Goal: Task Accomplishment & Management: Use online tool/utility

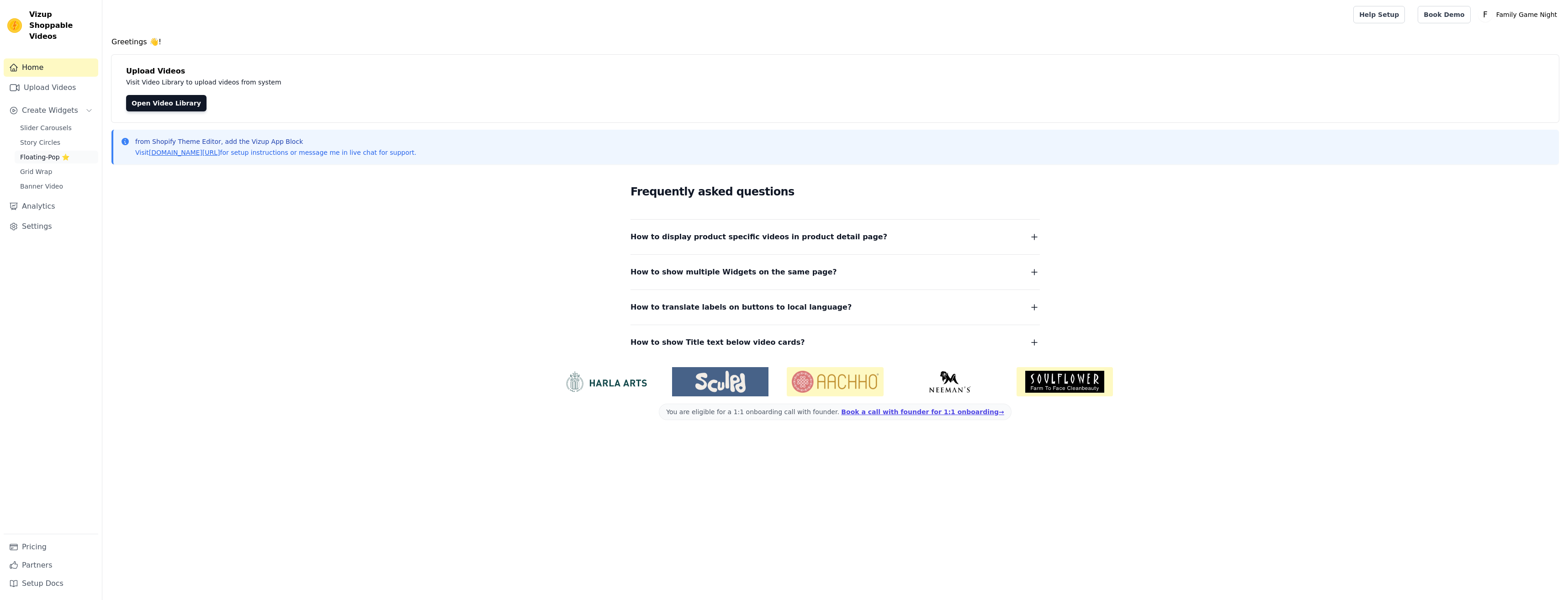
click at [42, 153] on span "Floating-Pop ⭐" at bounding box center [45, 157] width 50 height 9
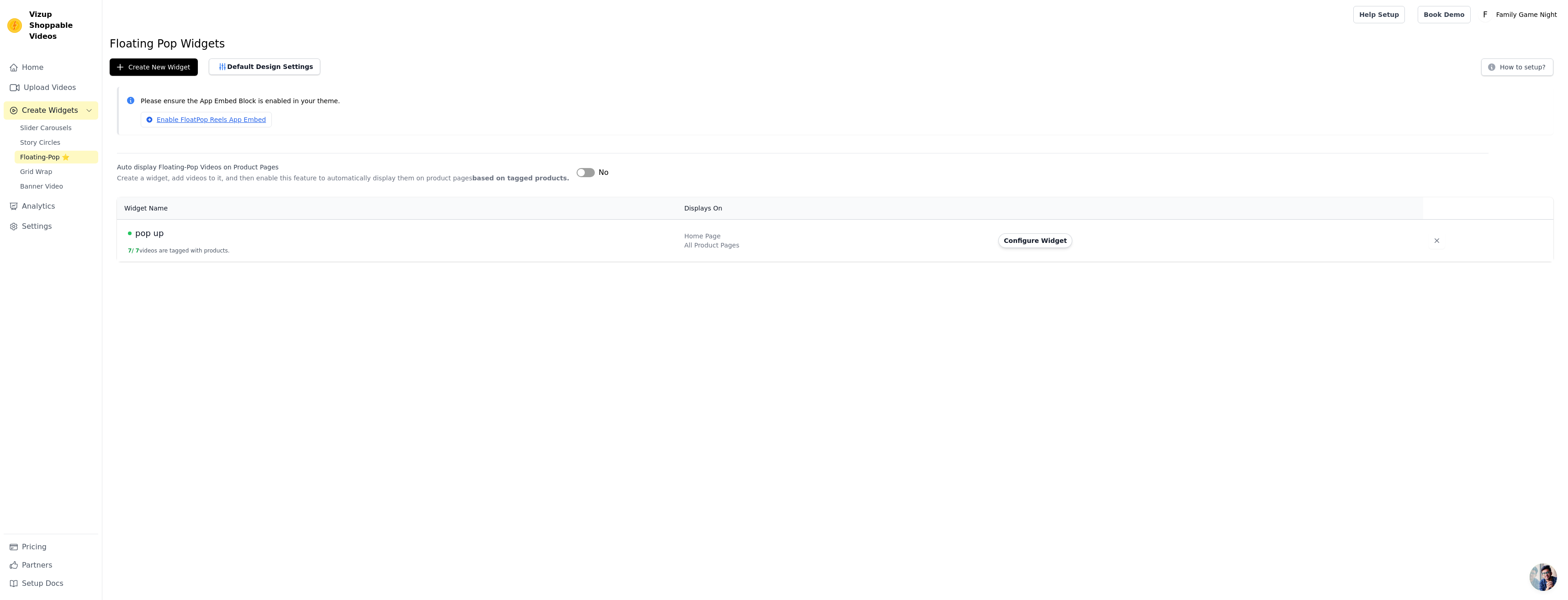
click at [153, 238] on span "pop up" at bounding box center [149, 233] width 29 height 13
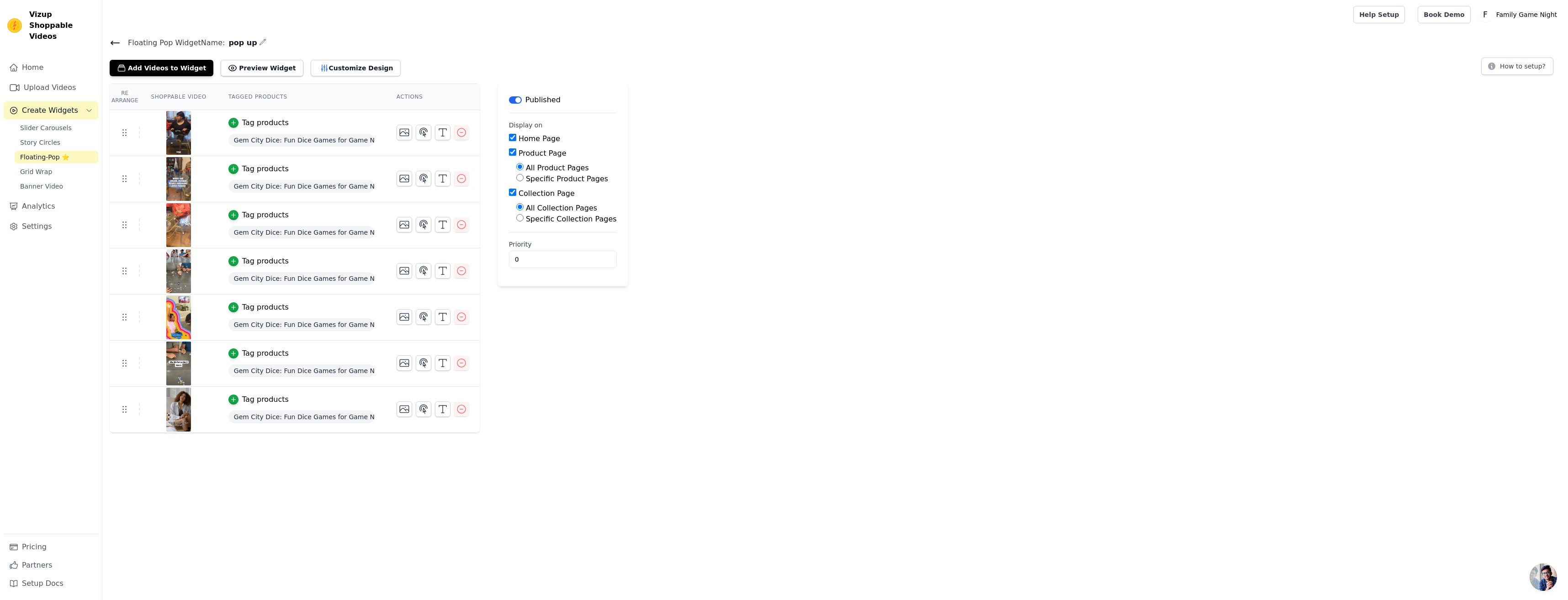
click at [206, 135] on div at bounding box center [178, 132] width 76 height 44
click at [125, 133] on icon at bounding box center [124, 132] width 11 height 11
click at [140, 135] on div at bounding box center [178, 132] width 76 height 44
click at [124, 134] on icon at bounding box center [124, 132] width 11 height 11
click at [173, 137] on img at bounding box center [178, 132] width 26 height 44
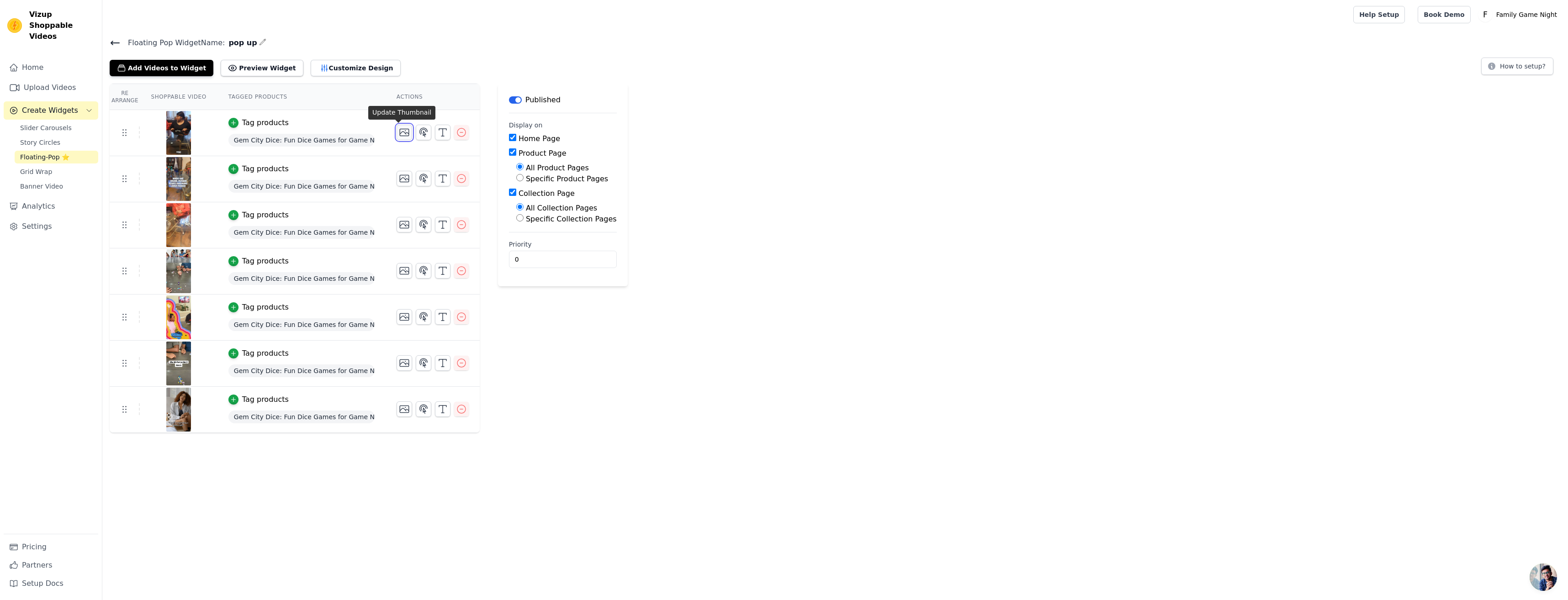
click at [399, 136] on icon "button" at bounding box center [404, 132] width 9 height 7
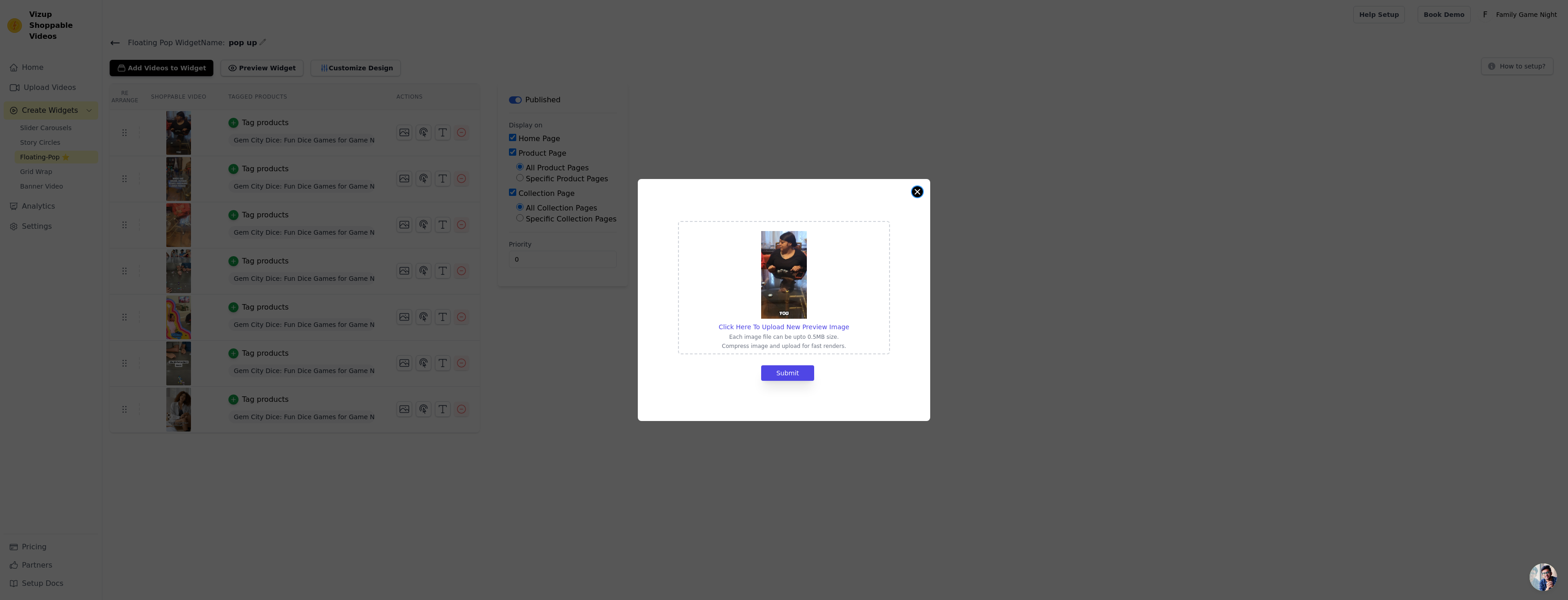
click at [918, 194] on button "Close modal" at bounding box center [918, 192] width 11 height 11
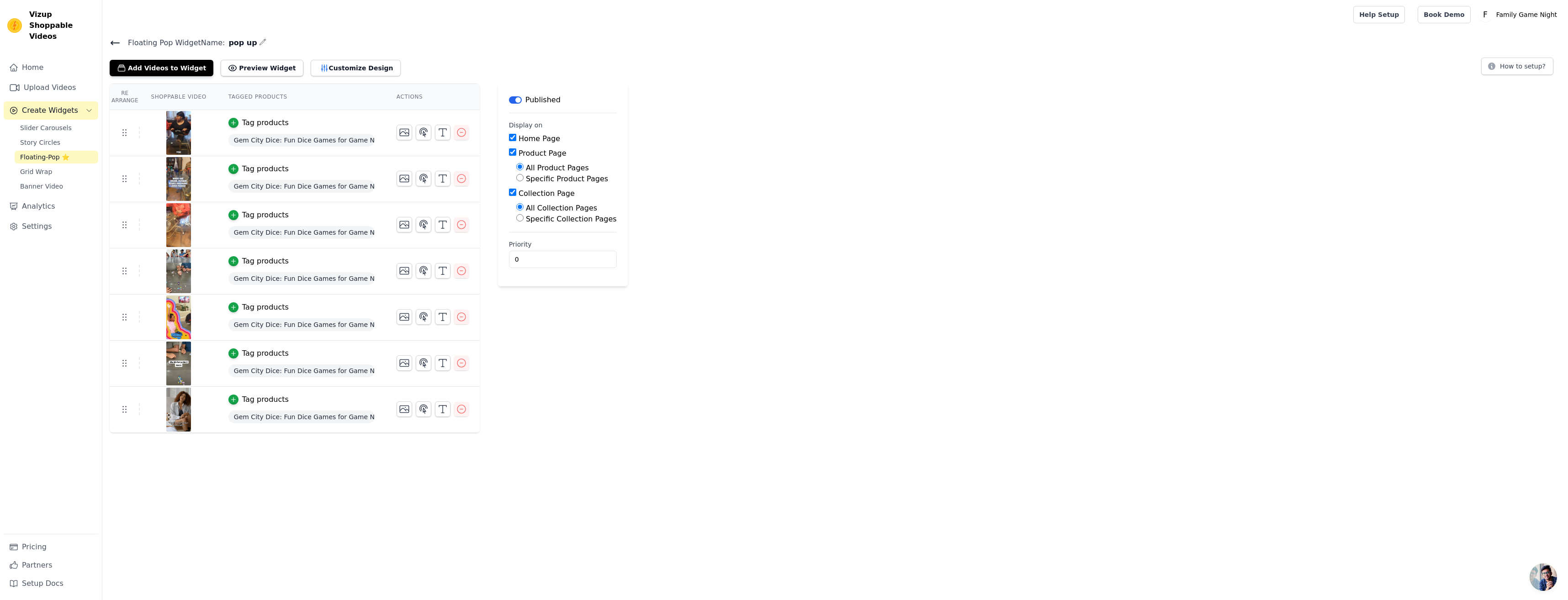
click at [172, 141] on img at bounding box center [178, 132] width 26 height 44
click at [132, 134] on td at bounding box center [124, 132] width 30 height 12
click at [312, 73] on button "Customize Design" at bounding box center [356, 68] width 90 height 17
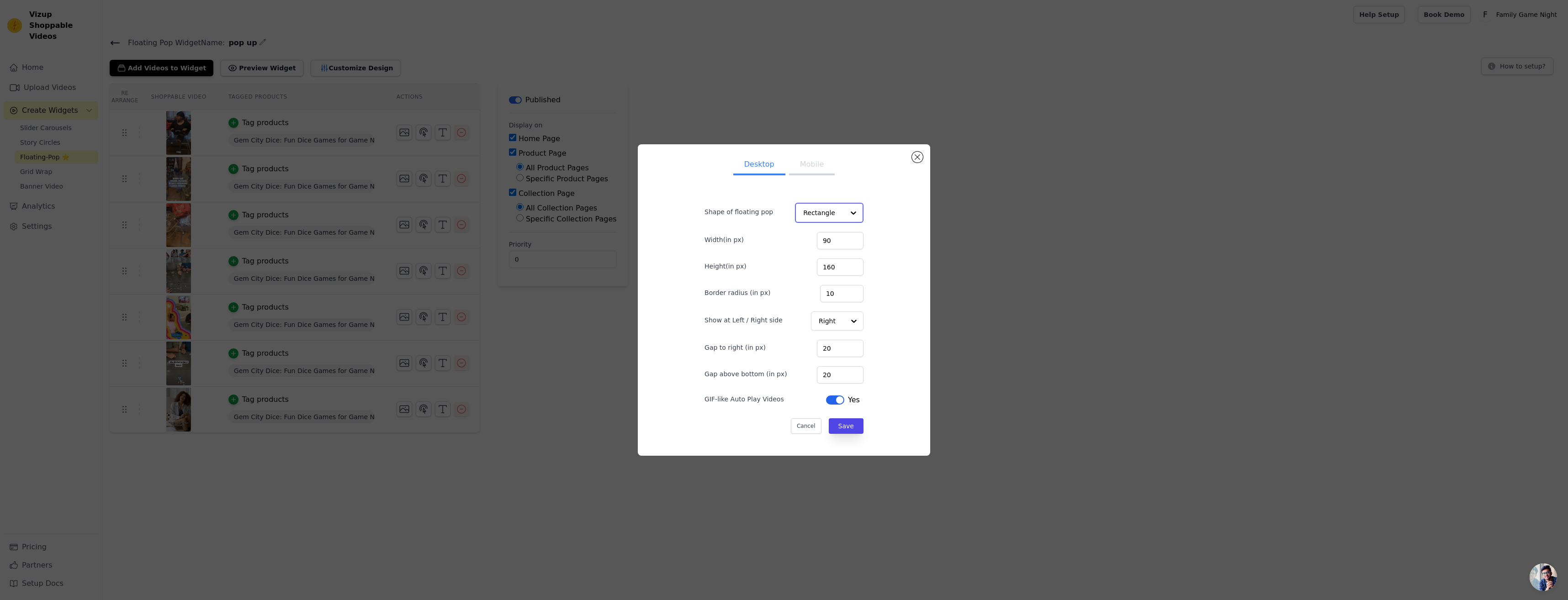
click at [844, 210] on div at bounding box center [853, 213] width 18 height 18
click at [853, 214] on div at bounding box center [853, 213] width 18 height 18
click at [853, 214] on div at bounding box center [853, 213] width 18 height 18
click at [918, 157] on button "Close modal" at bounding box center [918, 157] width 11 height 11
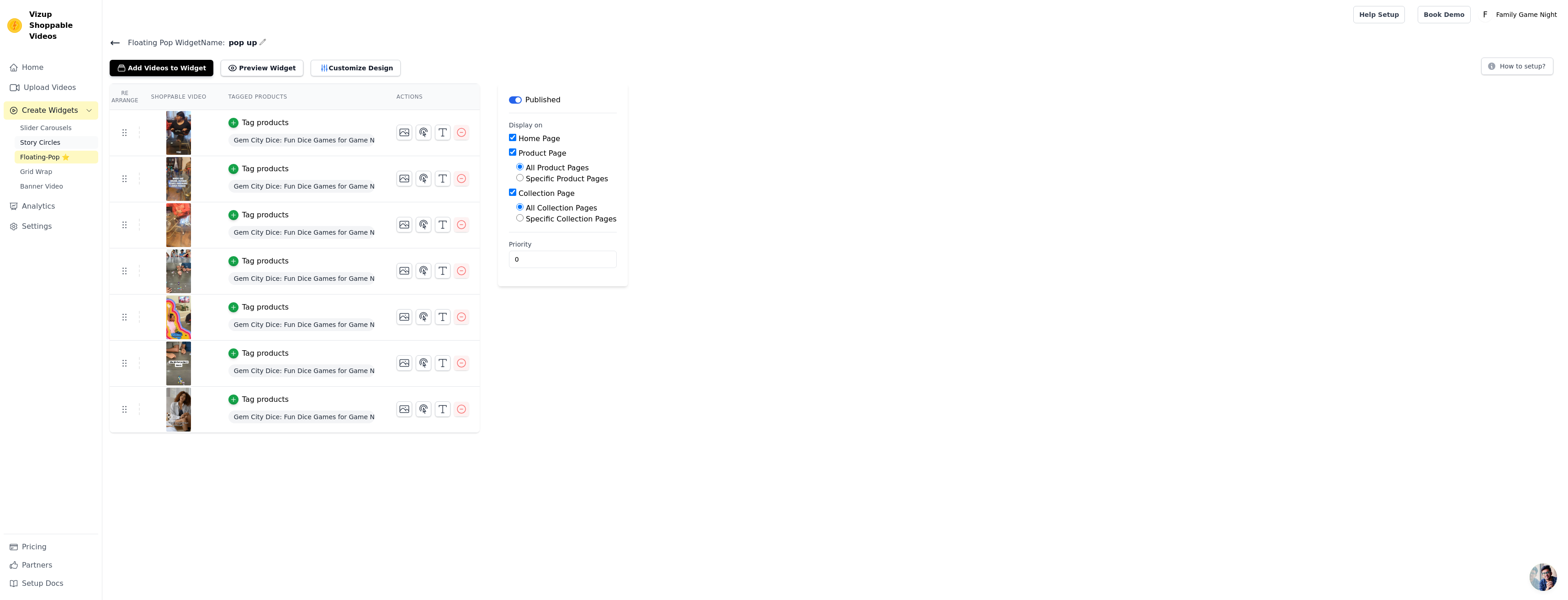
click at [33, 137] on link "Story Circles" at bounding box center [56, 142] width 84 height 13
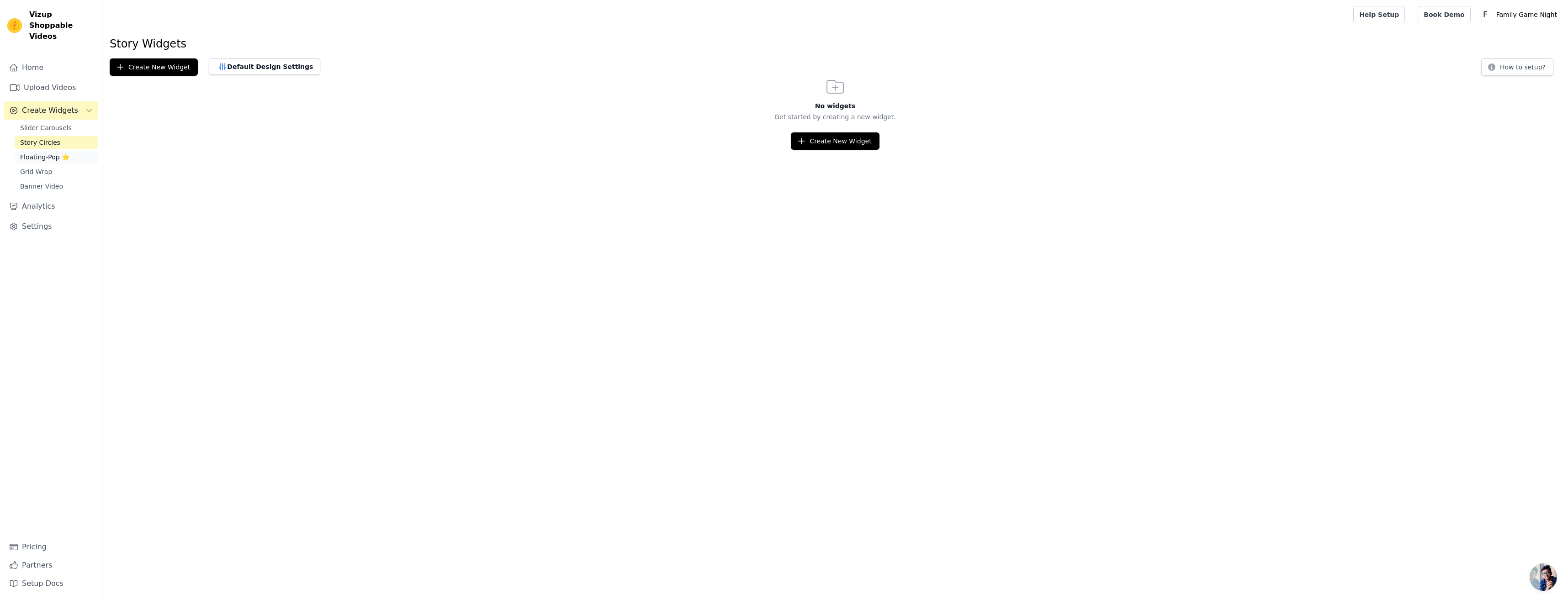
click at [33, 153] on span "Floating-Pop ⭐" at bounding box center [45, 157] width 50 height 9
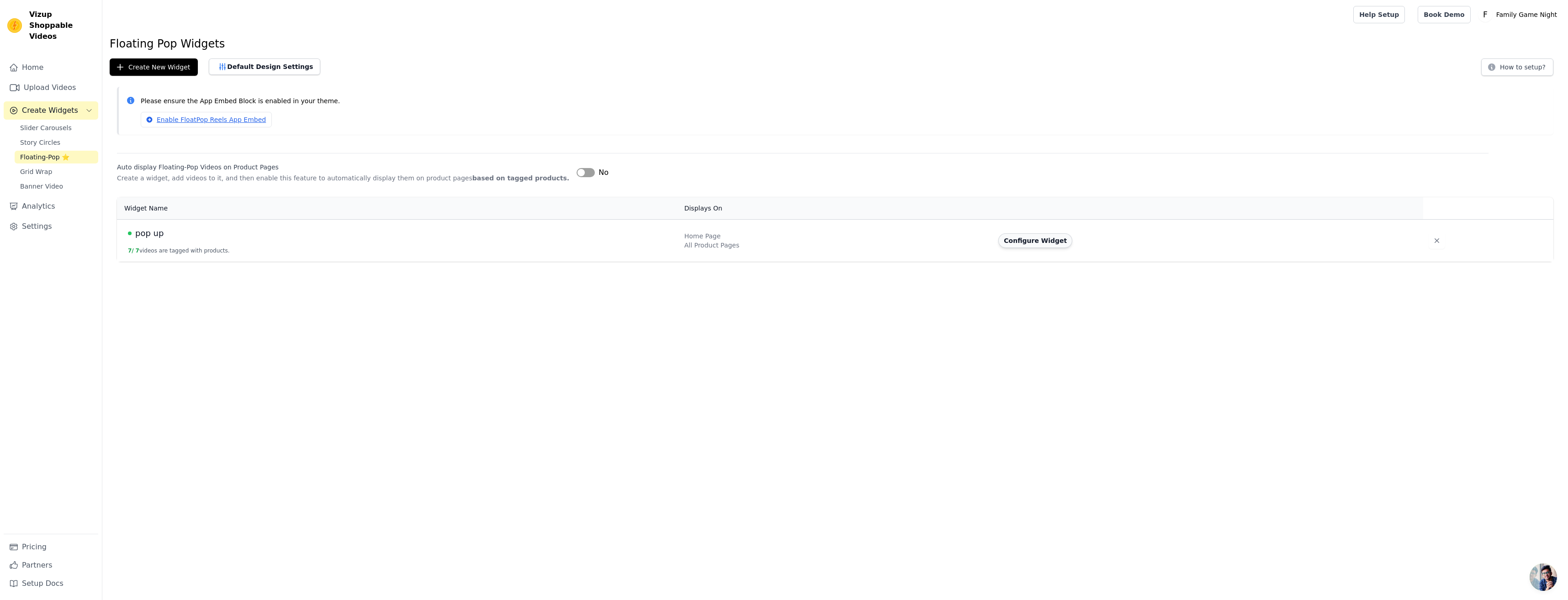
click at [1026, 245] on button "Configure Widget" at bounding box center [1035, 240] width 74 height 15
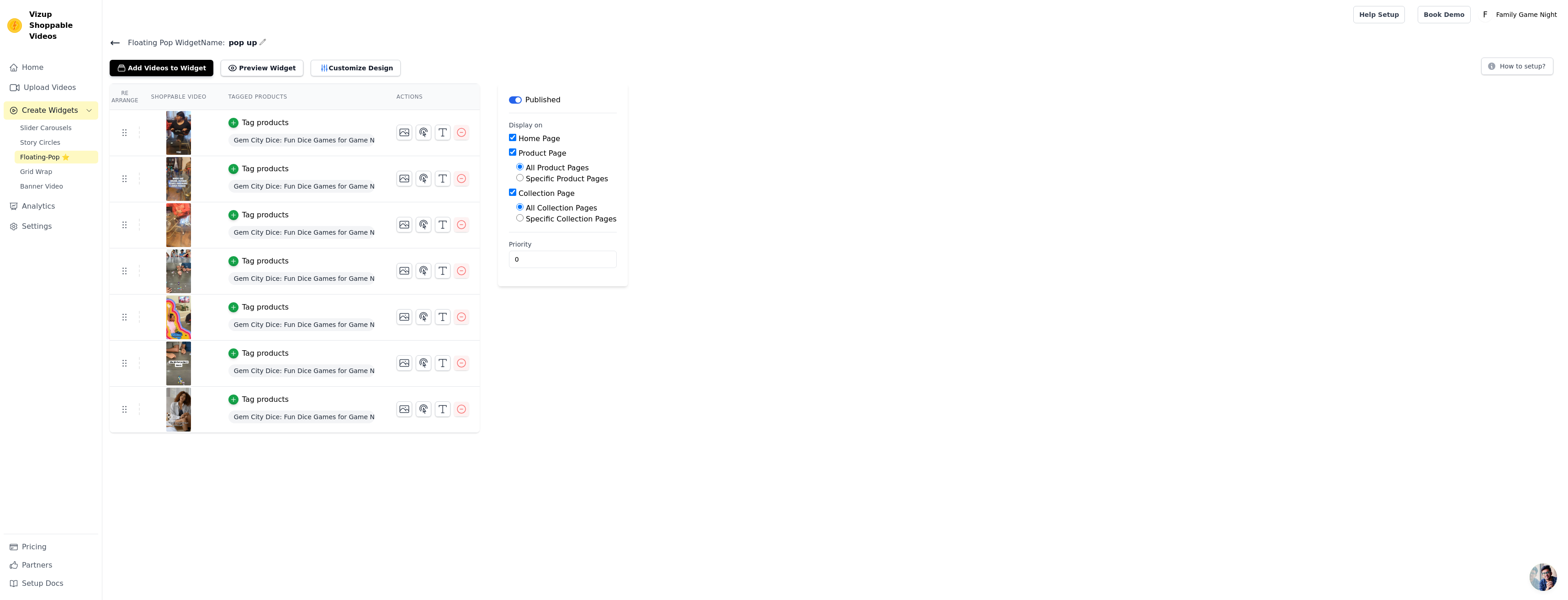
click at [255, 147] on div "Gem City Dice: Fun Dice Games for Game Night" at bounding box center [302, 140] width 146 height 17
click at [177, 144] on img at bounding box center [178, 132] width 26 height 44
click at [178, 144] on img at bounding box center [178, 132] width 26 height 44
click at [125, 137] on td at bounding box center [124, 132] width 30 height 12
click at [238, 74] on button "Preview Widget" at bounding box center [261, 68] width 82 height 17
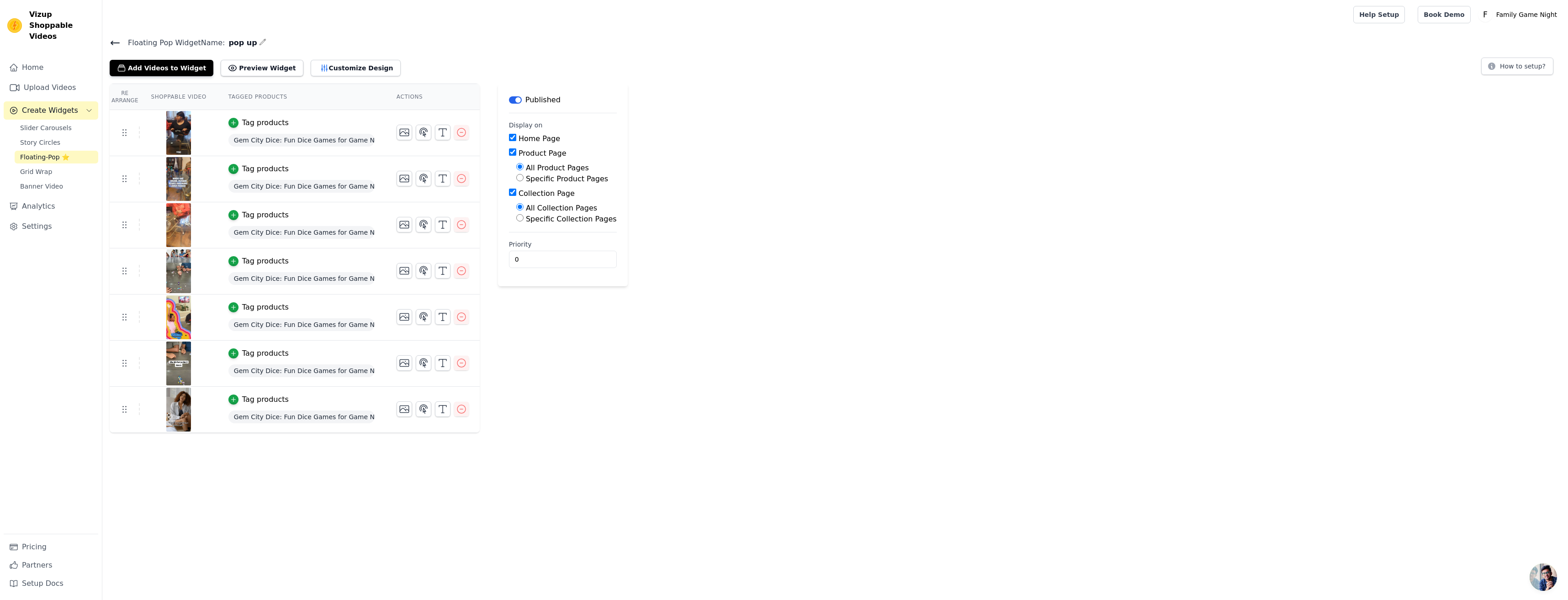
click at [294, 124] on div "Tag products" at bounding box center [302, 123] width 146 height 11
click at [282, 139] on span "Gem City Dice: Fun Dice Games for Game Night" at bounding box center [302, 140] width 146 height 13
click at [166, 70] on button "Add Videos to Widget" at bounding box center [161, 68] width 104 height 17
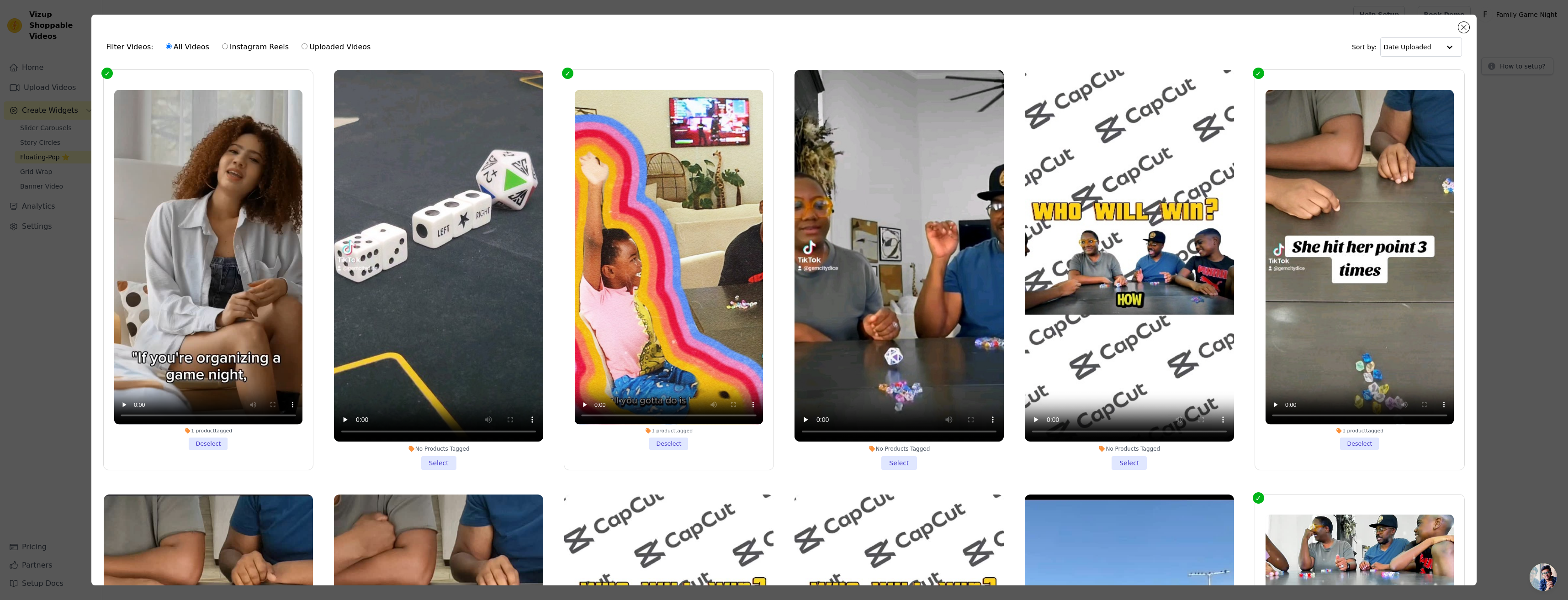
click at [231, 47] on label "Instagram Reels" at bounding box center [255, 47] width 68 height 12
click at [228, 47] on input "Instagram Reels" at bounding box center [224, 46] width 6 height 6
radio input "true"
click at [301, 47] on label "Uploaded Videos" at bounding box center [336, 47] width 70 height 12
click at [301, 47] on input "Uploaded Videos" at bounding box center [304, 46] width 6 height 6
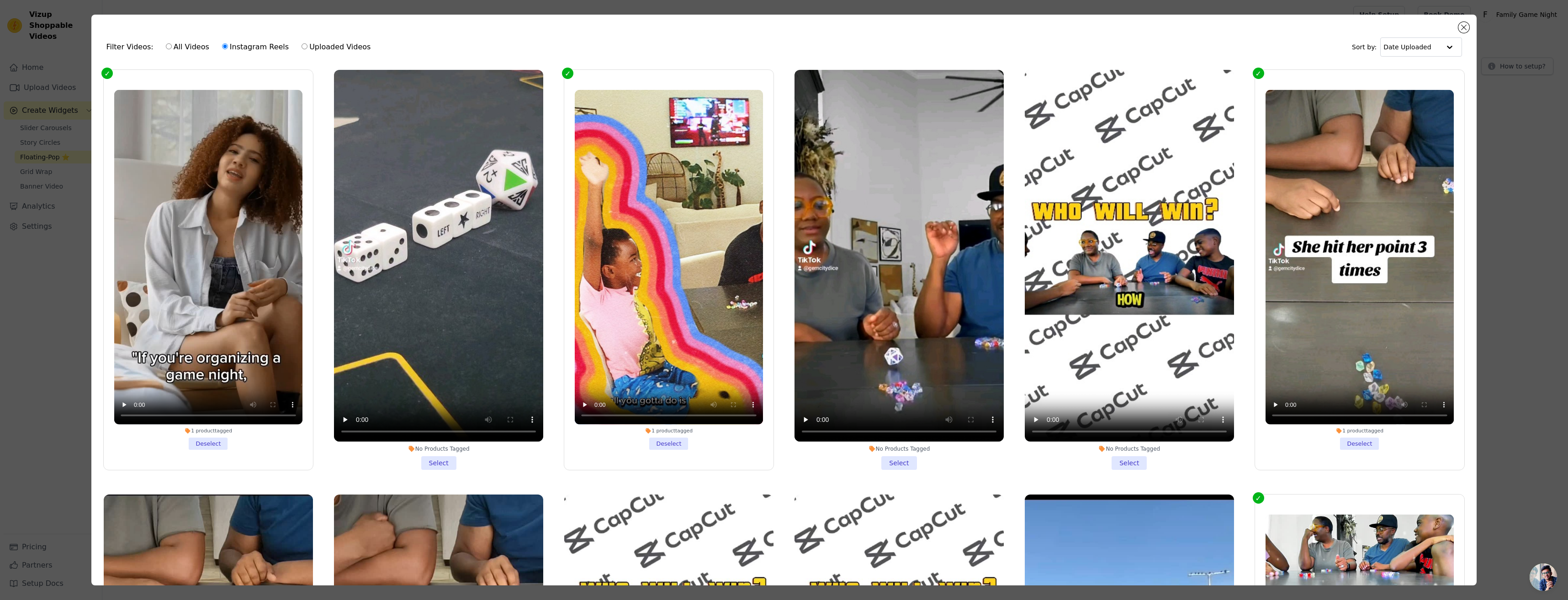
radio input "true"
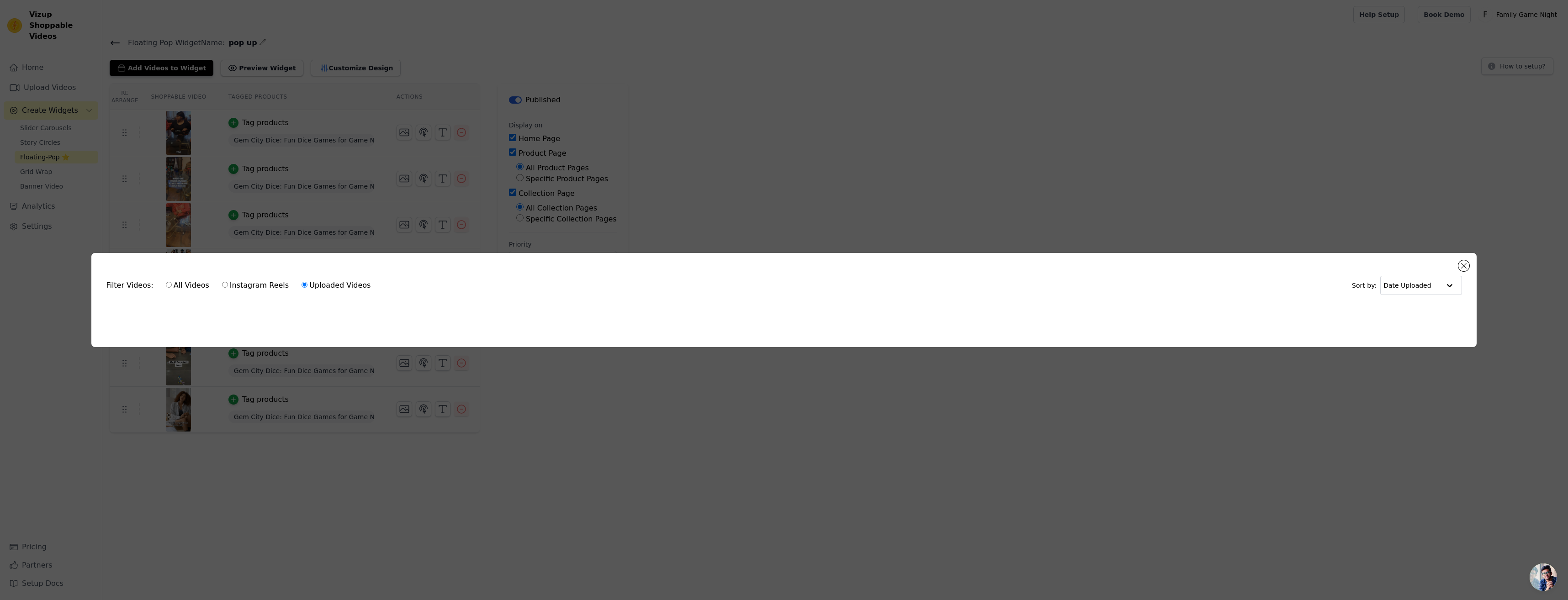
click at [250, 285] on label "Instagram Reels" at bounding box center [255, 285] width 68 height 12
click at [228, 285] on input "Instagram Reels" at bounding box center [224, 284] width 6 height 6
radio input "true"
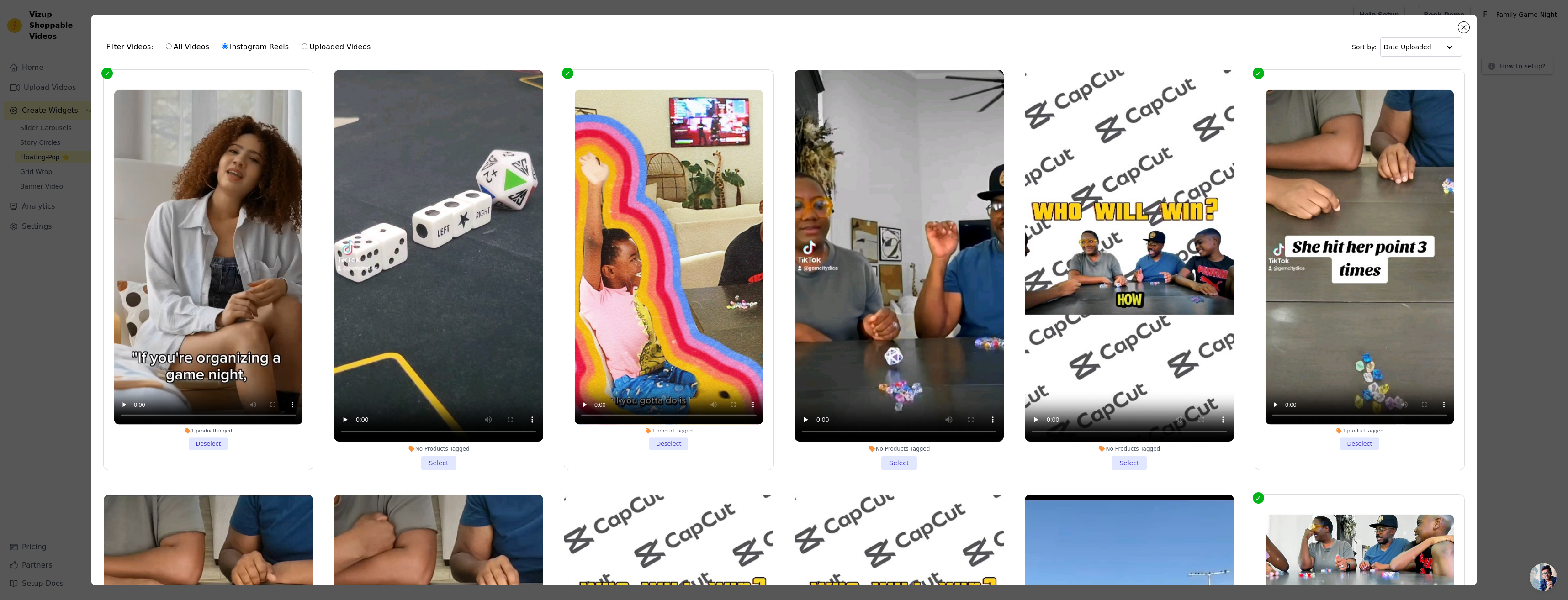
click at [114, 75] on label "1 product tagged Deselect" at bounding box center [208, 270] width 210 height 401
click at [0, 0] on input "1 product tagged Deselect" at bounding box center [0, 0] width 0 height 0
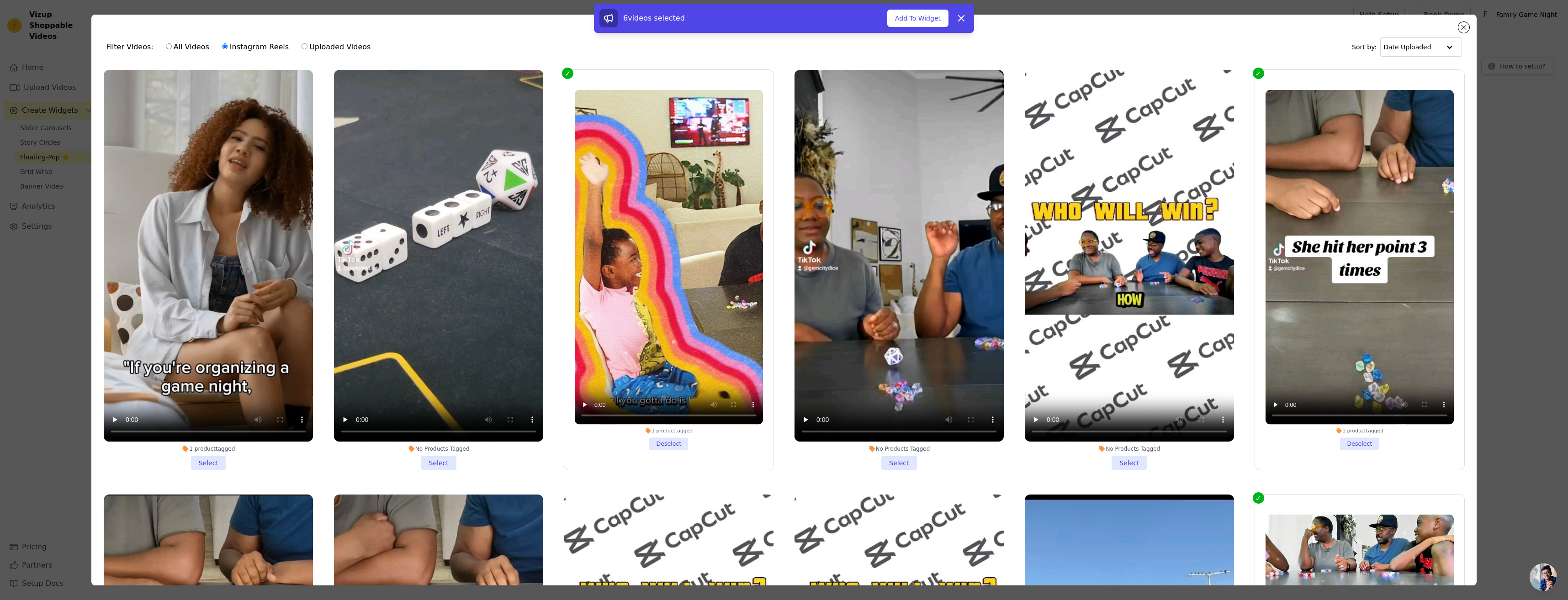
click at [1254, 72] on label "1 product tagged Deselect" at bounding box center [1359, 270] width 210 height 401
click at [0, 0] on input "1 product tagged Deselect" at bounding box center [0, 0] width 0 height 0
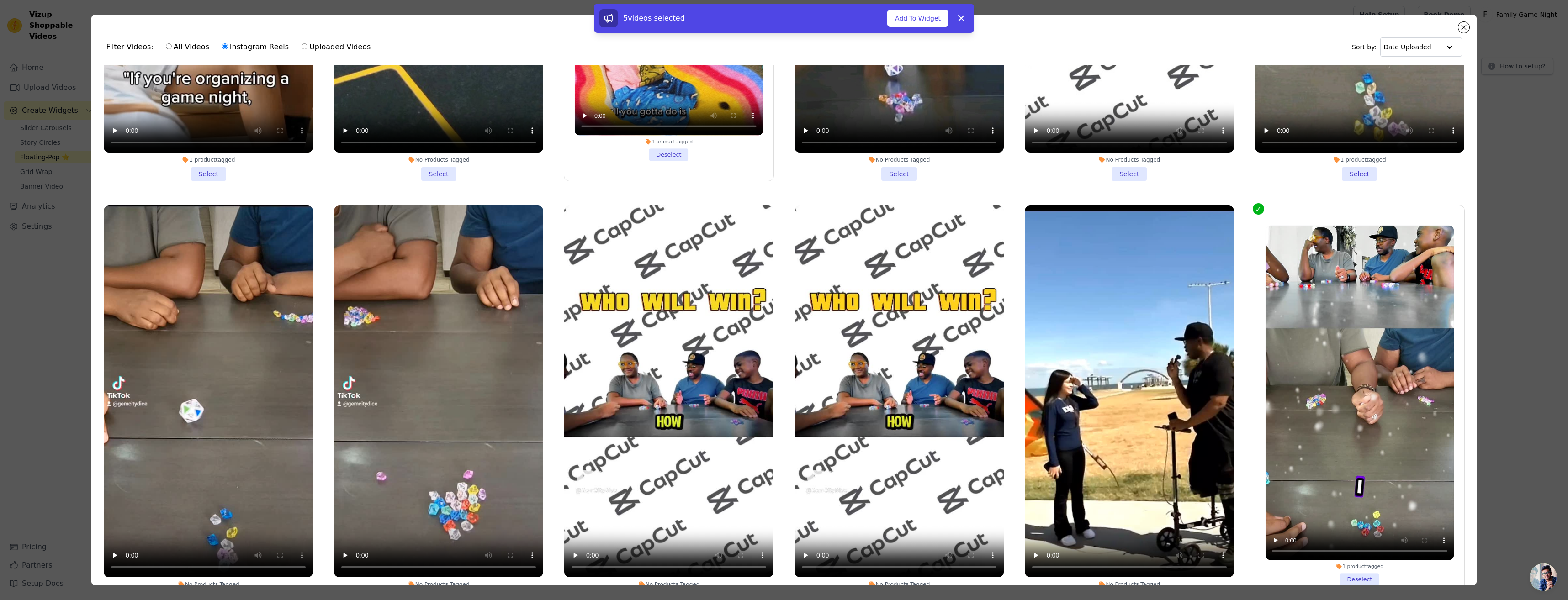
scroll to position [411, 0]
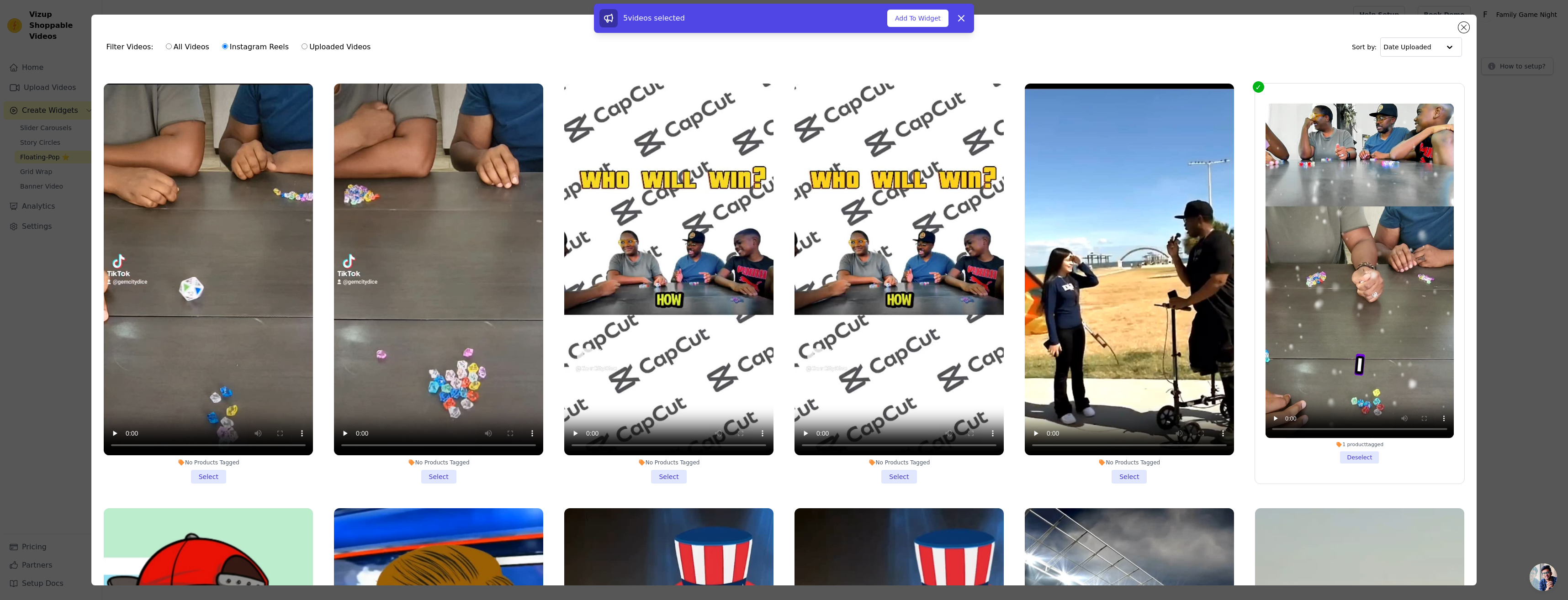
click at [1254, 88] on label "1 product tagged Deselect" at bounding box center [1359, 283] width 210 height 401
click at [0, 0] on input "1 product tagged Deselect" at bounding box center [0, 0] width 0 height 0
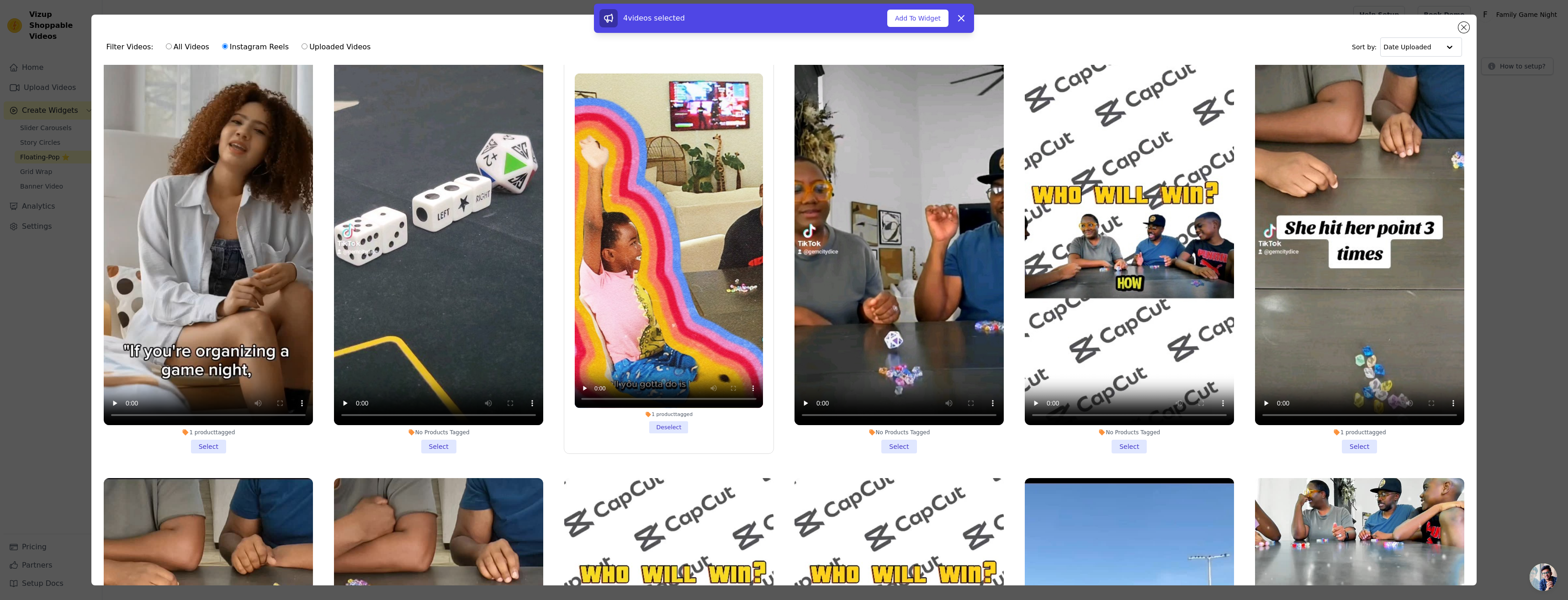
scroll to position [0, 0]
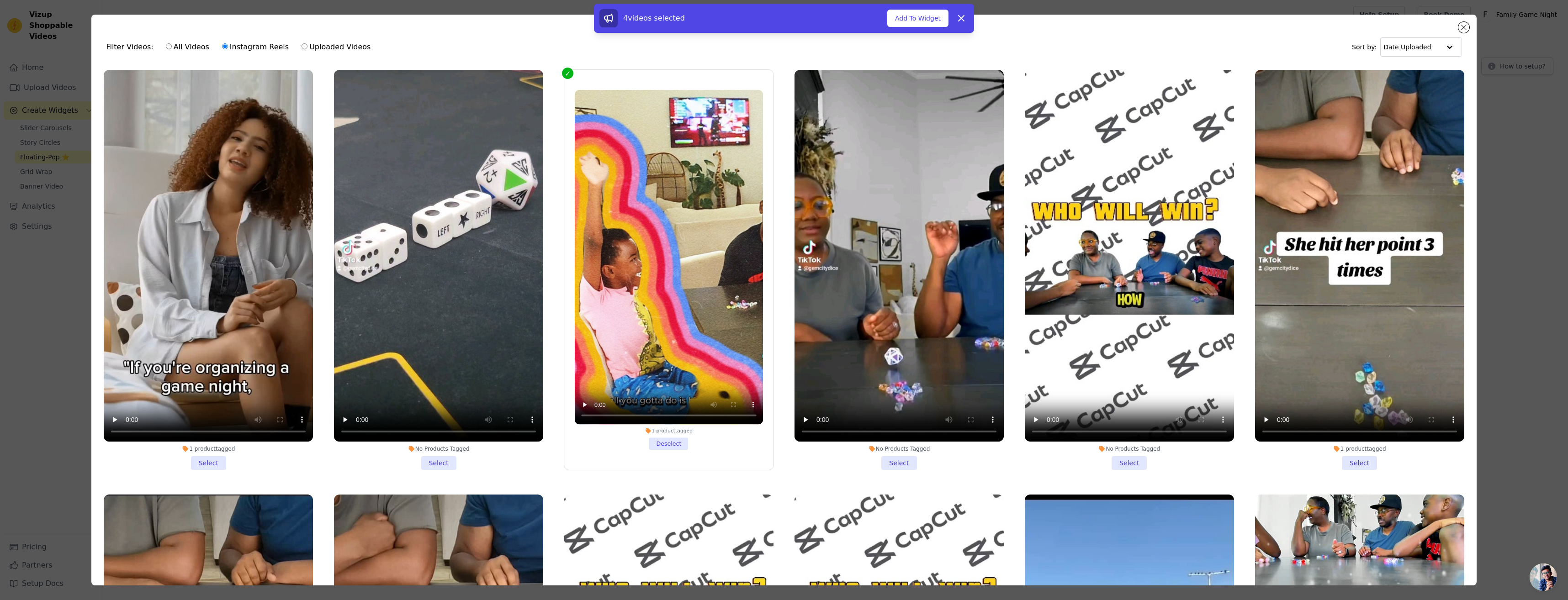
click at [572, 75] on label "1 product tagged Deselect" at bounding box center [669, 270] width 210 height 401
click at [0, 0] on input "1 product tagged Deselect" at bounding box center [0, 0] width 0 height 0
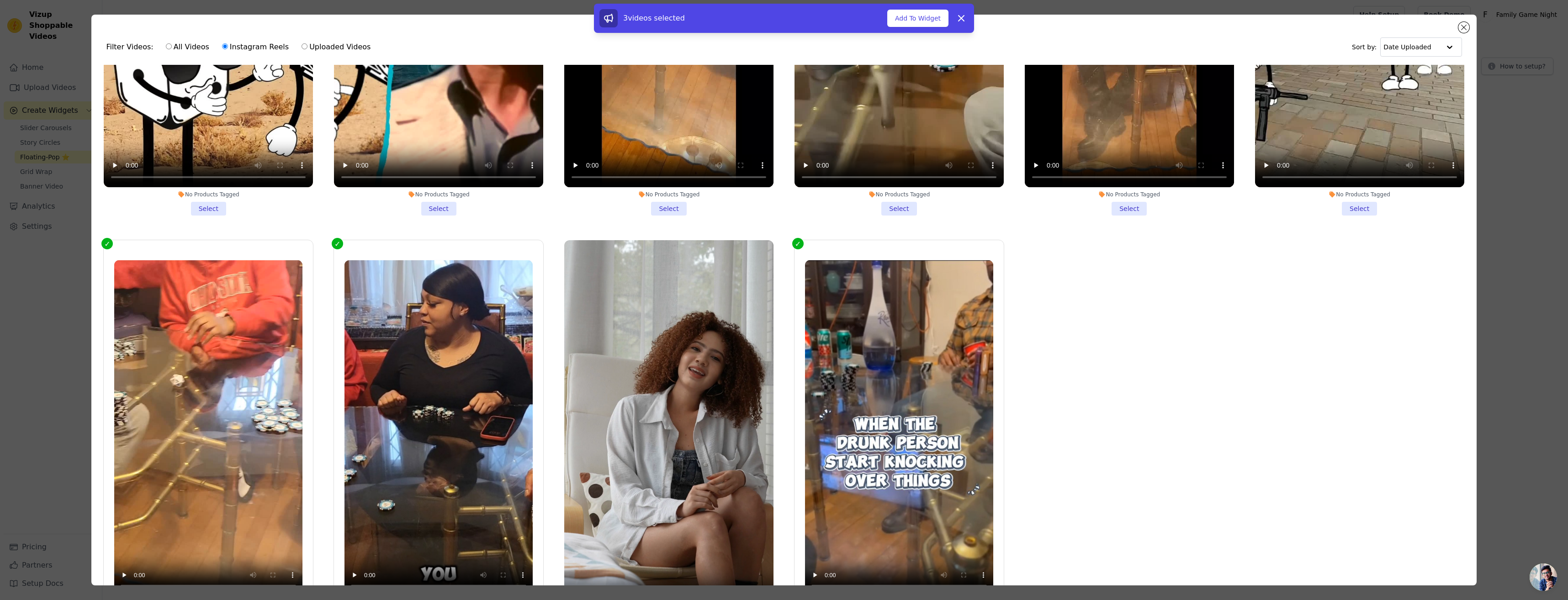
scroll to position [1540, 0]
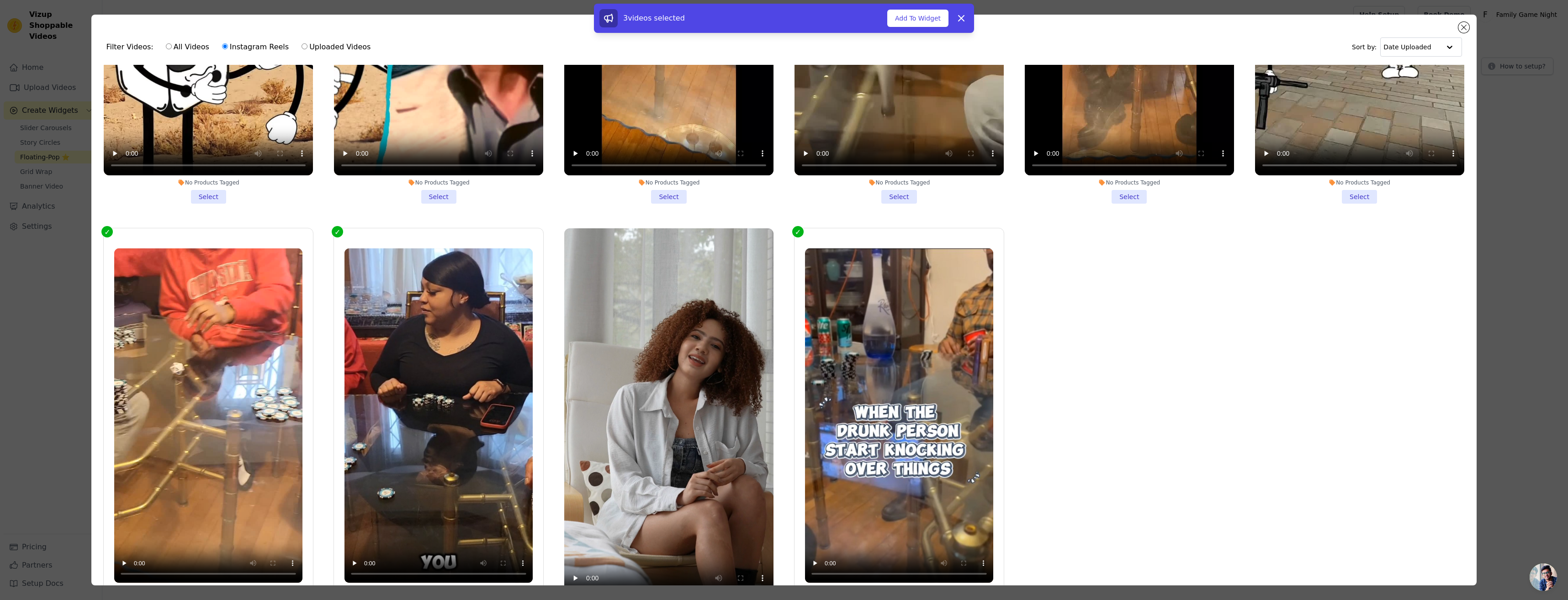
click at [799, 228] on label "1 product tagged Deselect" at bounding box center [899, 428] width 210 height 401
click at [0, 0] on input "1 product tagged Deselect" at bounding box center [0, 0] width 0 height 0
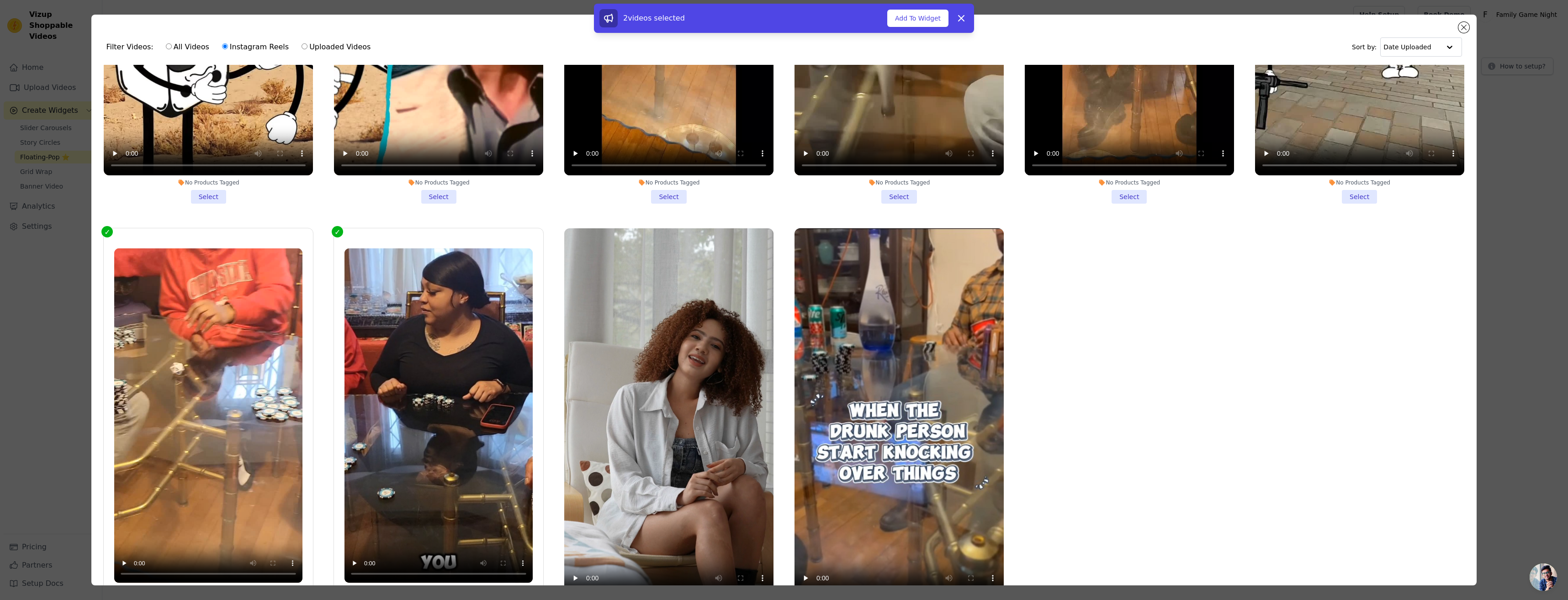
click at [339, 228] on label "1 product tagged Deselect" at bounding box center [438, 428] width 210 height 401
click at [0, 0] on input "1 product tagged Deselect" at bounding box center [0, 0] width 0 height 0
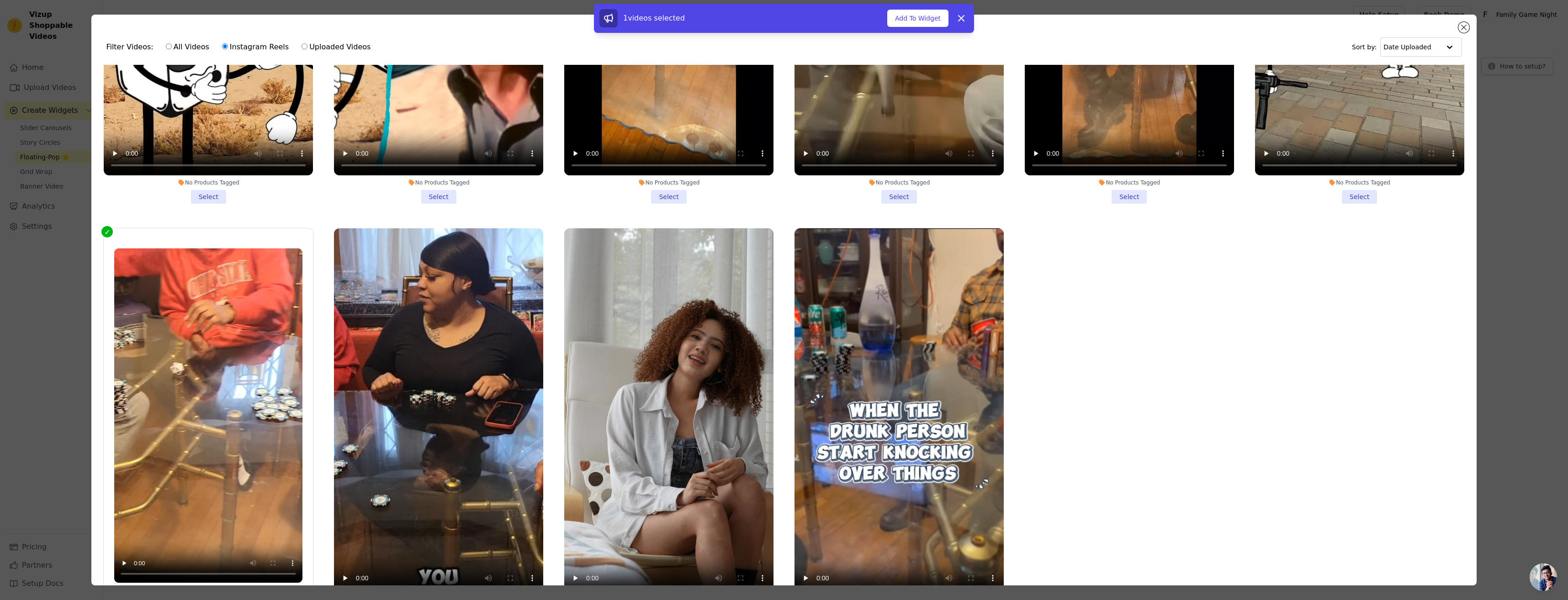
click at [119, 228] on label "1 product tagged Deselect" at bounding box center [208, 428] width 210 height 401
click at [0, 0] on input "1 product tagged Deselect" at bounding box center [0, 0] width 0 height 0
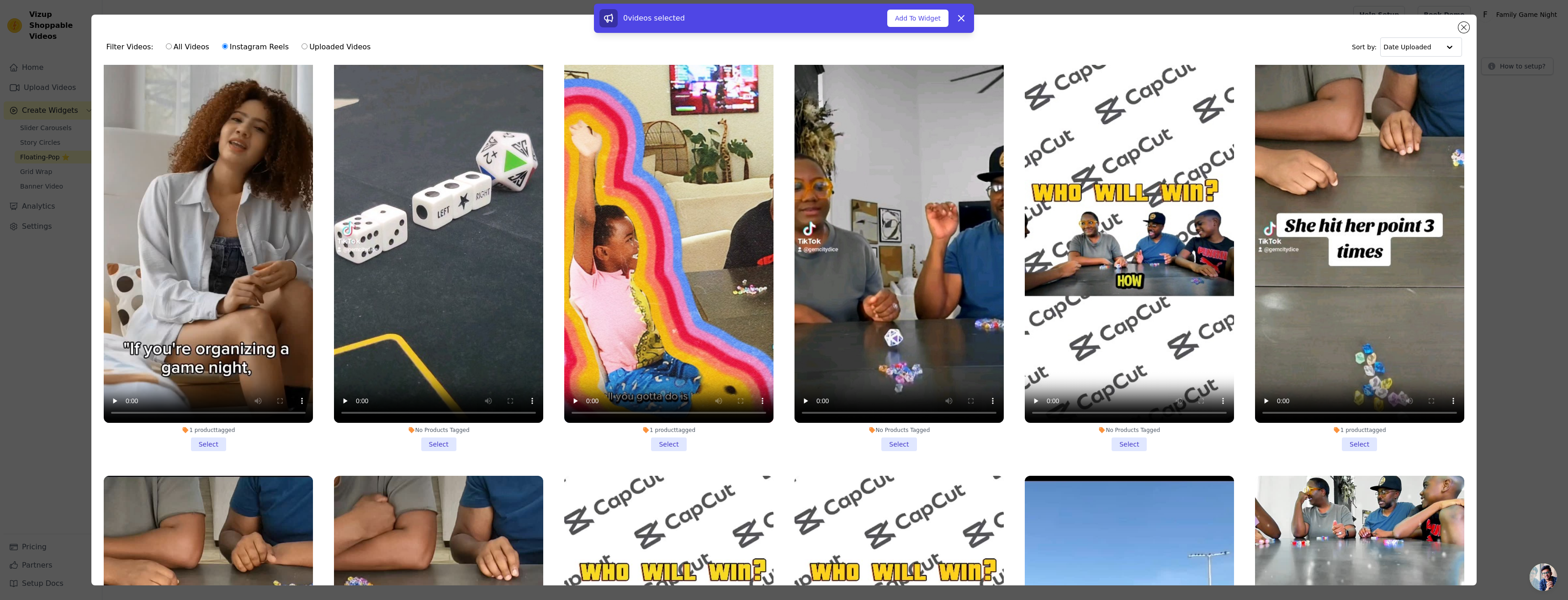
scroll to position [0, 0]
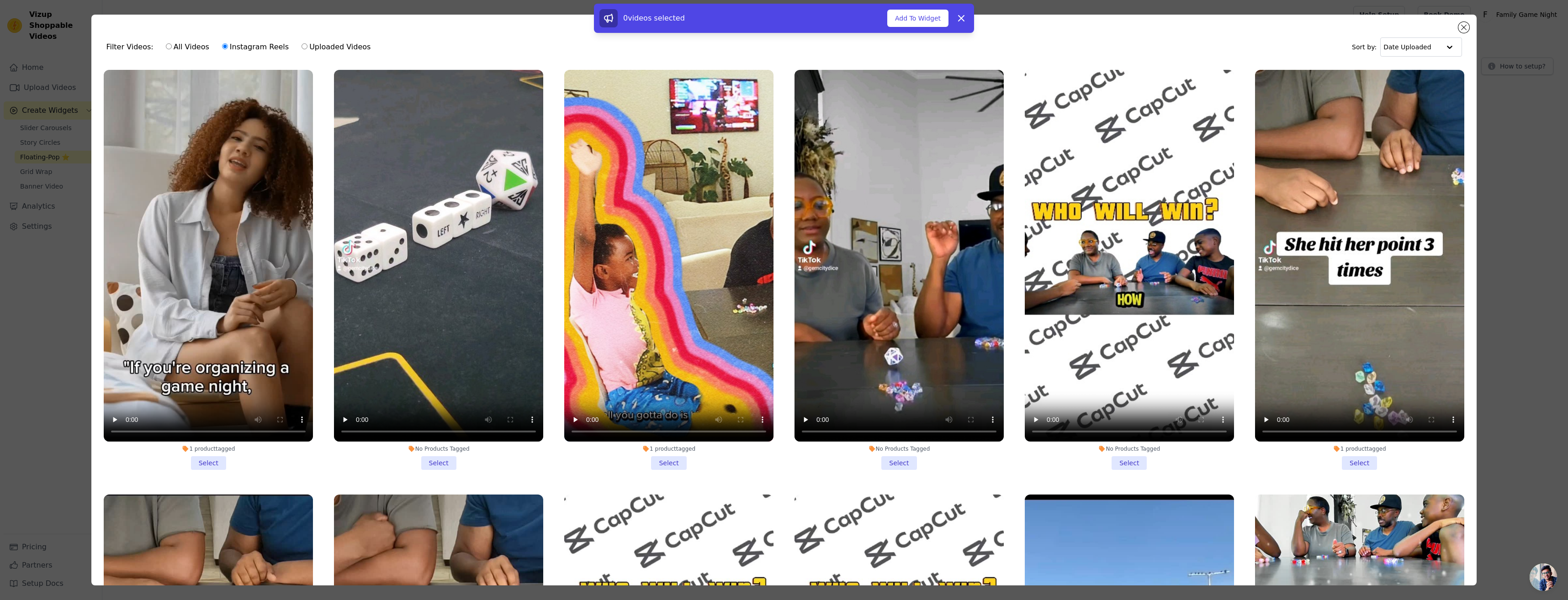
click at [301, 47] on input "Uploaded Videos" at bounding box center [304, 46] width 6 height 6
radio input "true"
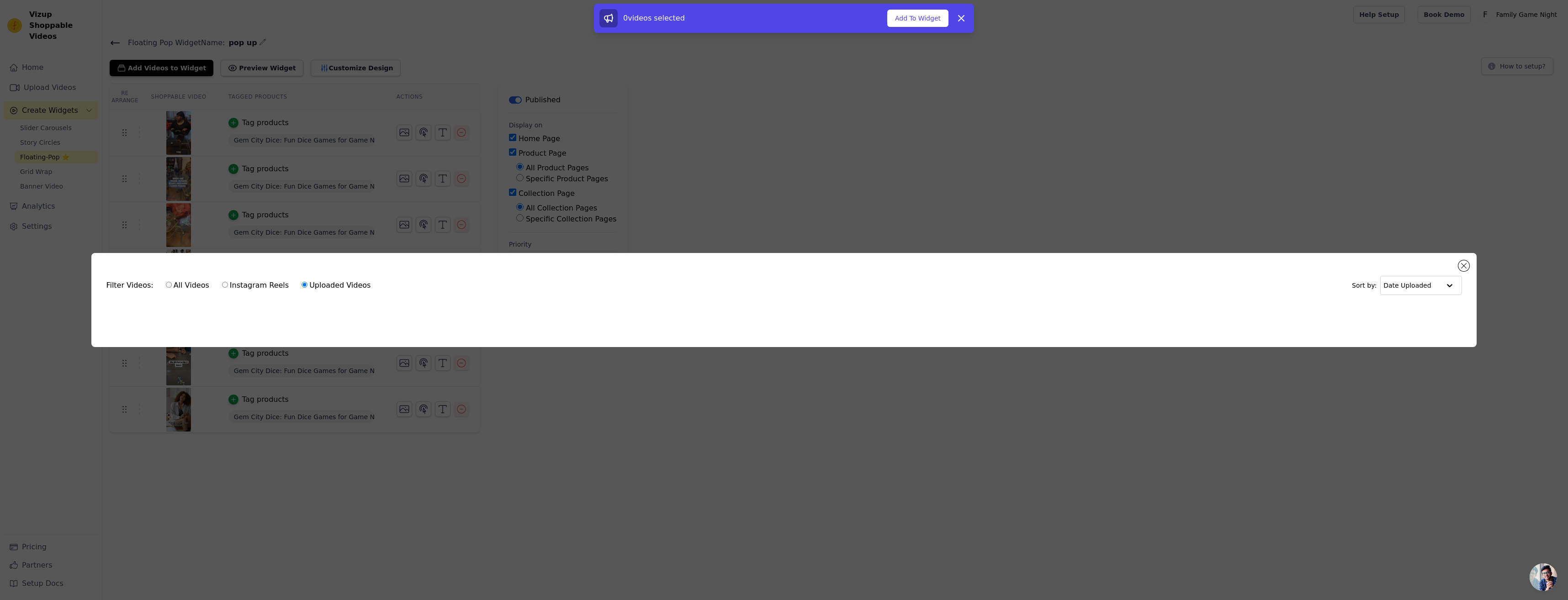
click at [237, 286] on label "Instagram Reels" at bounding box center [255, 285] width 68 height 12
click at [228, 286] on input "Instagram Reels" at bounding box center [224, 284] width 6 height 6
radio input "true"
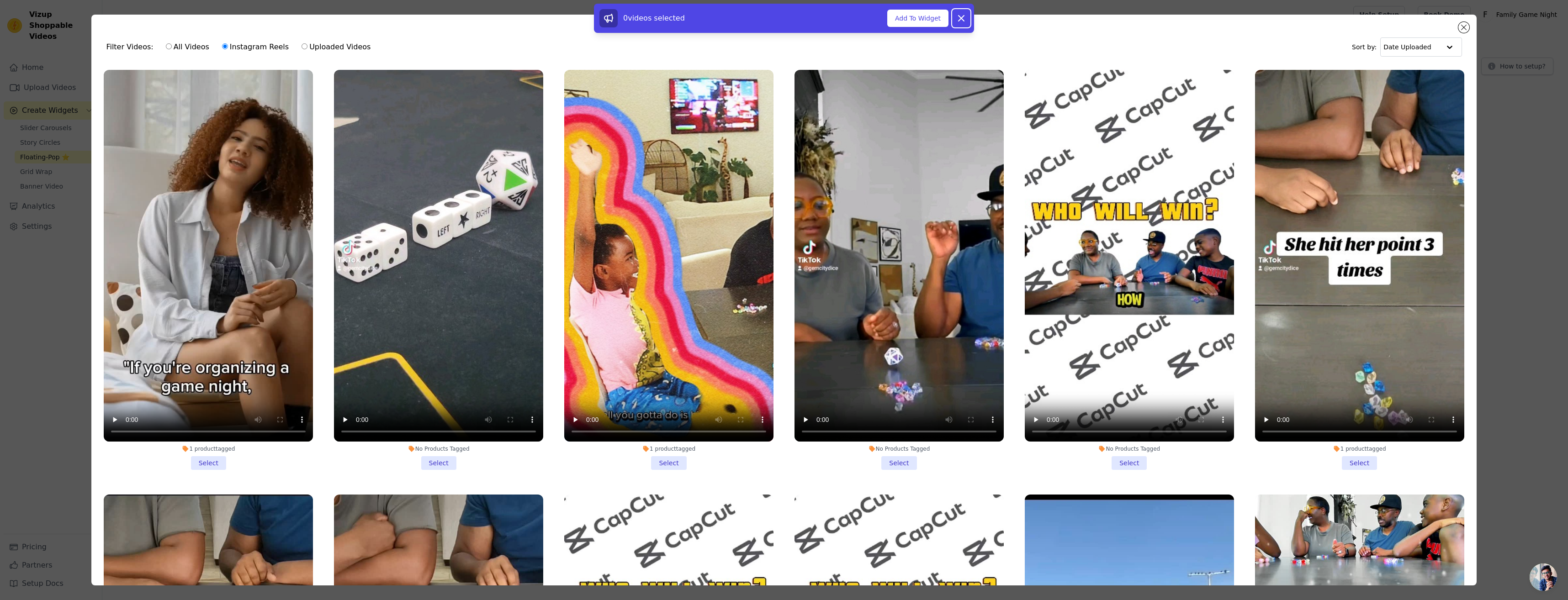
click at [968, 20] on button "Dismiss" at bounding box center [961, 18] width 18 height 18
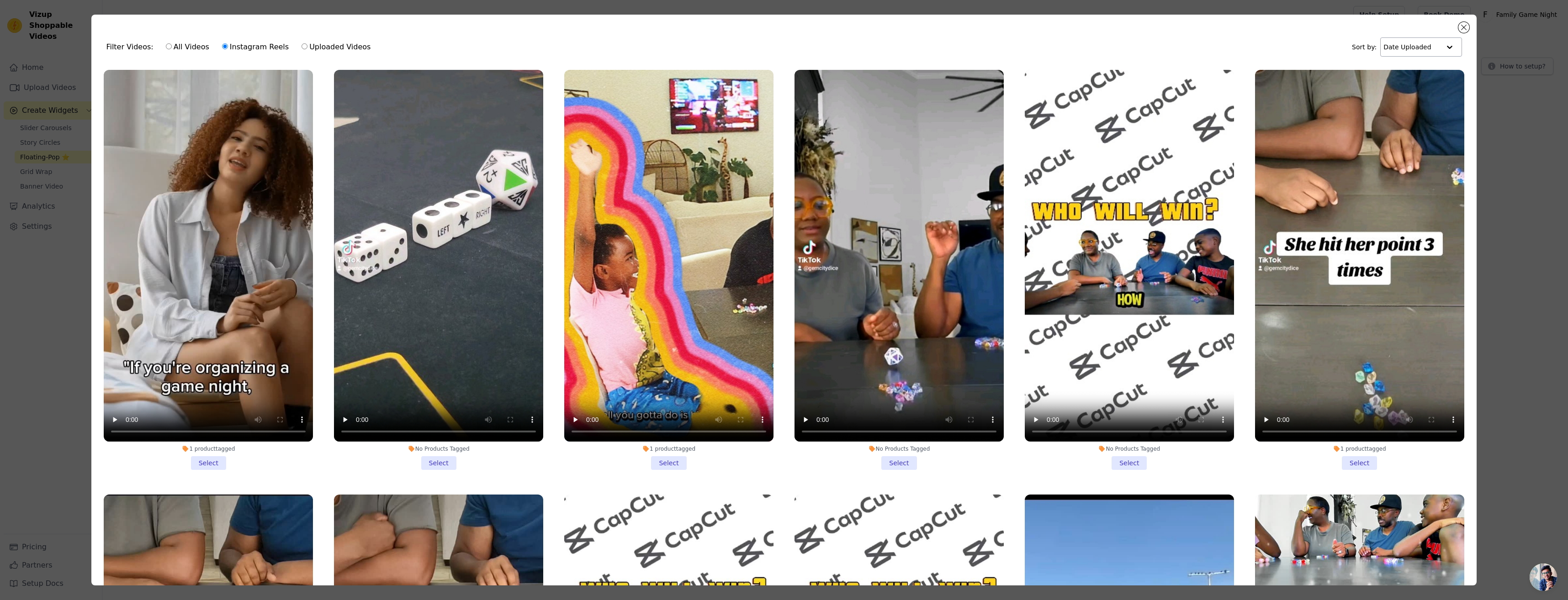
click at [1440, 49] on div at bounding box center [1449, 47] width 18 height 18
click at [1419, 66] on div "Date Uploaded" at bounding box center [1417, 65] width 77 height 11
click at [1463, 31] on button "Close modal" at bounding box center [1463, 27] width 11 height 11
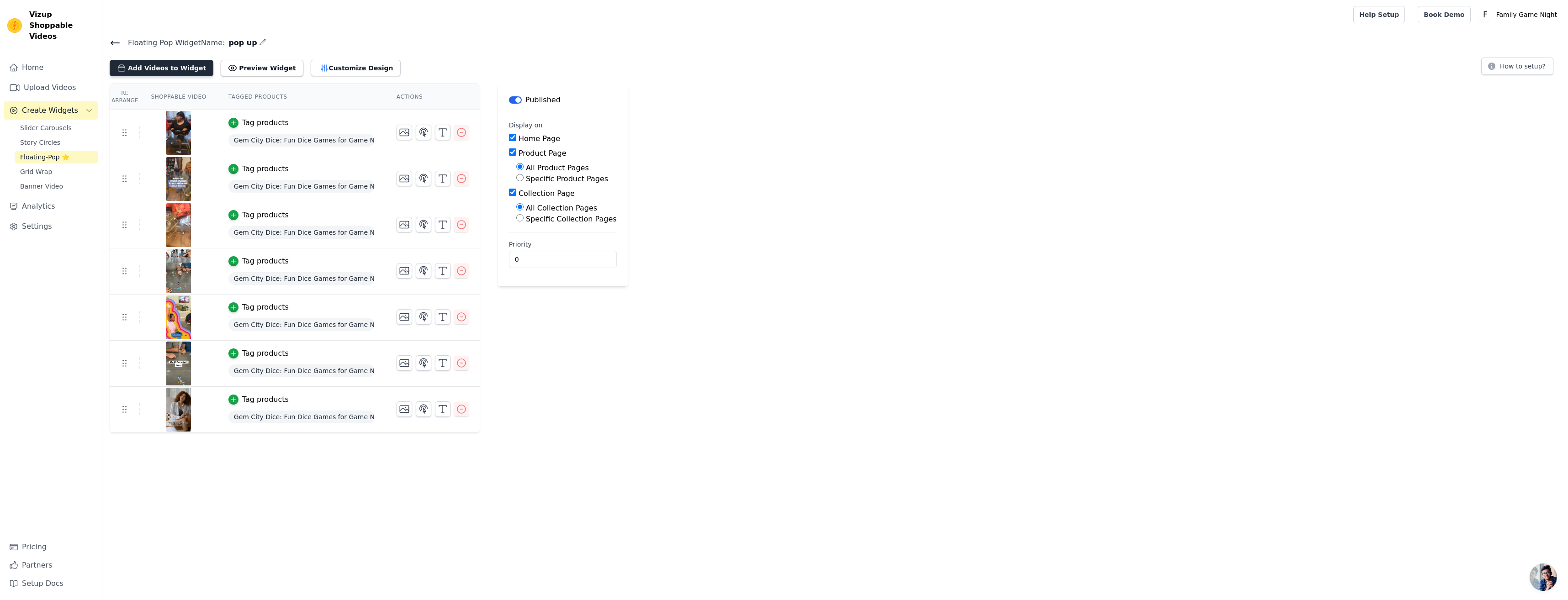
click at [186, 70] on button "Add Videos to Widget" at bounding box center [161, 68] width 104 height 17
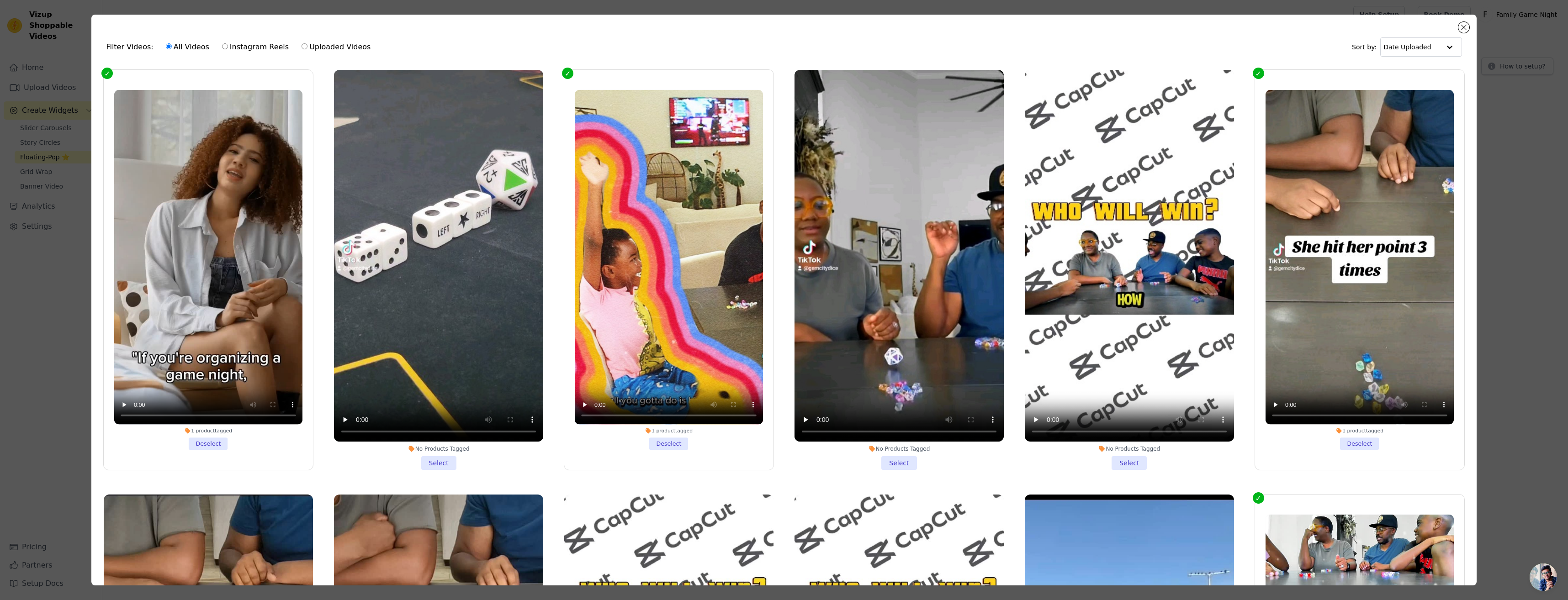
click at [234, 50] on label "Instagram Reels" at bounding box center [255, 47] width 68 height 12
click at [228, 49] on input "Instagram Reels" at bounding box center [224, 46] width 6 height 6
radio input "true"
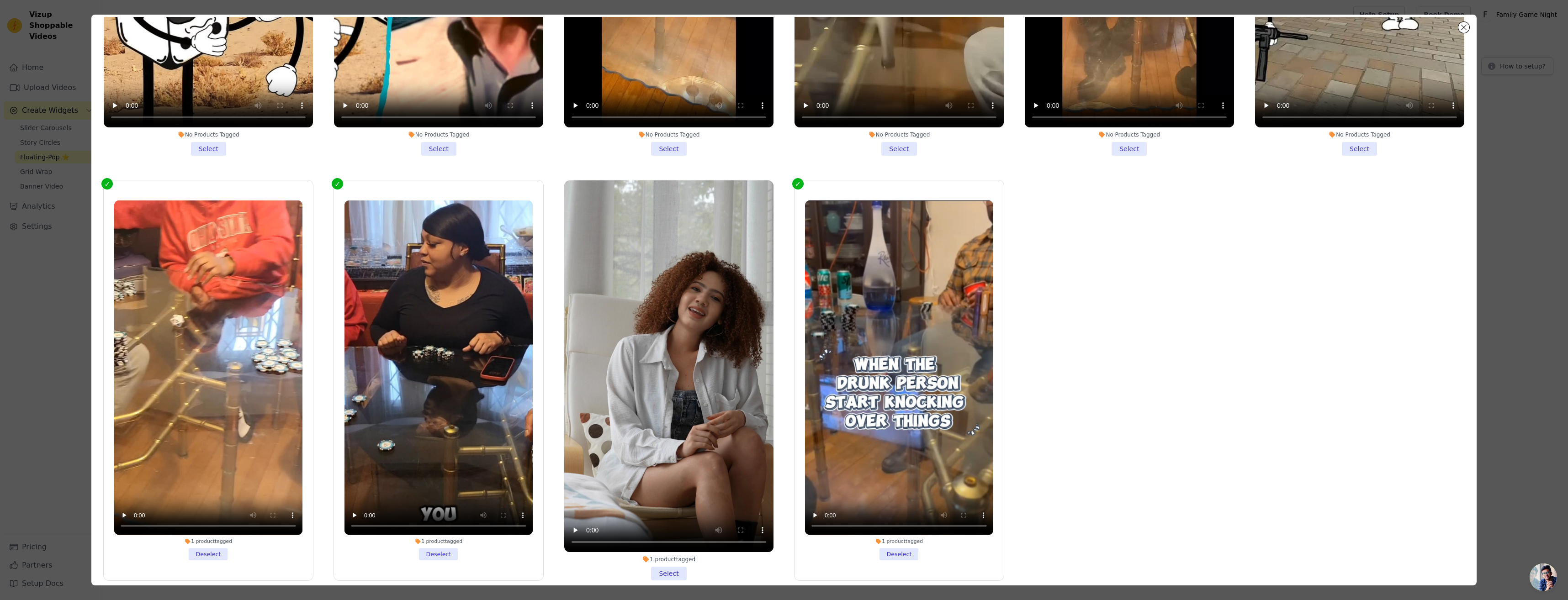
scroll to position [79, 0]
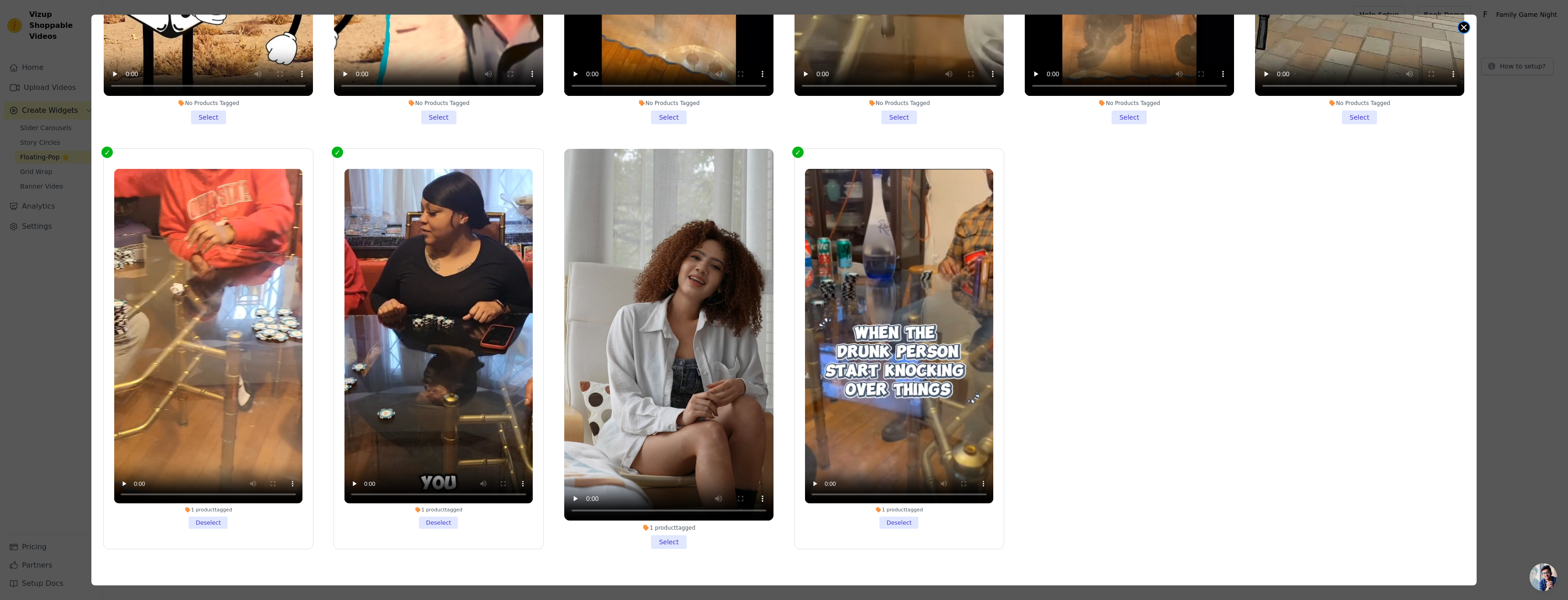
click at [1463, 24] on button "Close modal" at bounding box center [1463, 27] width 11 height 11
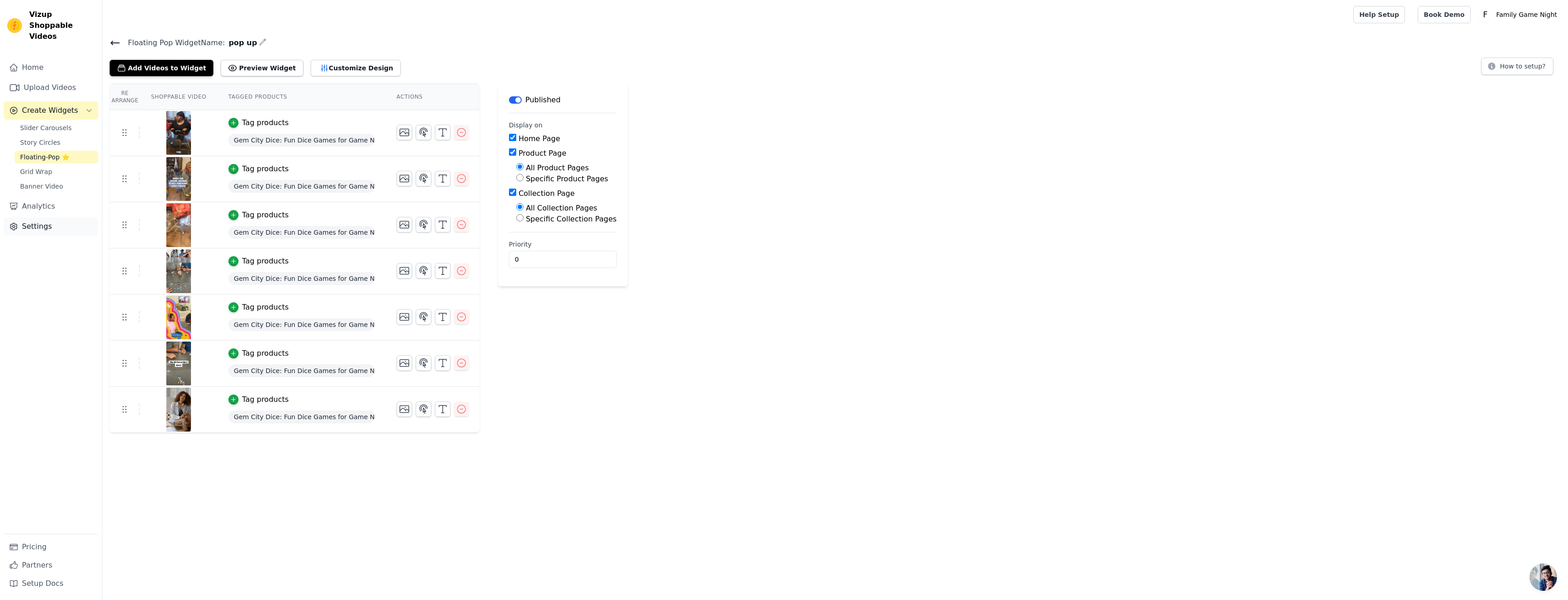
click at [47, 222] on link "Settings" at bounding box center [51, 226] width 95 height 18
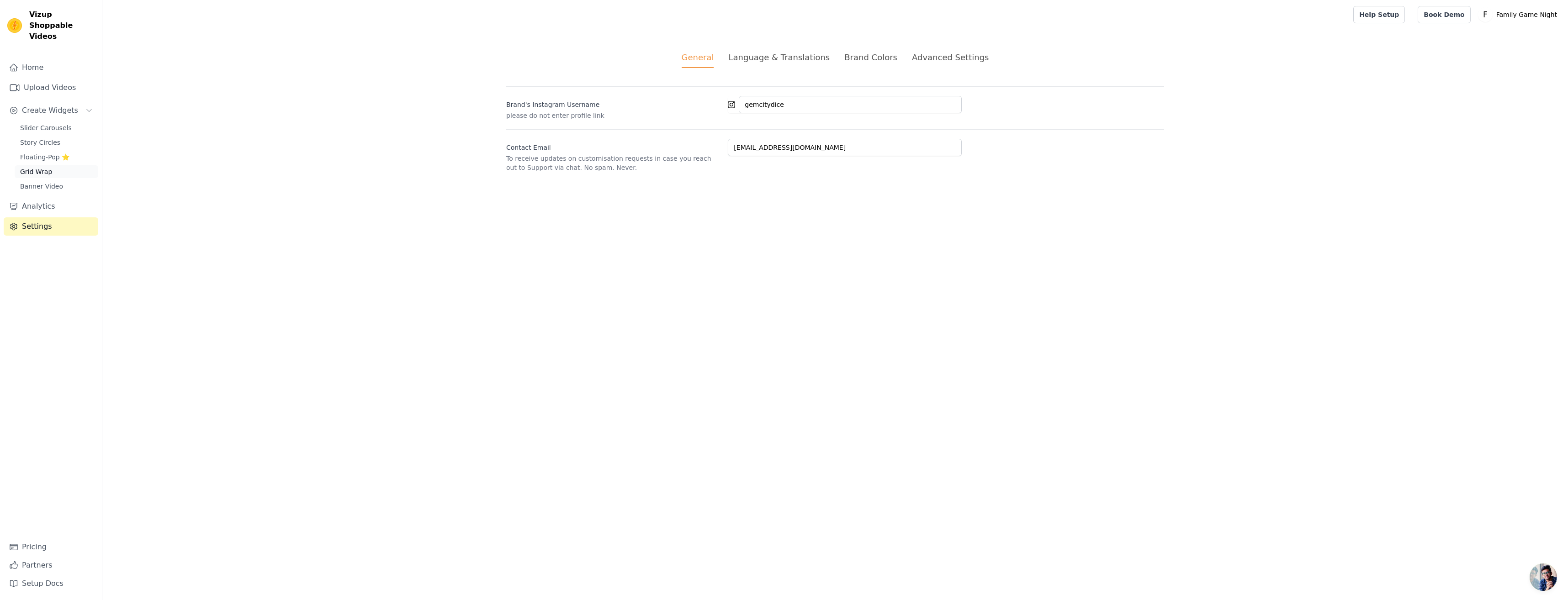
click at [43, 167] on span "Grid Wrap" at bounding box center [36, 171] width 32 height 9
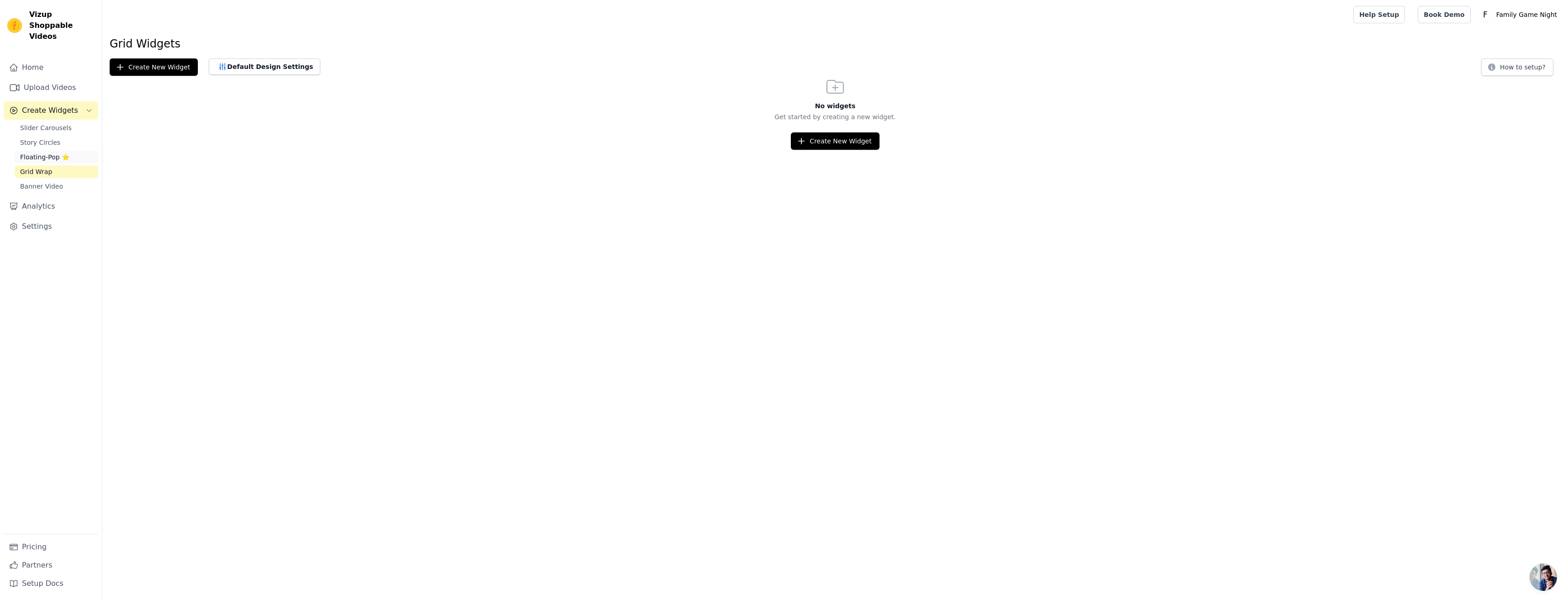
click at [44, 151] on link "Floating-Pop ⭐" at bounding box center [56, 157] width 84 height 13
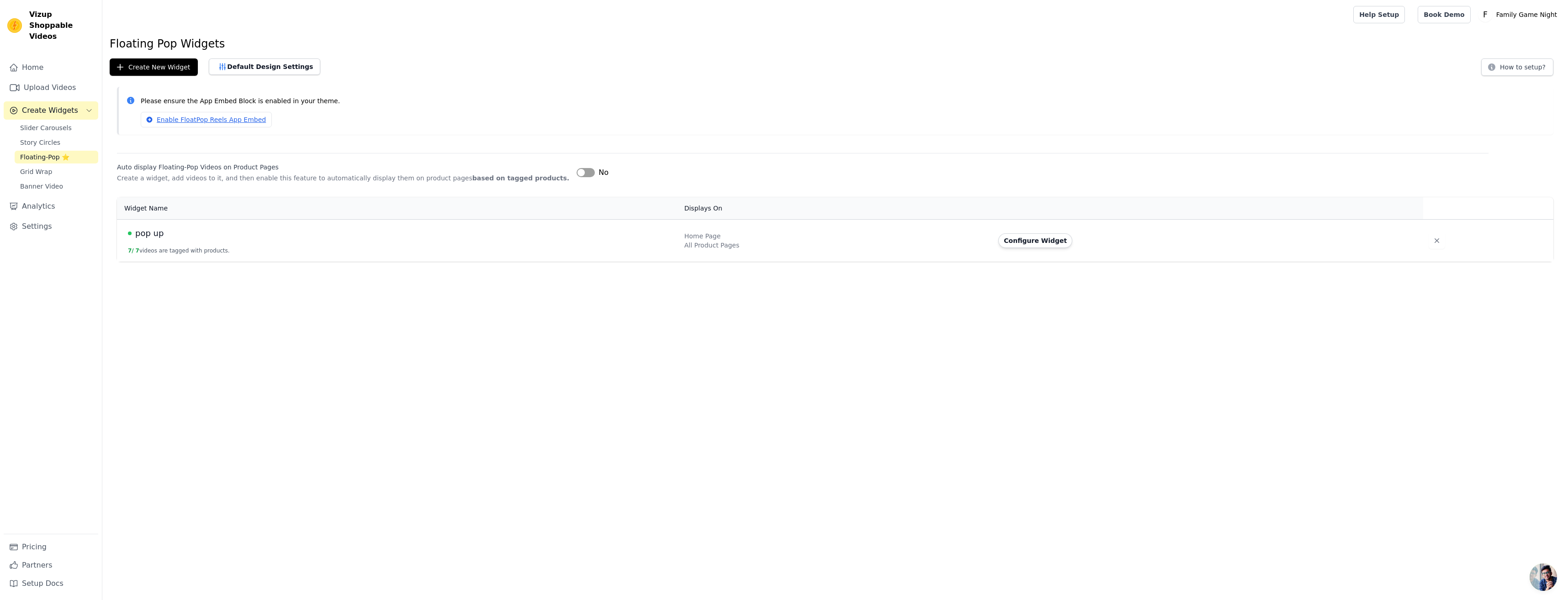
drag, startPoint x: 201, startPoint y: 245, endPoint x: 188, endPoint y: 247, distance: 13.2
click at [202, 247] on td "pop up 7 / 7 videos are tagged with products." at bounding box center [398, 240] width 562 height 43
click at [152, 235] on span "pop up" at bounding box center [149, 233] width 29 height 13
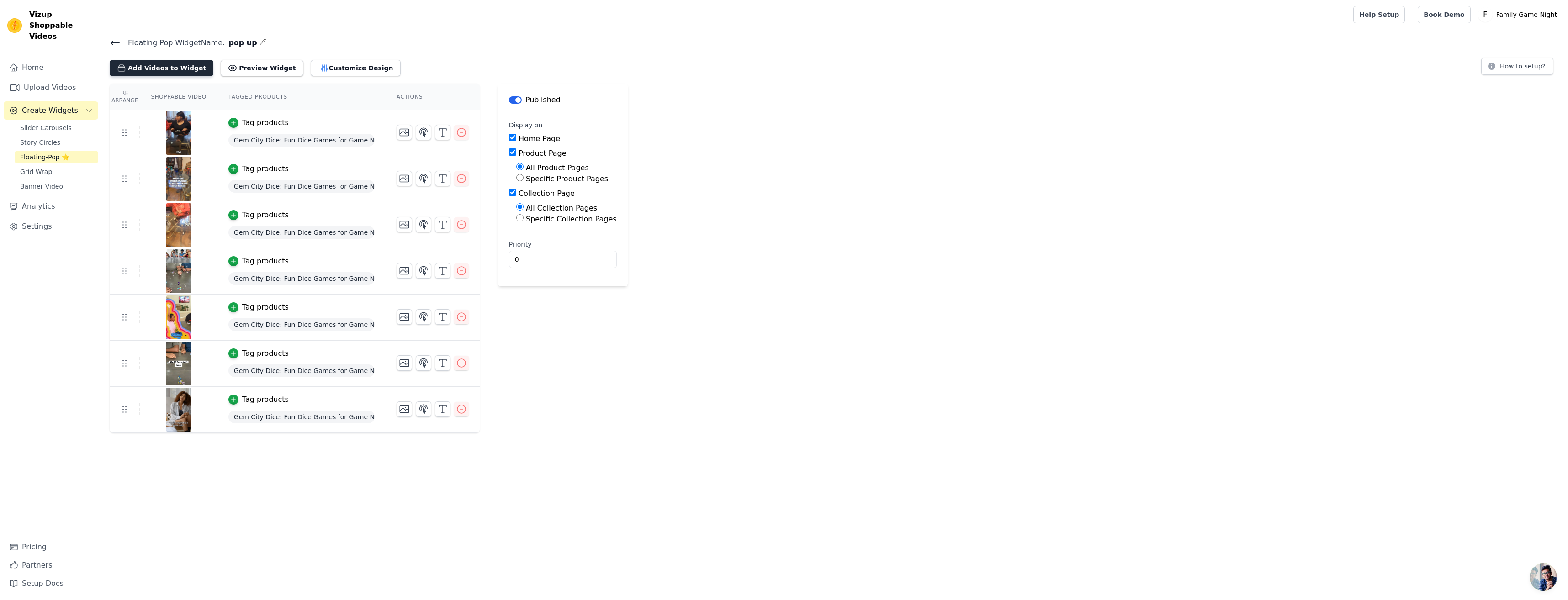
click at [182, 70] on button "Add Videos to Widget" at bounding box center [161, 68] width 104 height 17
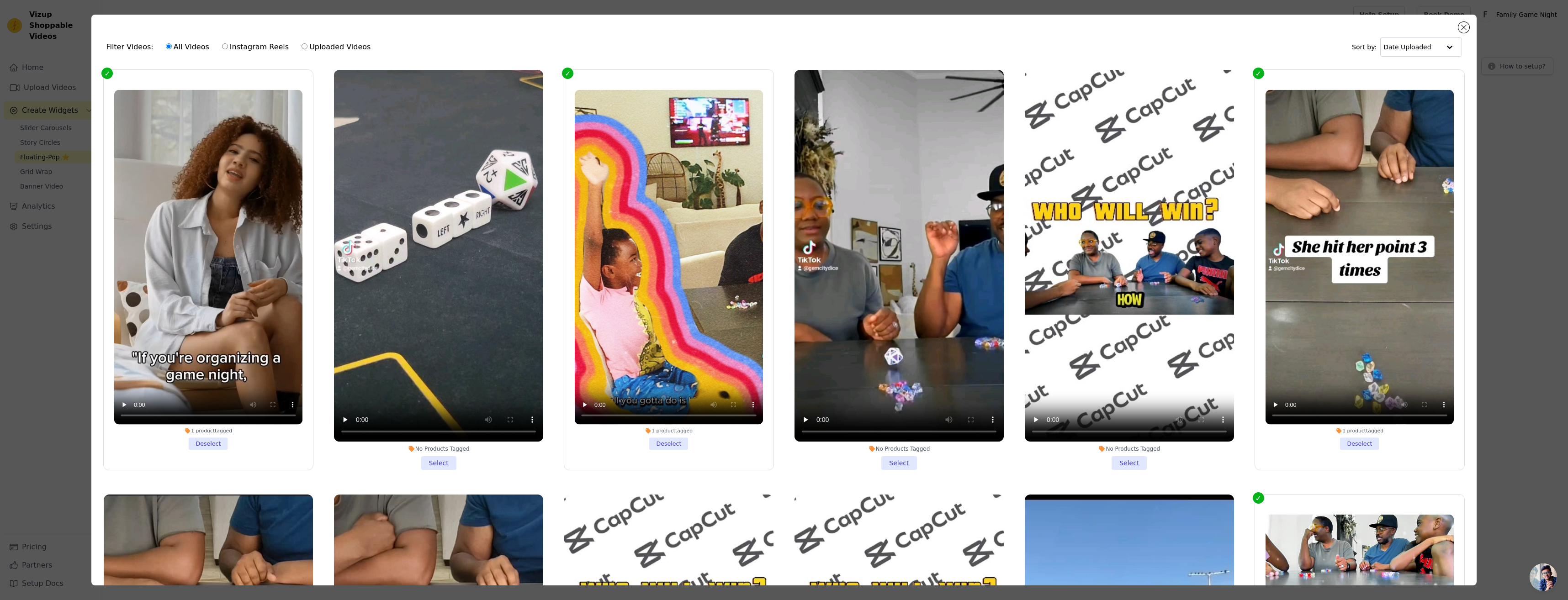
click at [237, 51] on label "Instagram Reels" at bounding box center [255, 47] width 68 height 12
click at [228, 49] on input "Instagram Reels" at bounding box center [224, 46] width 6 height 6
radio input "true"
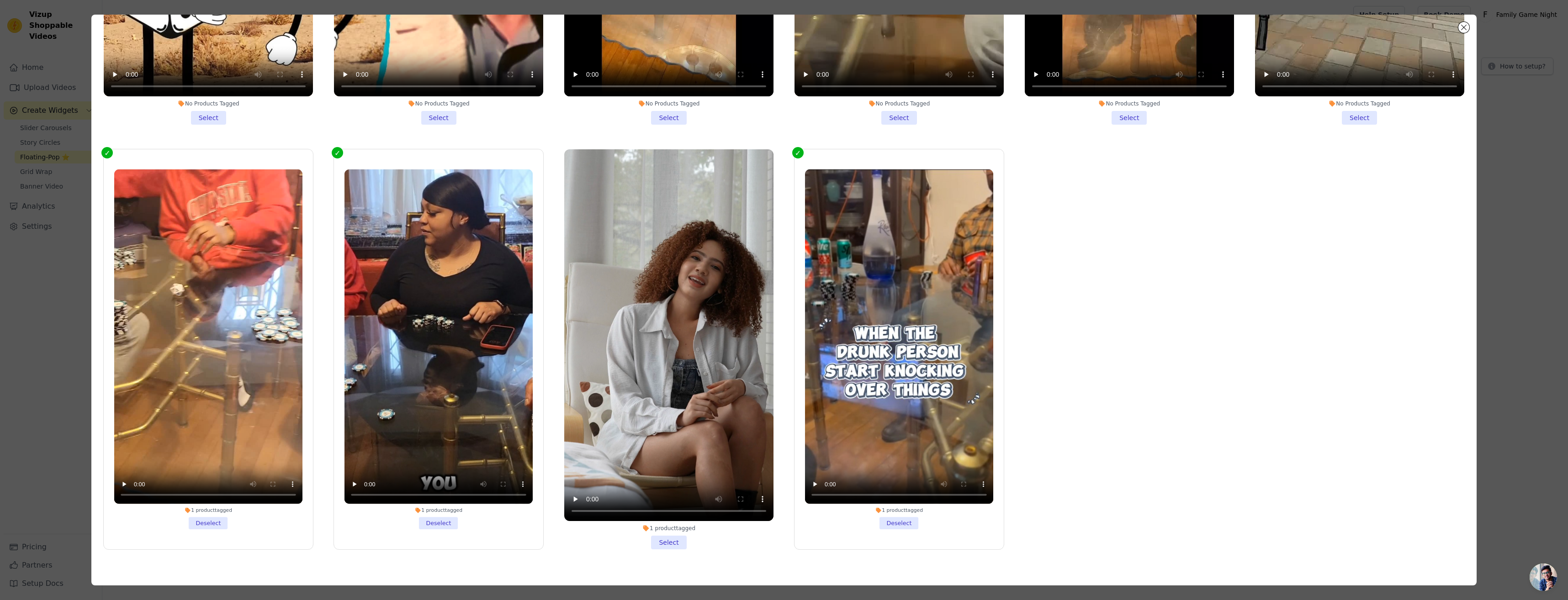
scroll to position [79, 0]
click at [338, 148] on label "1 product tagged Deselect" at bounding box center [438, 348] width 210 height 401
click at [0, 0] on input "1 product tagged Deselect" at bounding box center [0, 0] width 0 height 0
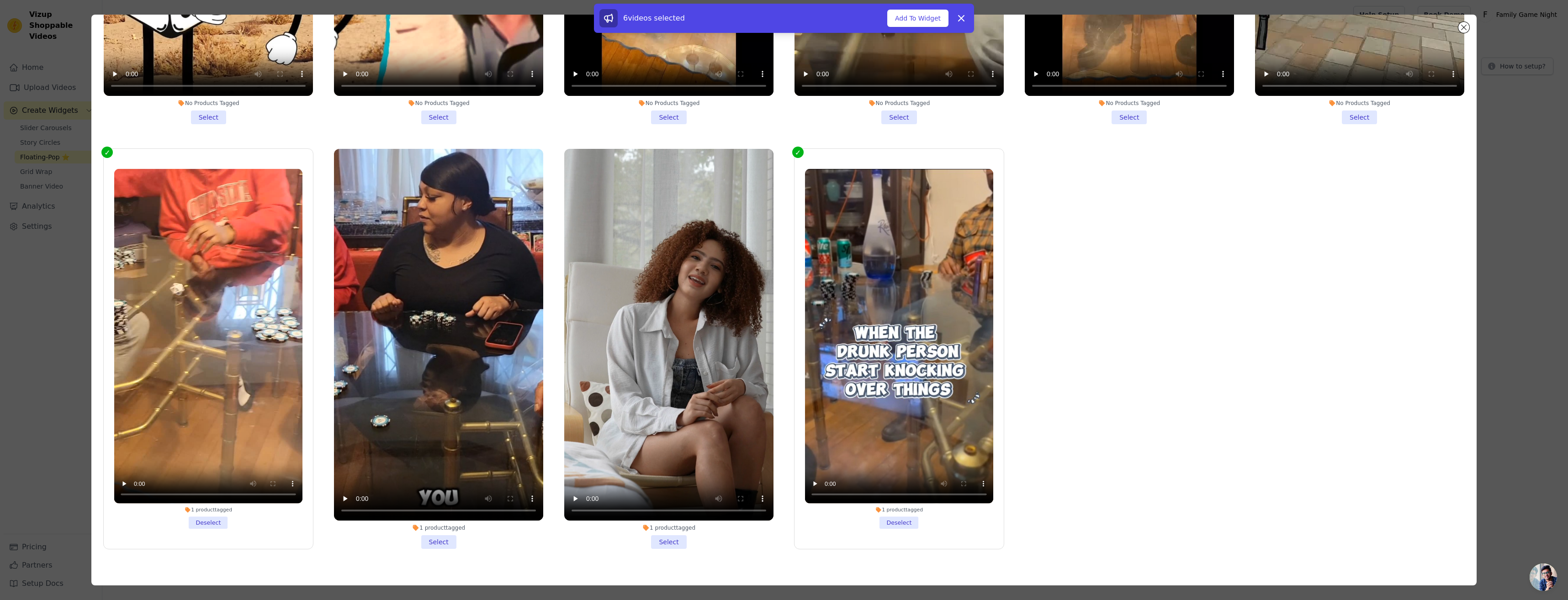
click at [204, 148] on label "1 product tagged Deselect" at bounding box center [208, 348] width 210 height 401
click at [0, 0] on input "1 product tagged Deselect" at bounding box center [0, 0] width 0 height 0
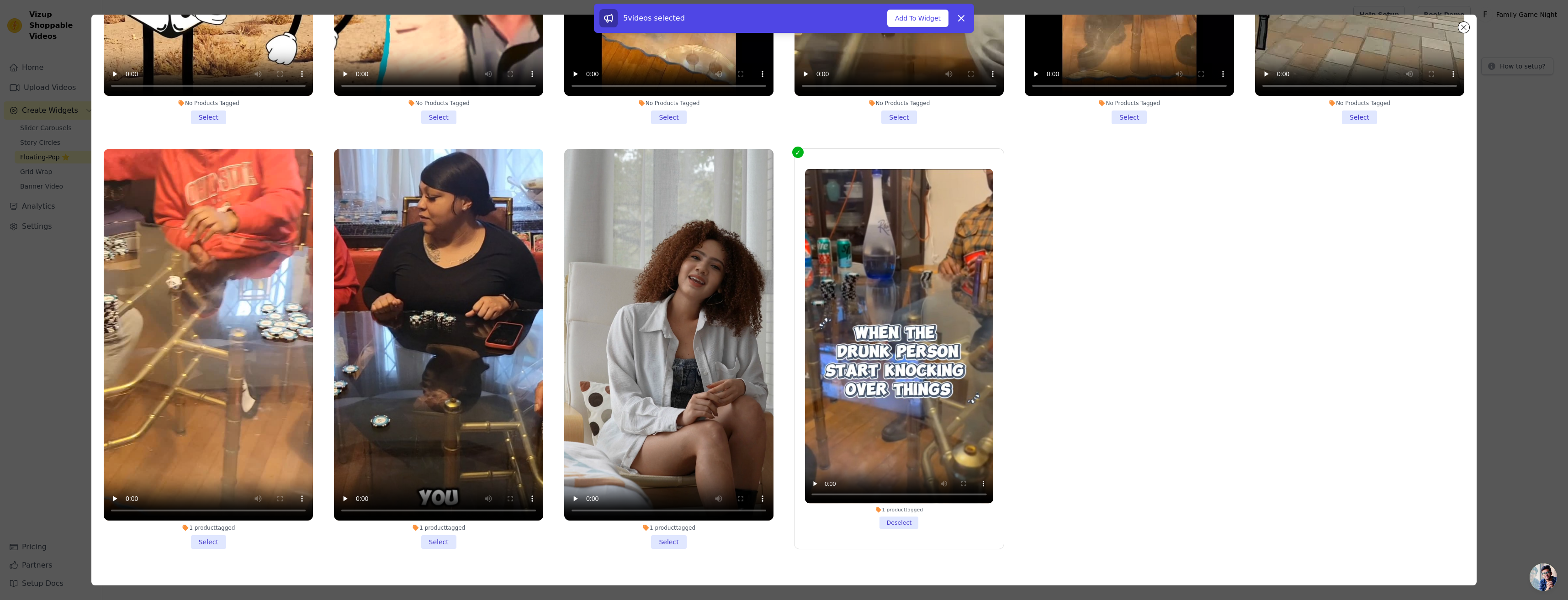
click at [798, 152] on label "1 product tagged Deselect" at bounding box center [899, 348] width 210 height 401
click at [0, 0] on input "1 product tagged Deselect" at bounding box center [0, 0] width 0 height 0
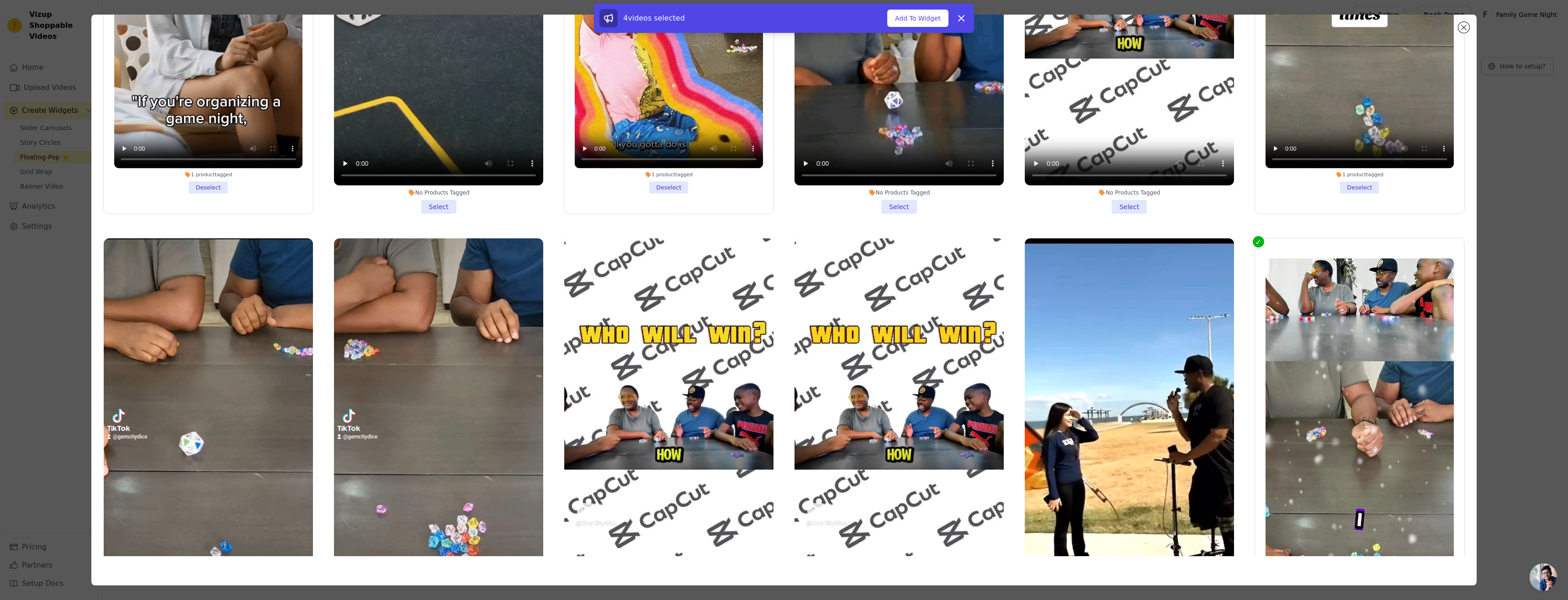
scroll to position [170, 0]
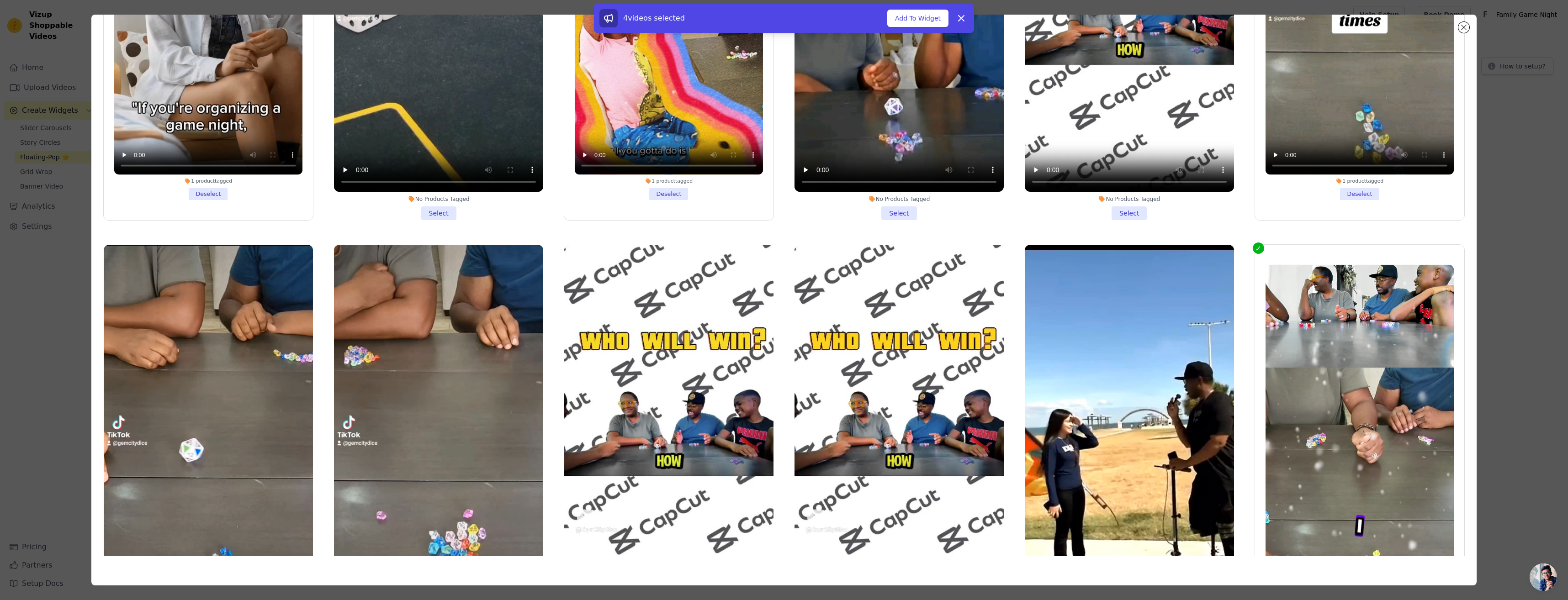
click at [1254, 246] on label "1 product tagged Deselect" at bounding box center [1359, 445] width 210 height 401
click at [0, 0] on input "1 product tagged Deselect" at bounding box center [0, 0] width 0 height 0
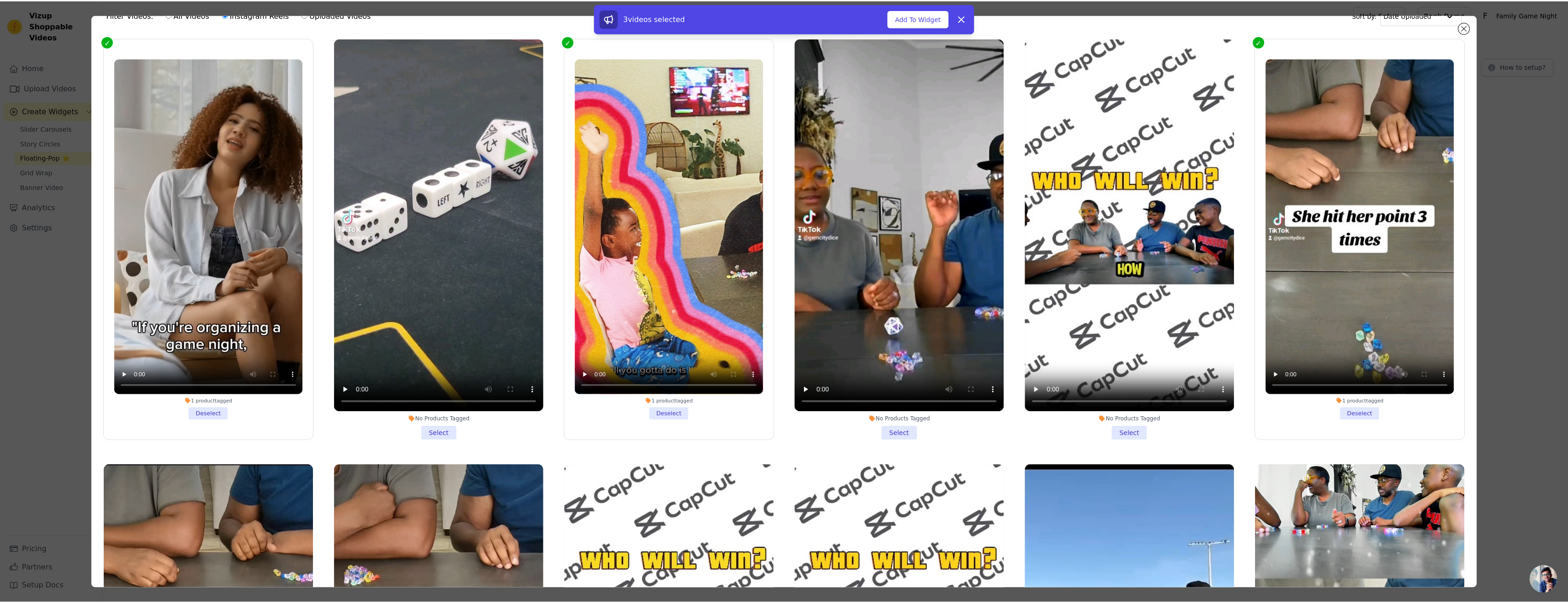
scroll to position [0, 0]
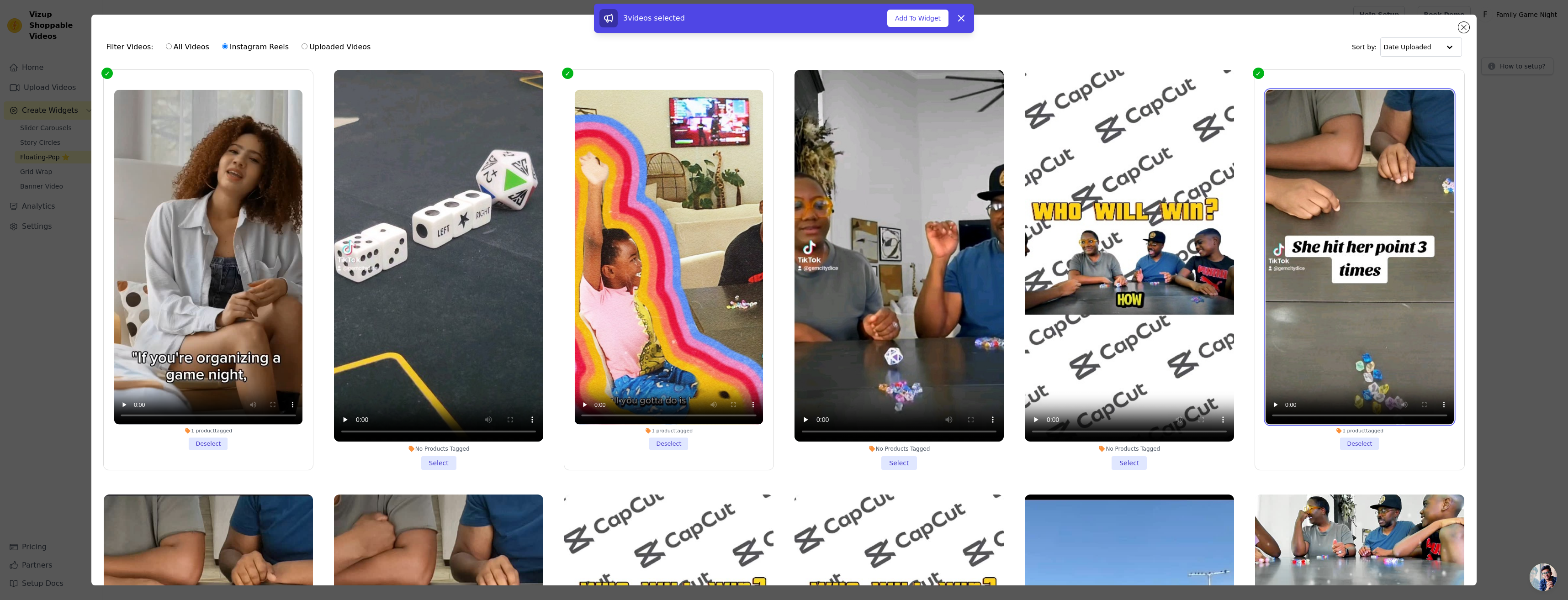
click at [1265, 119] on video at bounding box center [1360, 257] width 188 height 334
click at [1254, 72] on label "1 product tagged Deselect" at bounding box center [1359, 270] width 210 height 401
click at [0, 0] on input "1 product tagged Deselect" at bounding box center [0, 0] width 0 height 0
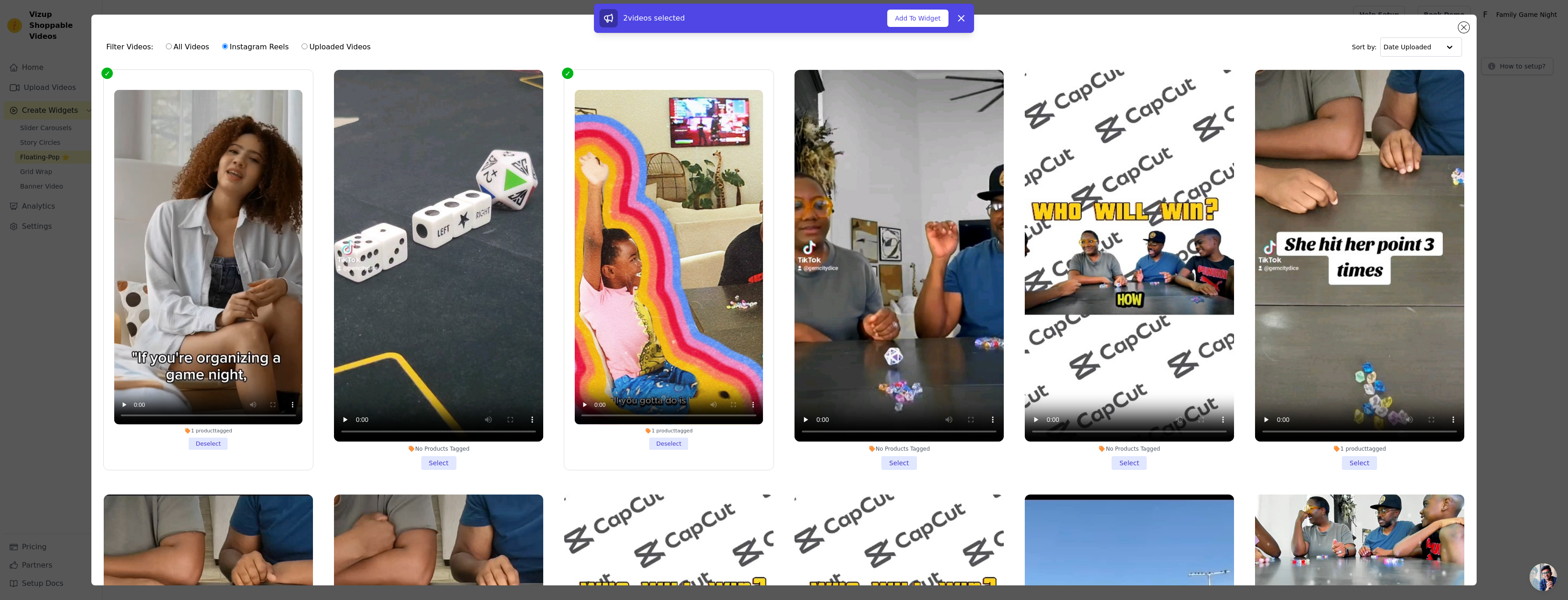
click at [602, 72] on label "1 product tagged Deselect" at bounding box center [669, 270] width 210 height 401
click at [0, 0] on input "1 product tagged Deselect" at bounding box center [0, 0] width 0 height 0
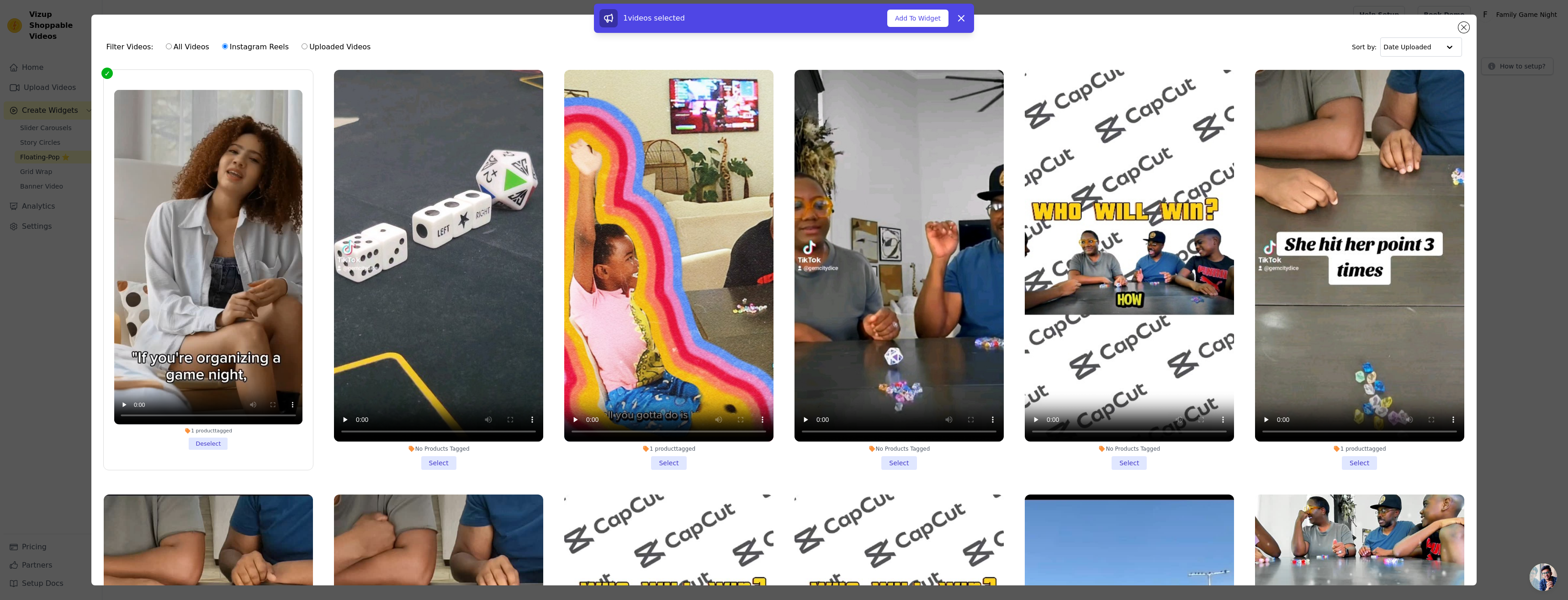
click at [190, 77] on label "1 product tagged Deselect" at bounding box center [208, 270] width 210 height 401
click at [0, 0] on input "1 product tagged Deselect" at bounding box center [0, 0] width 0 height 0
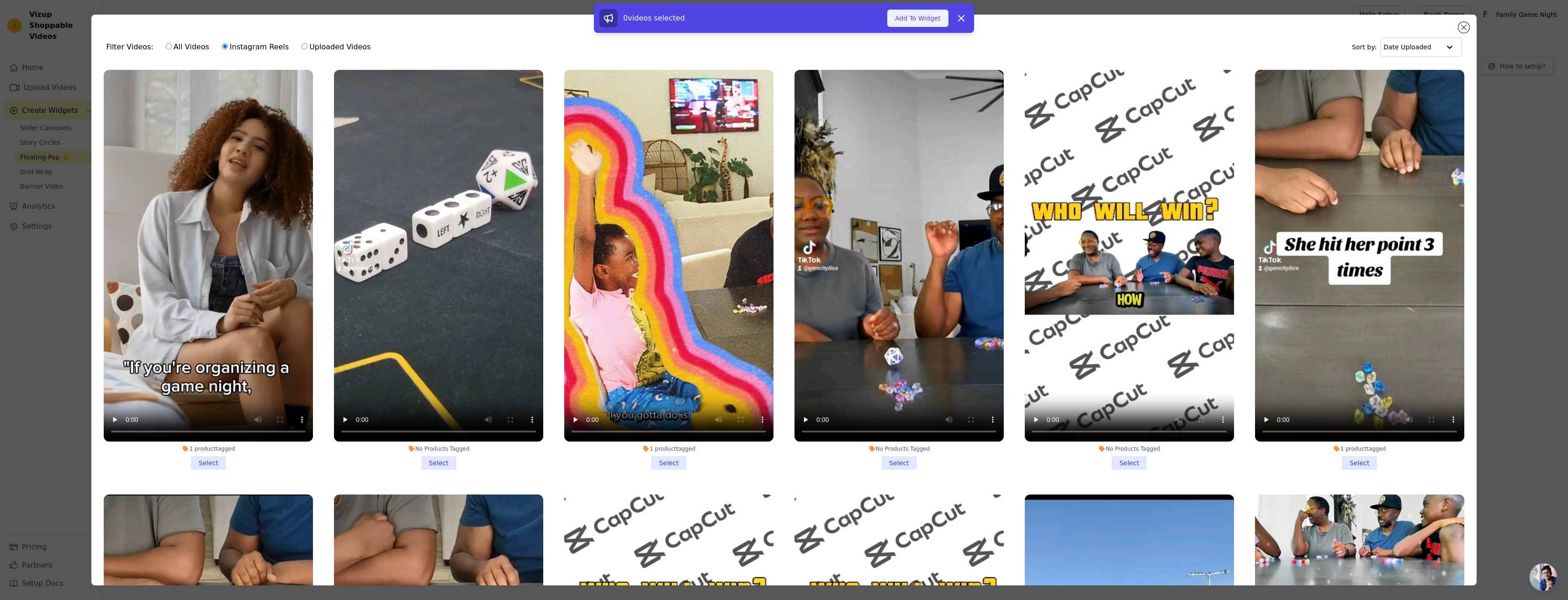
click at [906, 24] on button "Add To Widget" at bounding box center [918, 18] width 61 height 17
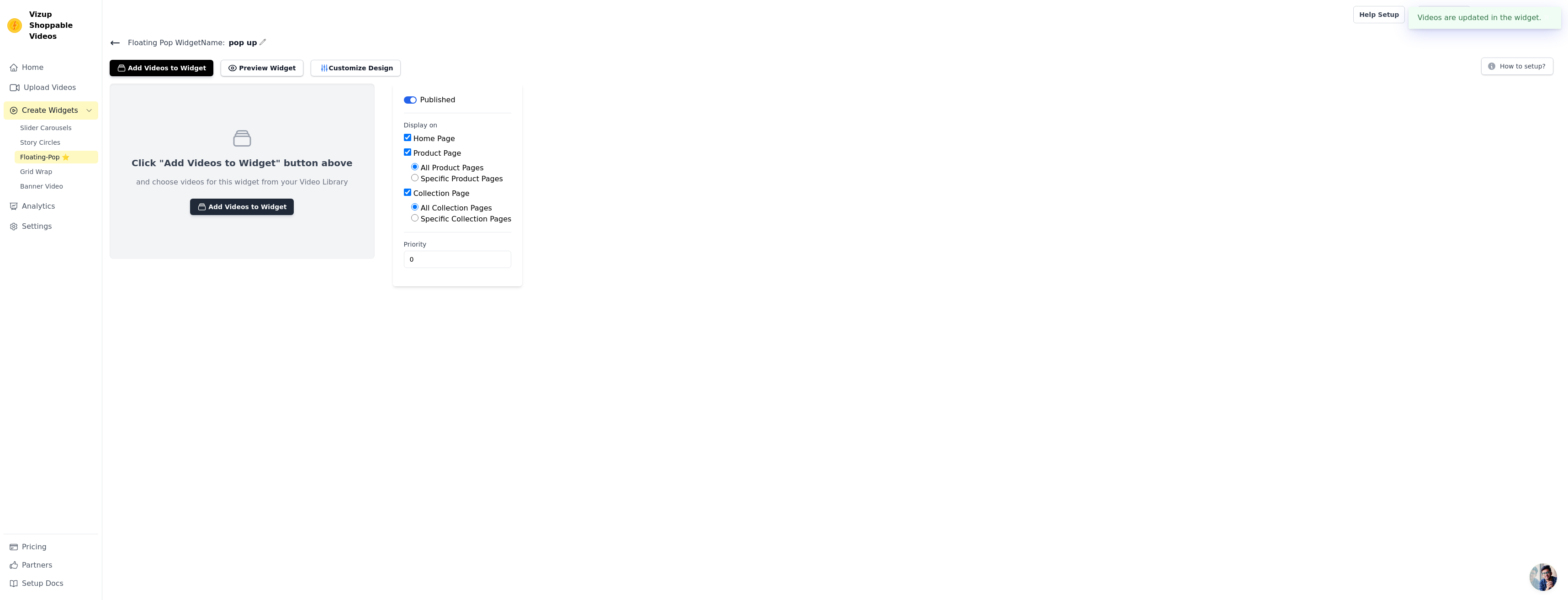
click at [238, 210] on button "Add Videos to Widget" at bounding box center [242, 207] width 104 height 17
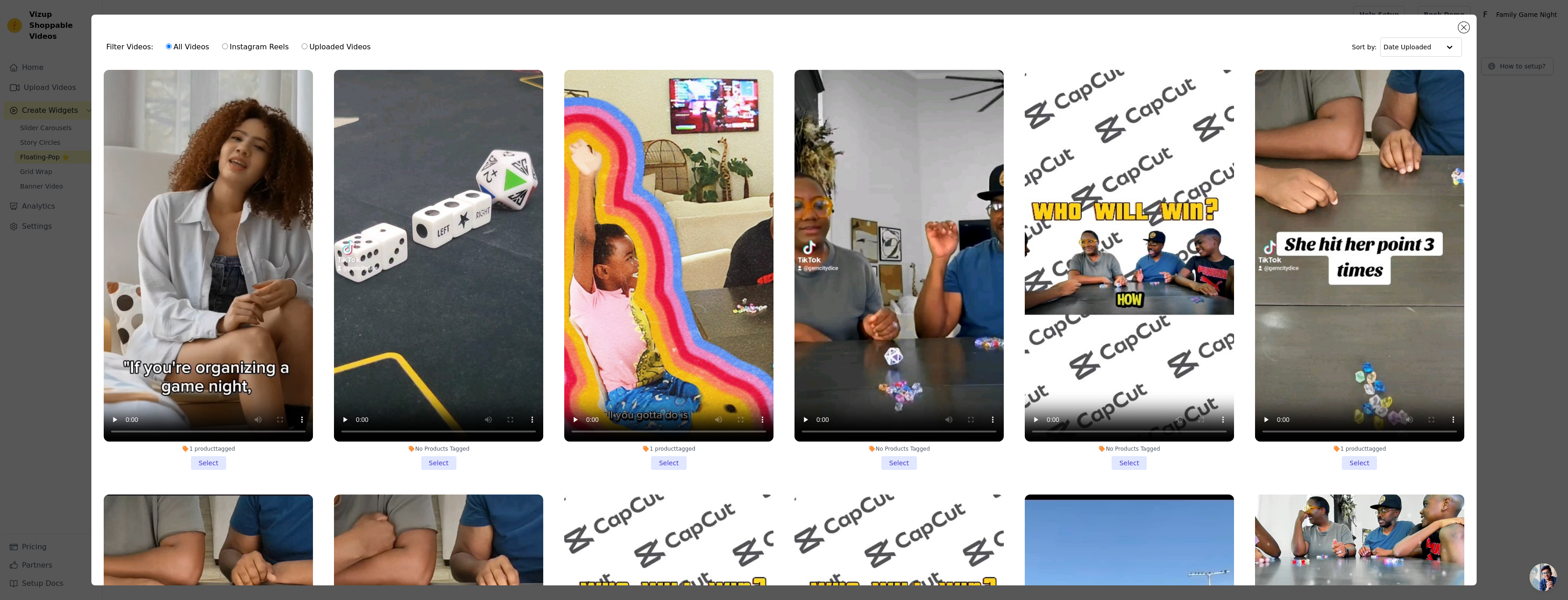
click at [222, 49] on input "Instagram Reels" at bounding box center [224, 46] width 6 height 6
radio input "true"
click at [1459, 23] on div "Filter Videos: All Videos Instagram Reels Uploaded Videos Sort by: Date Uploade…" at bounding box center [784, 300] width 1385 height 571
click at [1462, 24] on button "Close modal" at bounding box center [1463, 27] width 11 height 11
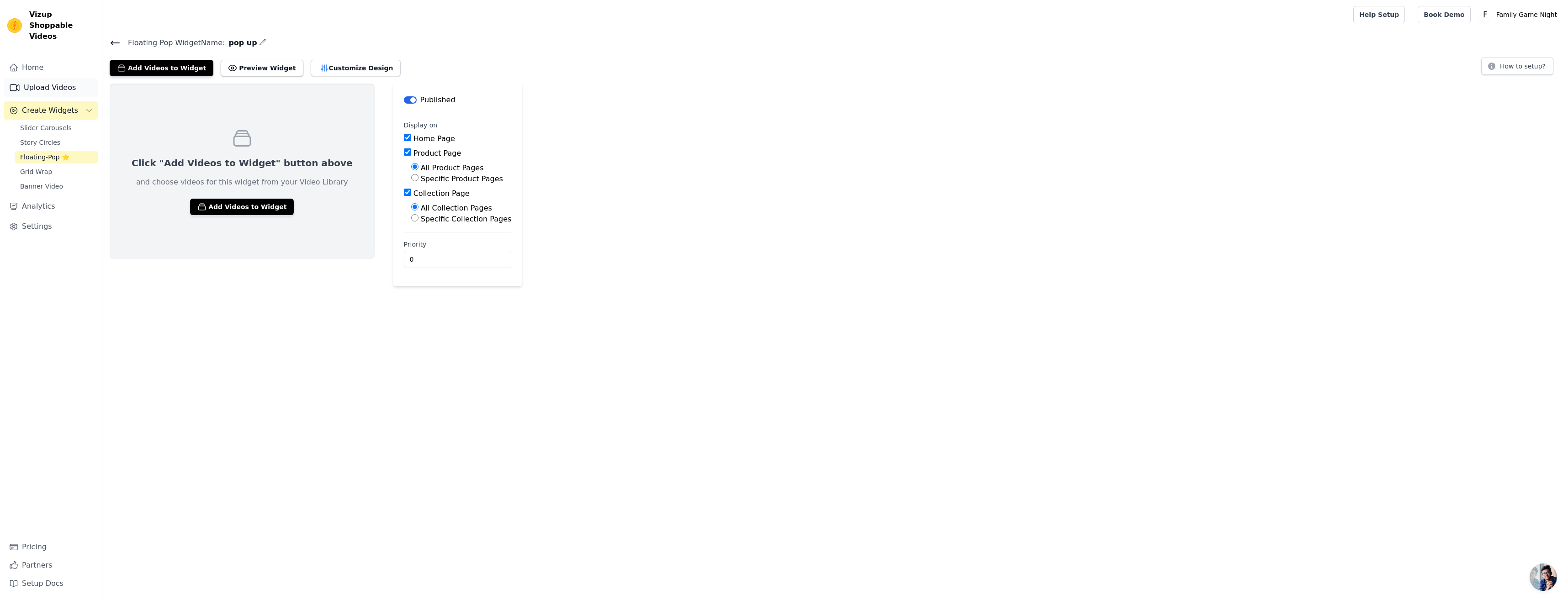
click at [52, 79] on link "Upload Videos" at bounding box center [51, 88] width 95 height 18
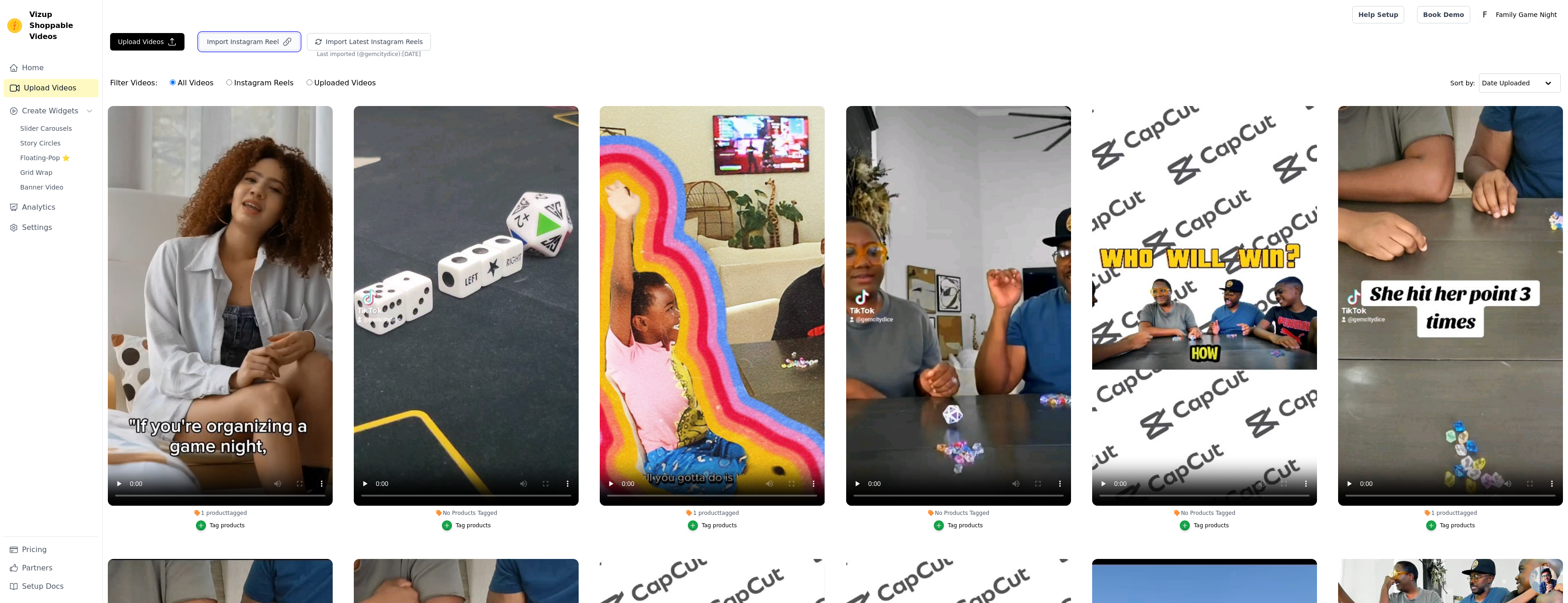
click at [224, 48] on button "Import Instagram Reel" at bounding box center [249, 41] width 100 height 18
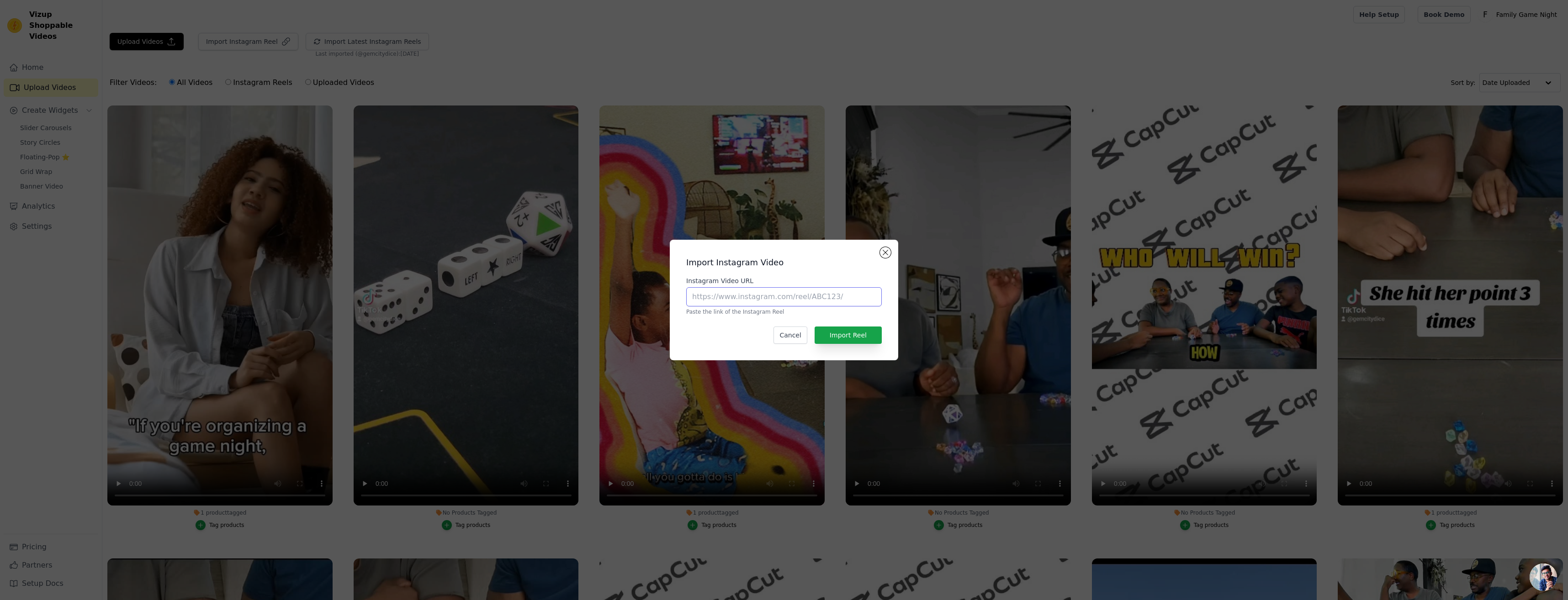
click at [726, 301] on input "Instagram Video URL" at bounding box center [784, 297] width 195 height 20
paste input "https://www.instagram.com/gemcitydice/"
type input "https://www.instagram.com/gemcitydice/"
click at [841, 334] on button "Import Reel" at bounding box center [848, 334] width 67 height 17
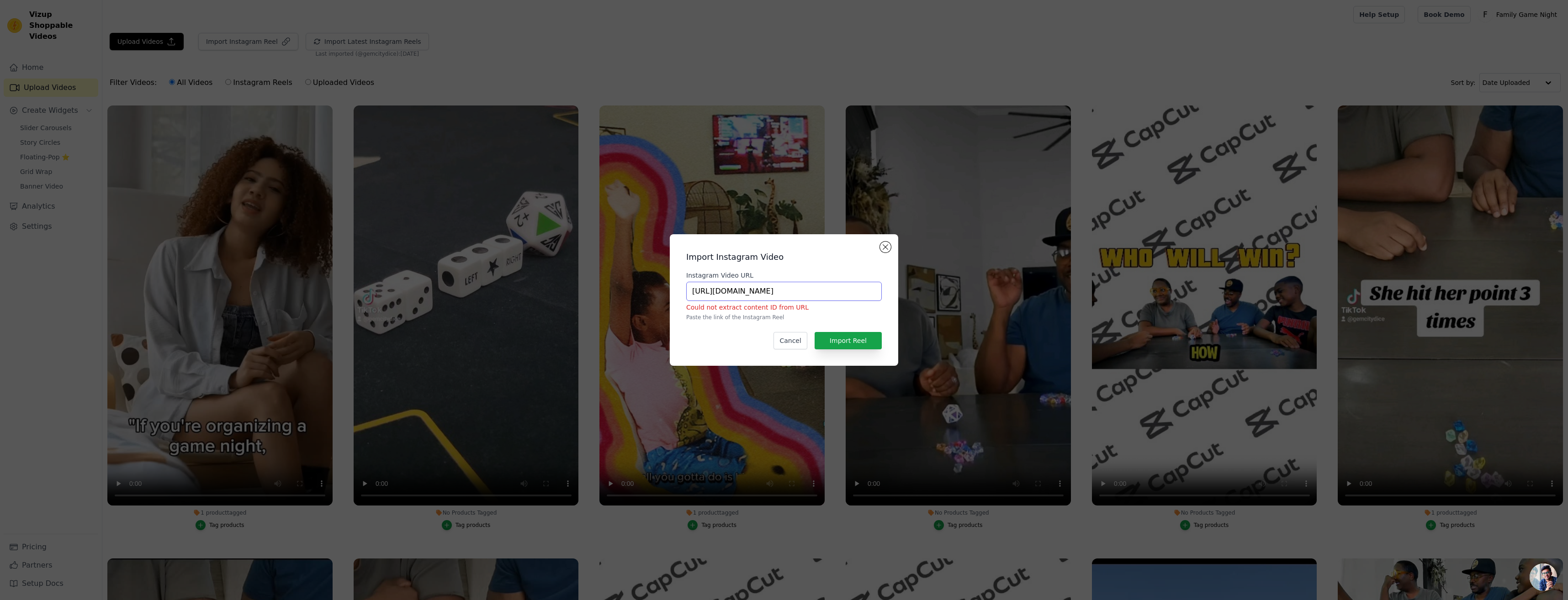
click at [830, 294] on input "https://www.instagram.com/gemcitydice/" at bounding box center [784, 291] width 195 height 20
click at [825, 339] on button "Import Reel" at bounding box center [848, 340] width 67 height 17
drag, startPoint x: 839, startPoint y: 285, endPoint x: 652, endPoint y: 289, distance: 187.0
click at [652, 289] on div "Import Instagram Video Instagram Video URL https://www.instagram.com/gemcitydic…" at bounding box center [784, 300] width 1539 height 161
click at [861, 340] on button "Import Reel" at bounding box center [848, 340] width 67 height 17
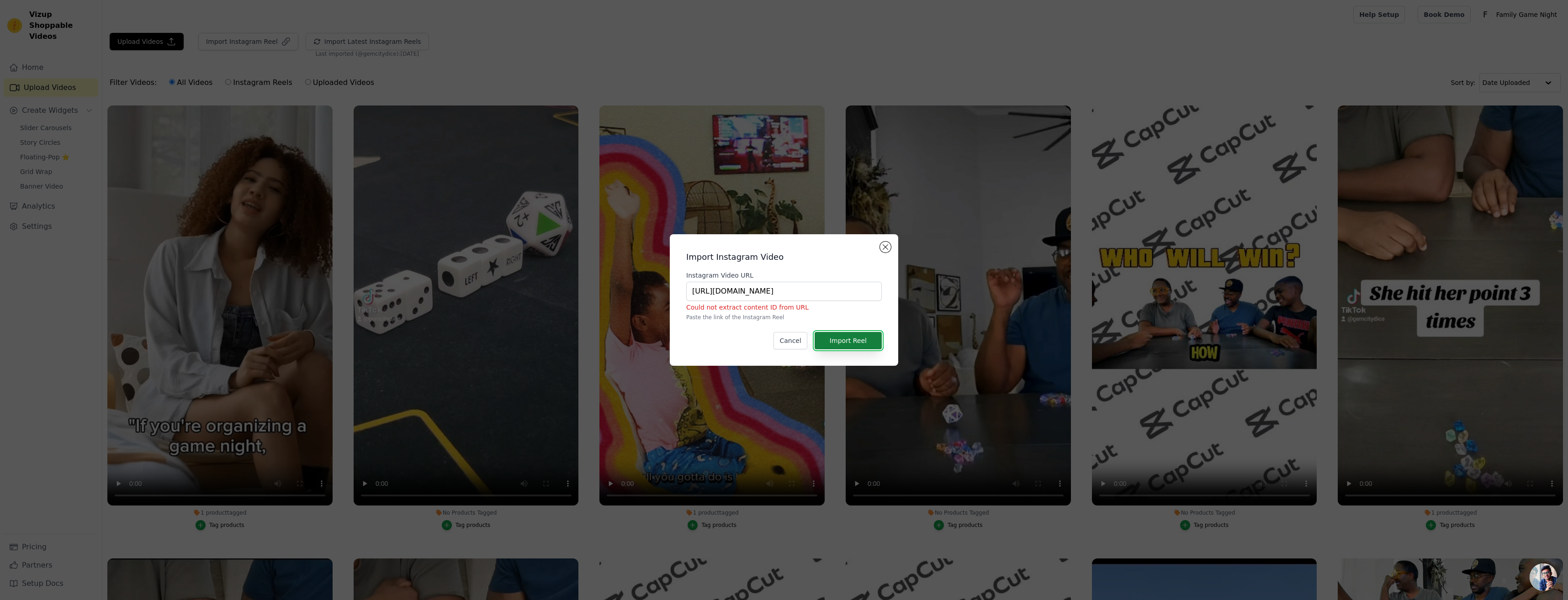
click at [847, 346] on button "Import Reel" at bounding box center [848, 340] width 67 height 17
click at [792, 346] on button "Cancel" at bounding box center [790, 340] width 33 height 17
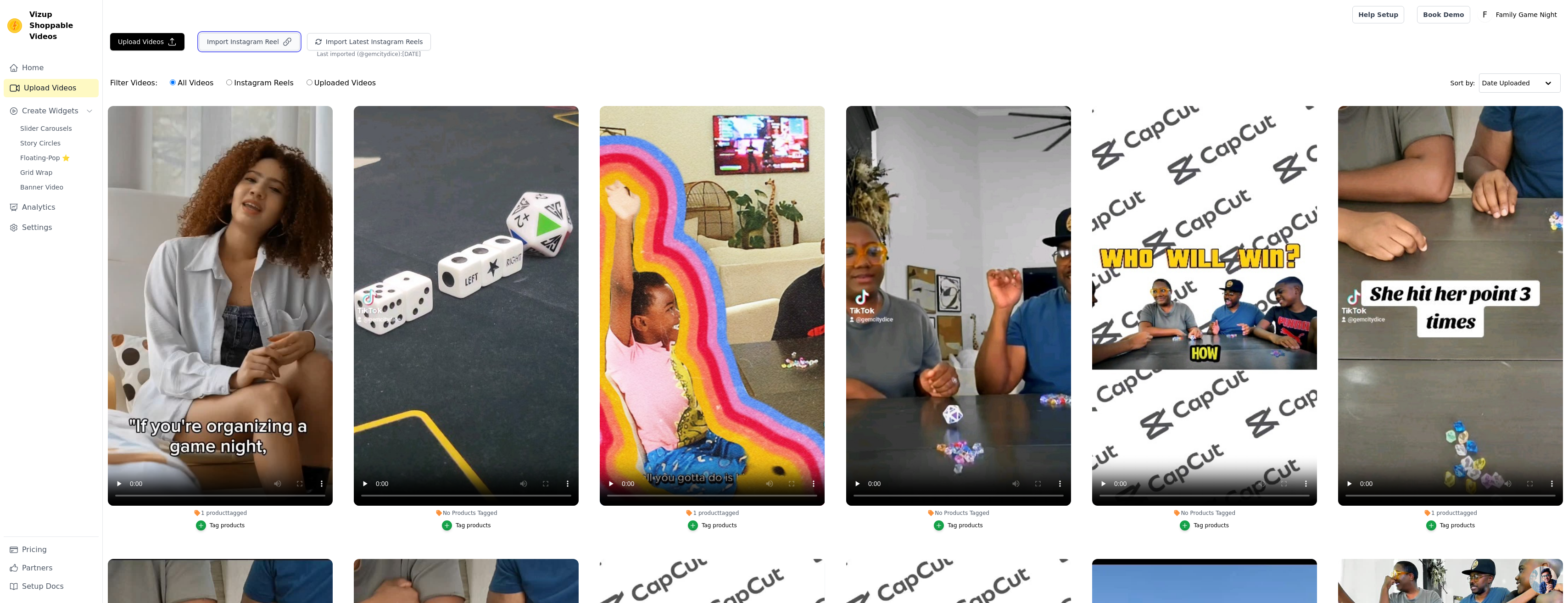
click at [237, 45] on button "Import Instagram Reel" at bounding box center [249, 41] width 100 height 18
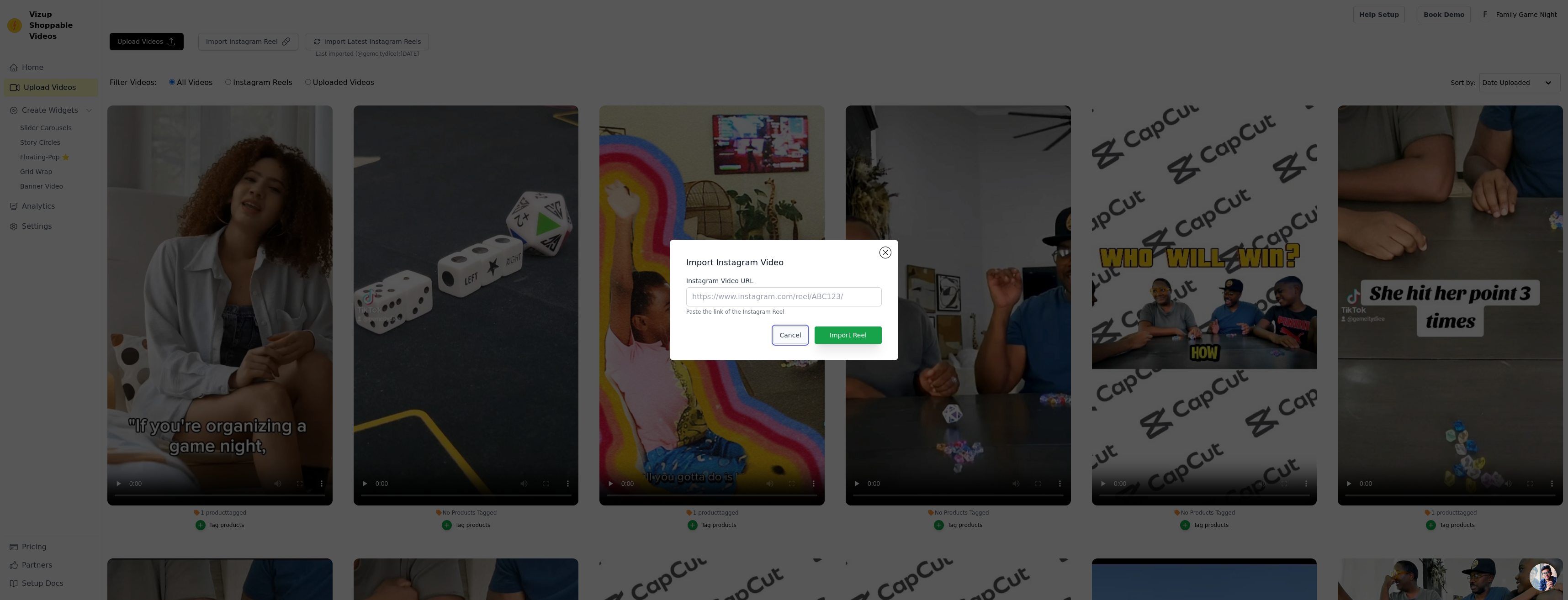
click at [789, 339] on button "Cancel" at bounding box center [790, 334] width 33 height 17
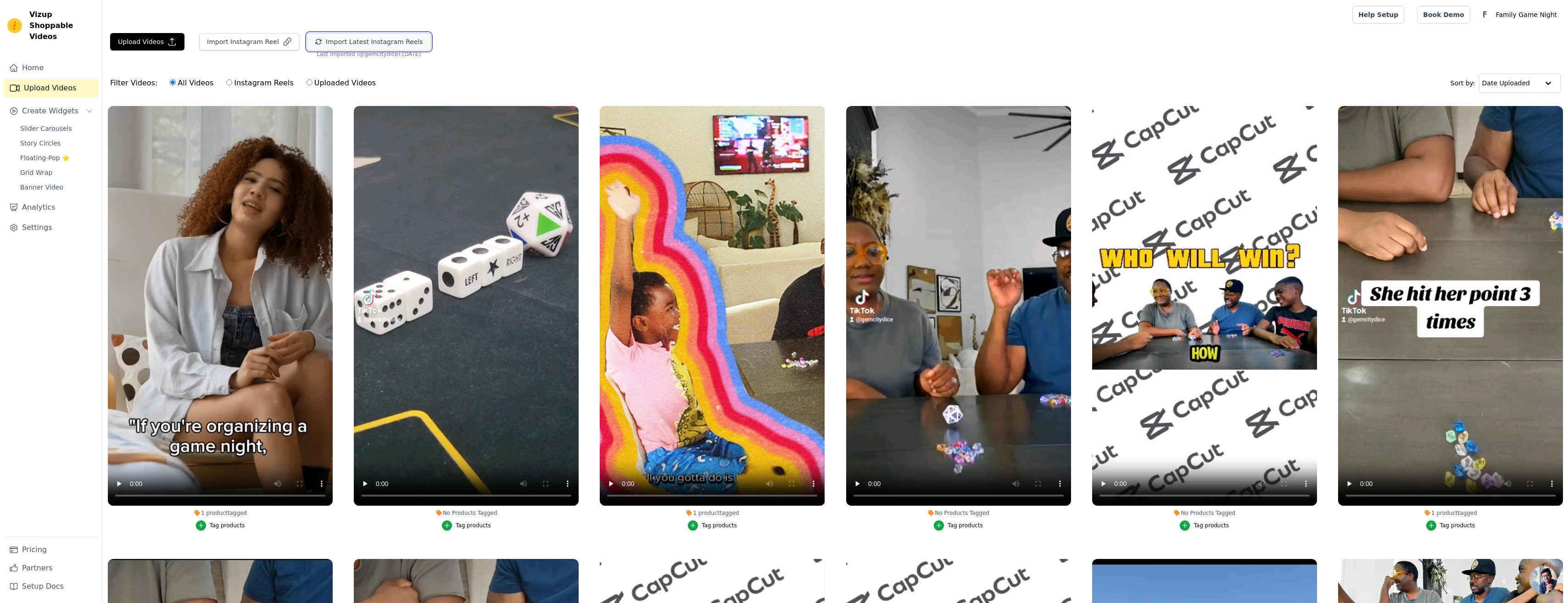
click at [380, 39] on button "Import Latest Instagram Reels" at bounding box center [368, 41] width 124 height 18
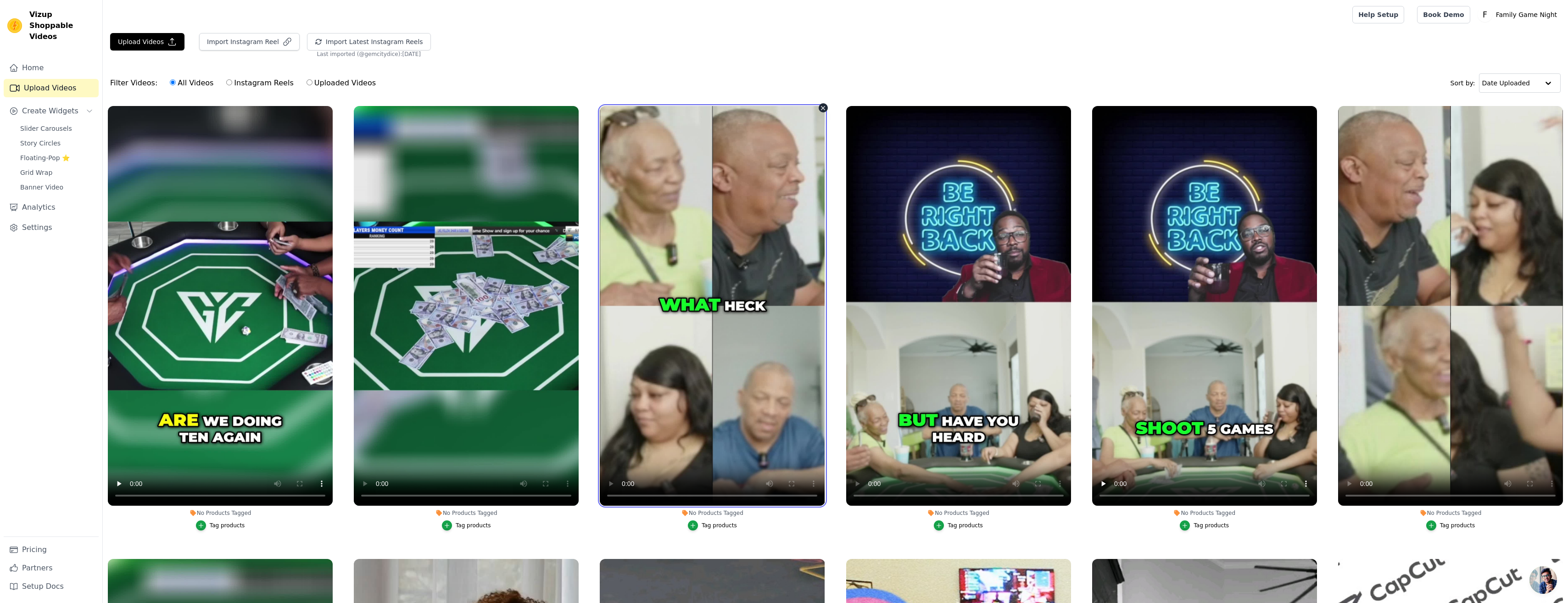
click at [739, 368] on video at bounding box center [712, 305] width 225 height 400
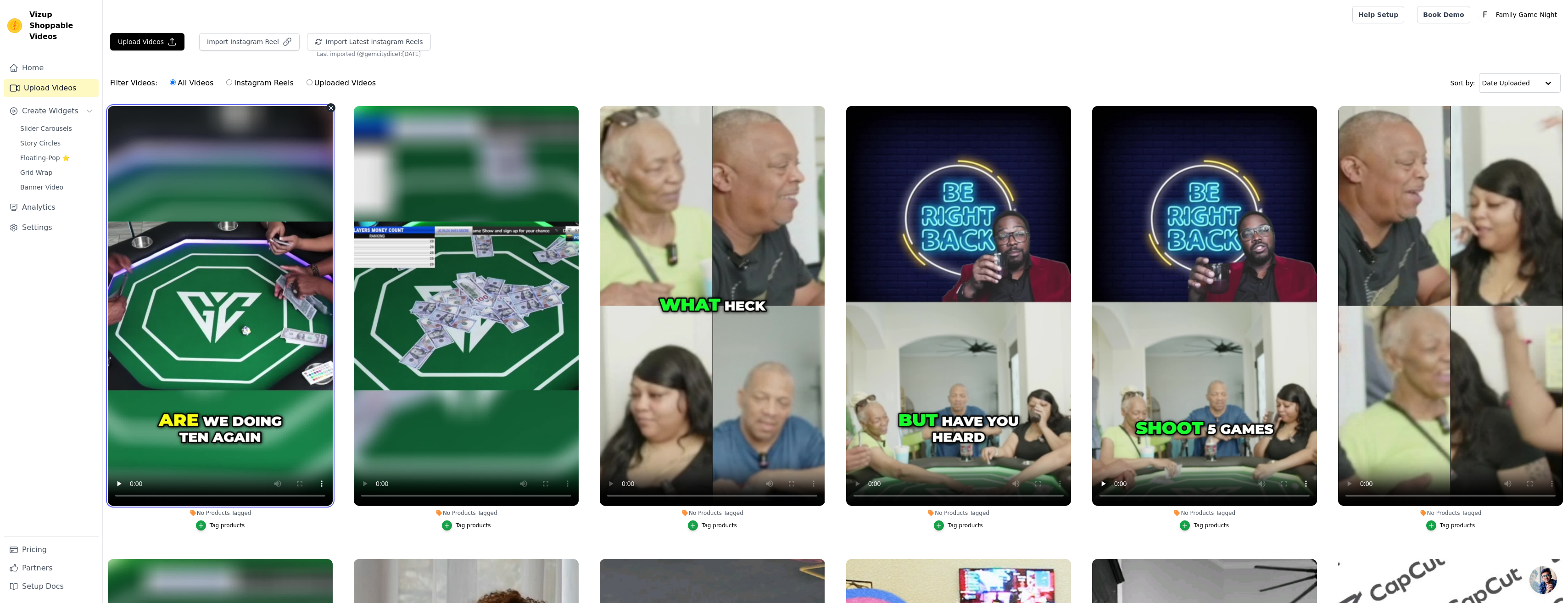
click at [261, 372] on video at bounding box center [220, 305] width 225 height 400
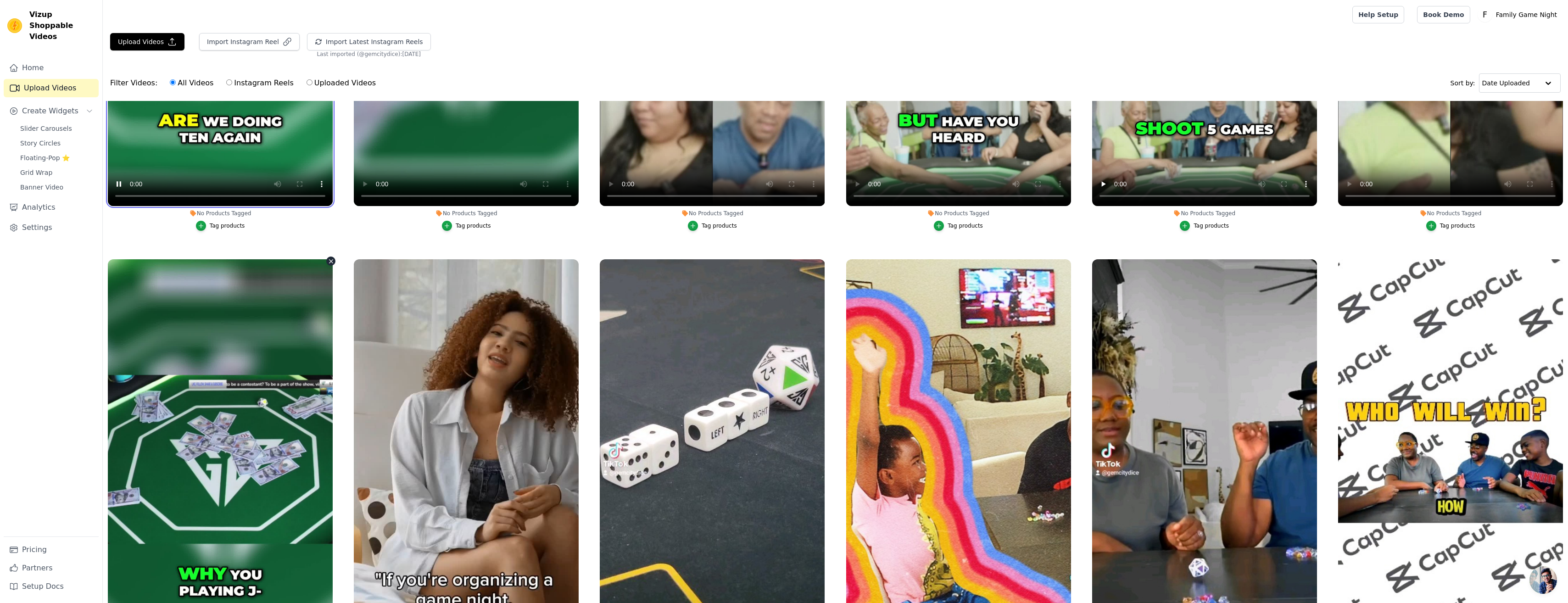
scroll to position [321, 0]
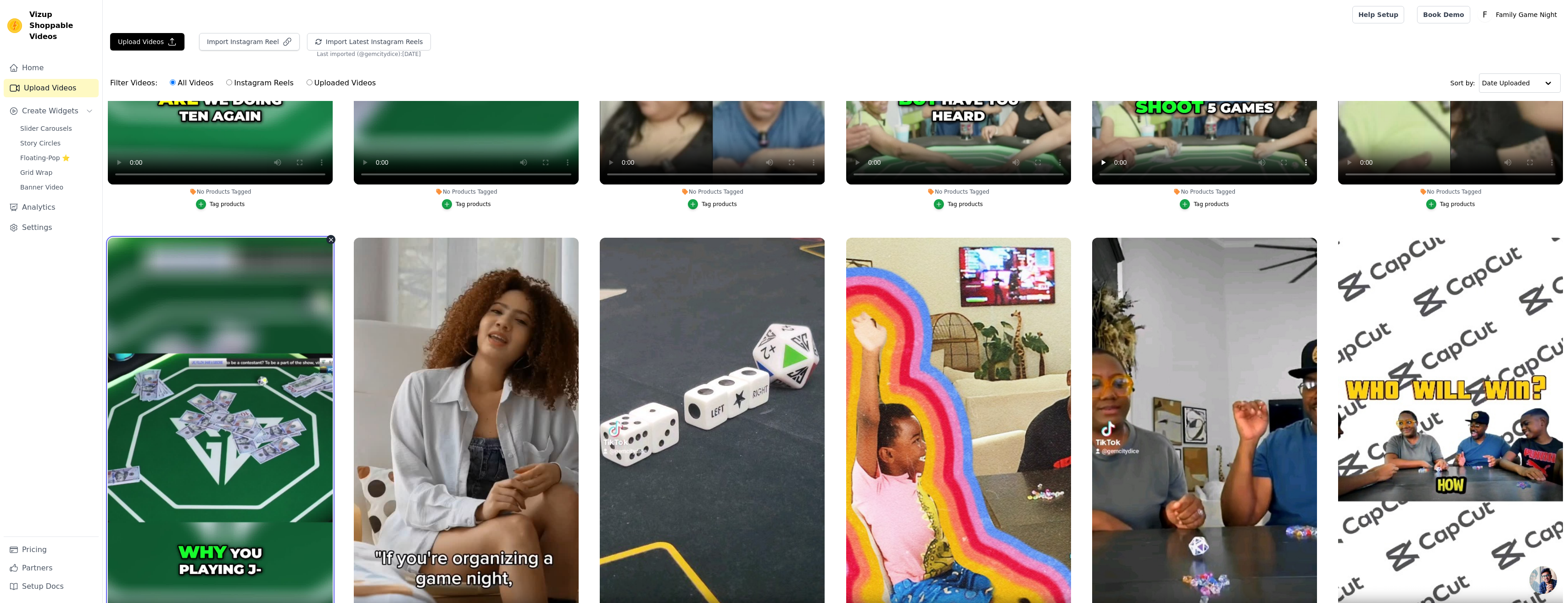
click at [262, 427] on video at bounding box center [220, 437] width 225 height 400
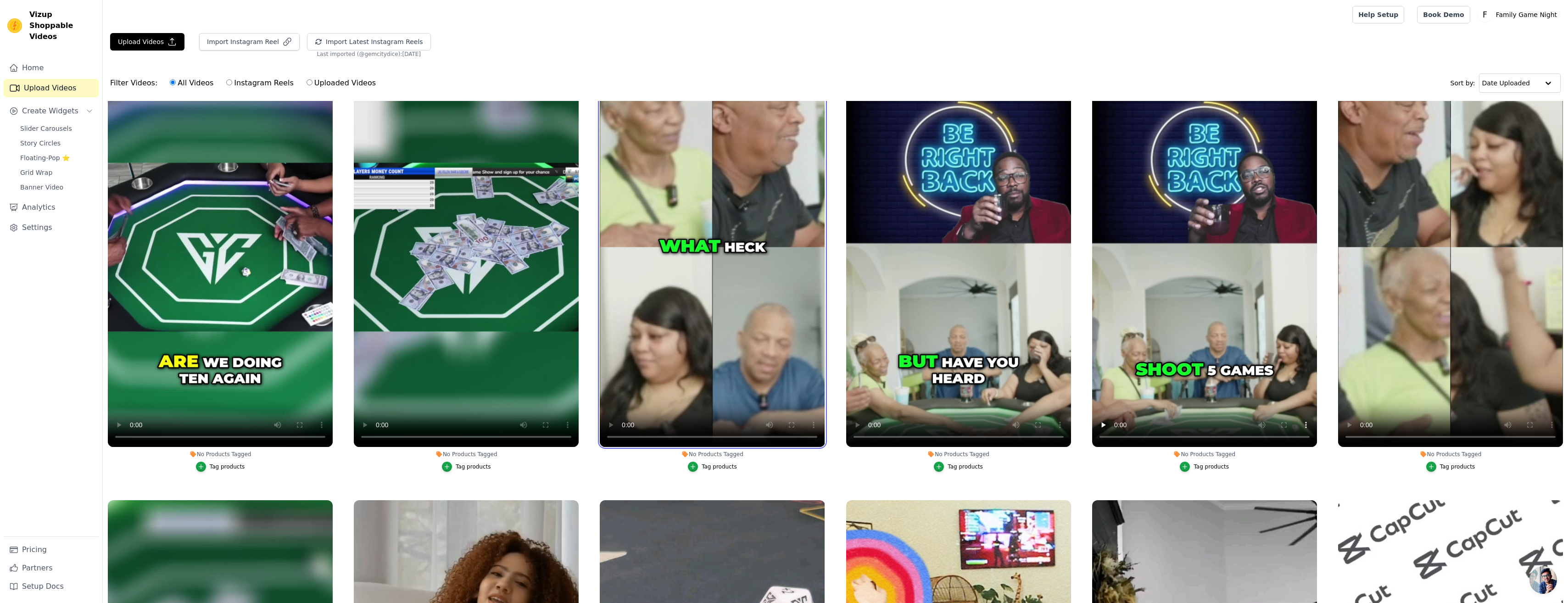
scroll to position [0, 0]
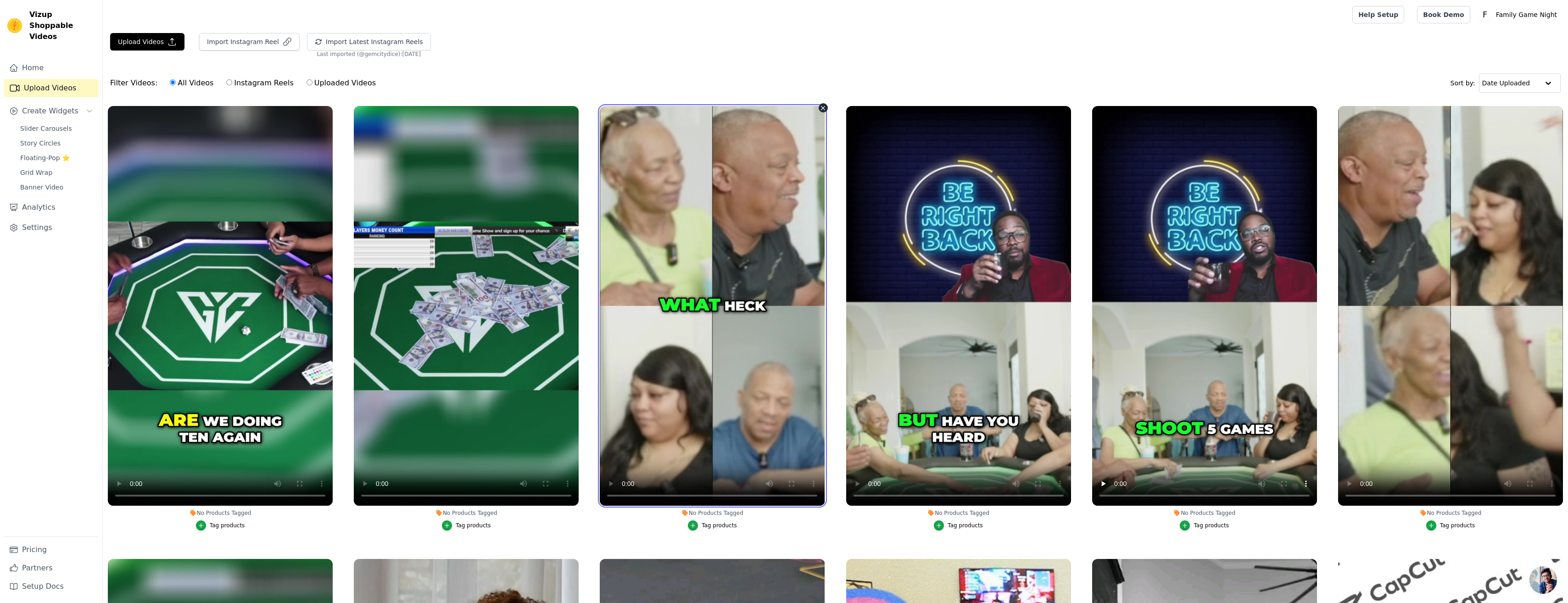
click at [627, 382] on video at bounding box center [712, 305] width 225 height 400
click at [717, 448] on video at bounding box center [712, 305] width 225 height 400
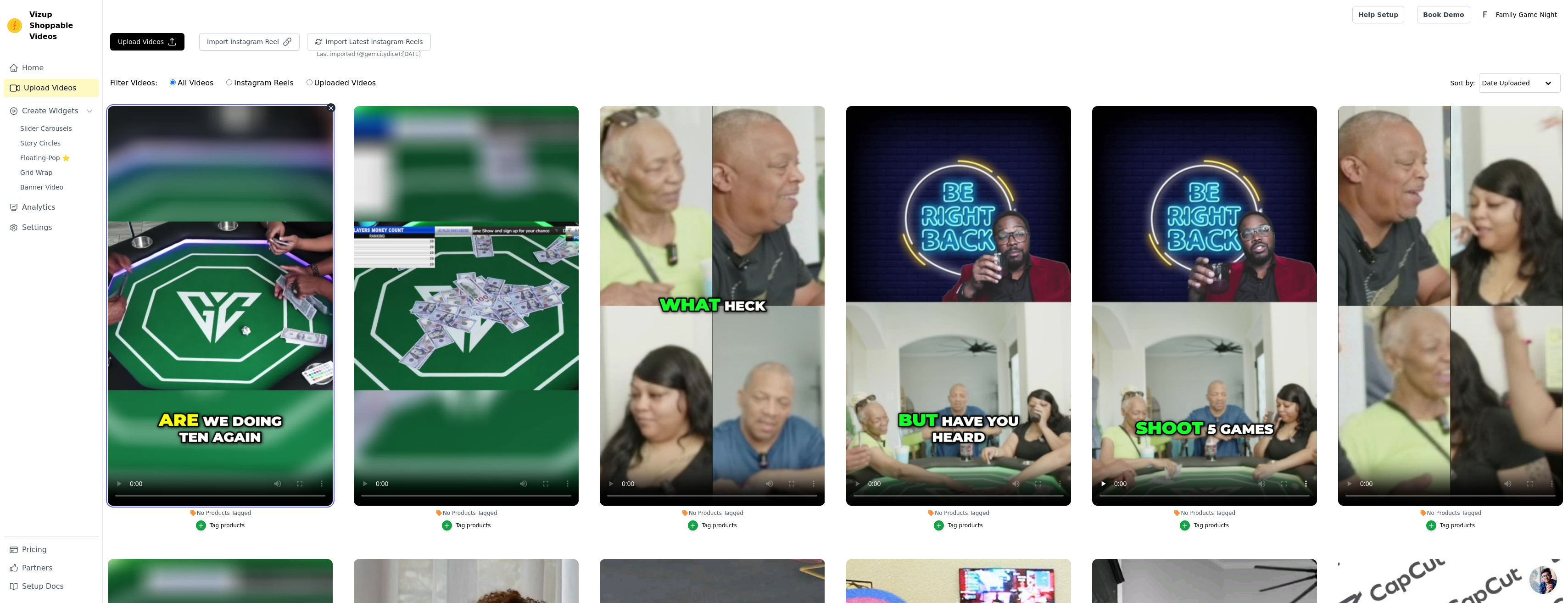
click at [272, 420] on video at bounding box center [220, 305] width 225 height 400
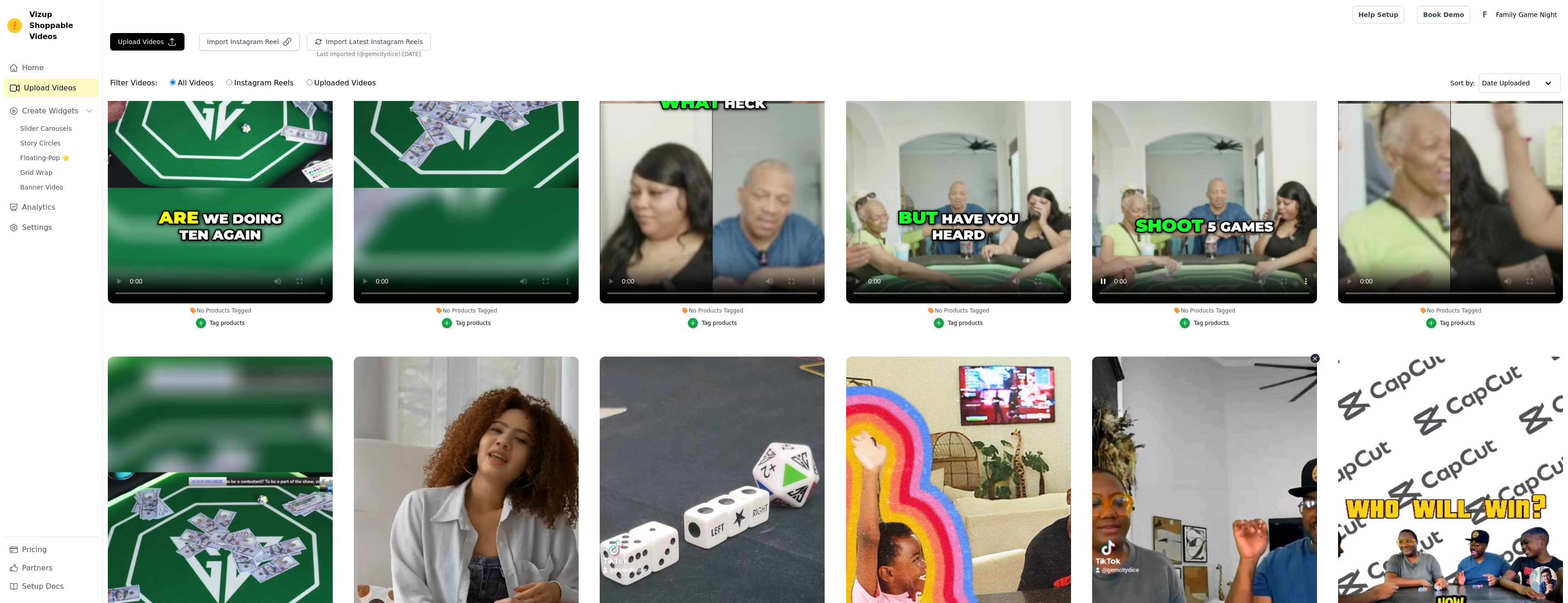
scroll to position [92, 0]
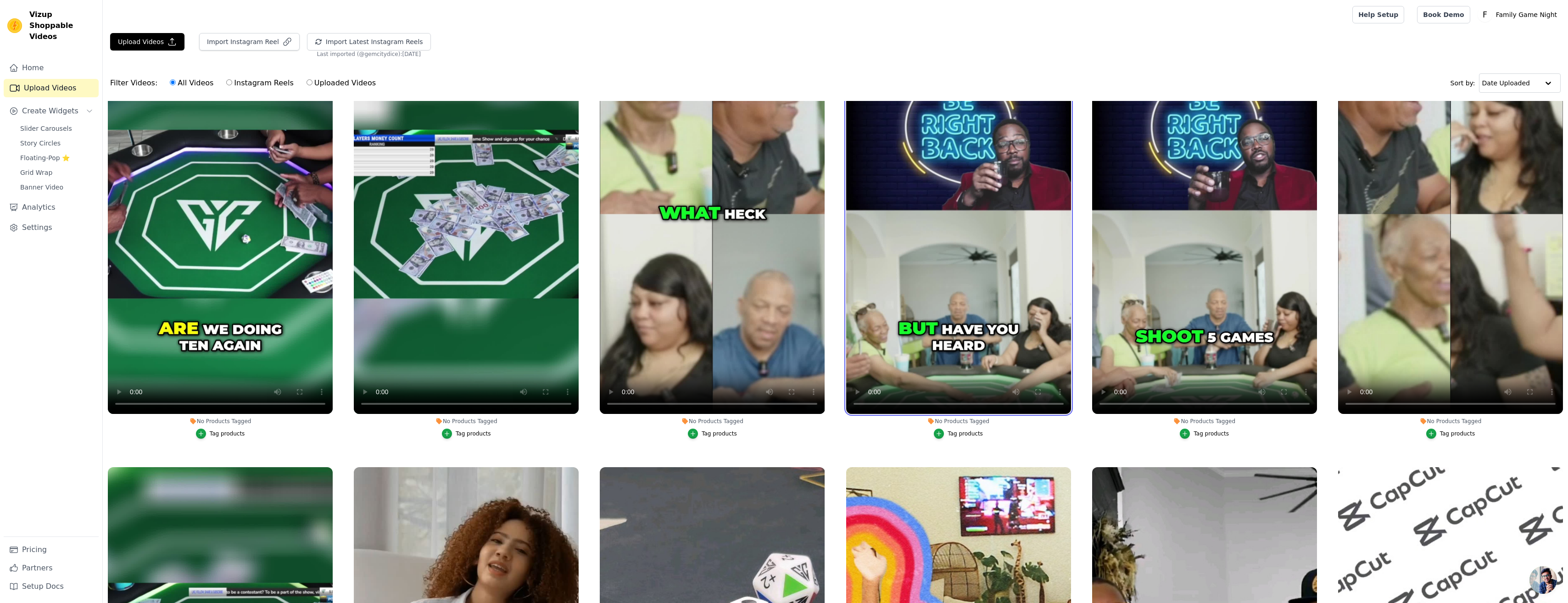
click at [966, 275] on video at bounding box center [958, 214] width 225 height 400
click at [1208, 294] on video at bounding box center [1204, 214] width 225 height 400
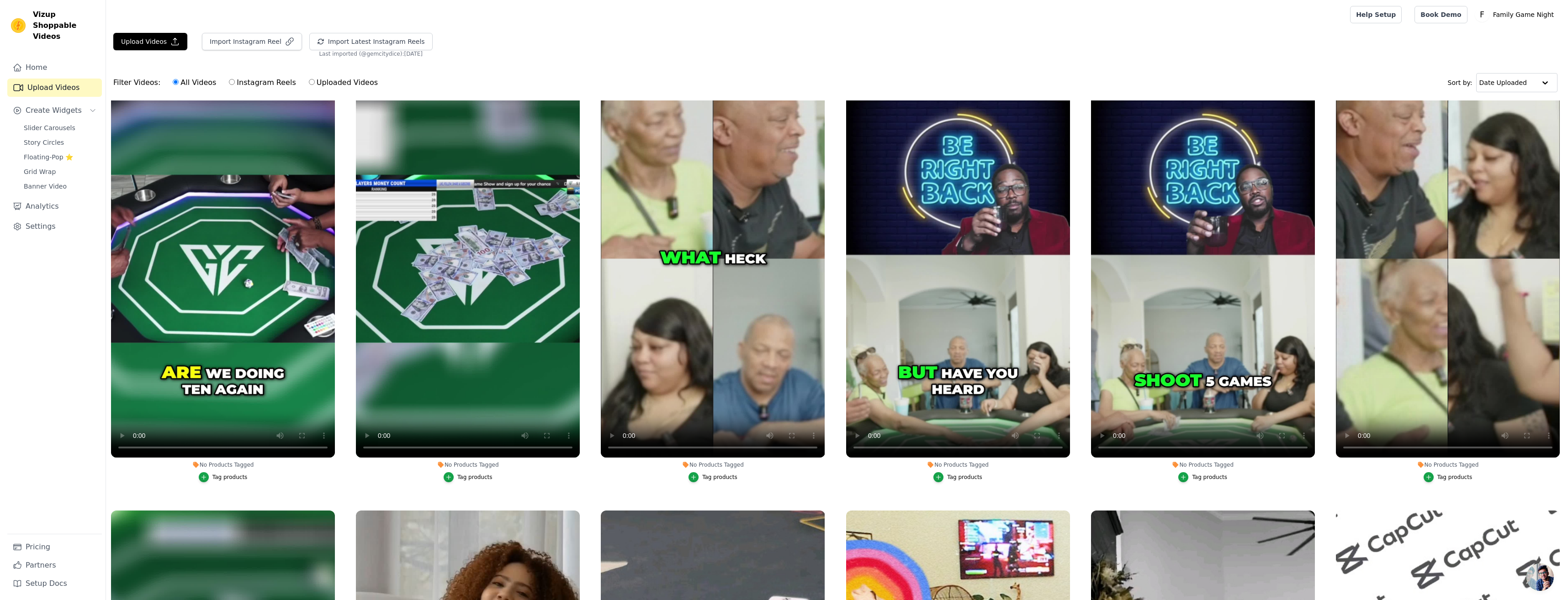
scroll to position [0, 0]
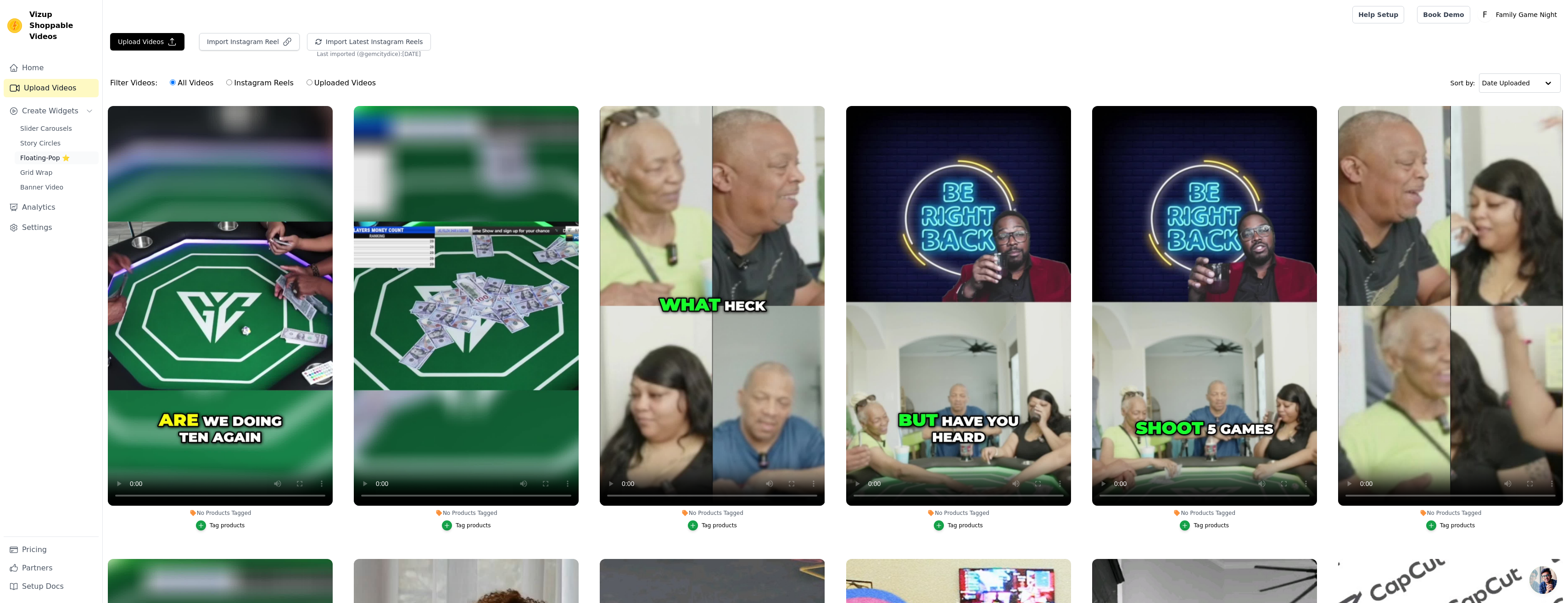
click at [49, 153] on span "Floating-Pop ⭐" at bounding box center [45, 158] width 50 height 9
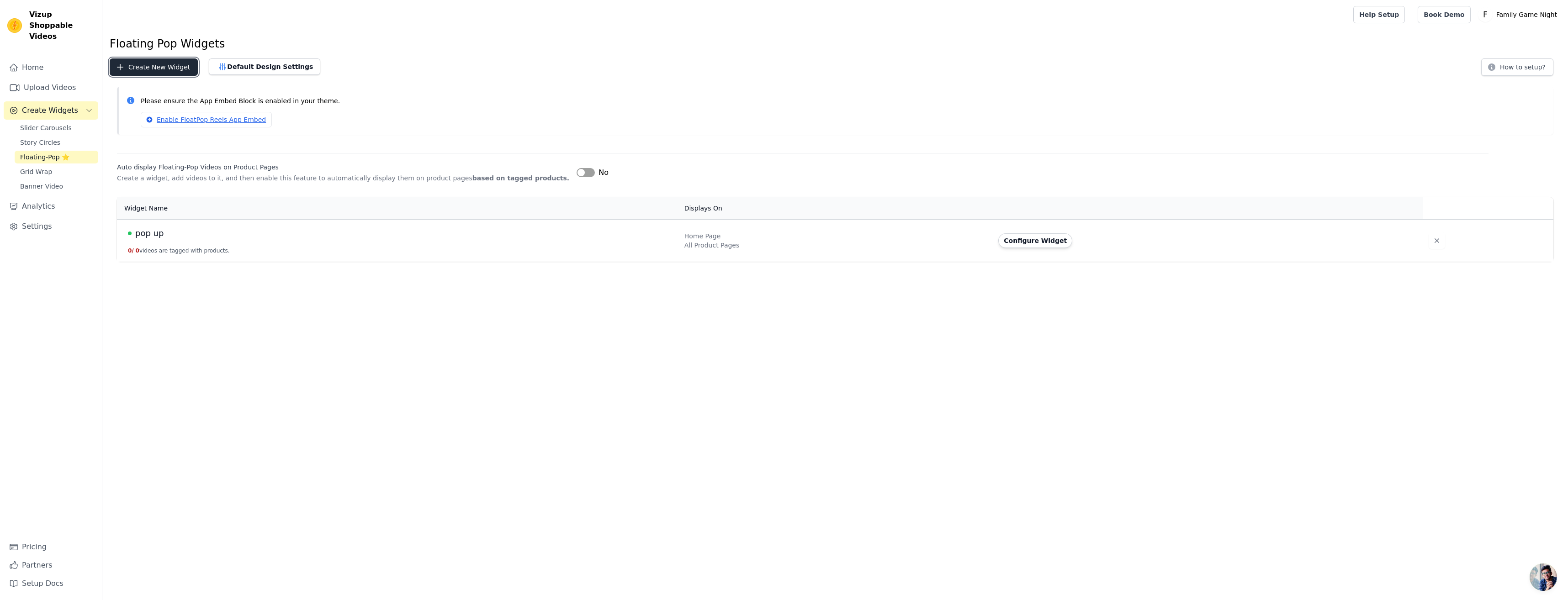
click at [153, 71] on button "Create New Widget" at bounding box center [153, 67] width 88 height 17
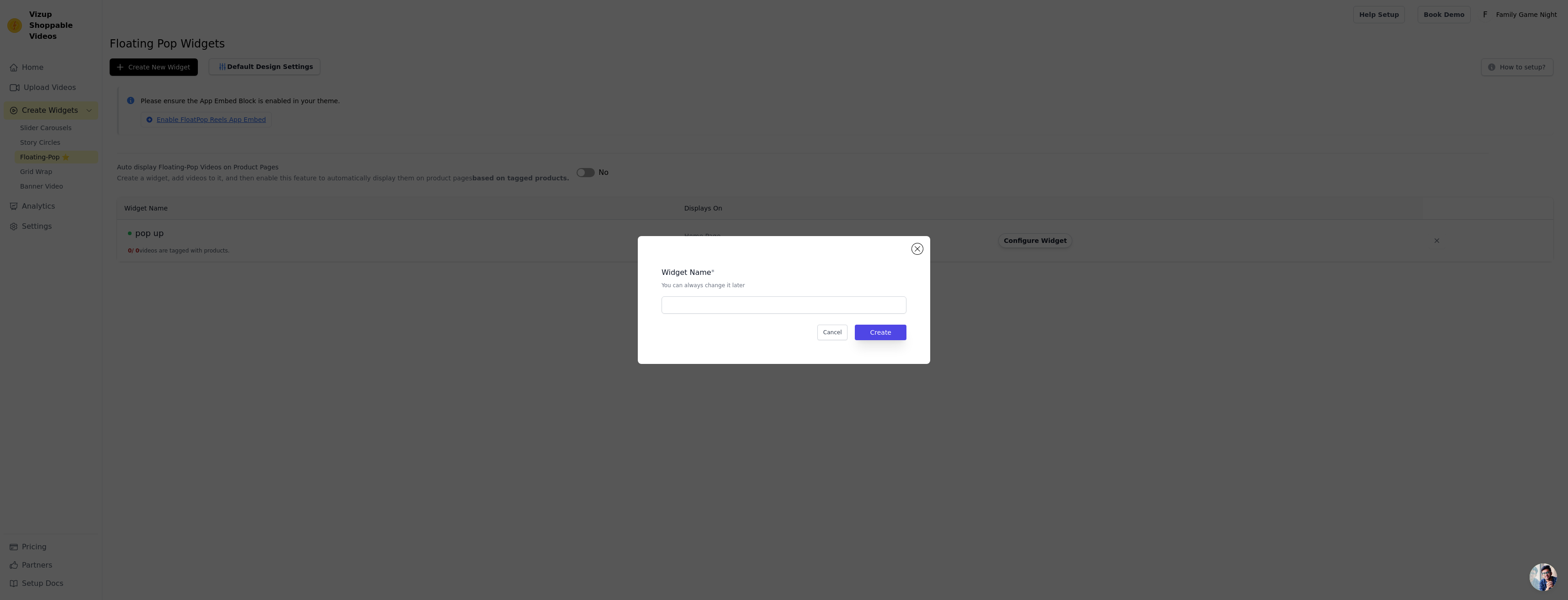
click at [923, 252] on div "Widget Name * You can always change it later Cancel Create" at bounding box center [784, 300] width 292 height 128
click at [920, 249] on button "Close modal" at bounding box center [918, 249] width 11 height 11
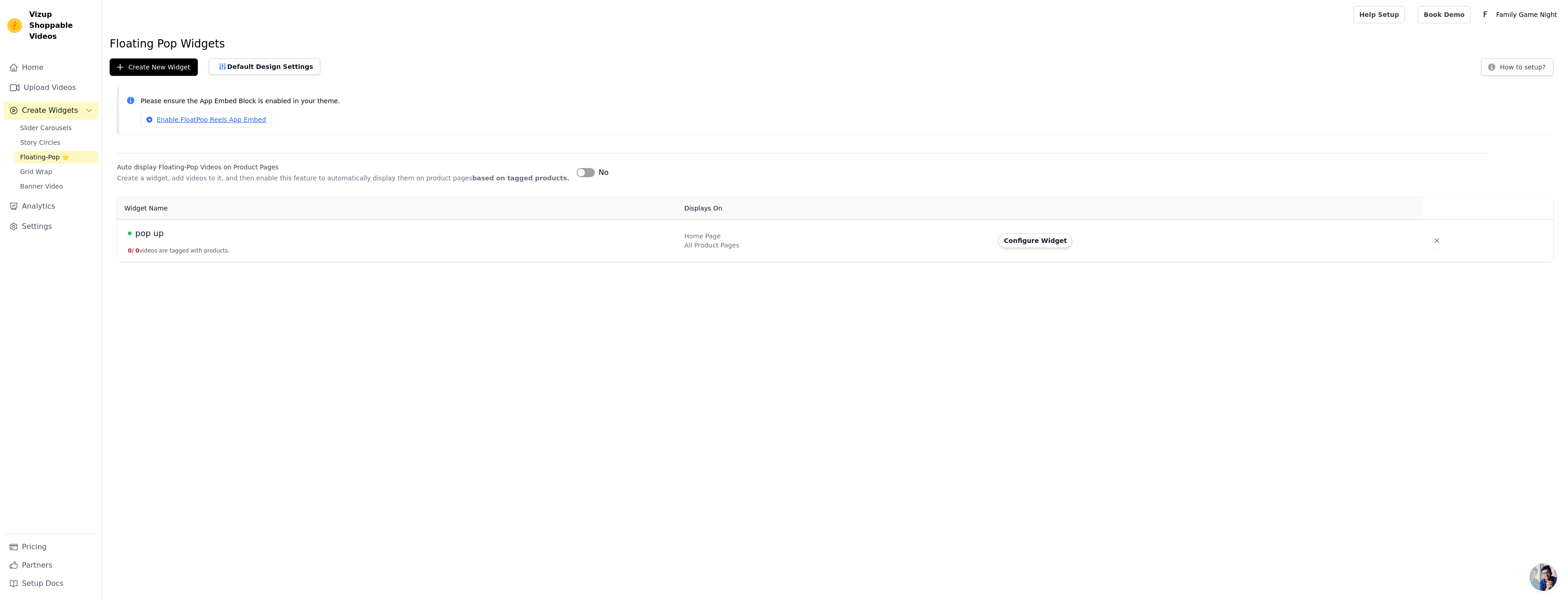
click at [148, 236] on span "pop up" at bounding box center [149, 233] width 29 height 13
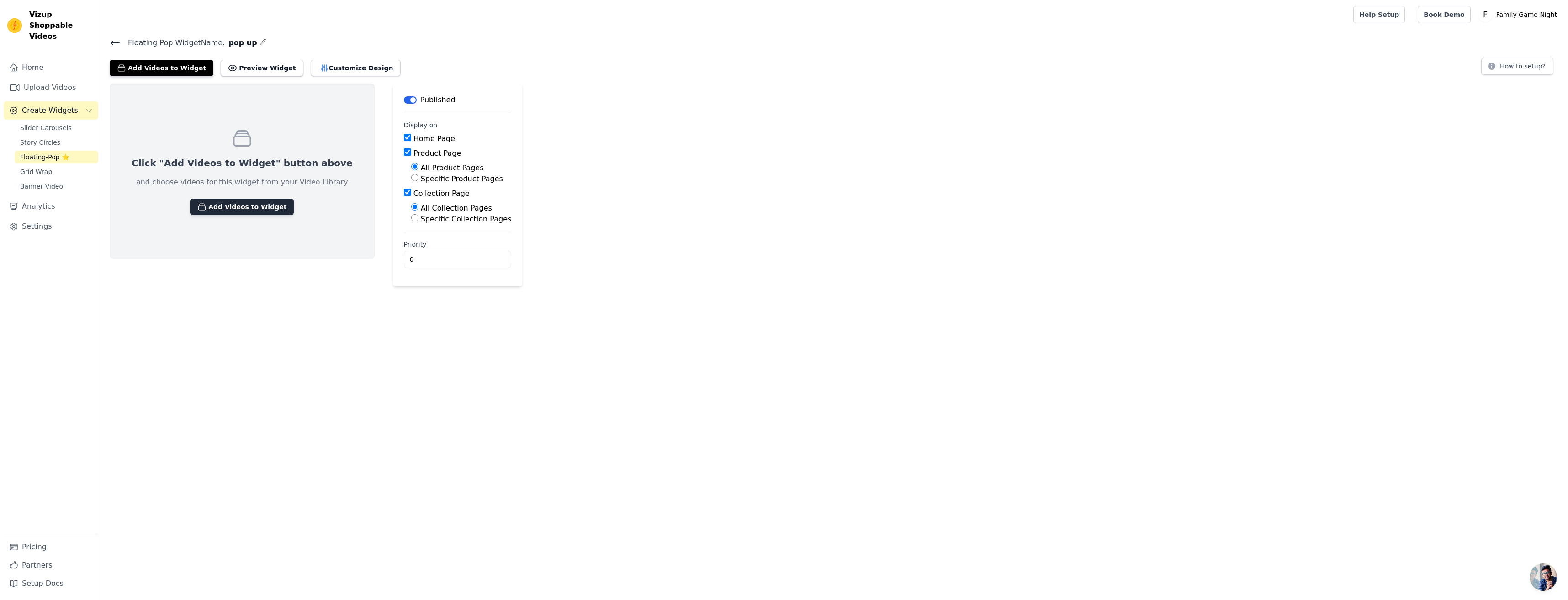
click at [235, 211] on button "Add Videos to Widget" at bounding box center [242, 207] width 104 height 17
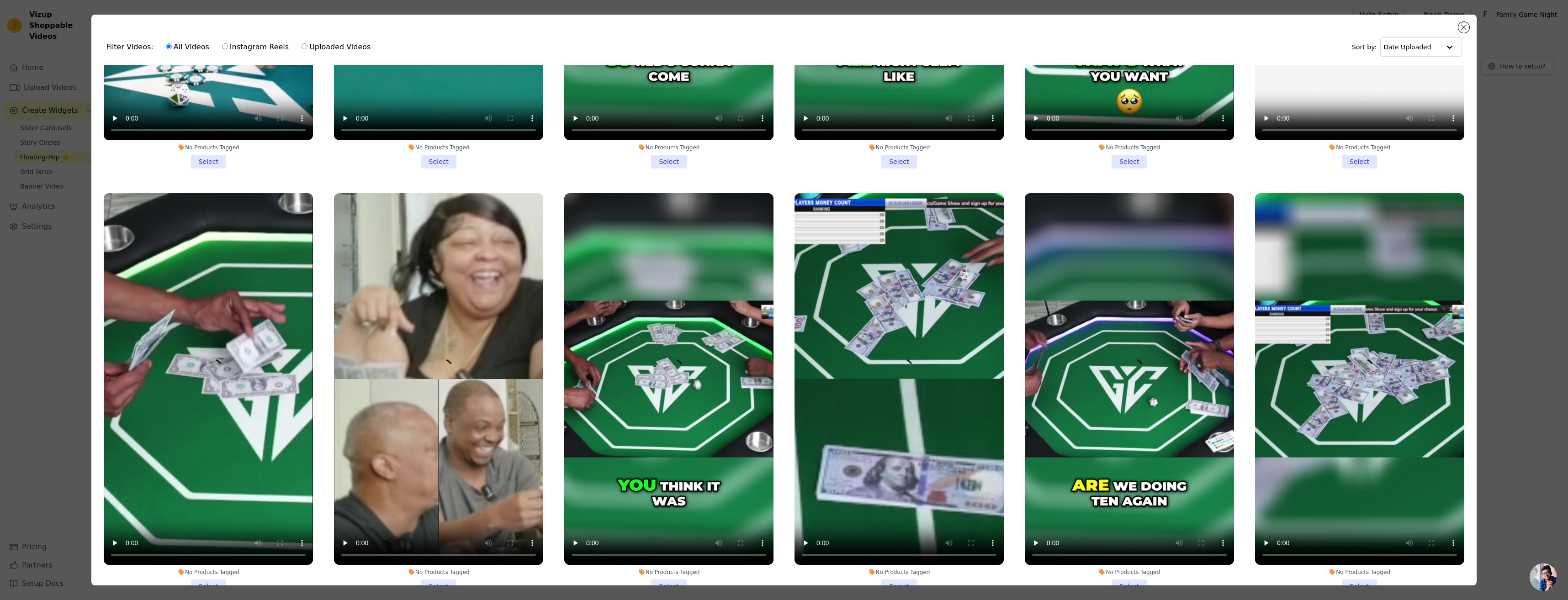
scroll to position [320, 0]
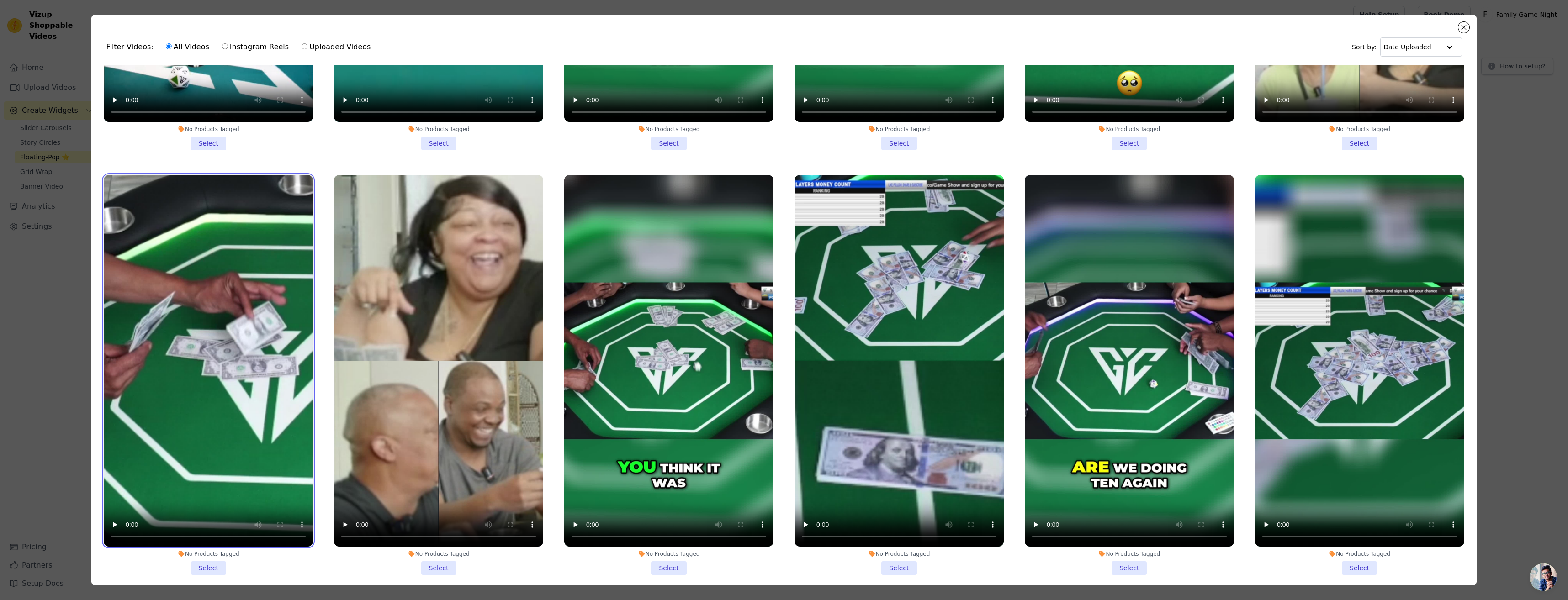
click at [150, 200] on video at bounding box center [208, 360] width 209 height 371
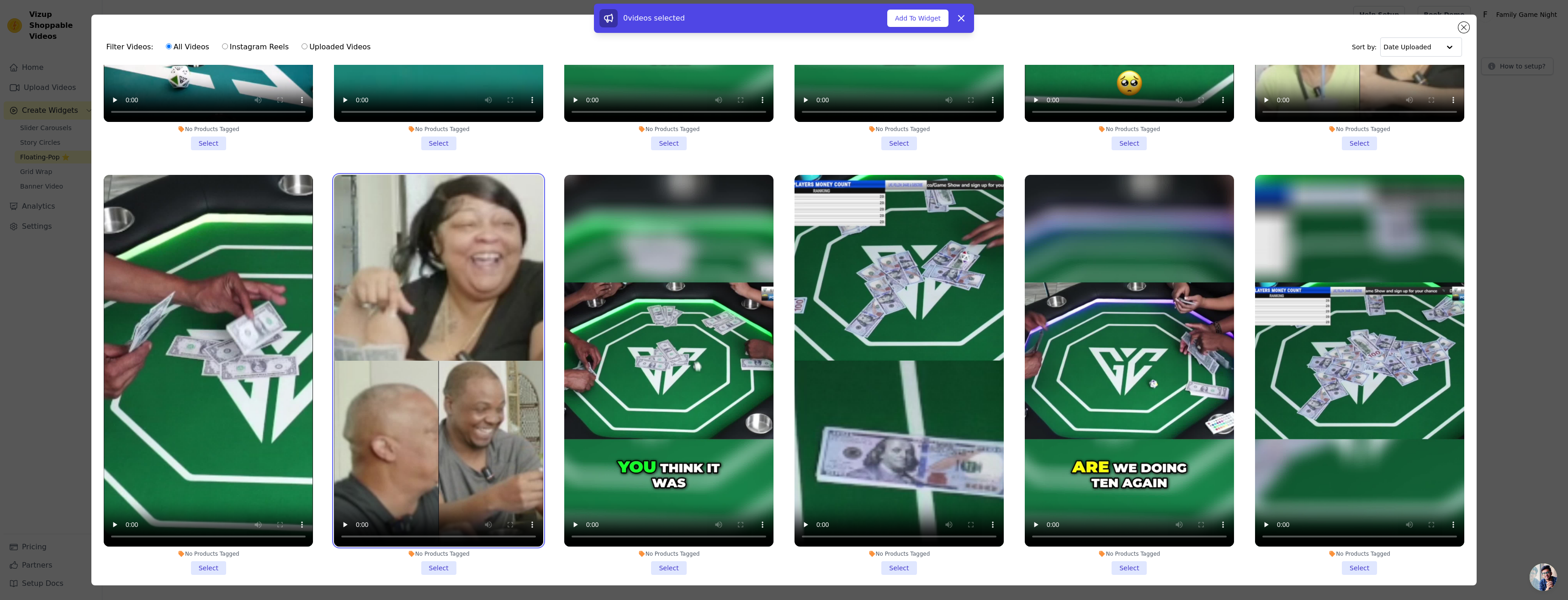
click at [429, 223] on video at bounding box center [439, 360] width 209 height 371
click at [903, 23] on button "Add To Widget" at bounding box center [918, 18] width 61 height 17
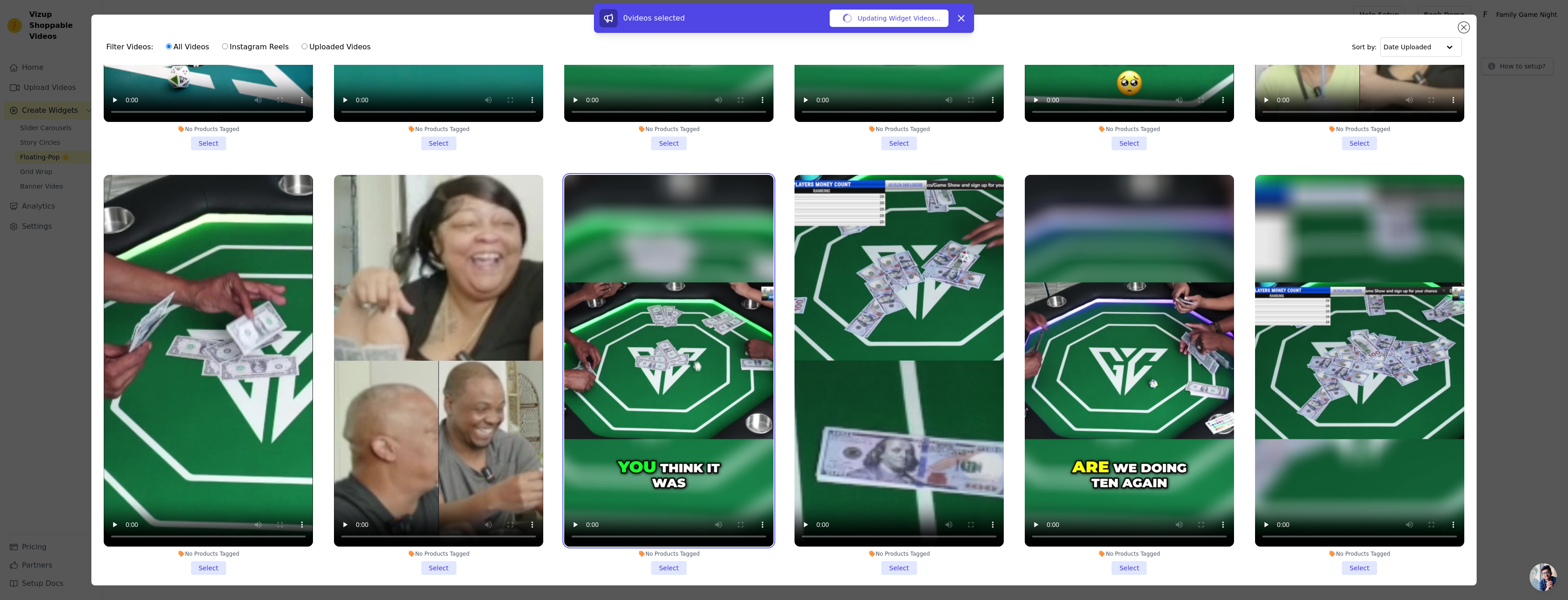
click at [689, 206] on video at bounding box center [669, 360] width 209 height 371
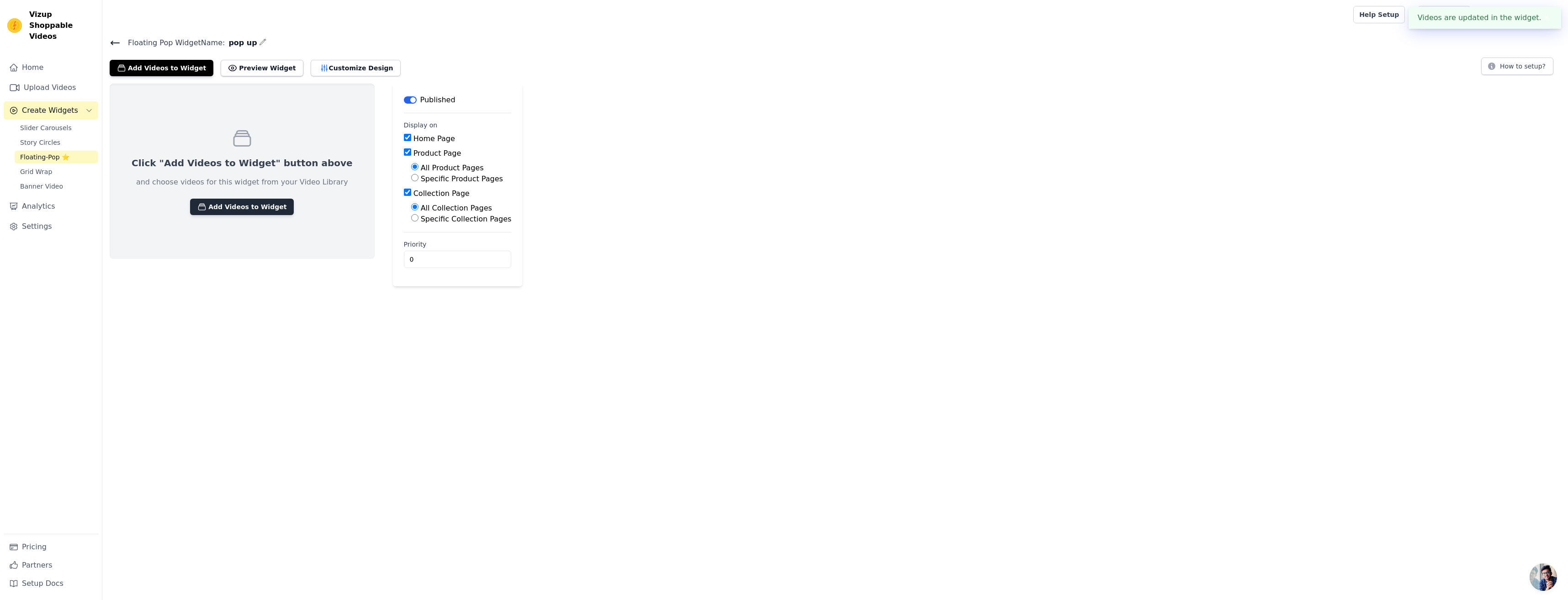
click at [251, 203] on button "Add Videos to Widget" at bounding box center [242, 207] width 104 height 17
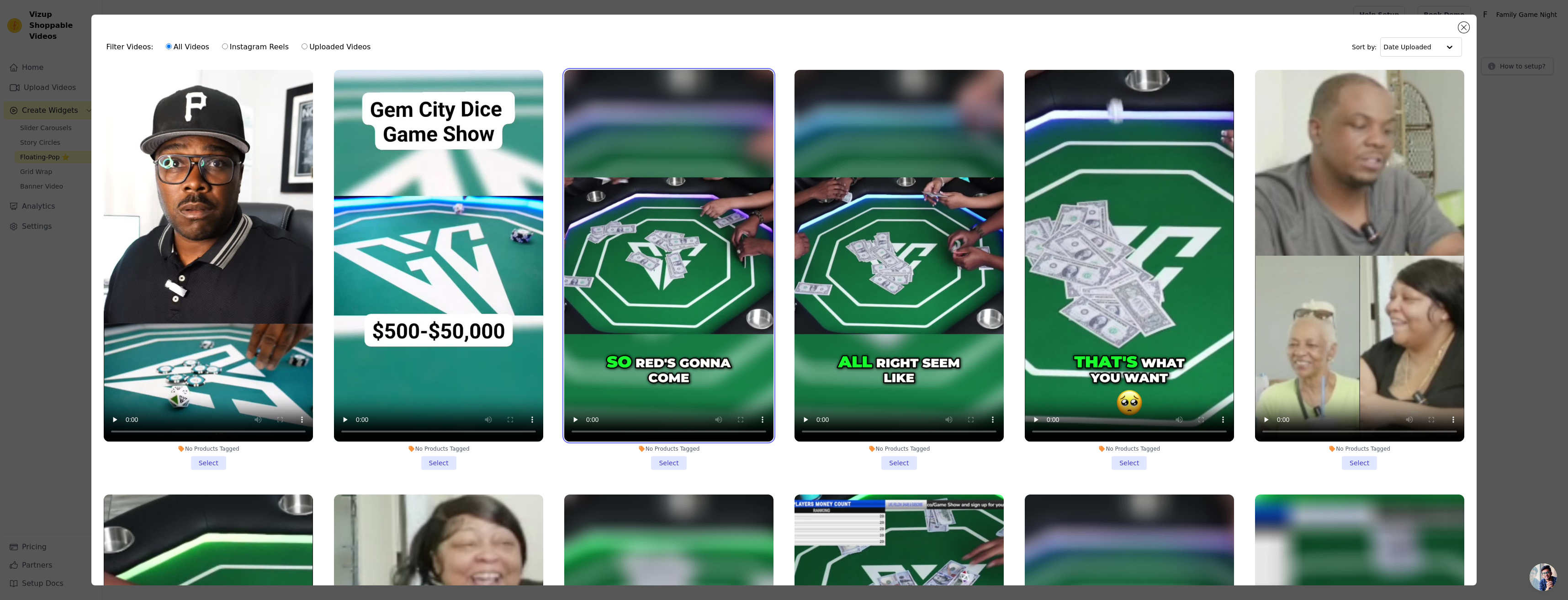
click at [609, 118] on video at bounding box center [669, 255] width 209 height 371
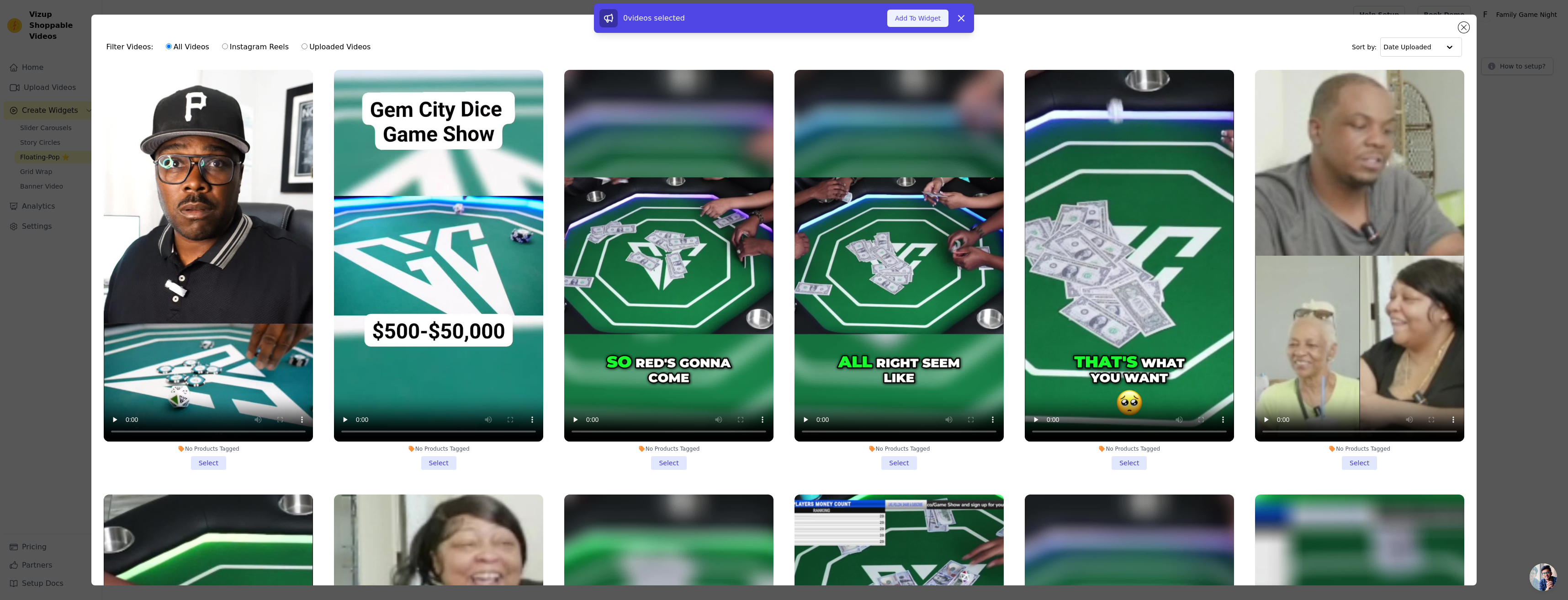
click at [929, 24] on button "Add To Widget" at bounding box center [918, 18] width 61 height 17
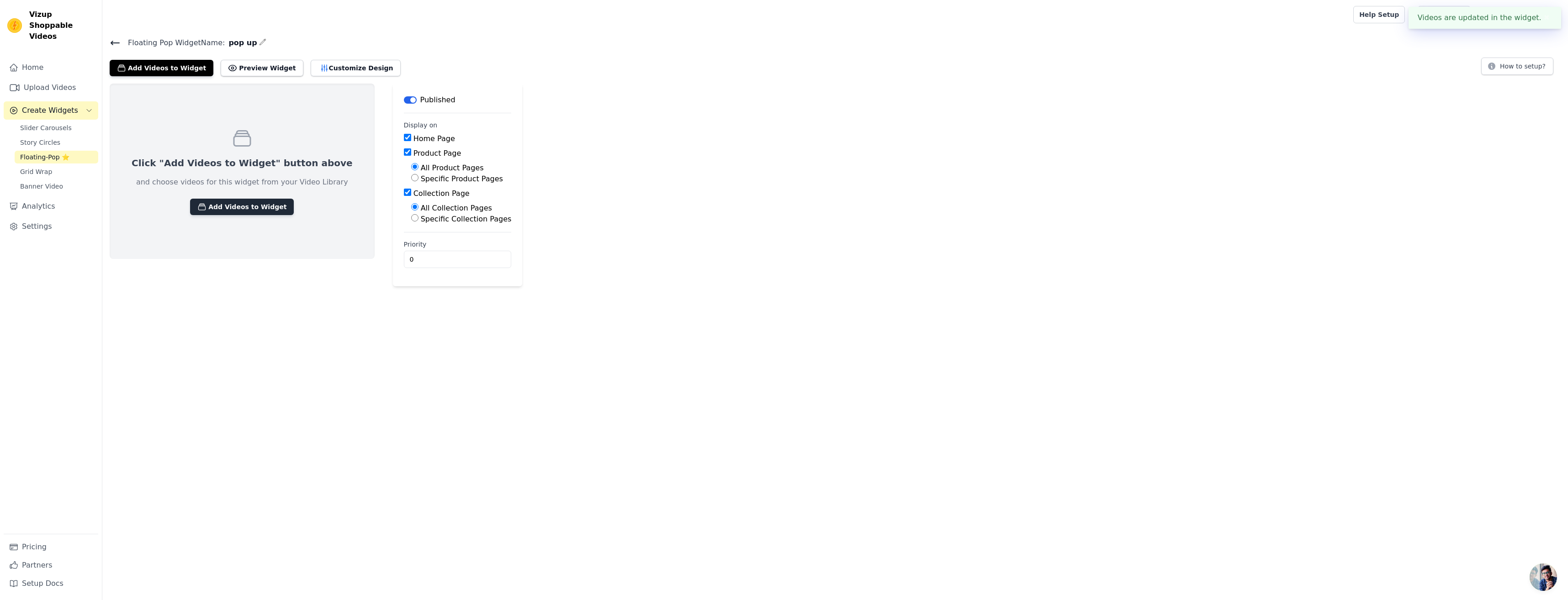
click at [257, 206] on button "Add Videos to Widget" at bounding box center [242, 207] width 104 height 17
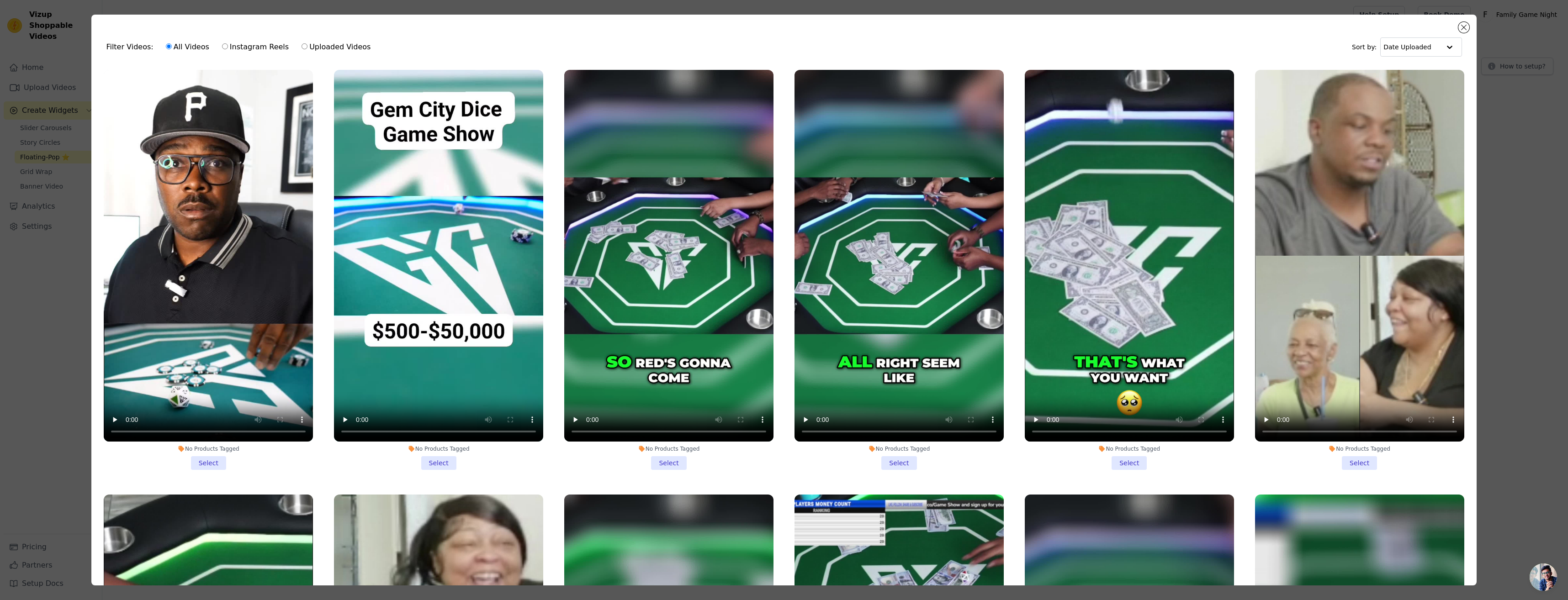
click at [436, 460] on li "No Products Tagged Select" at bounding box center [439, 270] width 209 height 400
click at [0, 0] on input "No Products Tagged Select" at bounding box center [0, 0] width 0 height 0
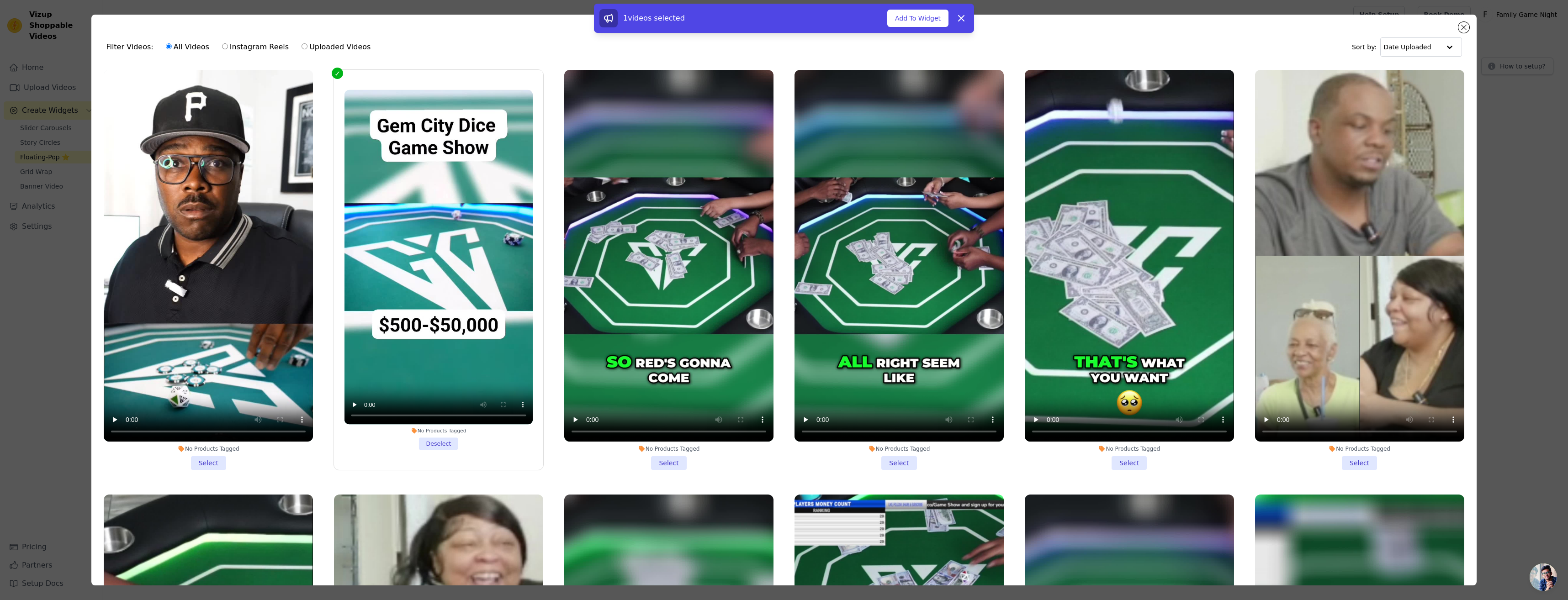
click at [660, 458] on li "No Products Tagged Select" at bounding box center [669, 270] width 209 height 400
click at [0, 0] on input "No Products Tagged Select" at bounding box center [0, 0] width 0 height 0
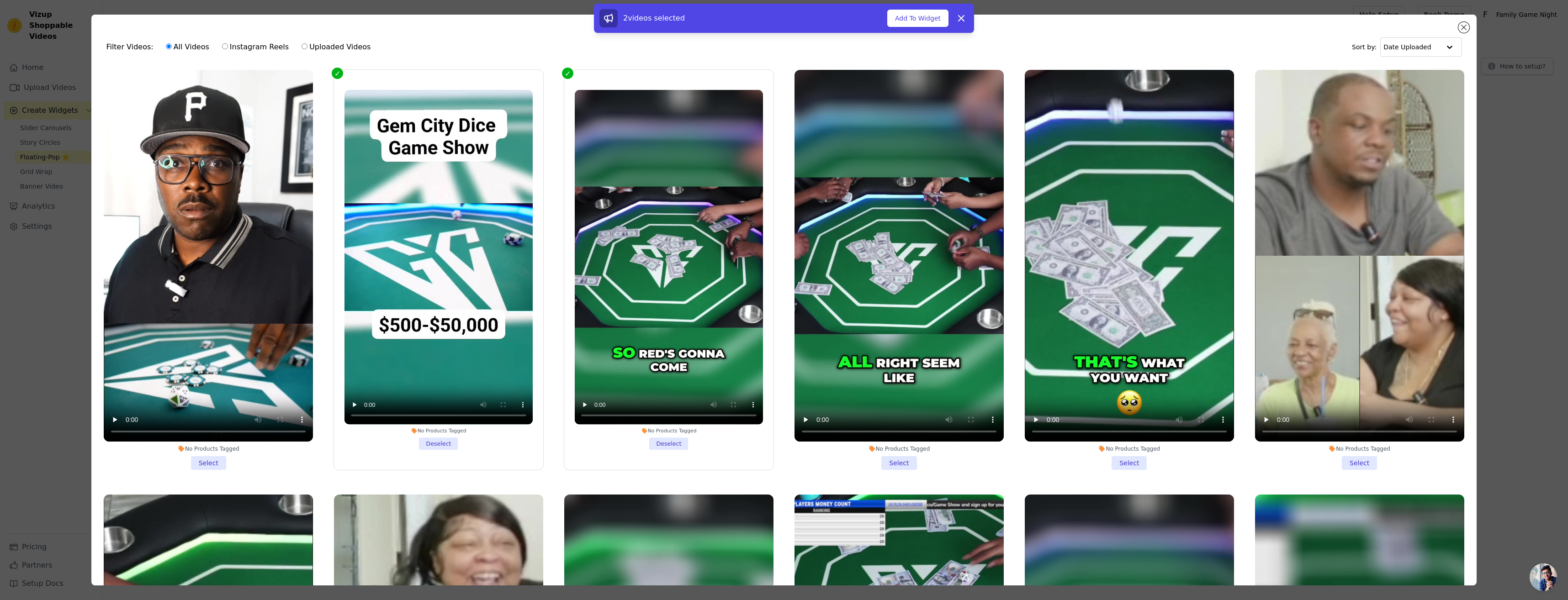
click at [883, 456] on li "No Products Tagged Select" at bounding box center [899, 270] width 209 height 400
click at [0, 0] on input "No Products Tagged Select" at bounding box center [0, 0] width 0 height 0
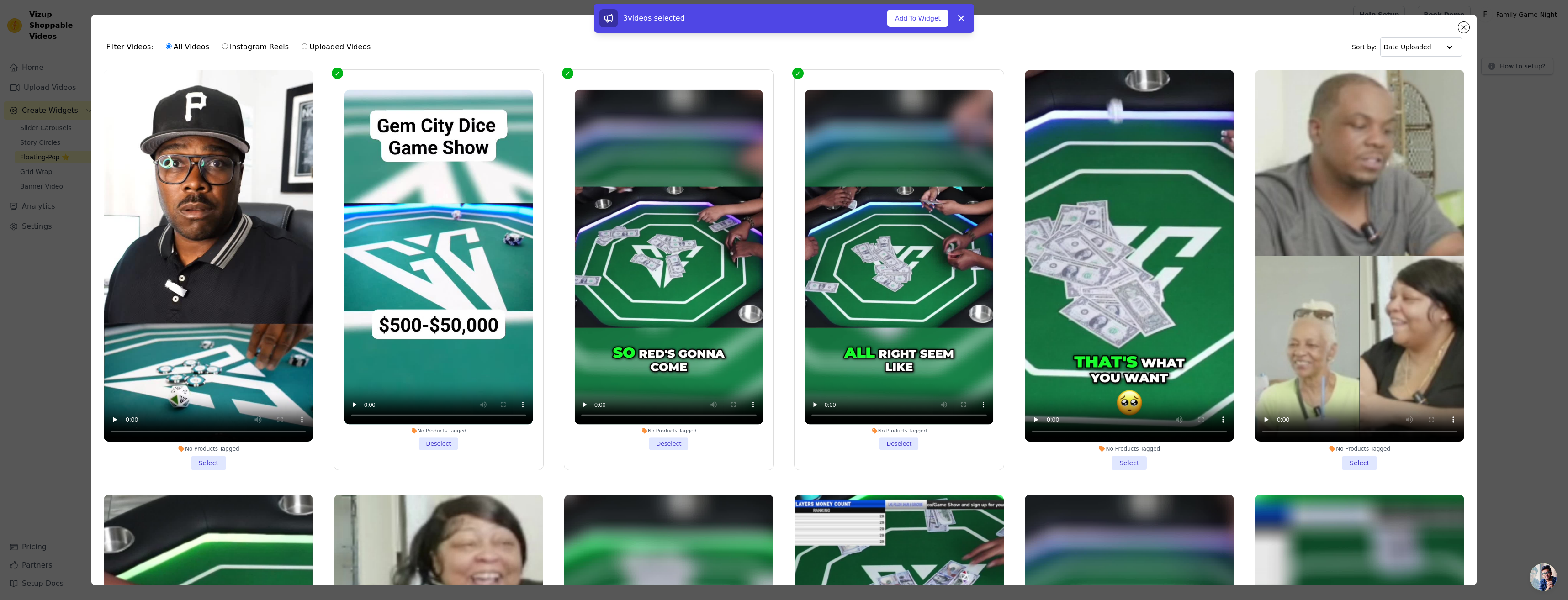
click at [1112, 459] on li "No Products Tagged Select" at bounding box center [1129, 270] width 209 height 400
click at [0, 0] on input "No Products Tagged Select" at bounding box center [0, 0] width 0 height 0
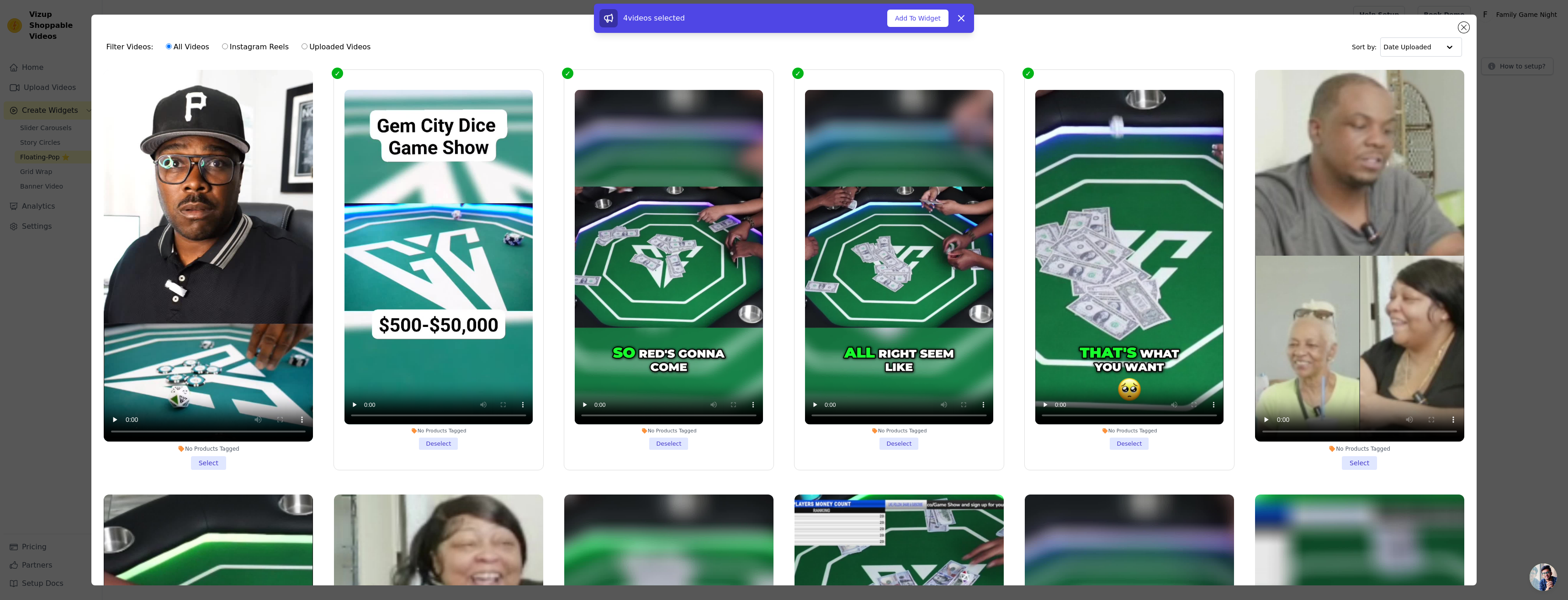
click at [1346, 460] on li "No Products Tagged Select" at bounding box center [1360, 270] width 209 height 400
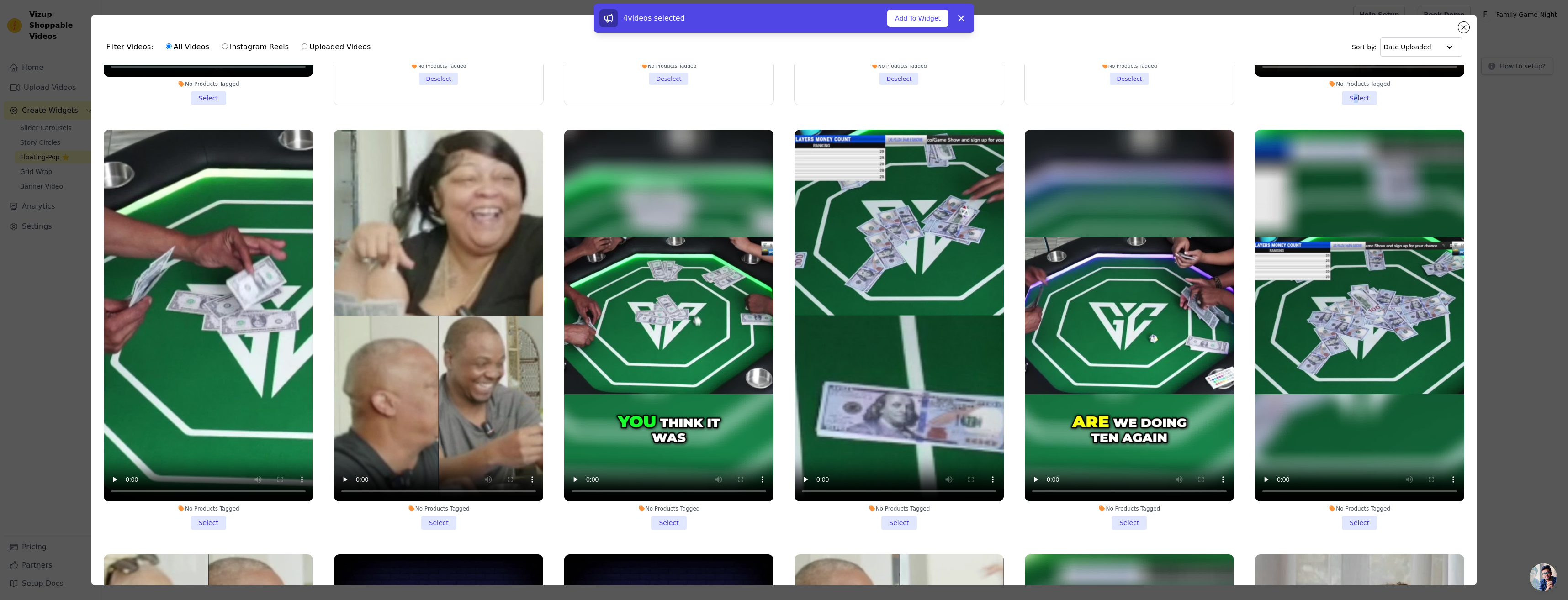
scroll to position [365, 0]
click at [1345, 513] on li "No Products Tagged Select" at bounding box center [1360, 329] width 209 height 400
click at [0, 0] on input "No Products Tagged Select" at bounding box center [0, 0] width 0 height 0
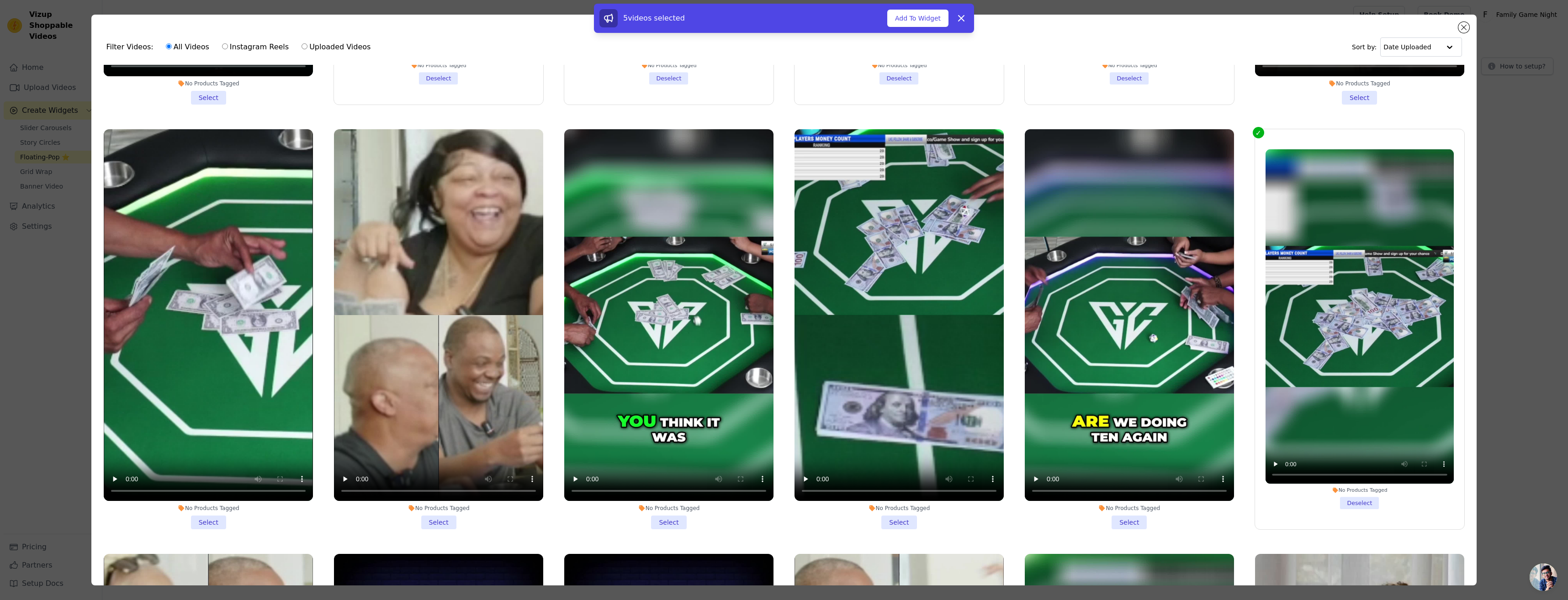
click at [1111, 515] on li "No Products Tagged Select" at bounding box center [1129, 329] width 209 height 400
click at [0, 0] on input "No Products Tagged Select" at bounding box center [0, 0] width 0 height 0
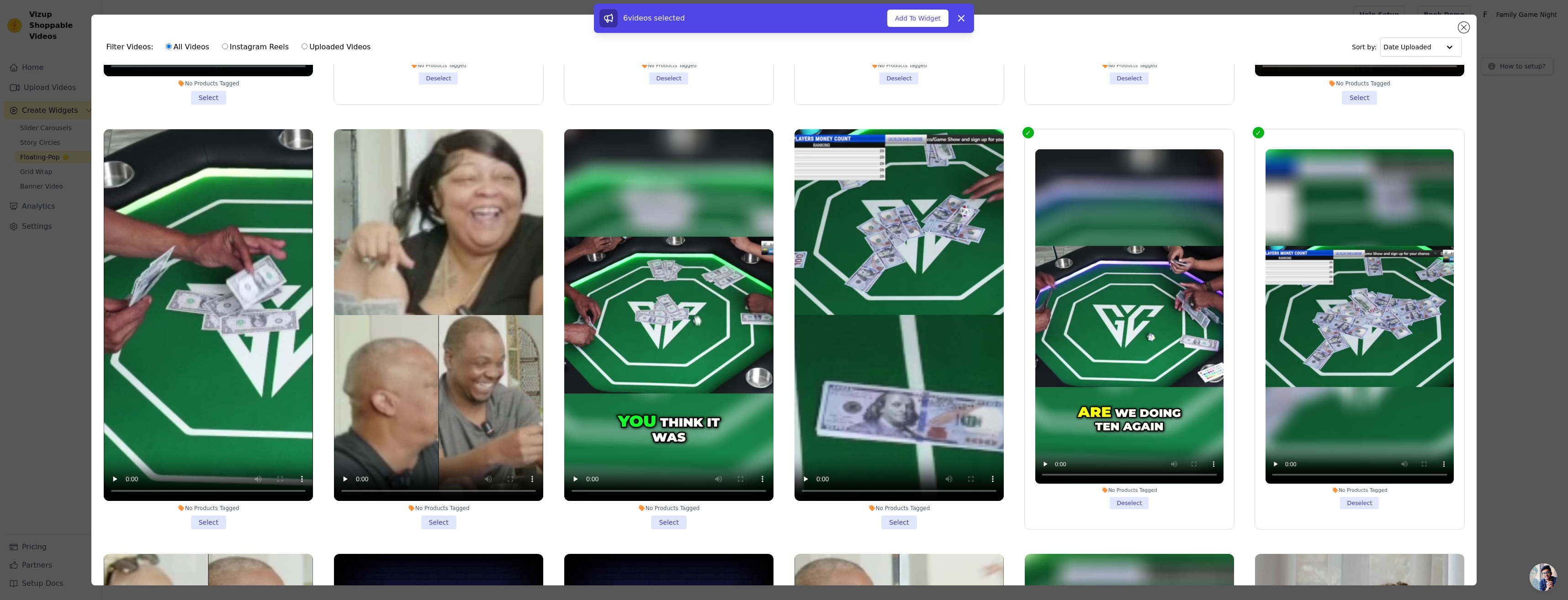
click at [892, 521] on li "No Products Tagged Select" at bounding box center [899, 329] width 209 height 400
click at [0, 0] on input "No Products Tagged Select" at bounding box center [0, 0] width 0 height 0
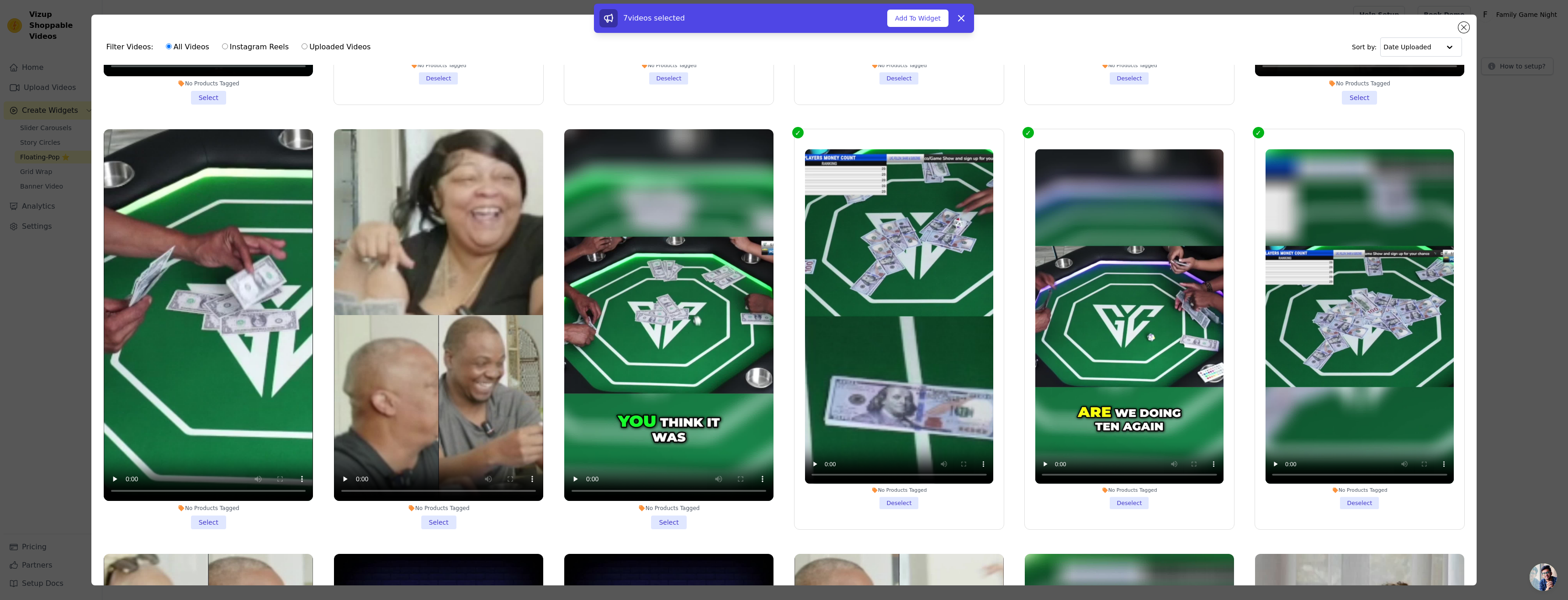
click at [657, 516] on li "No Products Tagged Select" at bounding box center [669, 329] width 209 height 400
click at [0, 0] on input "No Products Tagged Select" at bounding box center [0, 0] width 0 height 0
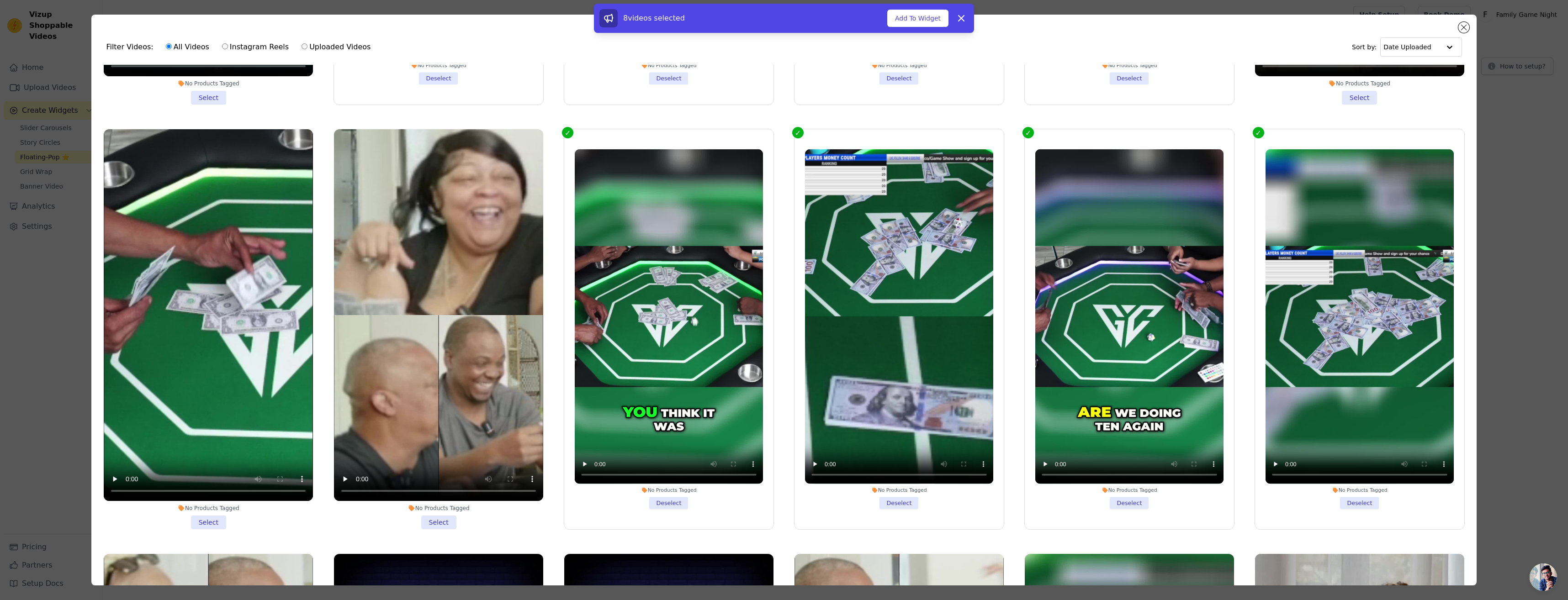
click at [443, 516] on li "No Products Tagged Select" at bounding box center [439, 329] width 209 height 400
click at [0, 0] on input "No Products Tagged Select" at bounding box center [0, 0] width 0 height 0
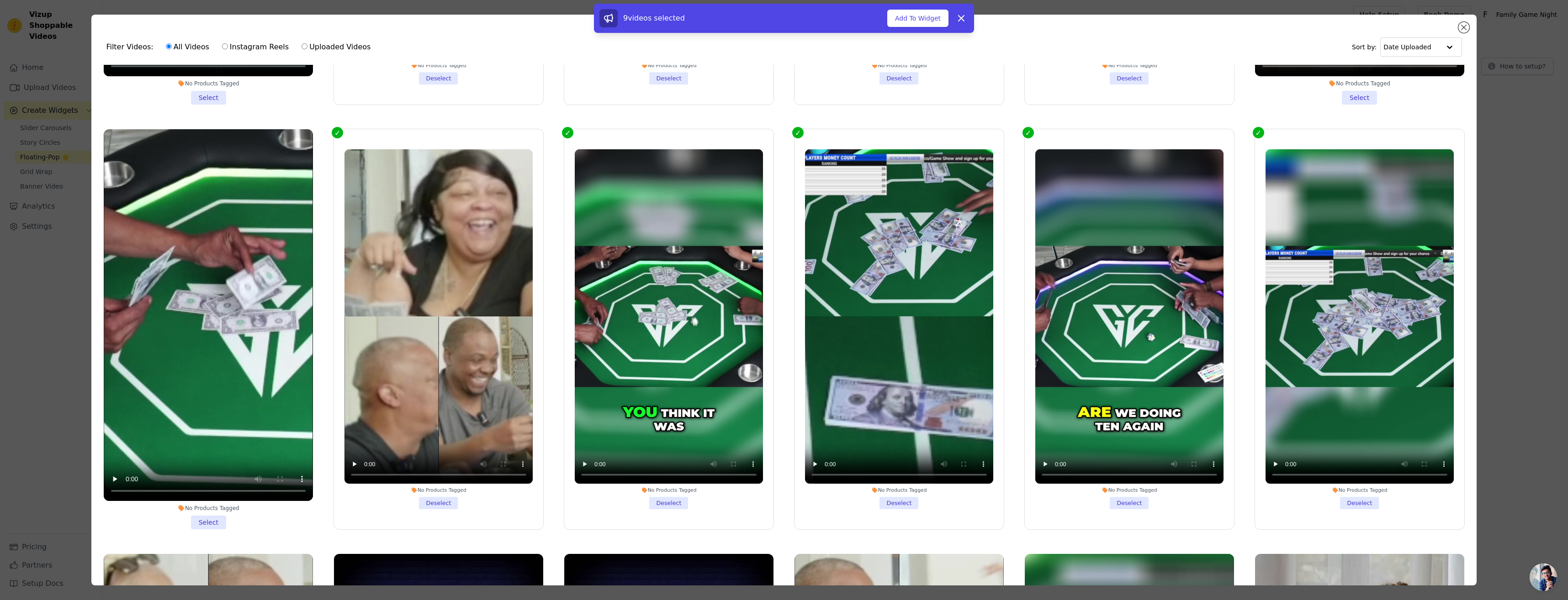
click at [205, 516] on li "No Products Tagged Select" at bounding box center [208, 329] width 209 height 400
click at [0, 0] on input "No Products Tagged Select" at bounding box center [0, 0] width 0 height 0
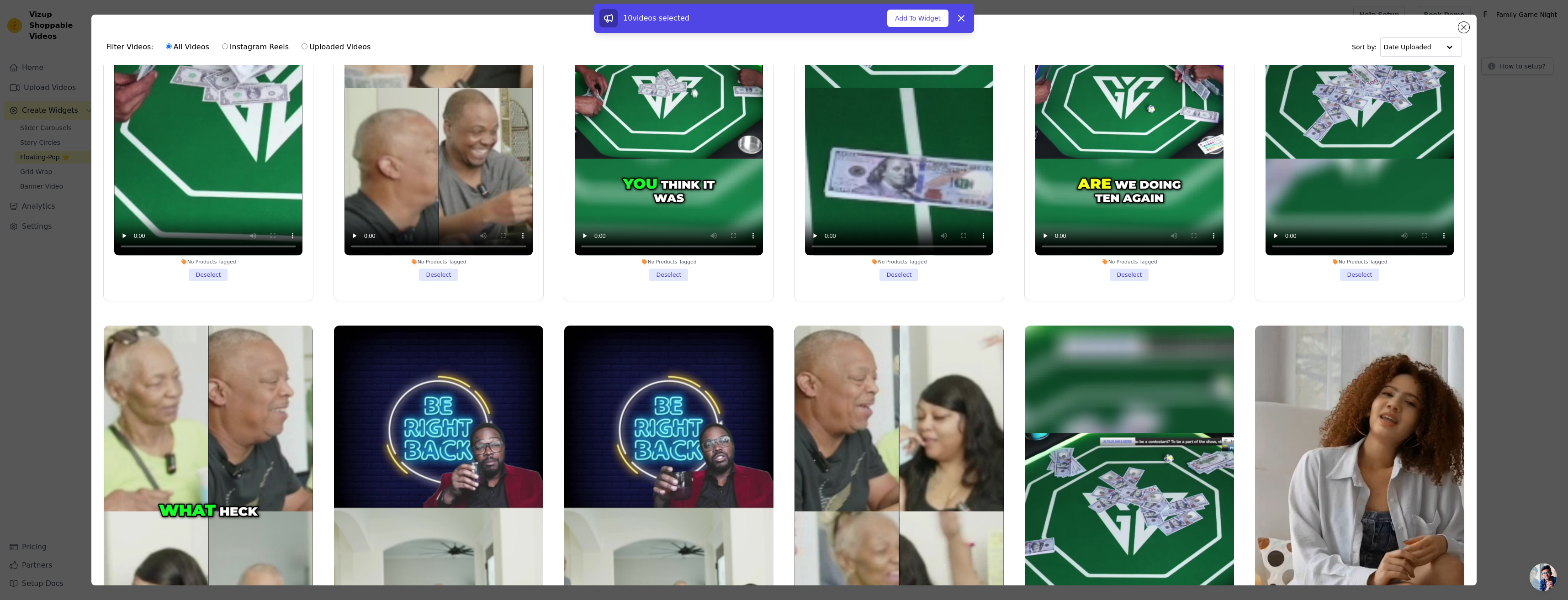
scroll to position [776, 0]
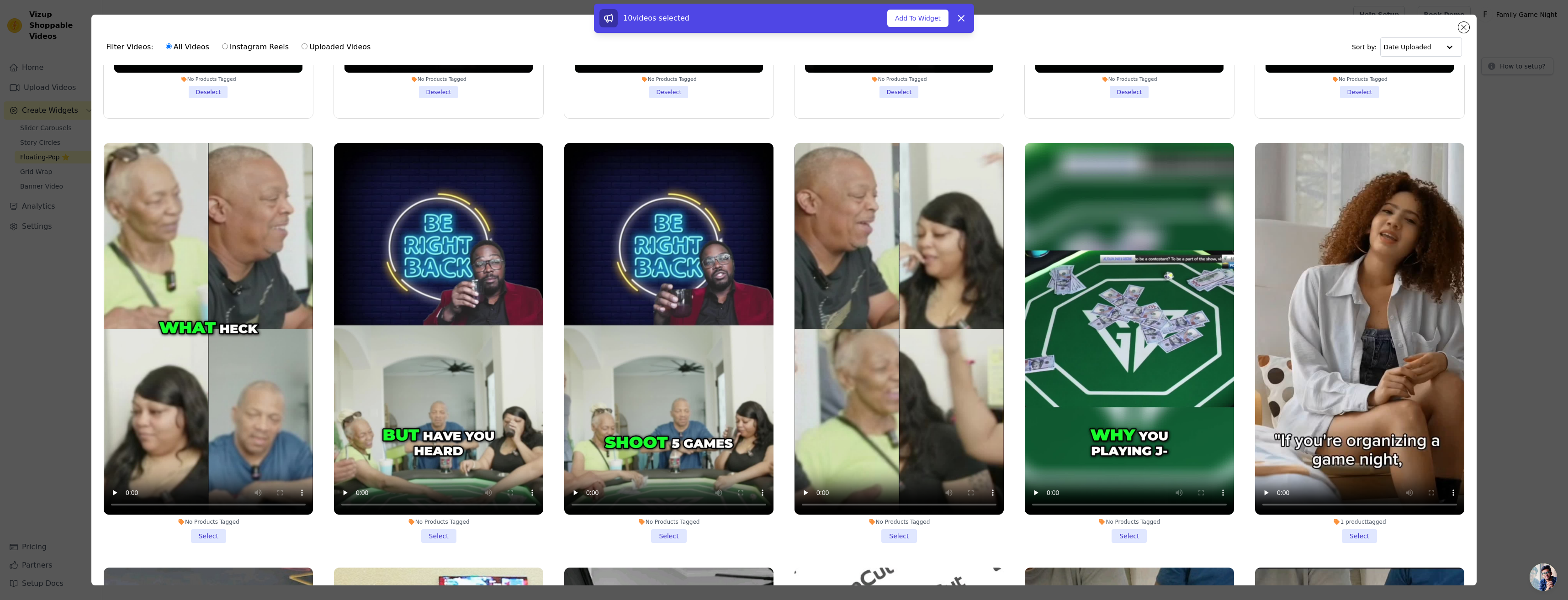
click at [204, 528] on li "No Products Tagged Select" at bounding box center [208, 343] width 209 height 400
click at [0, 0] on input "No Products Tagged Select" at bounding box center [0, 0] width 0 height 0
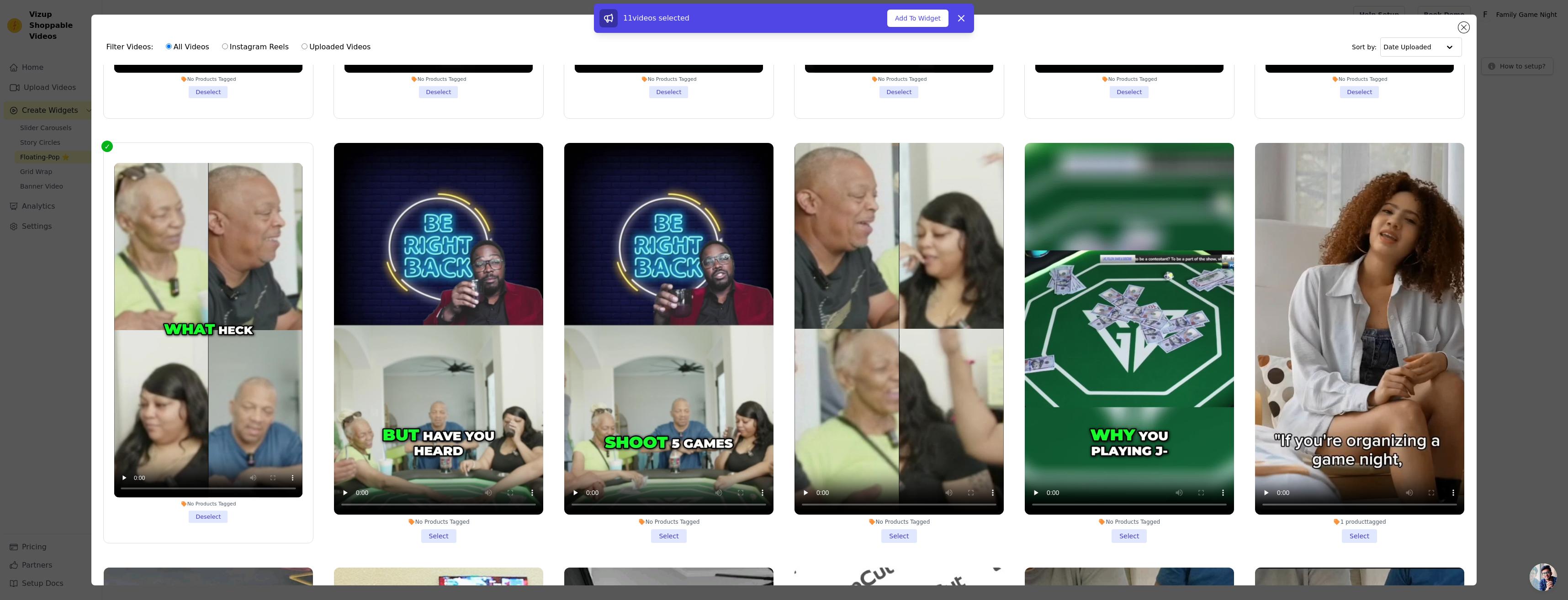
drag, startPoint x: 894, startPoint y: 525, endPoint x: 906, endPoint y: 528, distance: 12.4
click at [894, 527] on li "No Products Tagged Select" at bounding box center [899, 343] width 209 height 400
click at [0, 0] on input "No Products Tagged Select" at bounding box center [0, 0] width 0 height 0
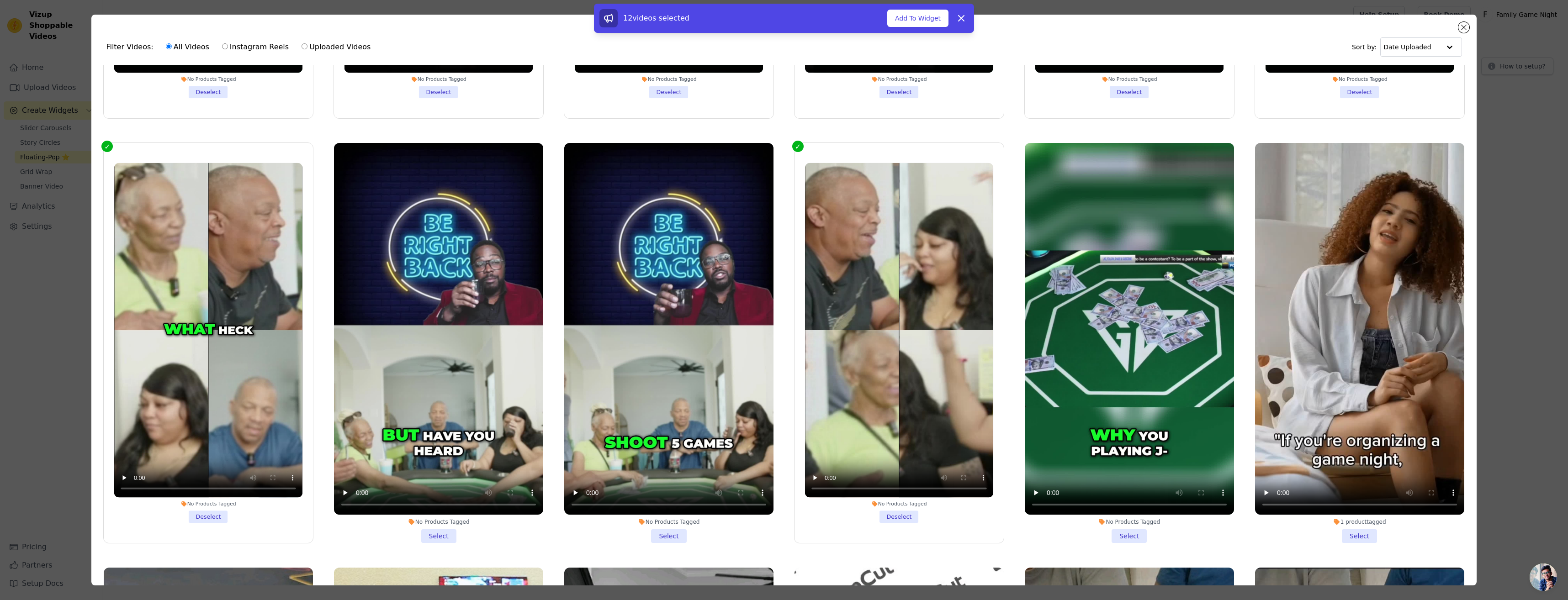
click at [1124, 523] on li "No Products Tagged Select" at bounding box center [1129, 343] width 209 height 400
click at [0, 0] on input "No Products Tagged Select" at bounding box center [0, 0] width 0 height 0
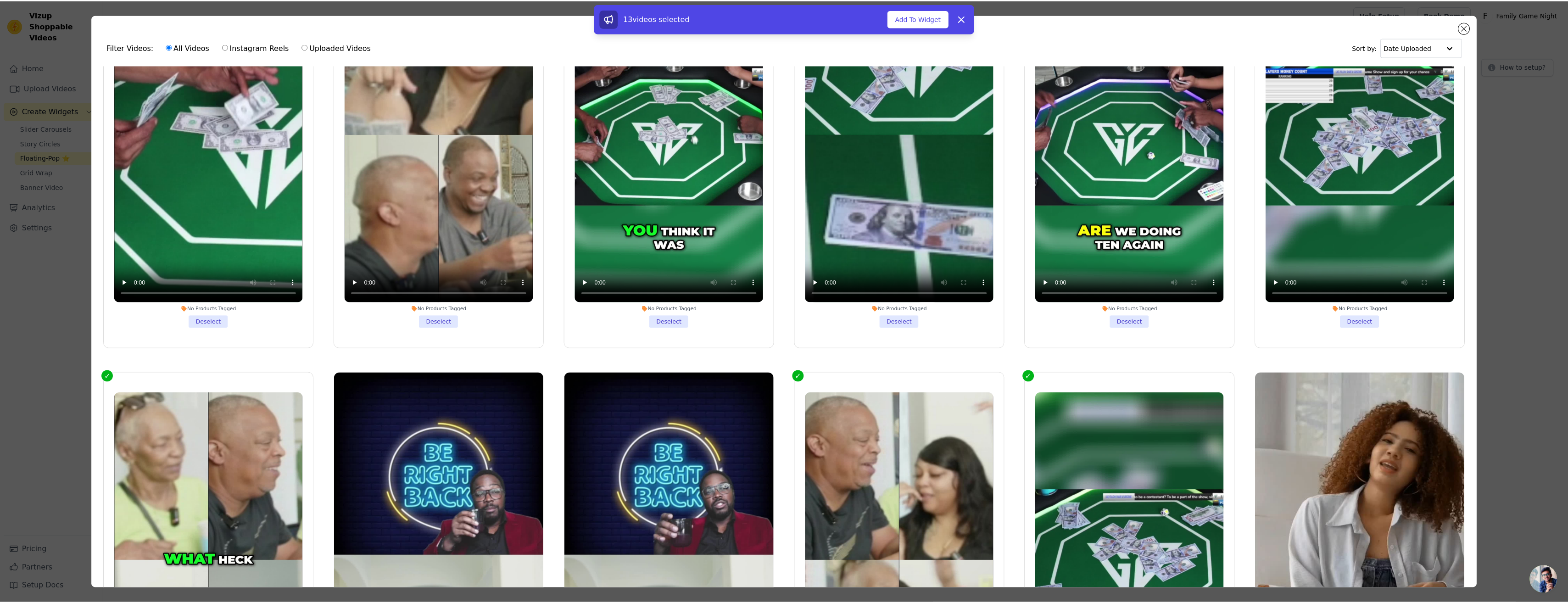
scroll to position [550, 0]
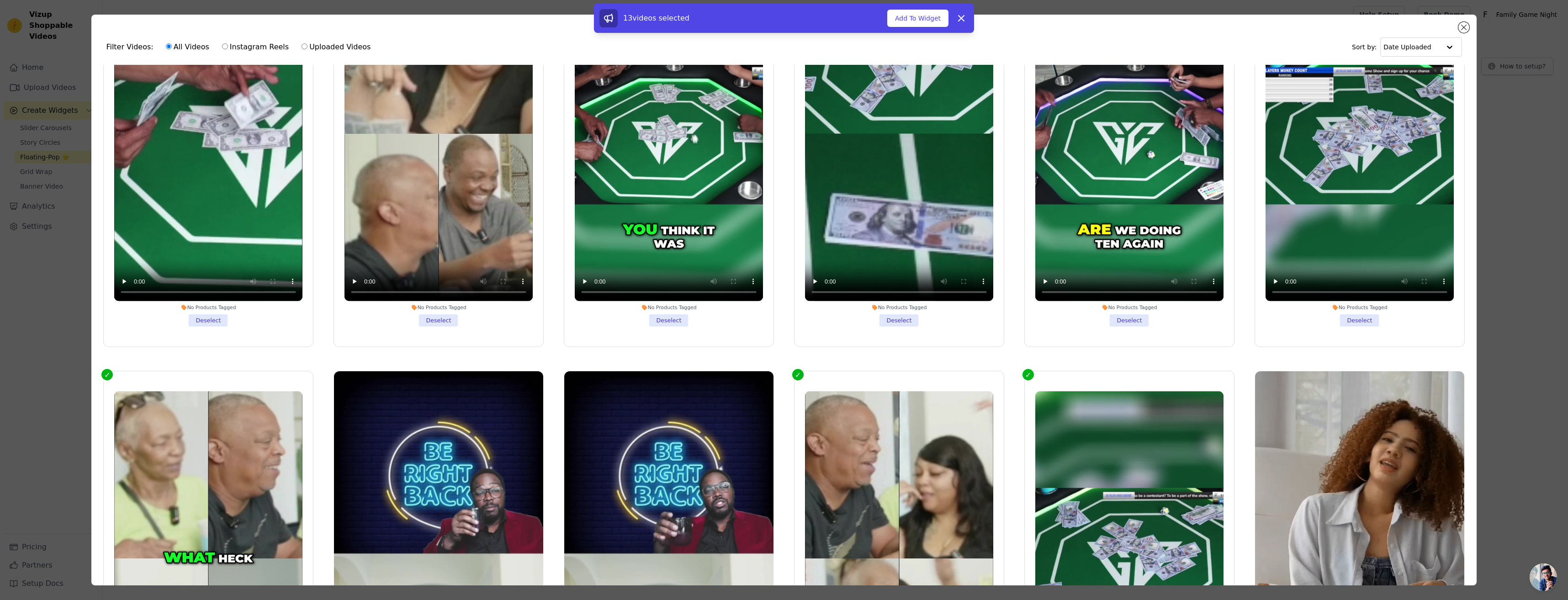
click at [924, 28] on div "13 videos selected Add To Widget Dismiss" at bounding box center [784, 18] width 380 height 29
click at [924, 21] on button "Add To Widget" at bounding box center [918, 18] width 61 height 17
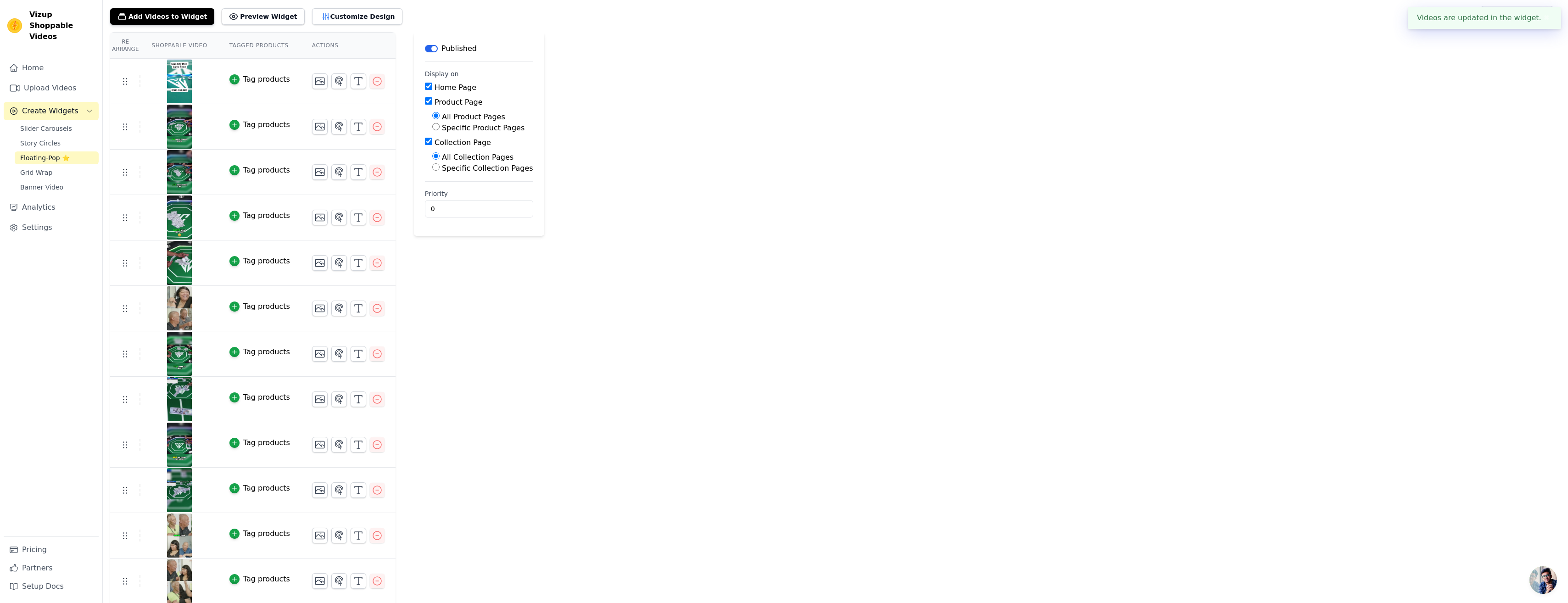
scroll to position [0, 0]
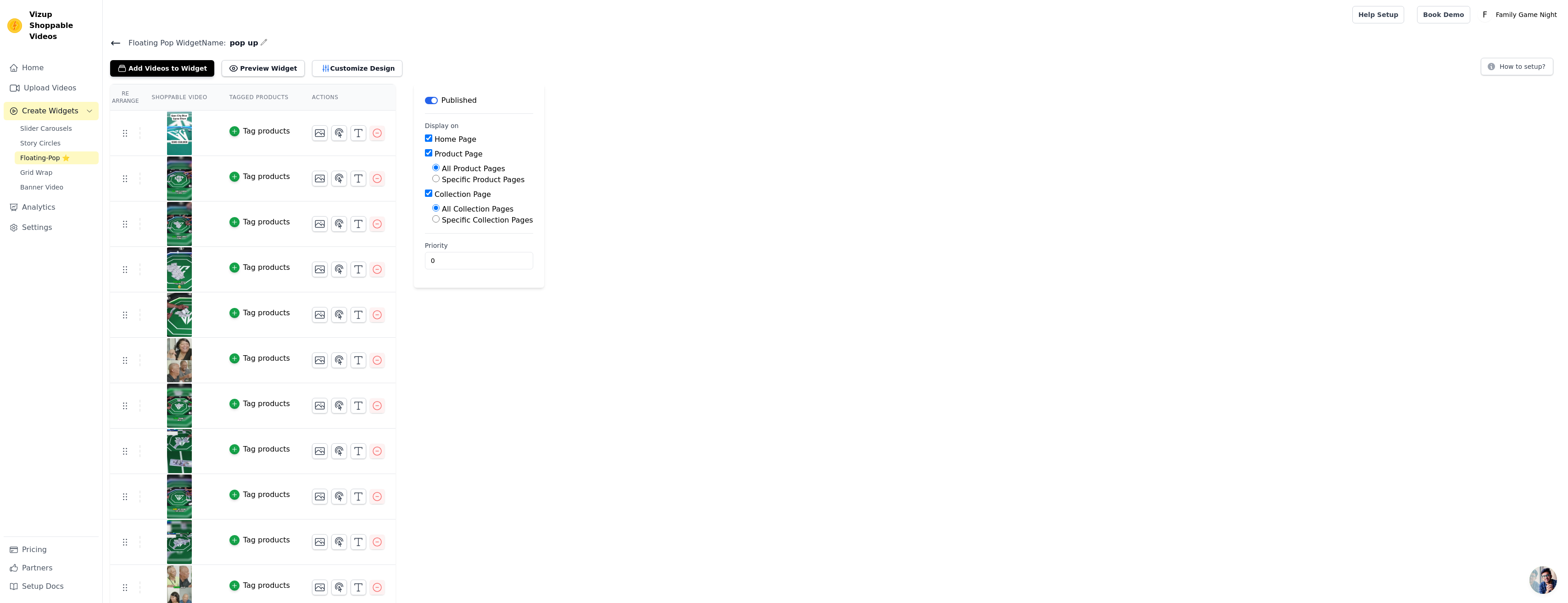
click at [230, 137] on td "Tag products" at bounding box center [260, 133] width 83 height 46
click at [231, 132] on icon "button" at bounding box center [234, 131] width 6 height 6
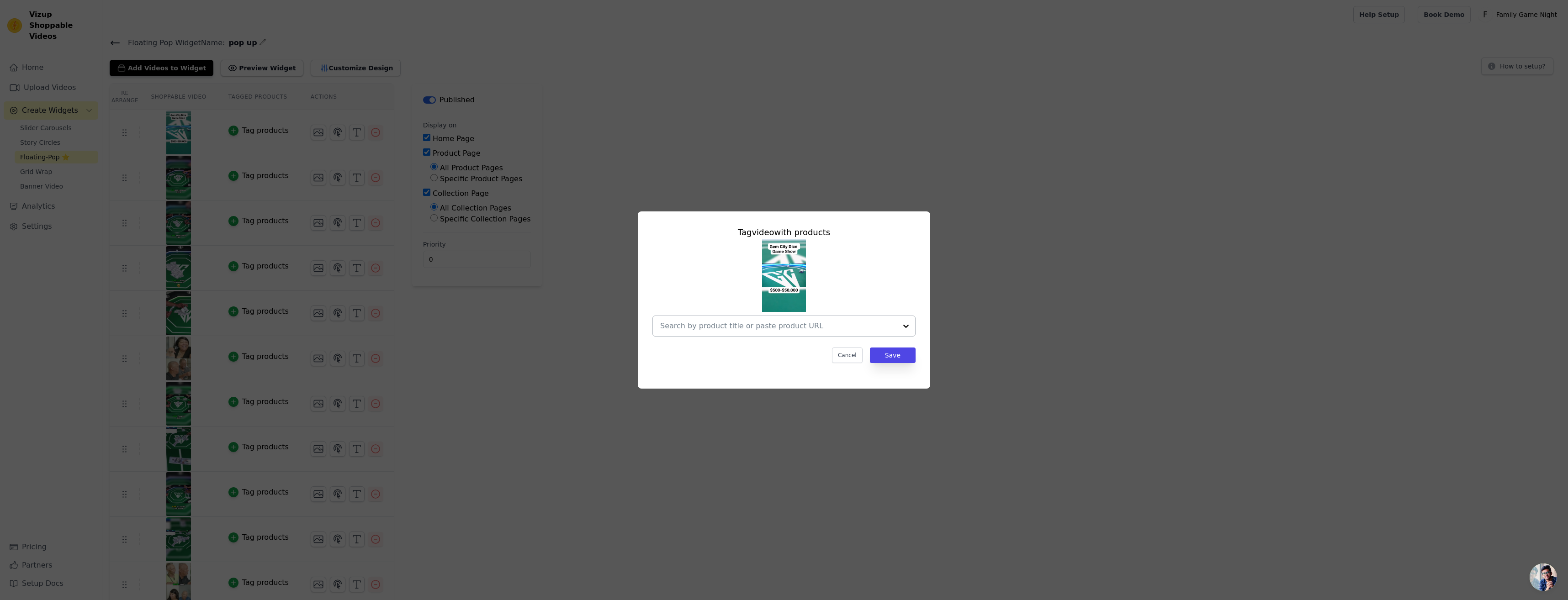
click at [887, 325] on input "text" at bounding box center [778, 326] width 236 height 11
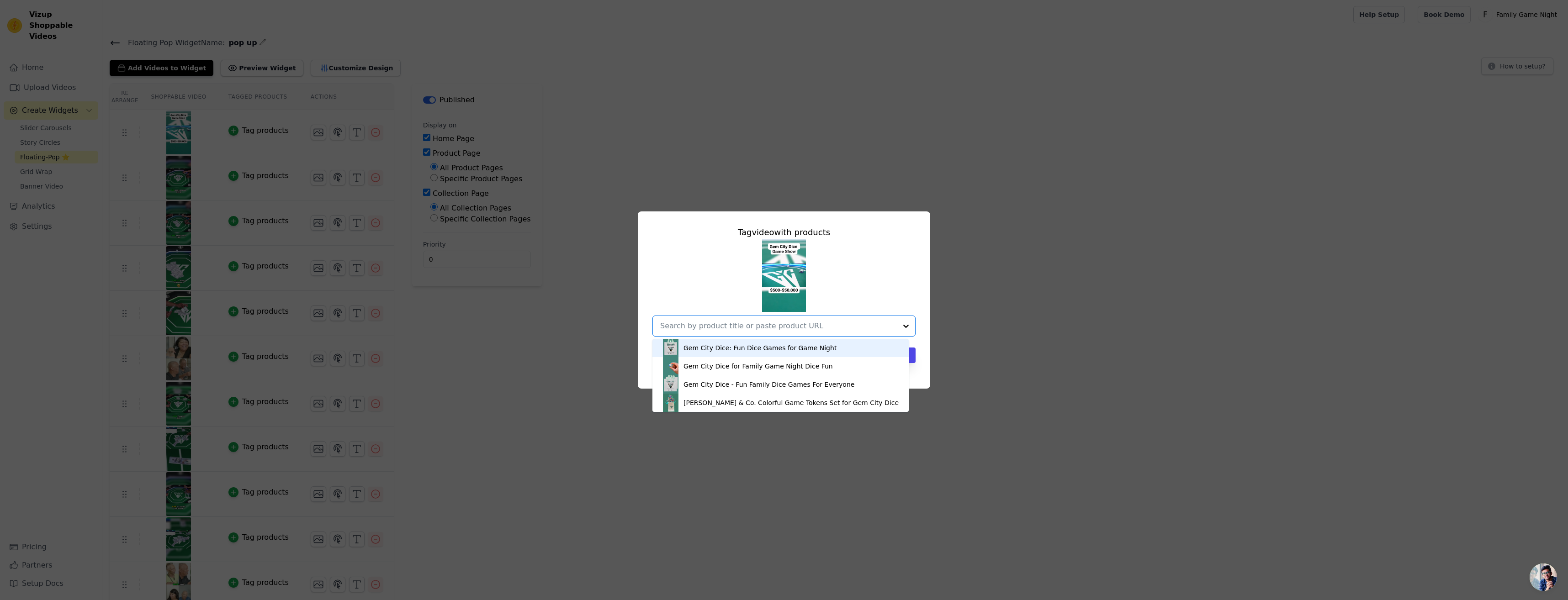
click at [810, 353] on div "Gem City Dice: Fun Dice Games for Game Night" at bounding box center [780, 348] width 238 height 18
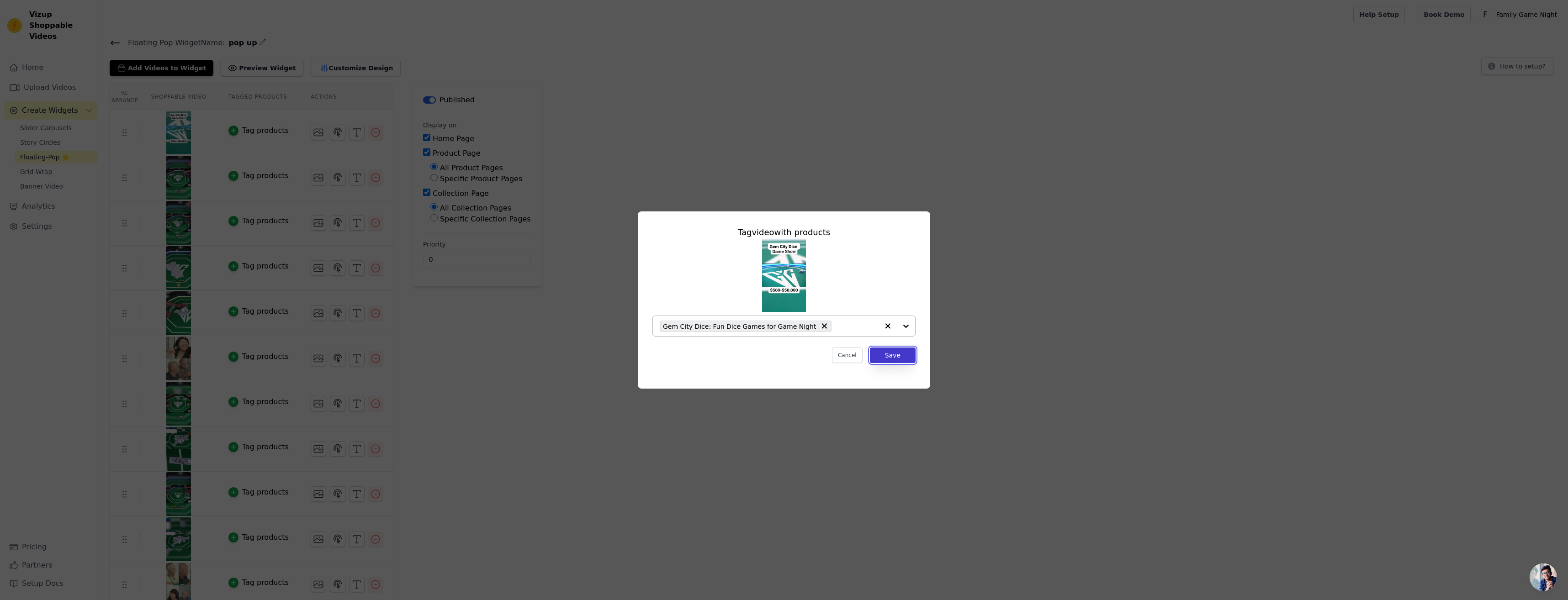
click at [907, 357] on button "Save" at bounding box center [893, 355] width 46 height 15
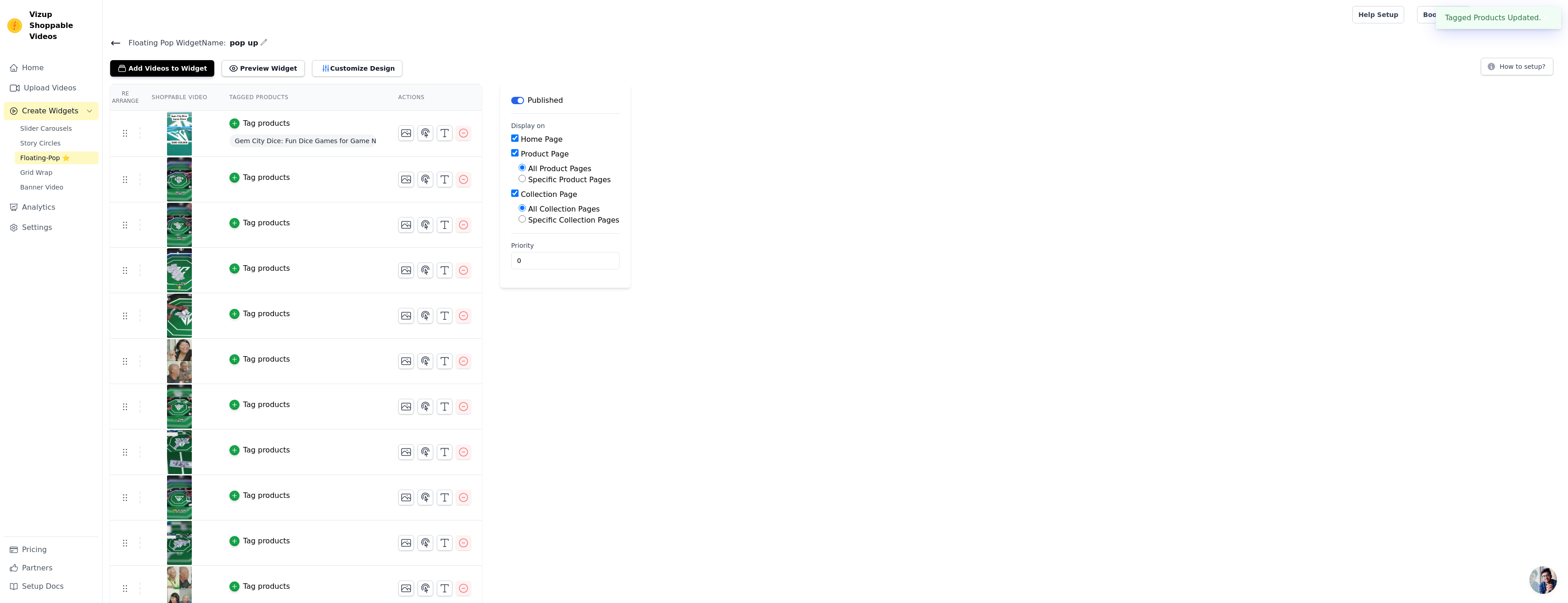
click at [233, 183] on td "Tag products" at bounding box center [303, 179] width 169 height 46
click at [231, 178] on icon "button" at bounding box center [234, 177] width 6 height 6
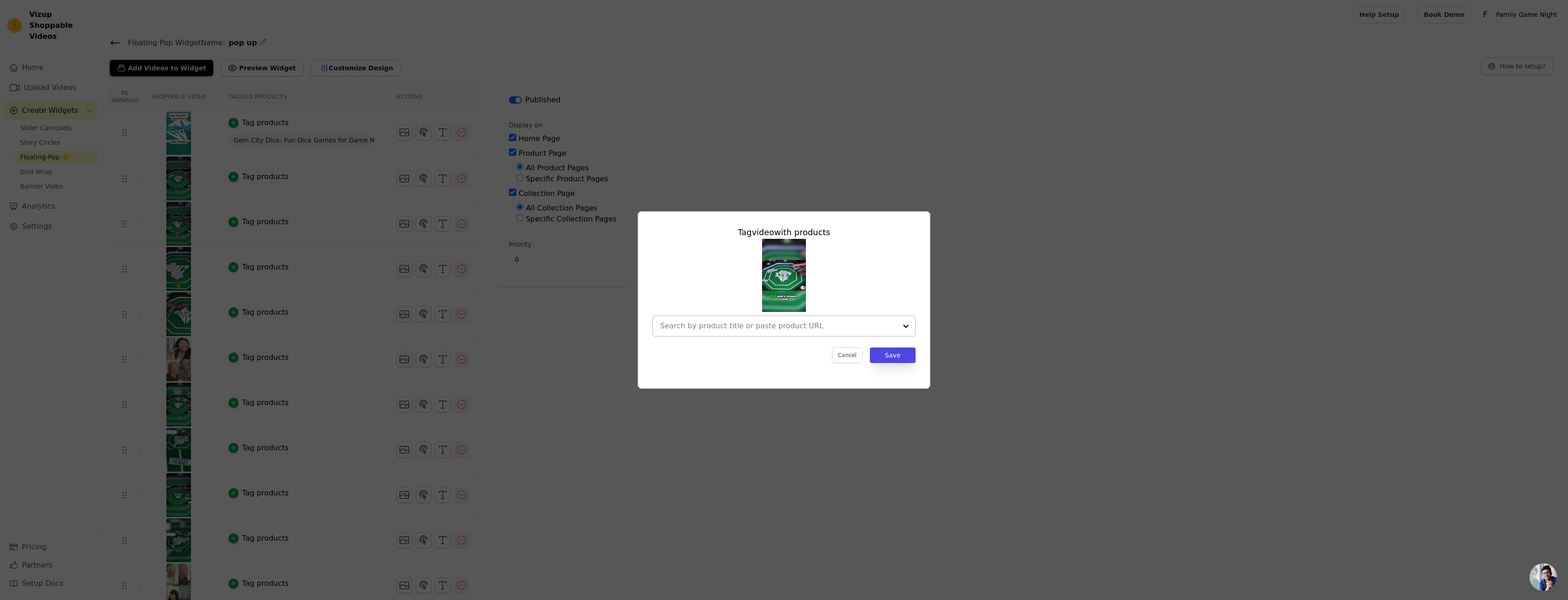
click at [908, 326] on div at bounding box center [906, 325] width 18 height 20
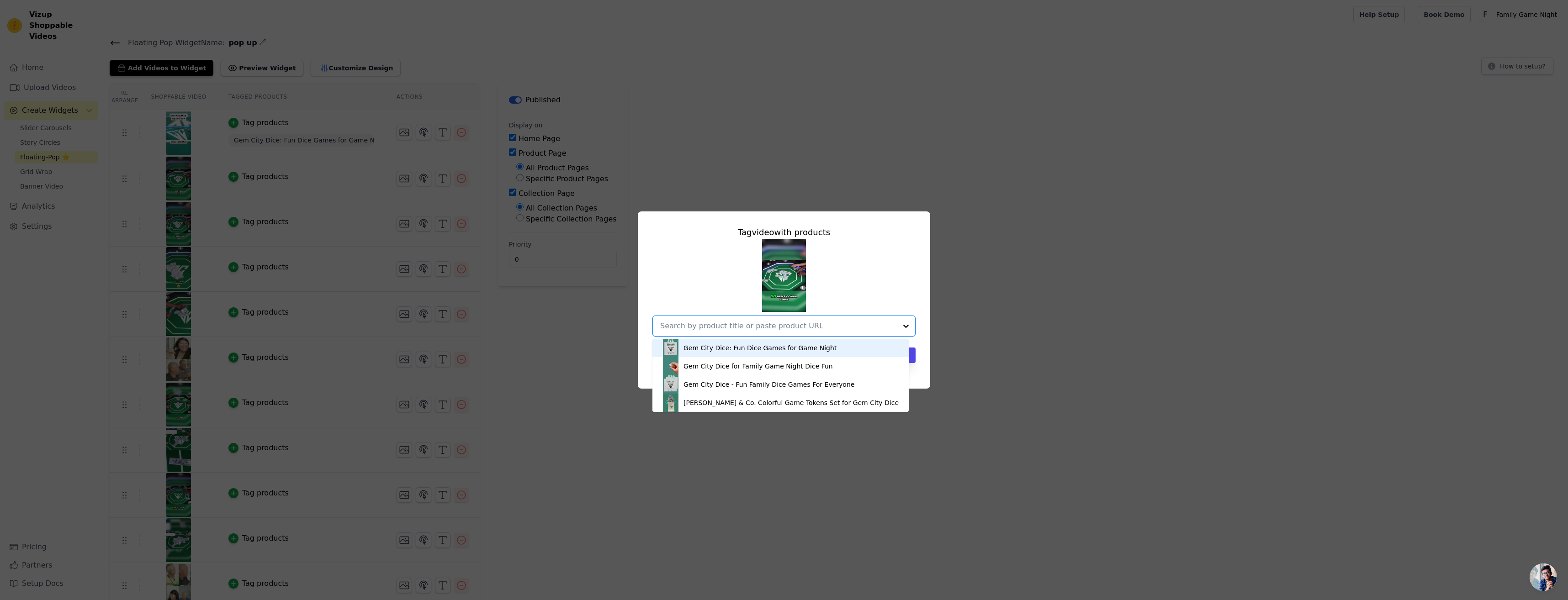
click at [832, 354] on div "Gem City Dice: Fun Dice Games for Game Night" at bounding box center [780, 348] width 238 height 18
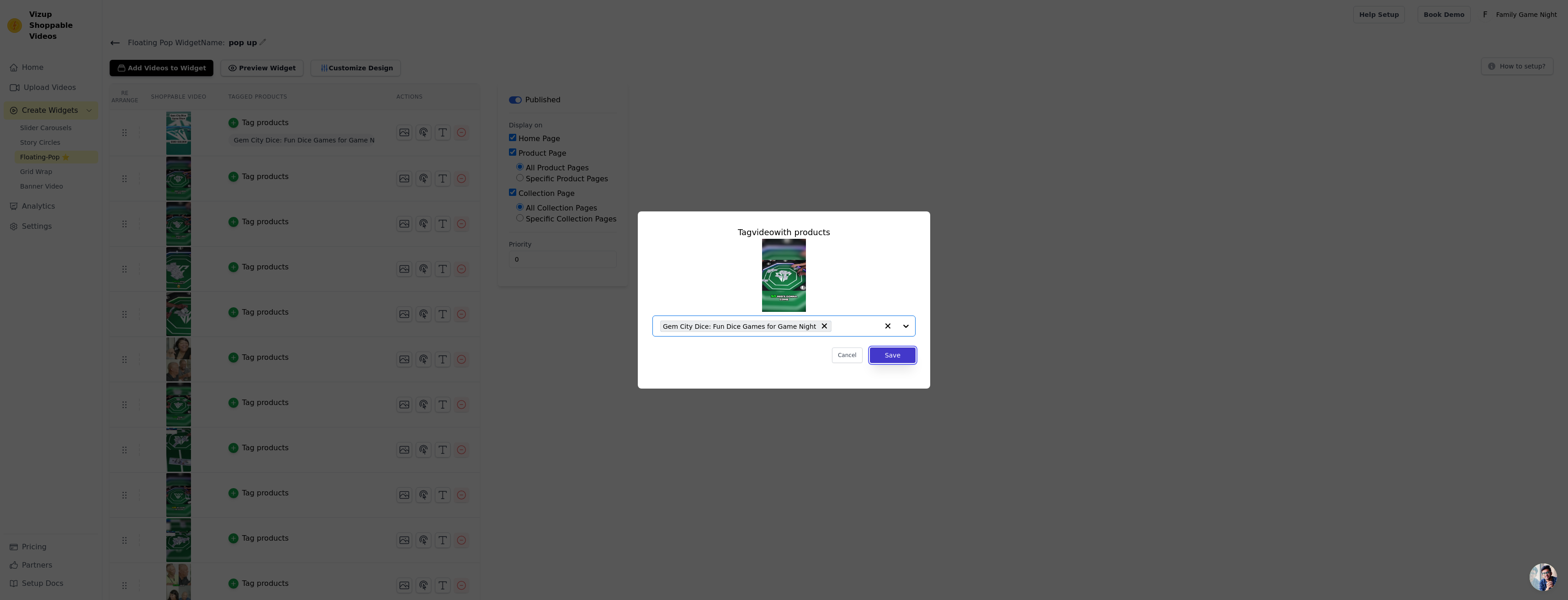
click at [894, 355] on button "Save" at bounding box center [893, 355] width 46 height 15
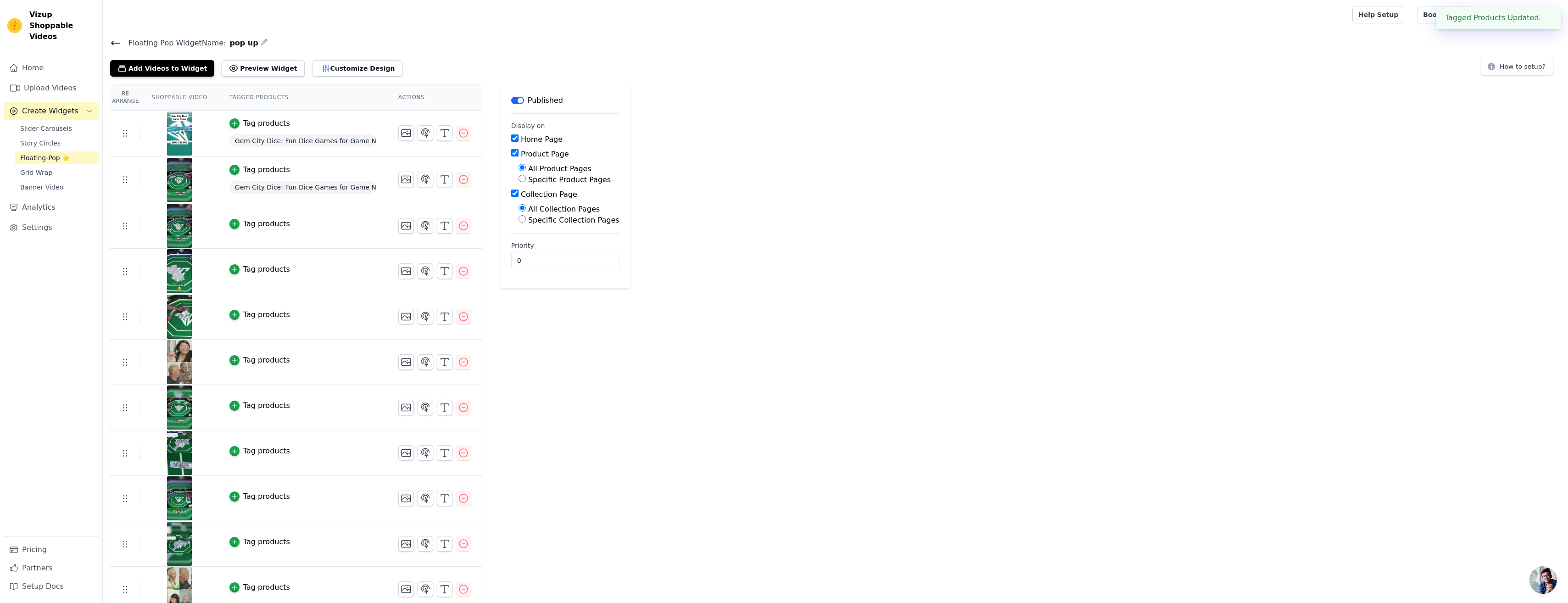
click at [254, 227] on div "Tag products" at bounding box center [266, 224] width 47 height 11
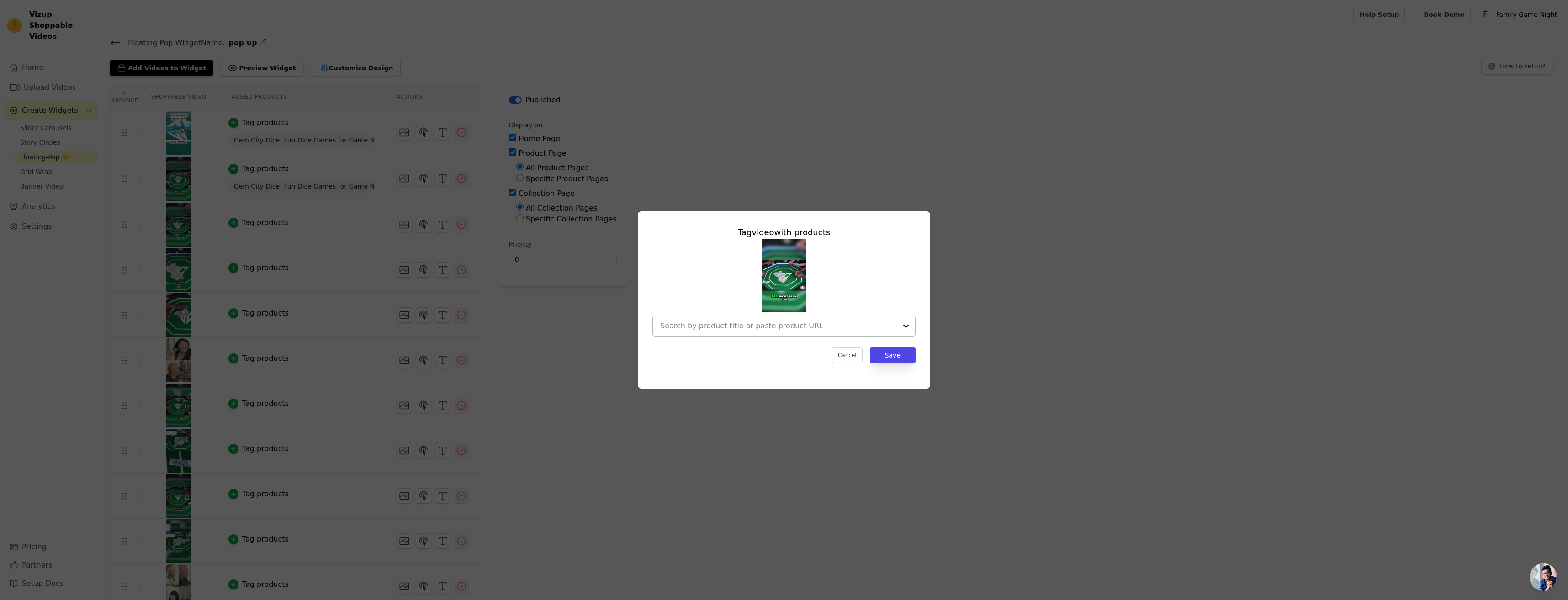
click at [901, 327] on div at bounding box center [906, 325] width 18 height 20
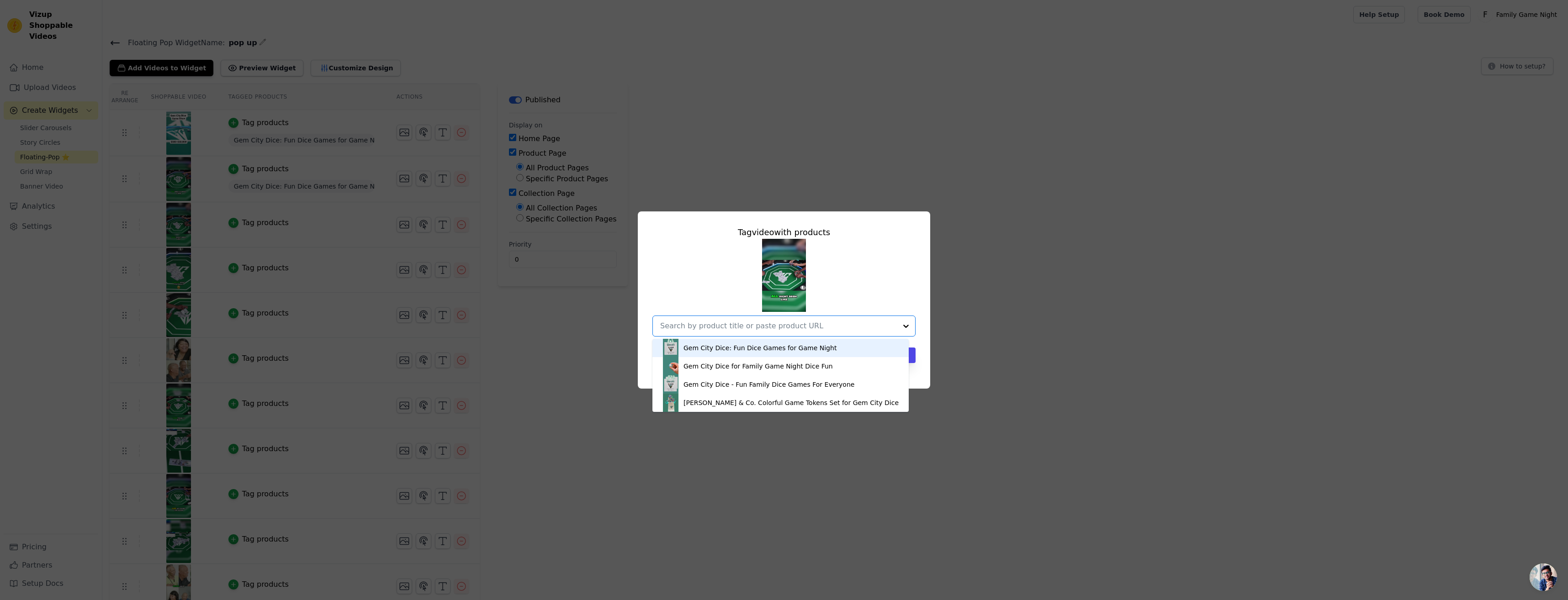
click at [851, 346] on div "Gem City Dice: Fun Dice Games for Game Night" at bounding box center [780, 348] width 238 height 18
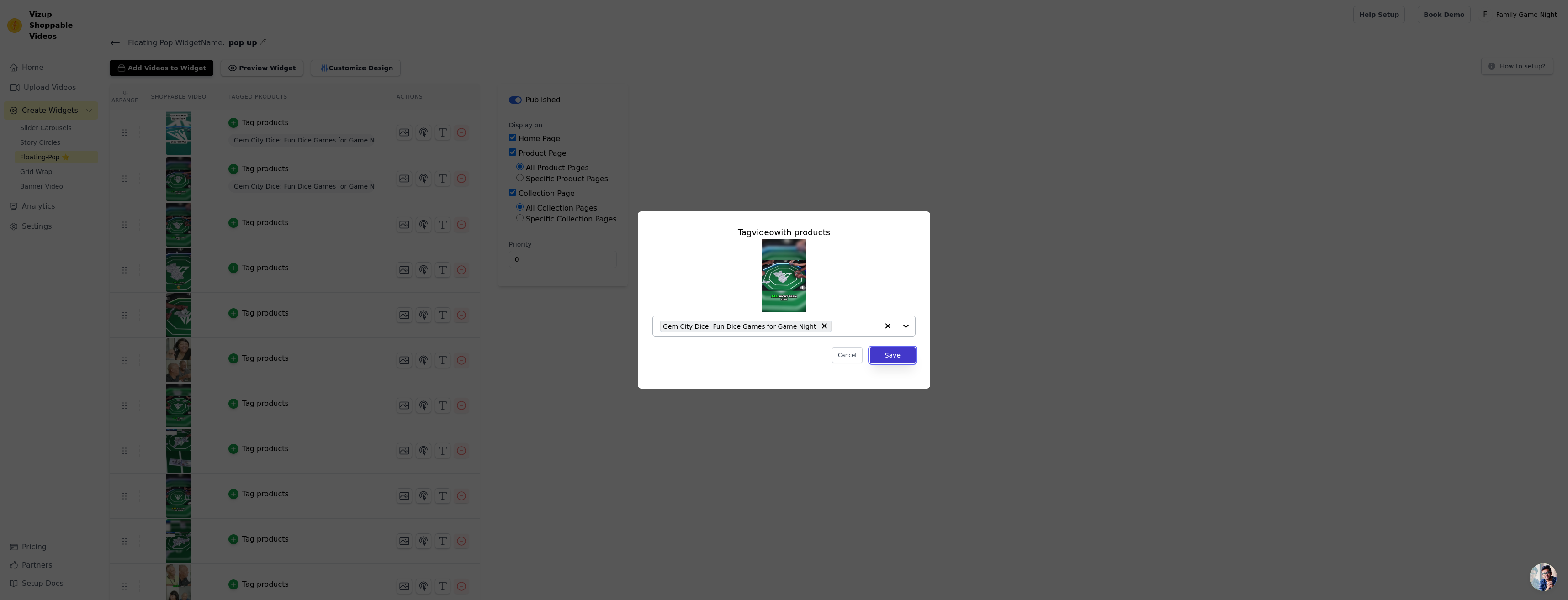
click at [904, 358] on button "Save" at bounding box center [893, 355] width 46 height 15
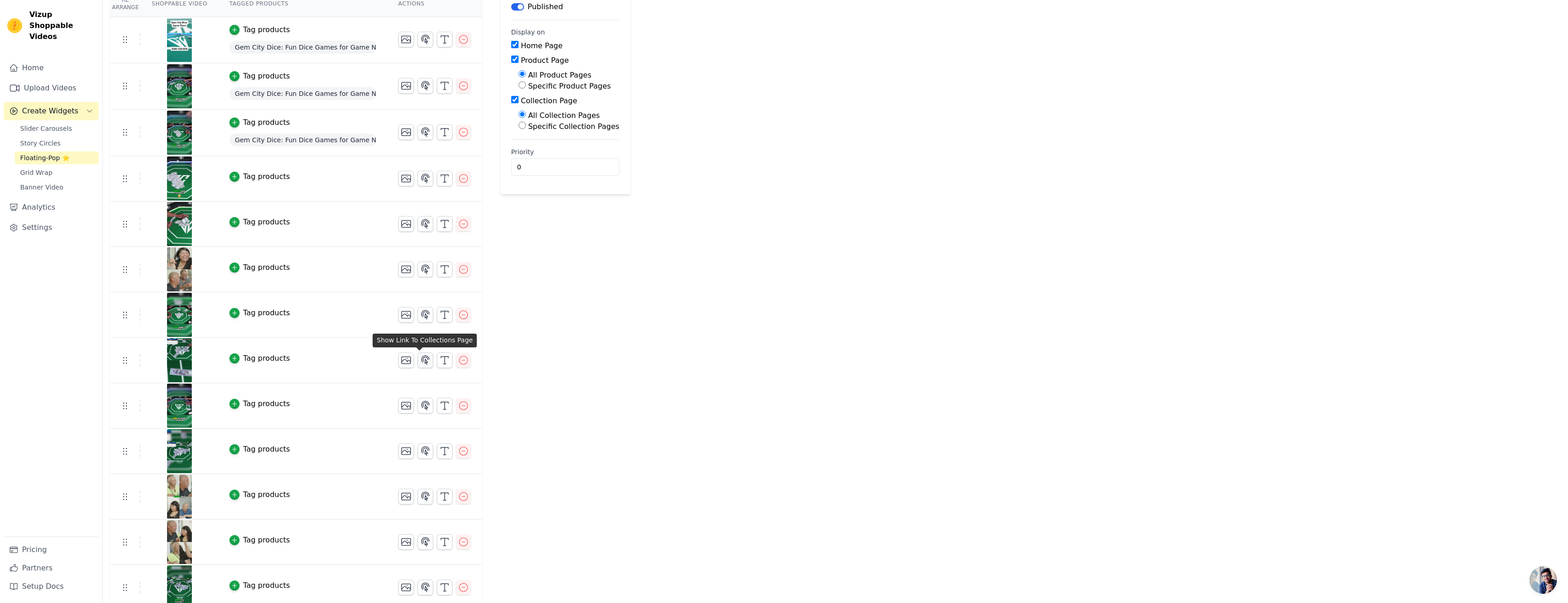
scroll to position [100, 0]
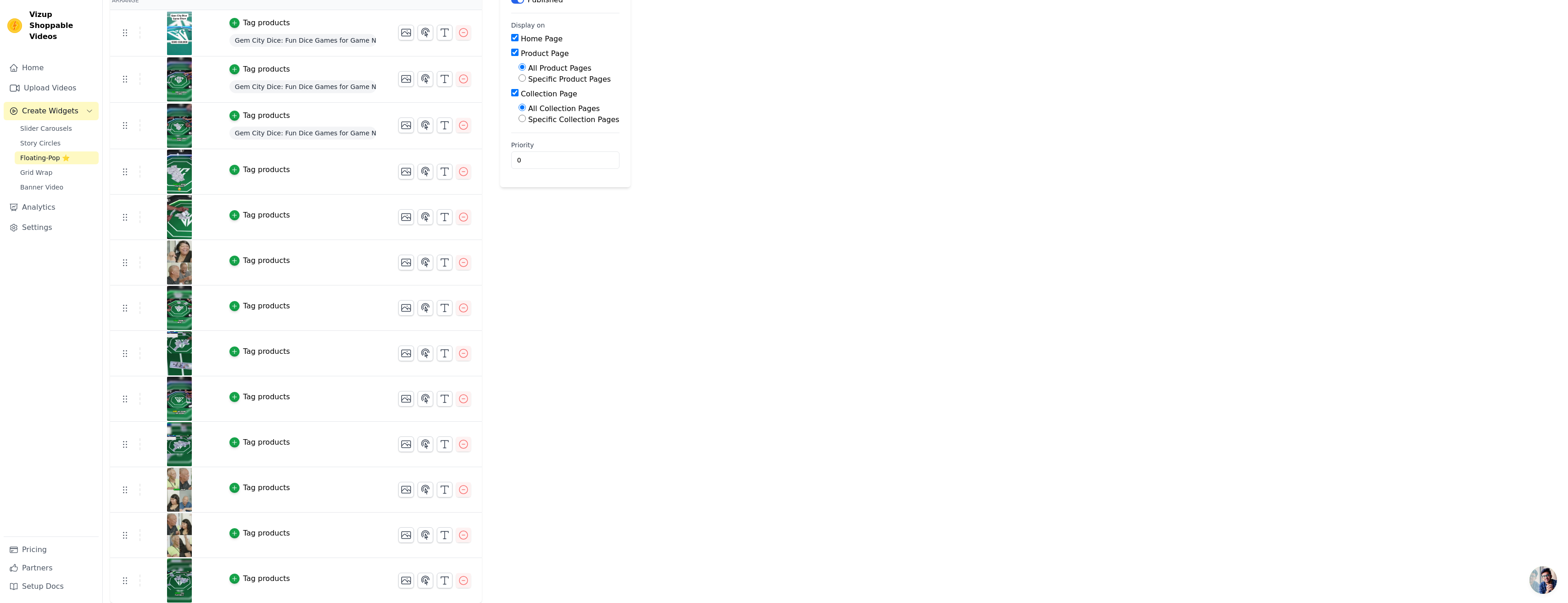
click at [317, 578] on div "Tag products" at bounding box center [303, 578] width 147 height 11
click at [230, 582] on div "button" at bounding box center [235, 578] width 10 height 10
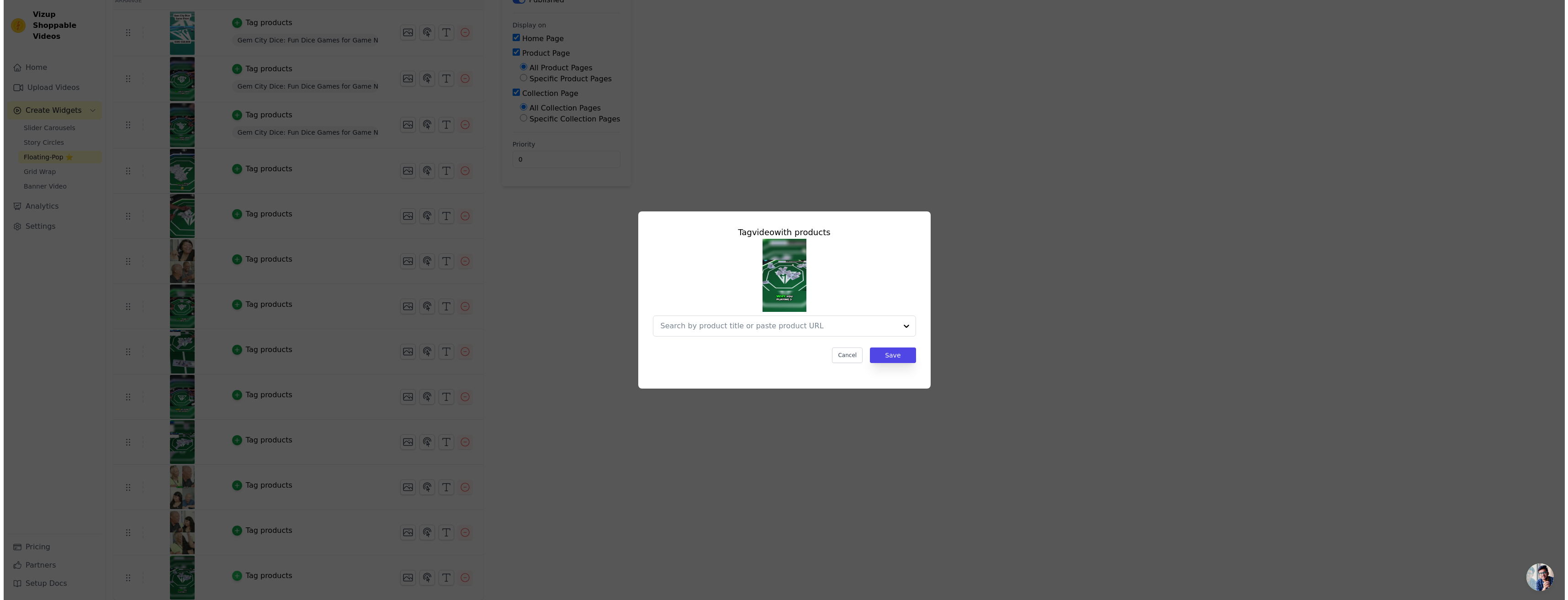
scroll to position [0, 0]
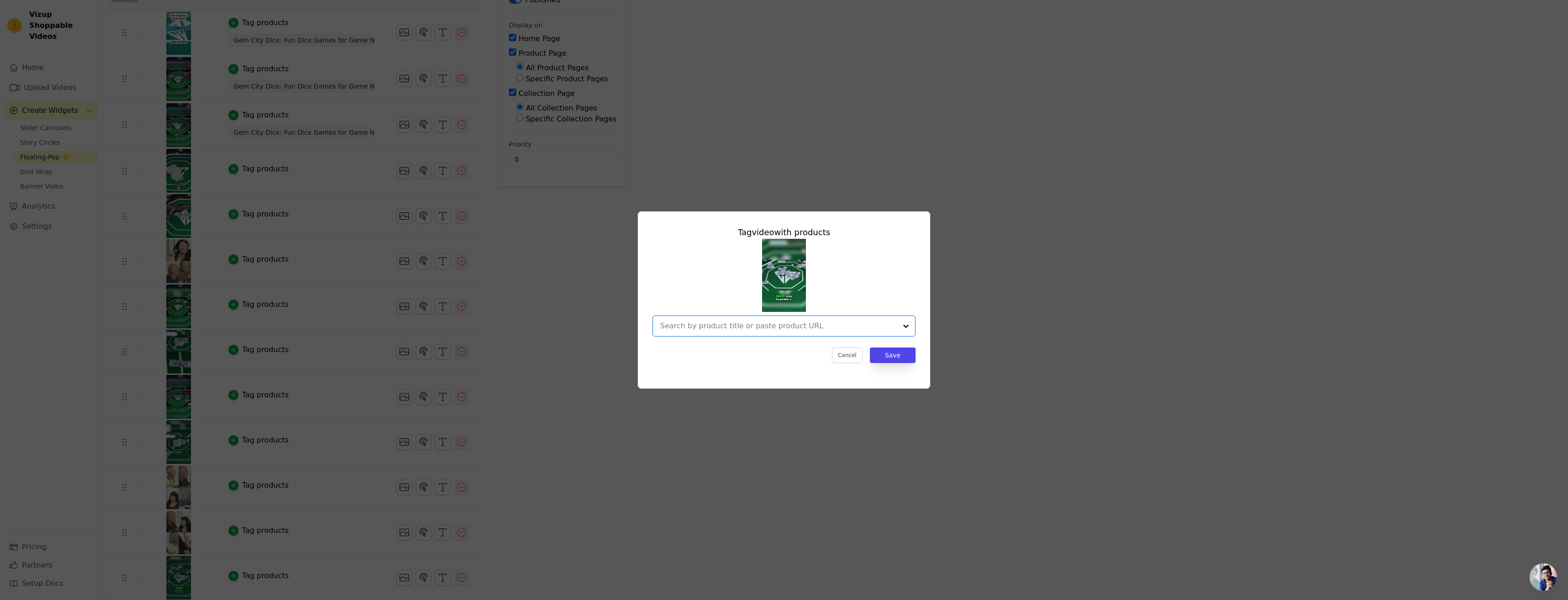
click at [865, 322] on input "text" at bounding box center [778, 326] width 236 height 11
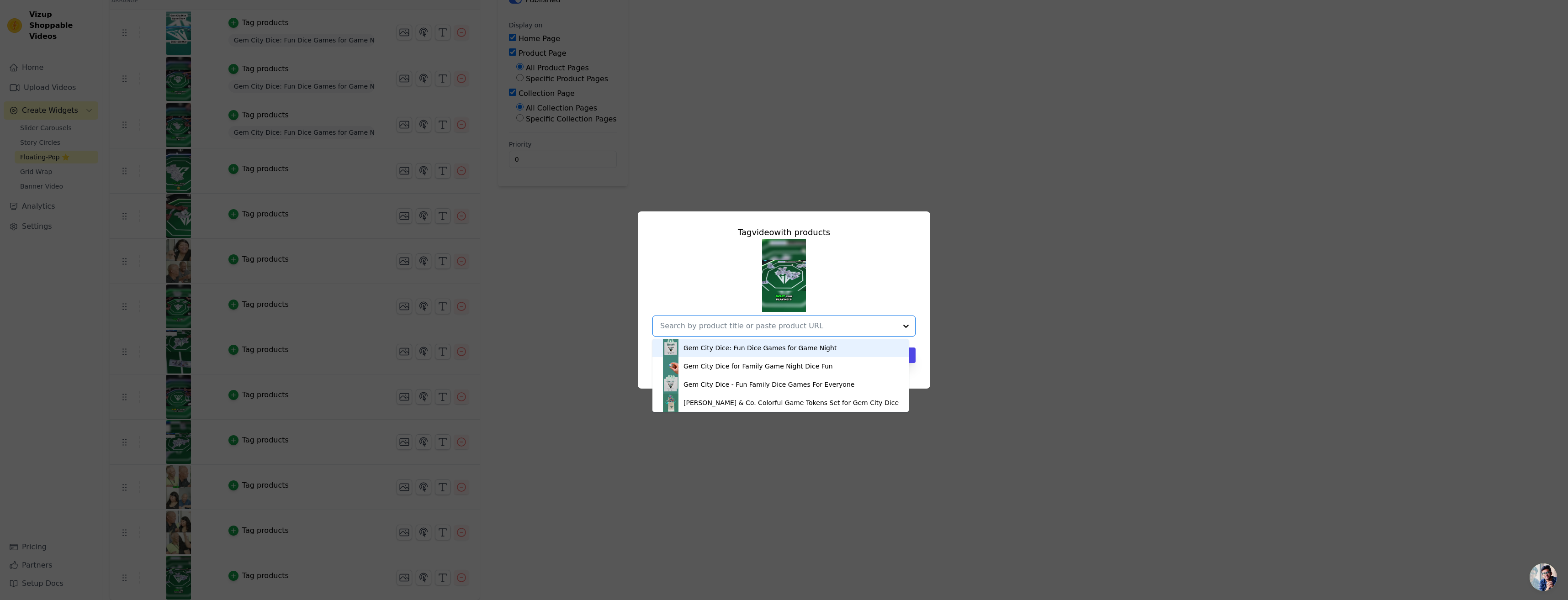
click at [846, 346] on div "Gem City Dice: Fun Dice Games for Game Night" at bounding box center [780, 348] width 238 height 18
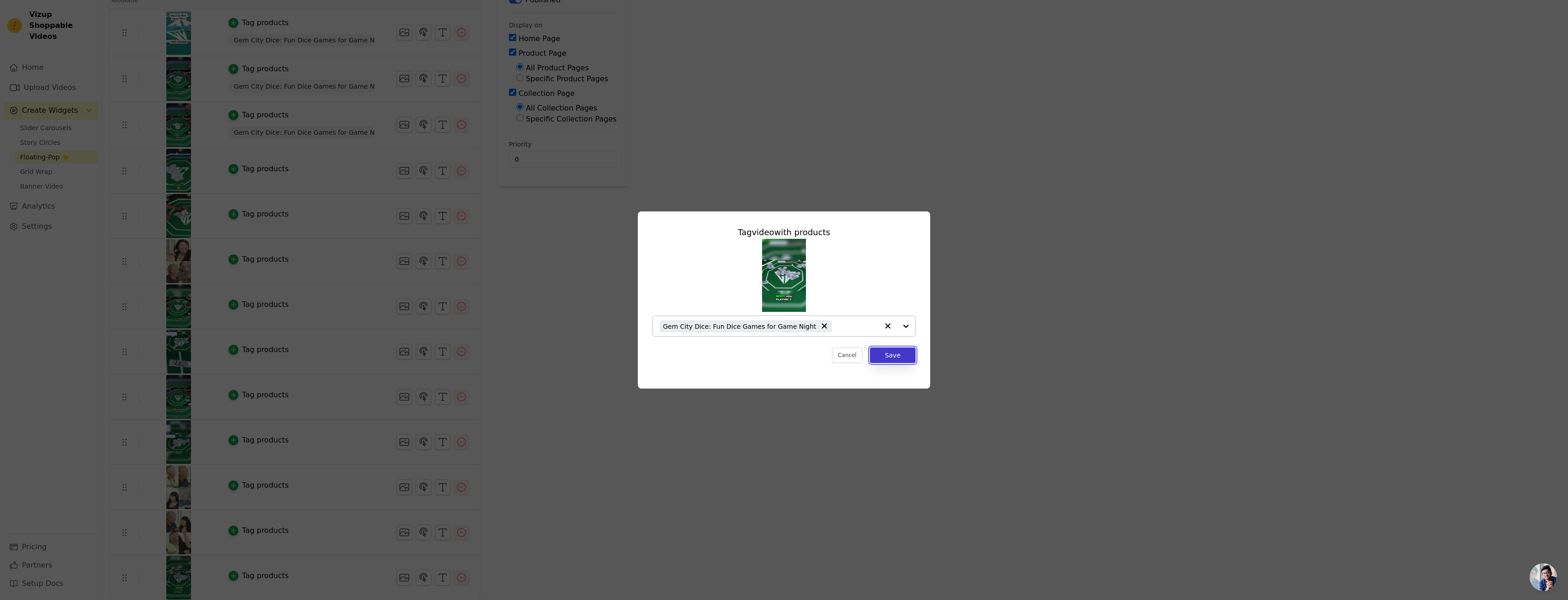
click at [893, 358] on button "Save" at bounding box center [893, 355] width 46 height 15
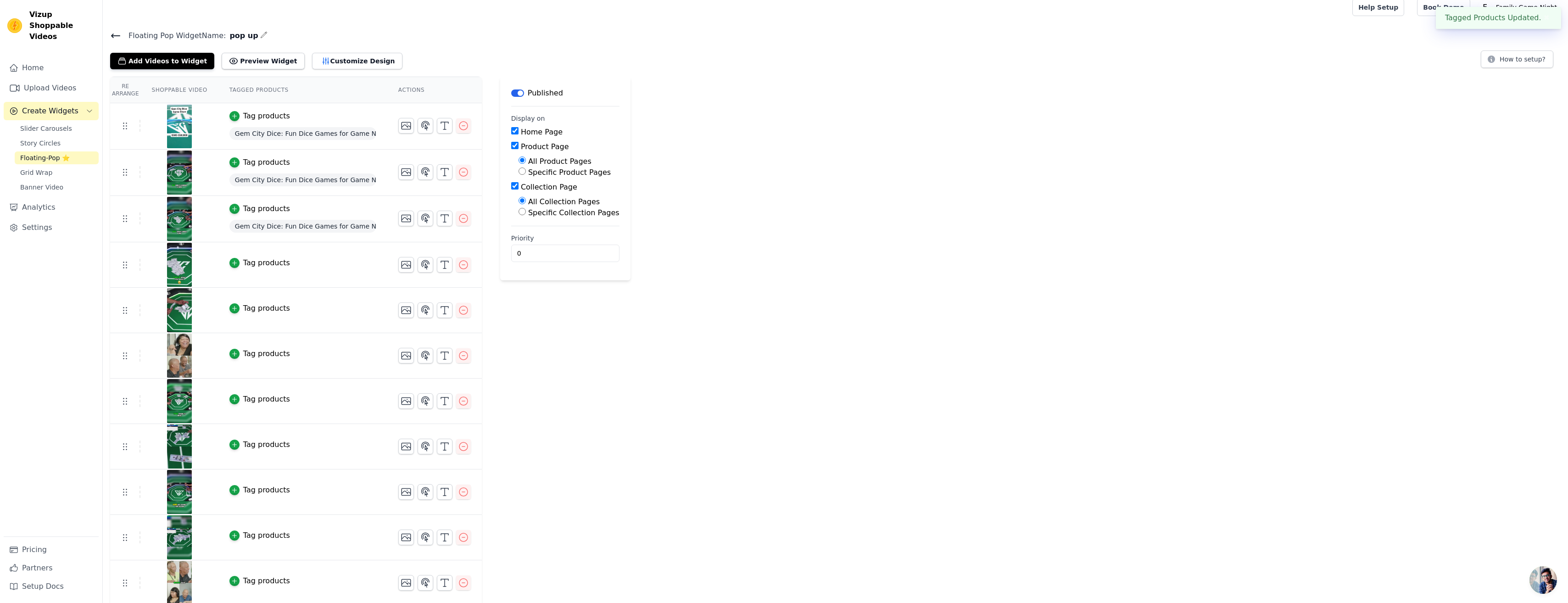
scroll to position [102, 0]
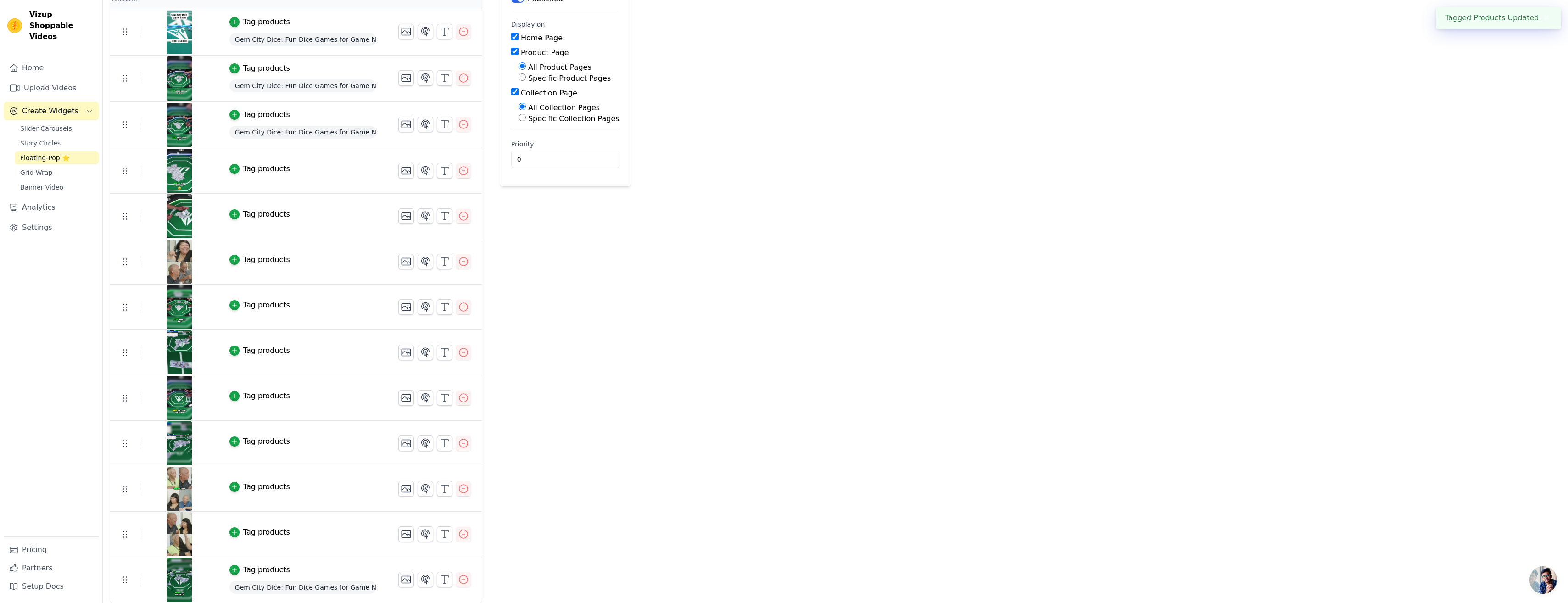
click at [288, 545] on td "Tag products" at bounding box center [303, 534] width 169 height 46
click at [253, 531] on div "Tag products" at bounding box center [266, 532] width 47 height 11
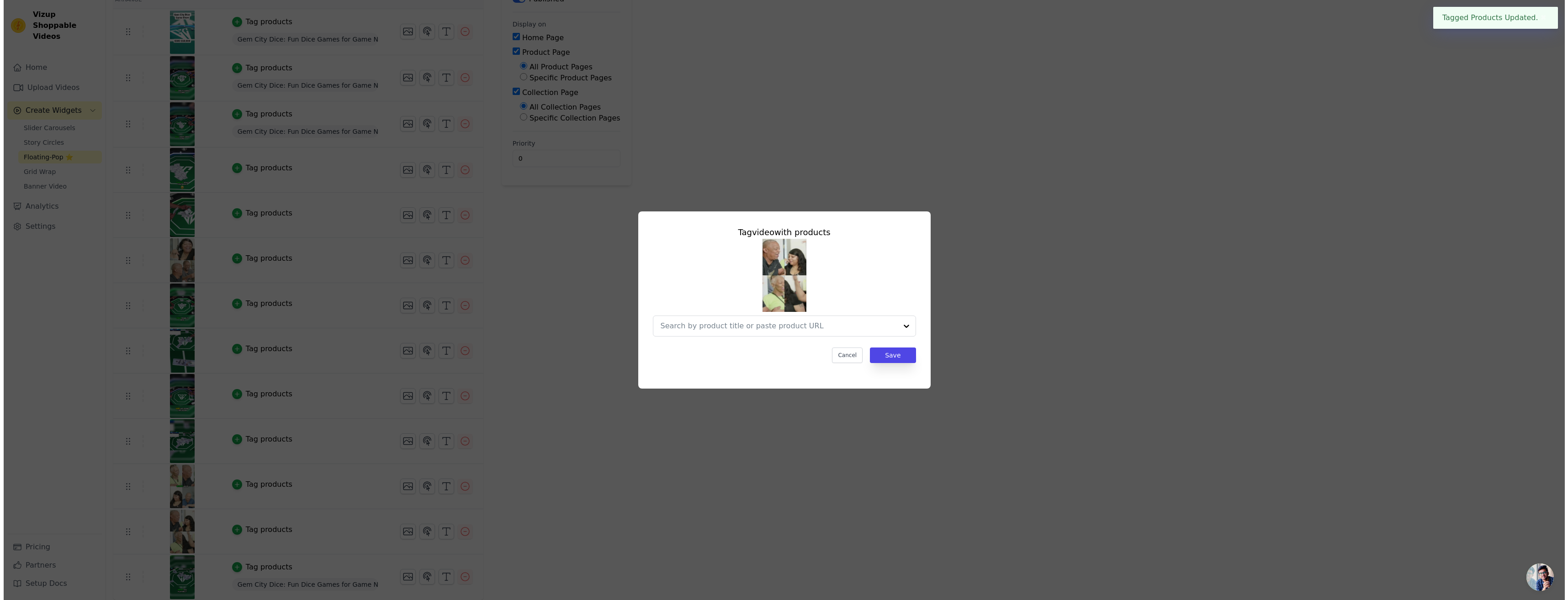
scroll to position [0, 0]
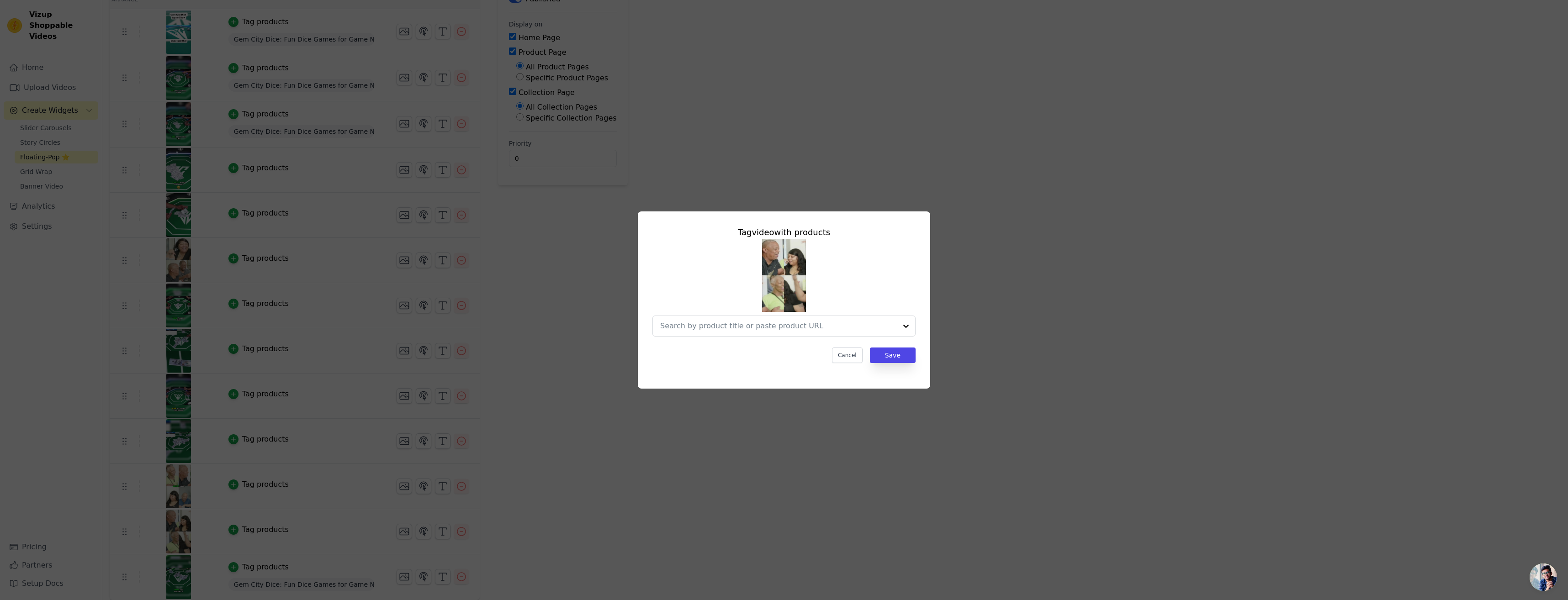
click at [897, 337] on div "Tag video with products Cancel Save" at bounding box center [784, 295] width 277 height 152
click at [904, 328] on div at bounding box center [906, 325] width 18 height 20
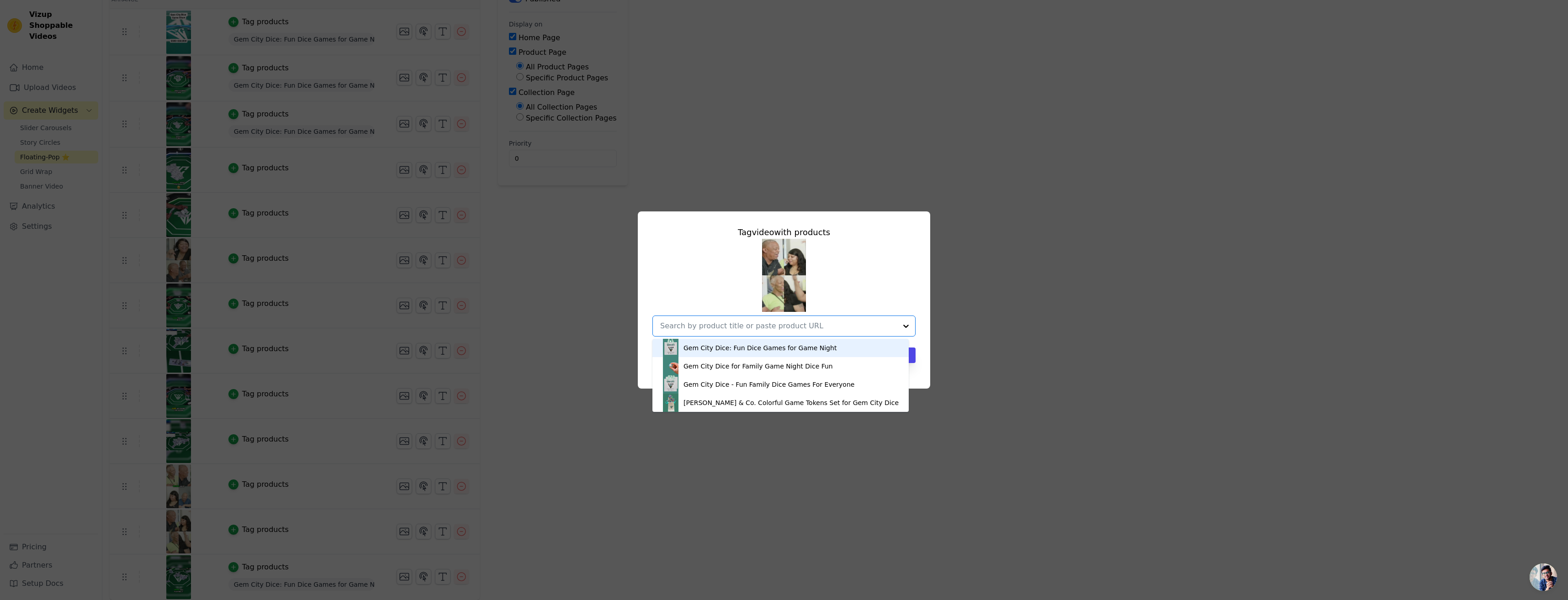
click at [862, 355] on div "Gem City Dice: Fun Dice Games for Game Night" at bounding box center [780, 348] width 238 height 18
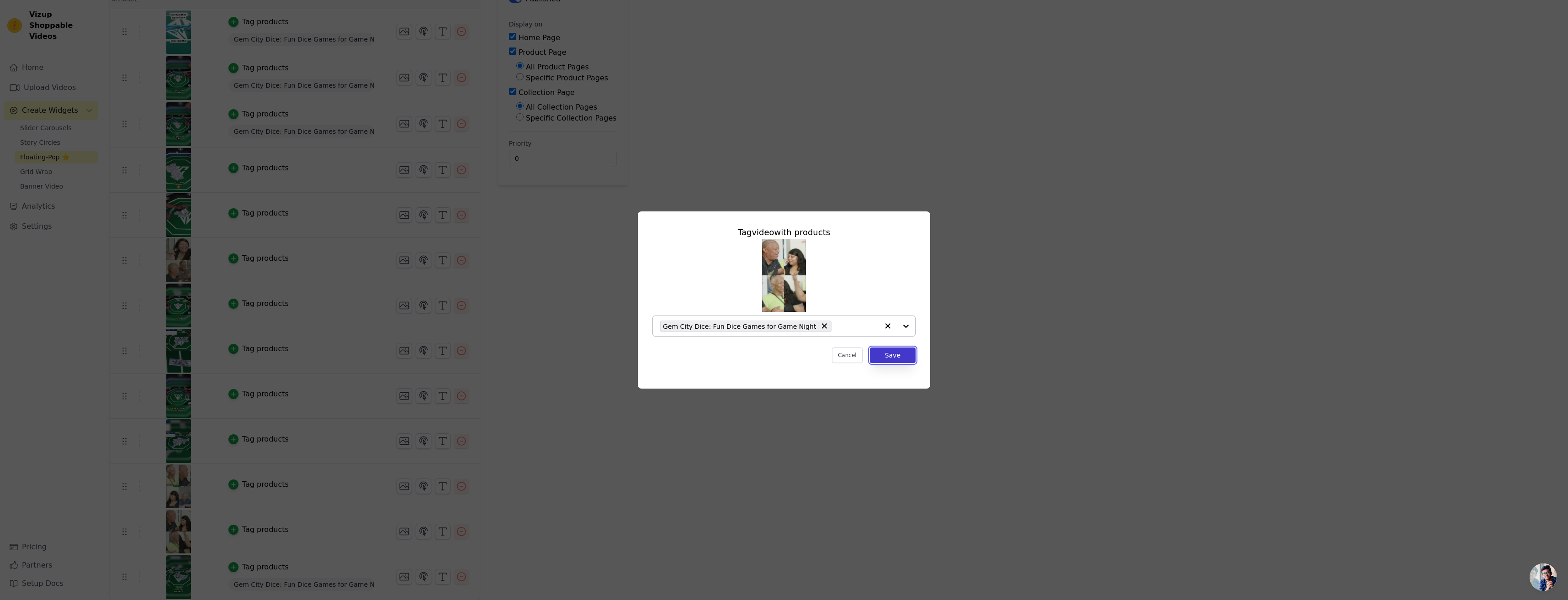
drag, startPoint x: 912, startPoint y: 357, endPoint x: 897, endPoint y: 361, distance: 15.5
click at [912, 357] on button "Save" at bounding box center [893, 355] width 46 height 15
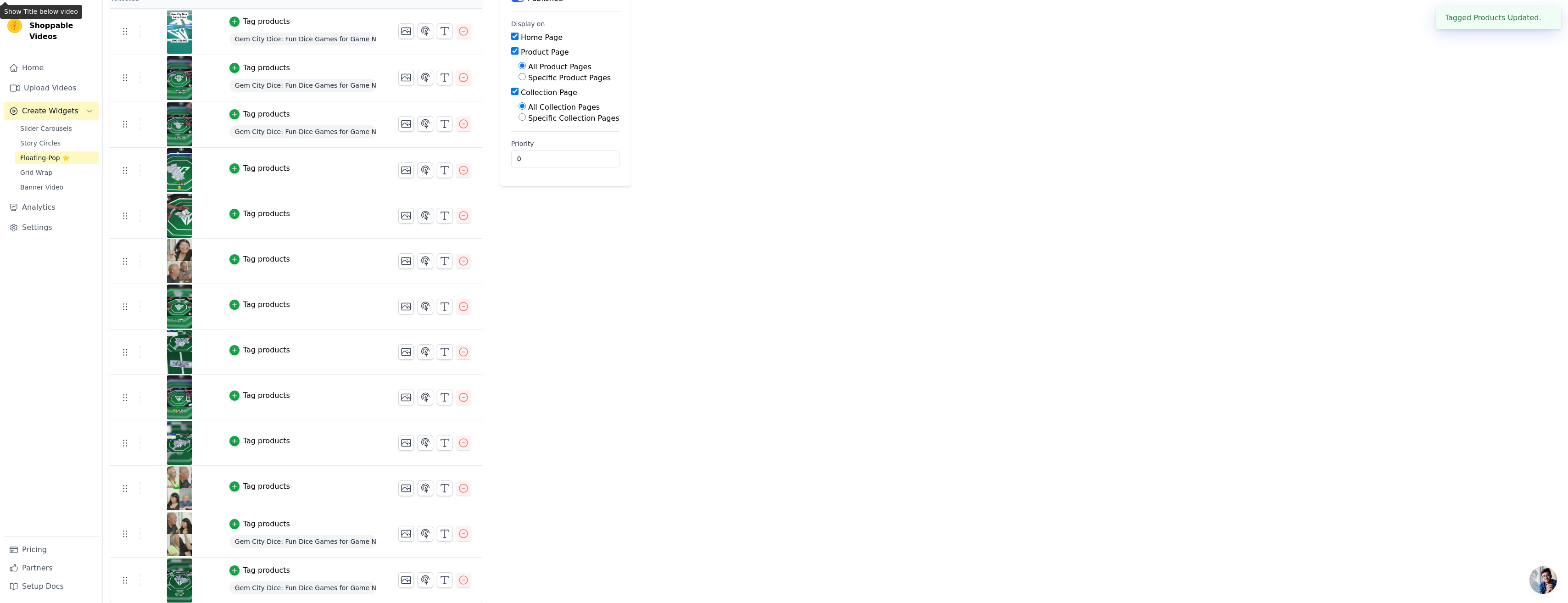
scroll to position [102, 0]
click at [303, 488] on div "Tag products" at bounding box center [303, 486] width 147 height 11
click at [236, 487] on button "Tag products" at bounding box center [260, 486] width 60 height 11
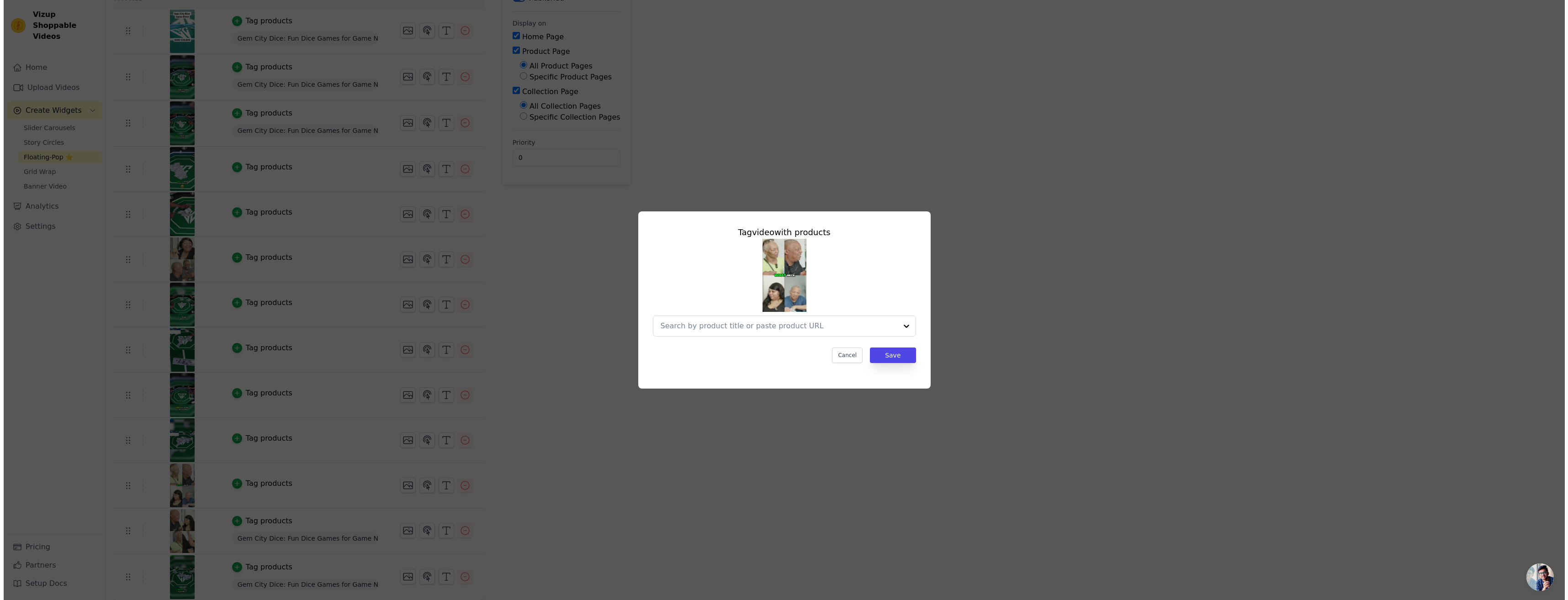
scroll to position [0, 0]
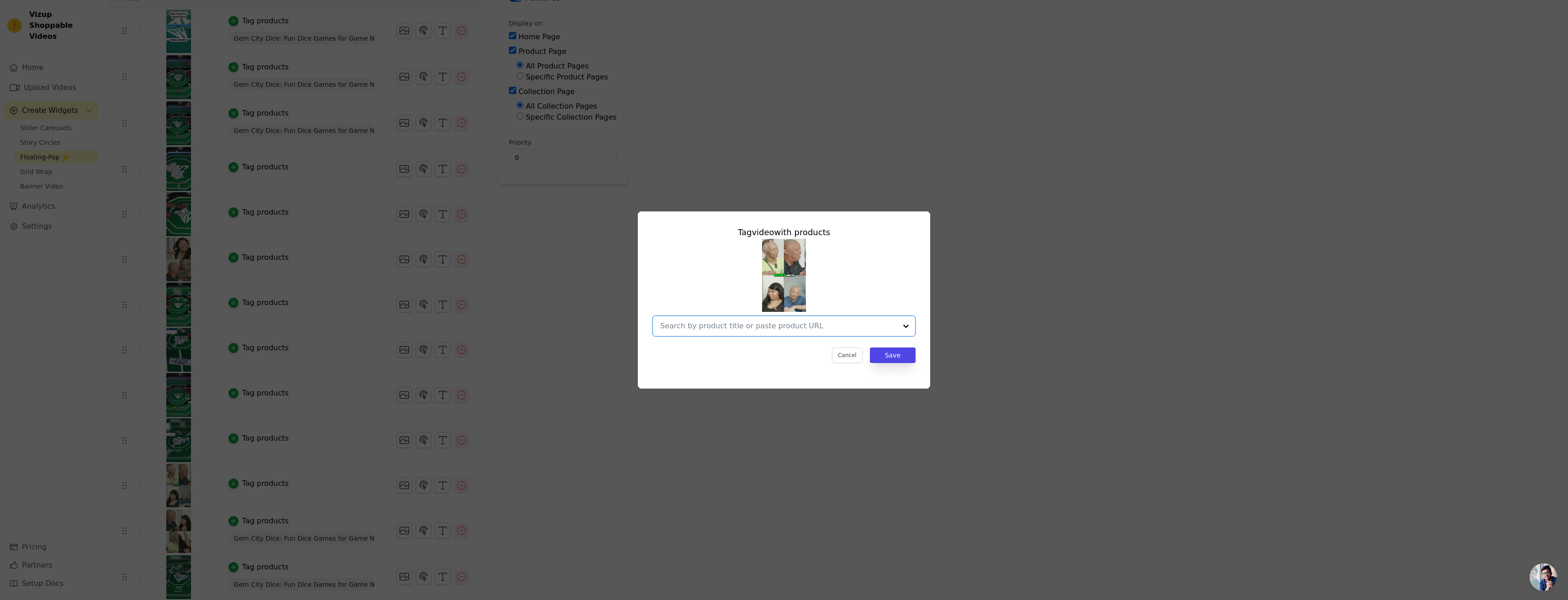
click at [897, 330] on input "text" at bounding box center [778, 326] width 236 height 11
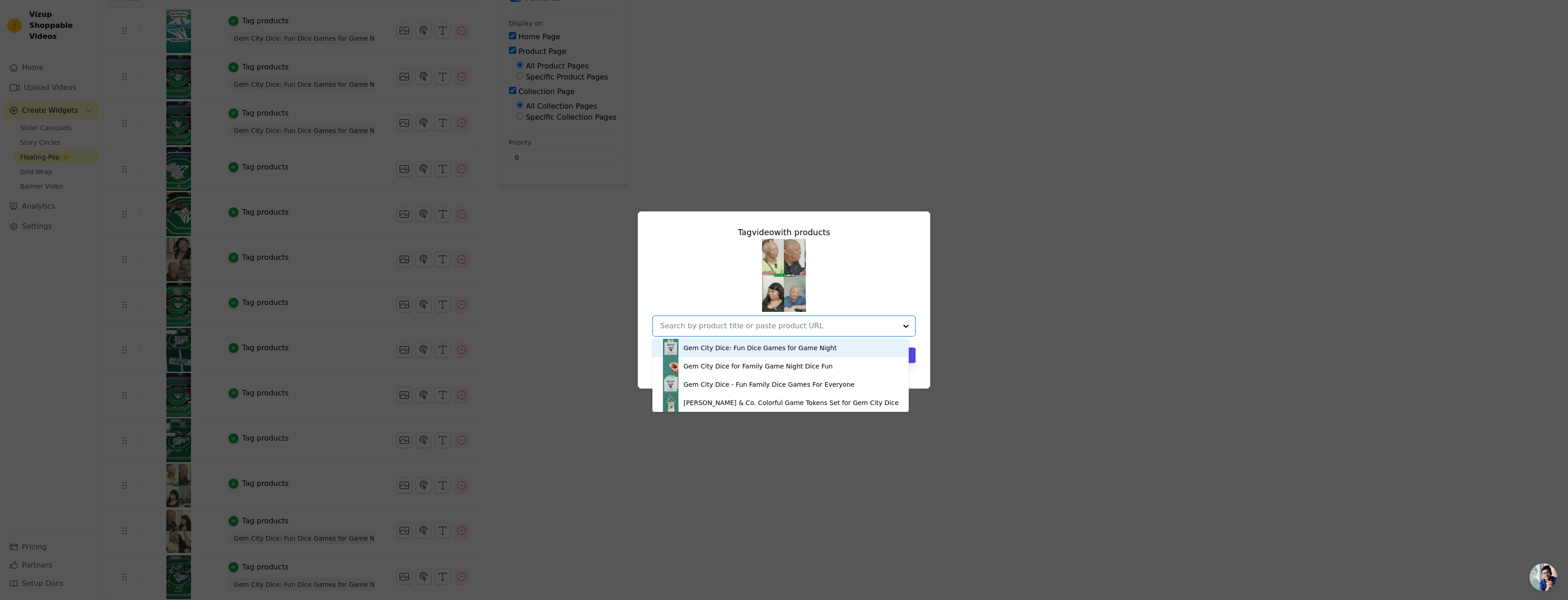
click at [847, 346] on div "Gem City Dice: Fun Dice Games for Game Night" at bounding box center [780, 348] width 238 height 18
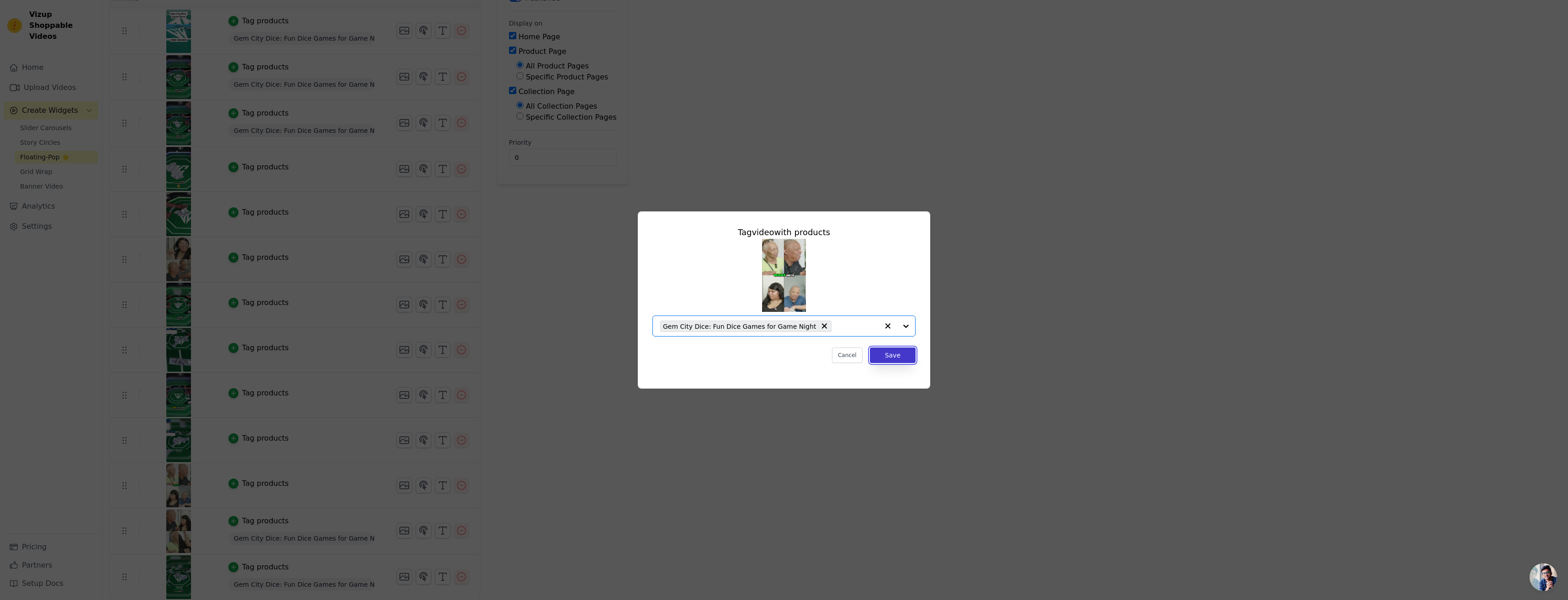
click at [894, 360] on button "Save" at bounding box center [893, 355] width 46 height 15
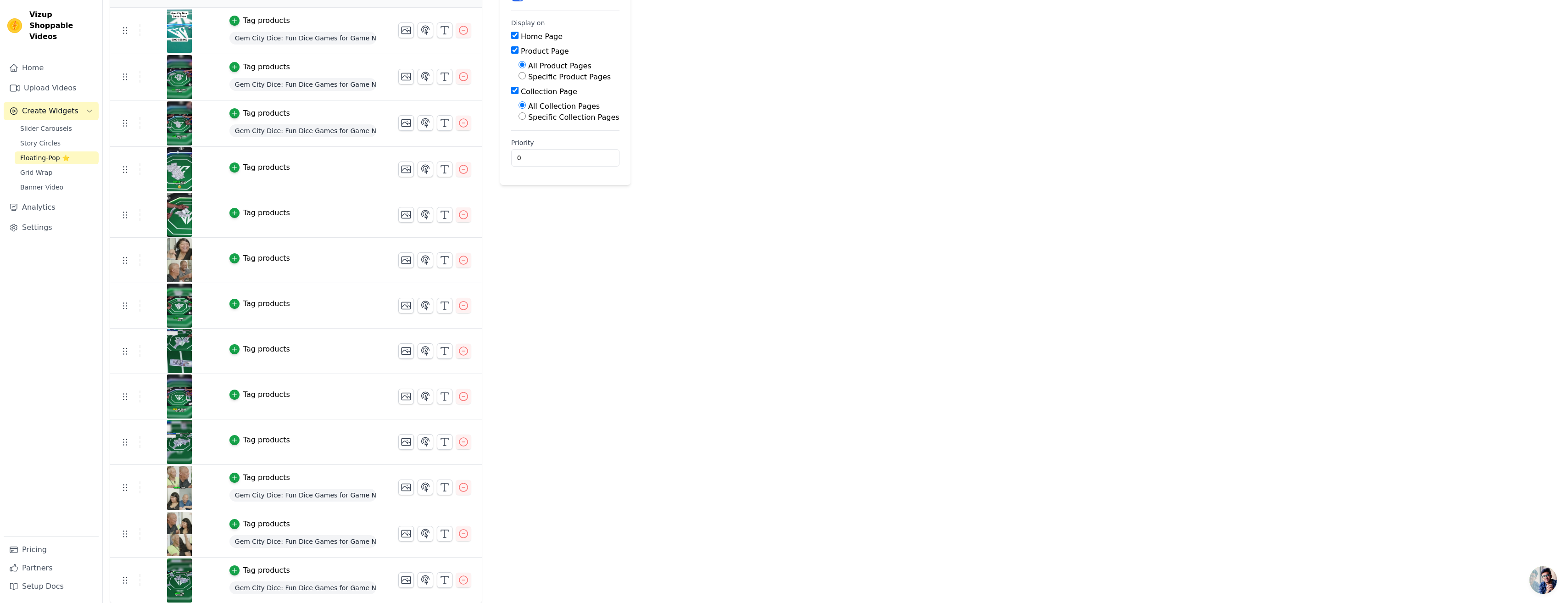
scroll to position [103, 0]
click at [231, 443] on div "button" at bounding box center [235, 439] width 10 height 10
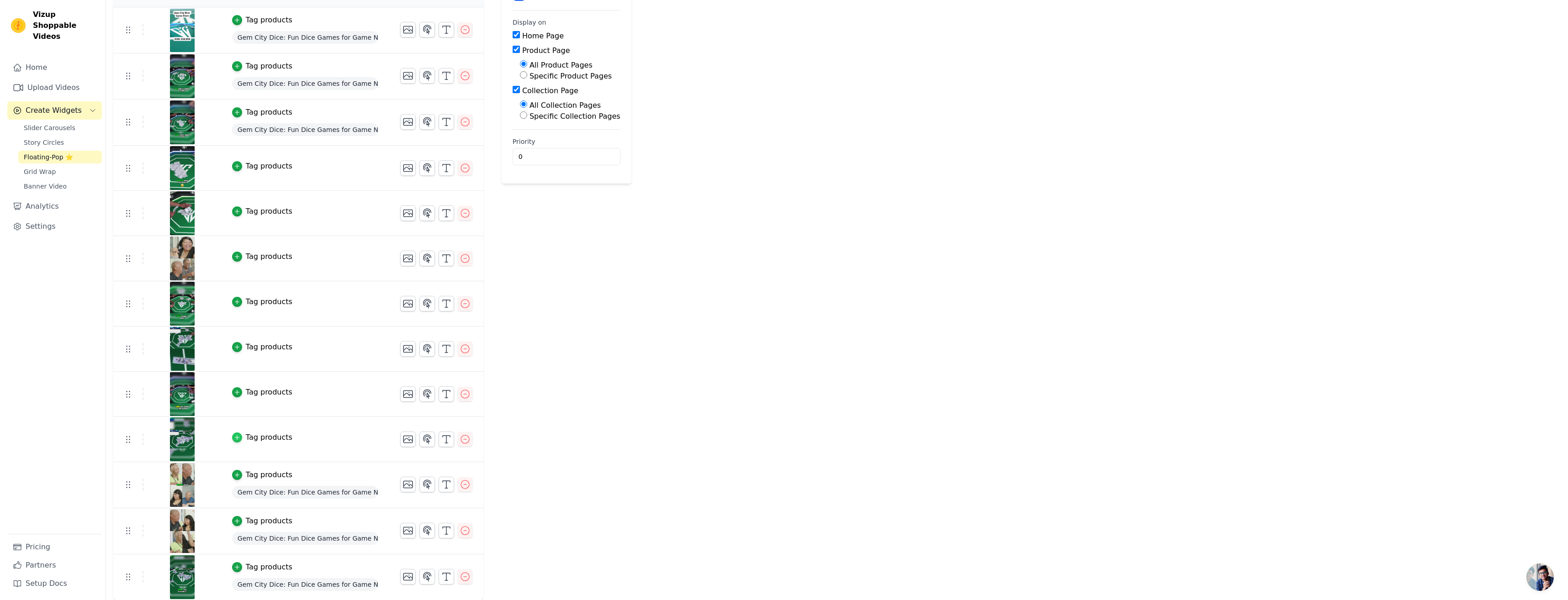
scroll to position [0, 0]
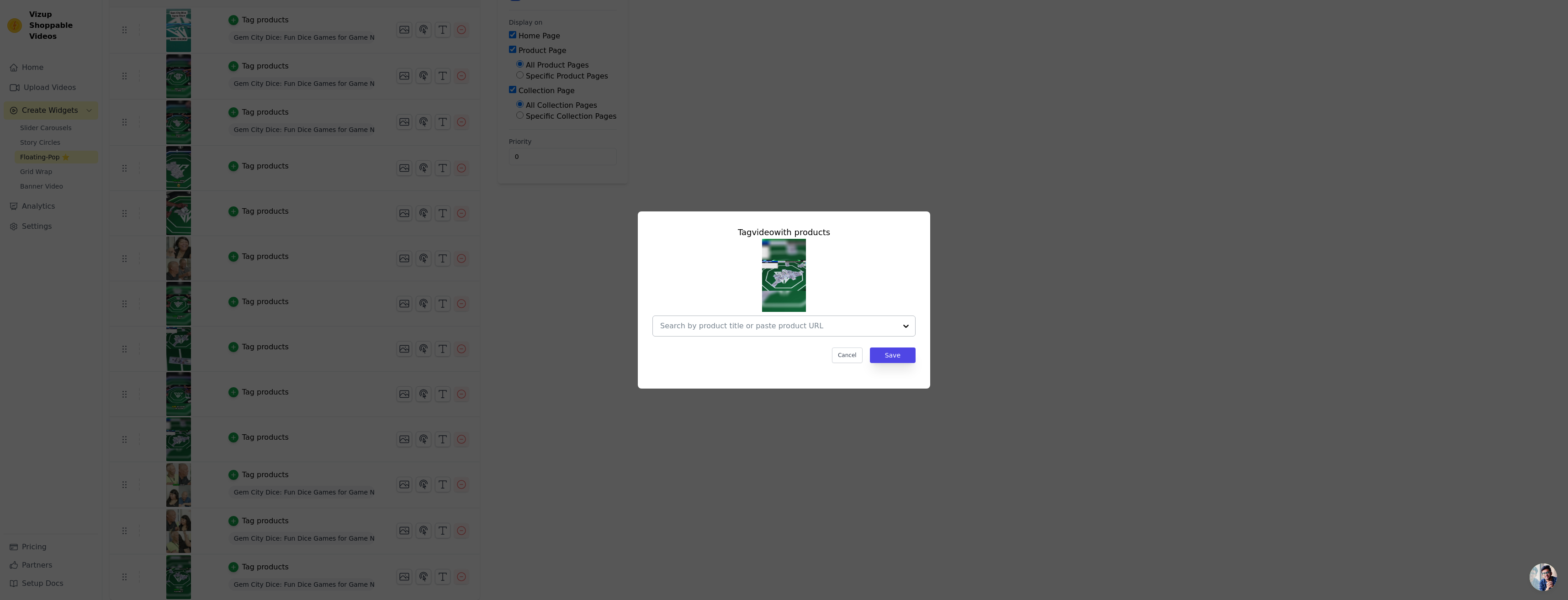
click at [904, 328] on div at bounding box center [906, 325] width 18 height 20
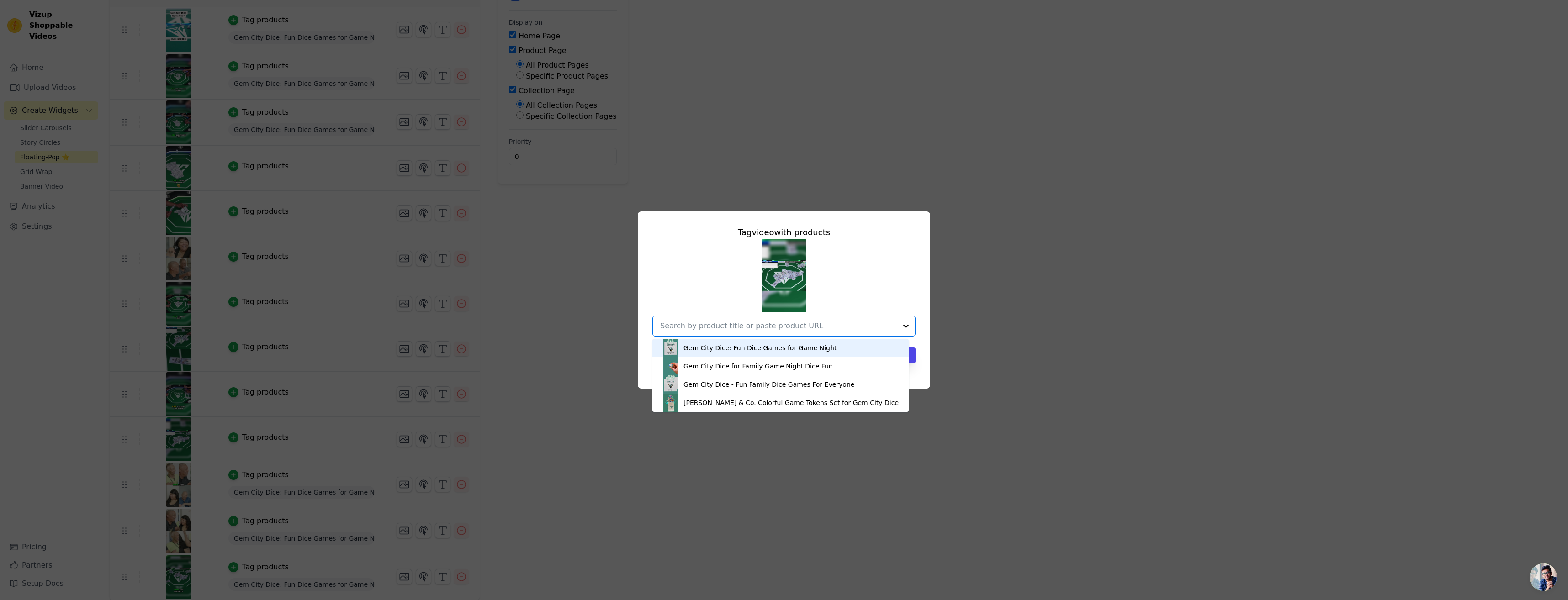
click at [851, 344] on div "Gem City Dice: Fun Dice Games for Game Night" at bounding box center [780, 348] width 238 height 18
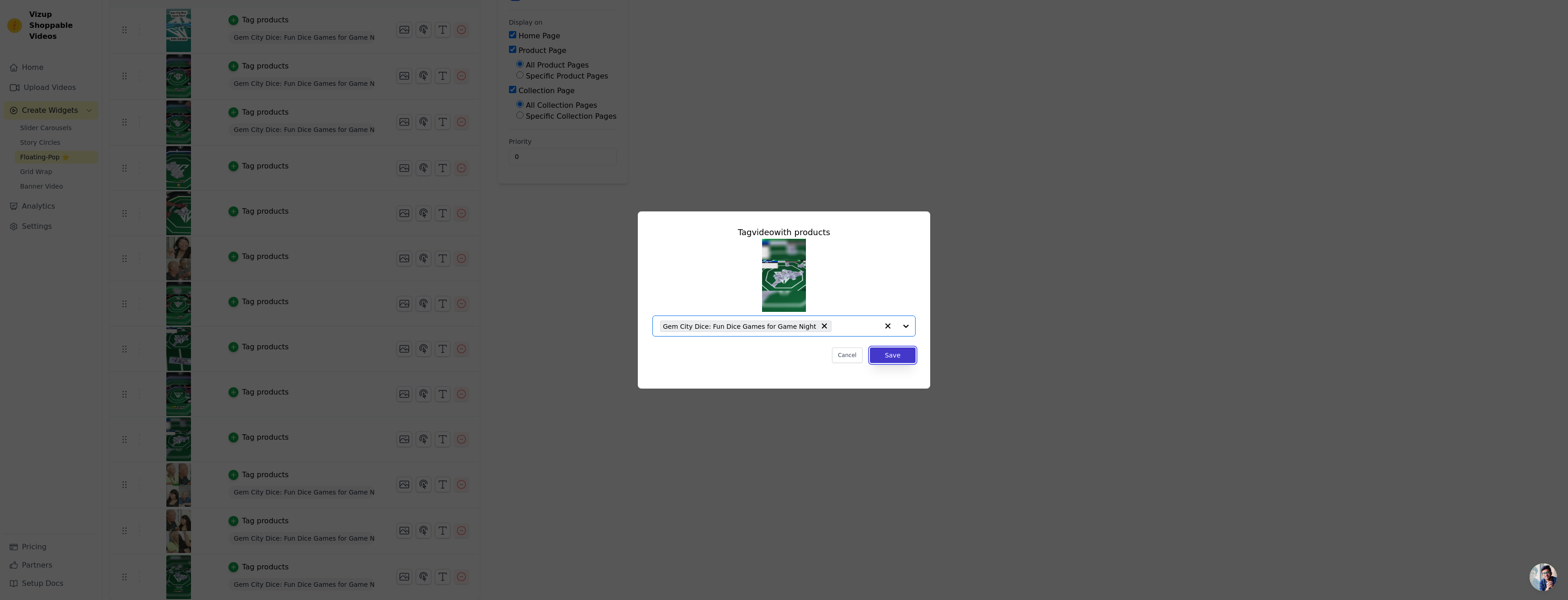
click at [896, 358] on button "Save" at bounding box center [893, 355] width 46 height 15
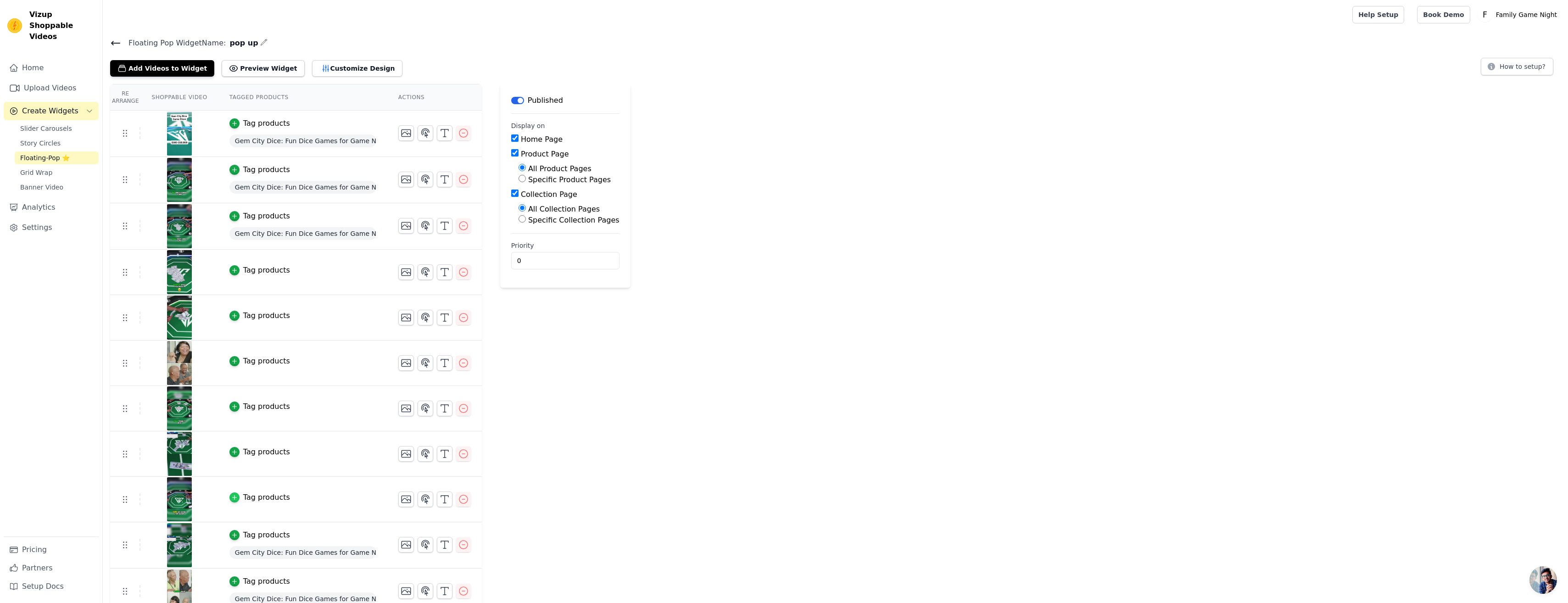
click at [231, 494] on icon "button" at bounding box center [234, 497] width 6 height 6
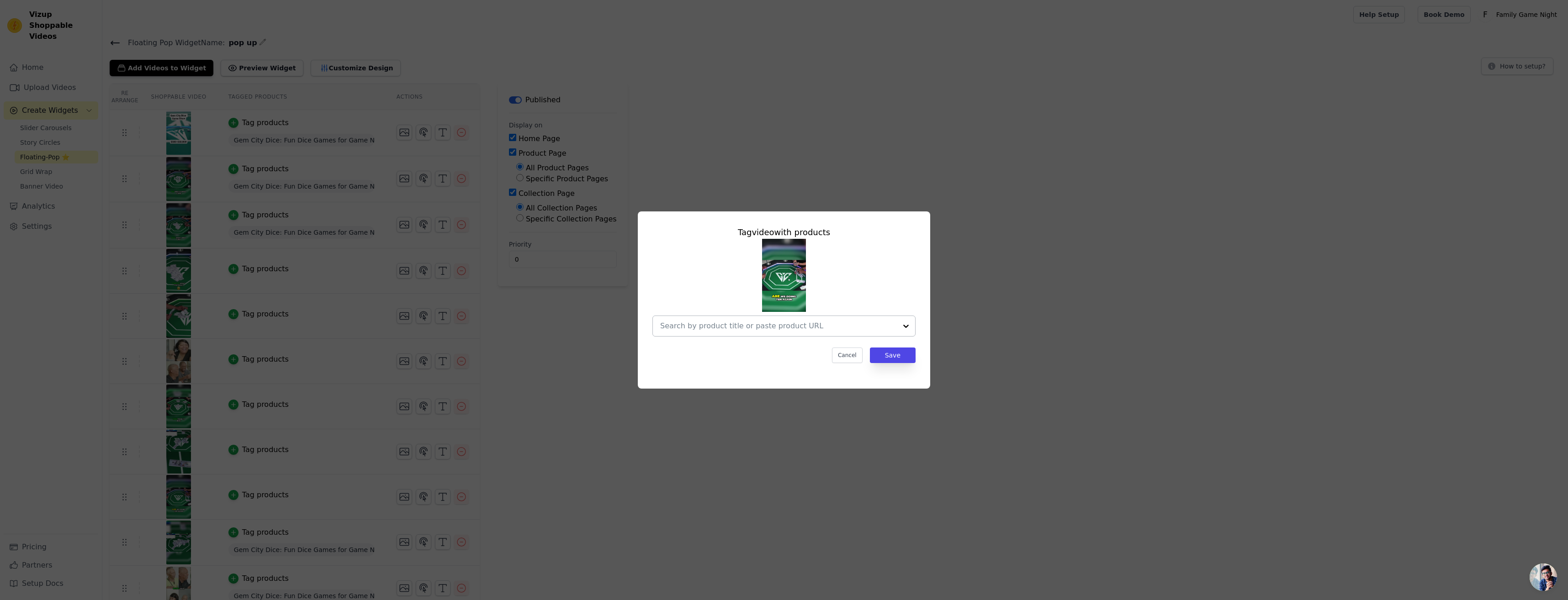
click at [910, 333] on div at bounding box center [906, 325] width 18 height 20
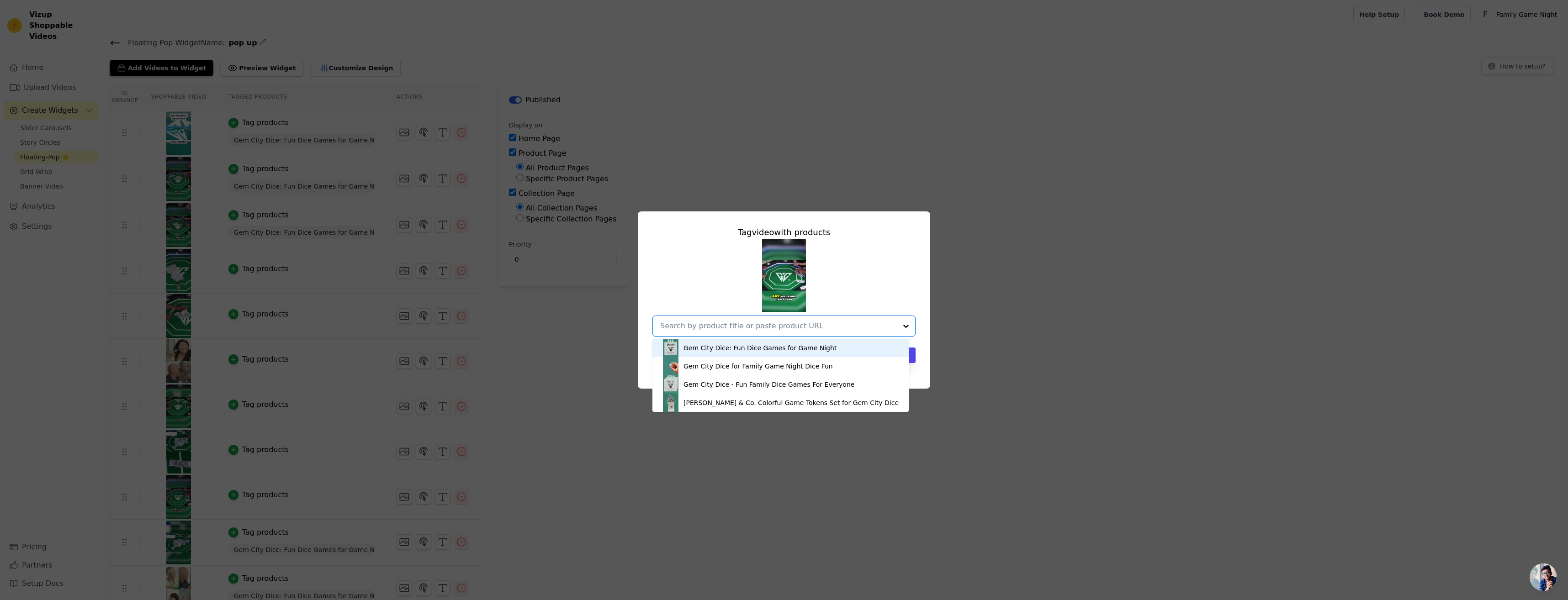
click at [849, 350] on div "Gem City Dice: Fun Dice Games for Game Night" at bounding box center [780, 348] width 238 height 18
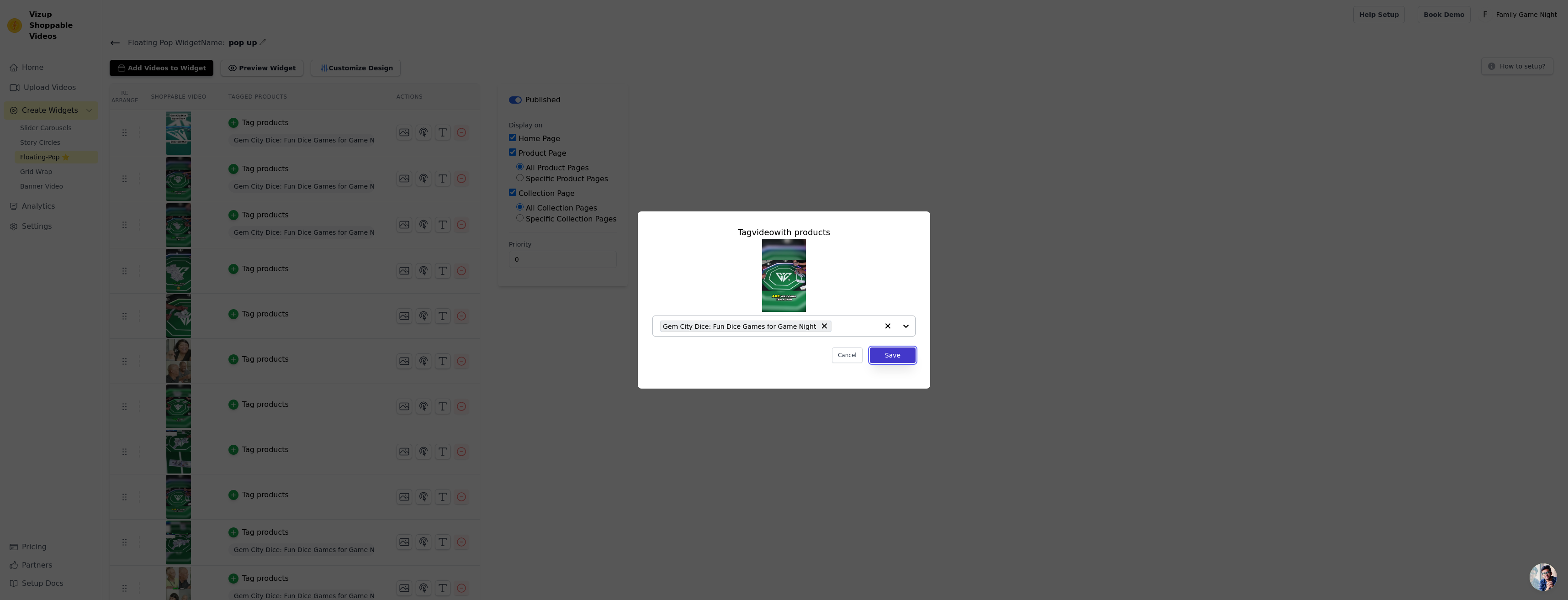
click at [903, 360] on button "Save" at bounding box center [893, 355] width 46 height 15
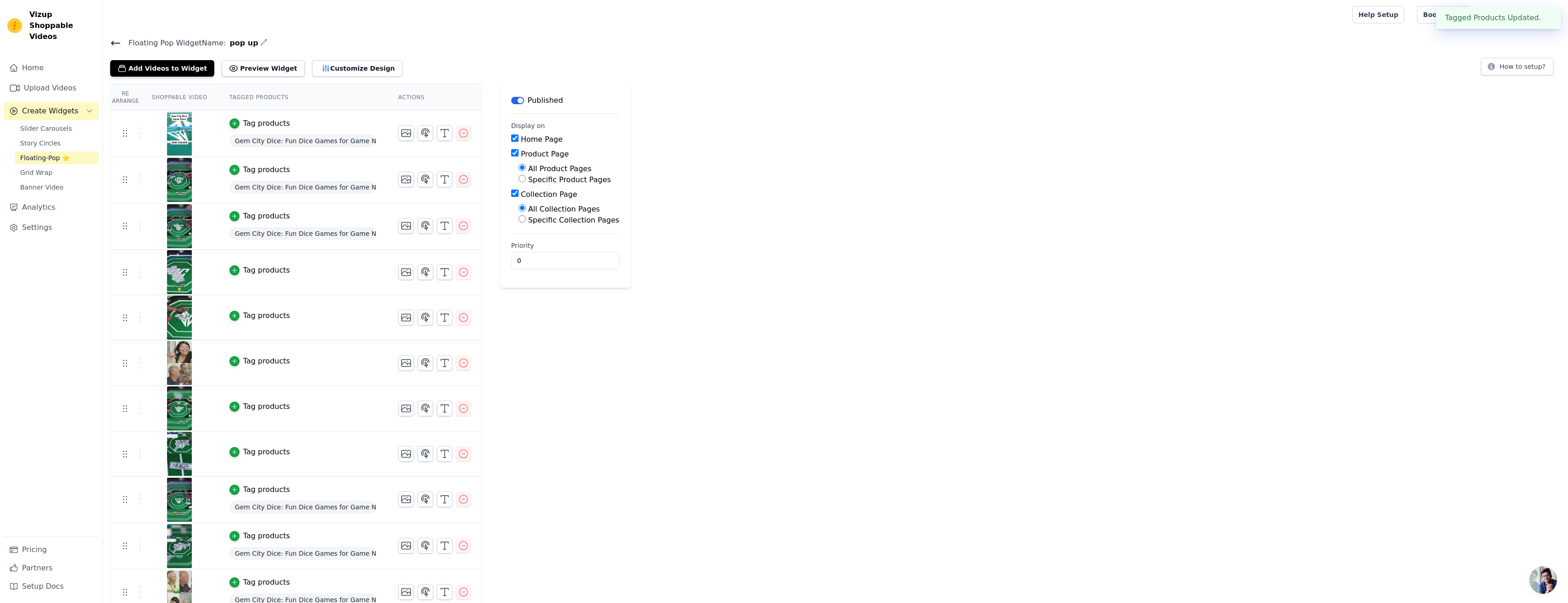
click at [234, 452] on button "Tag products" at bounding box center [260, 452] width 60 height 11
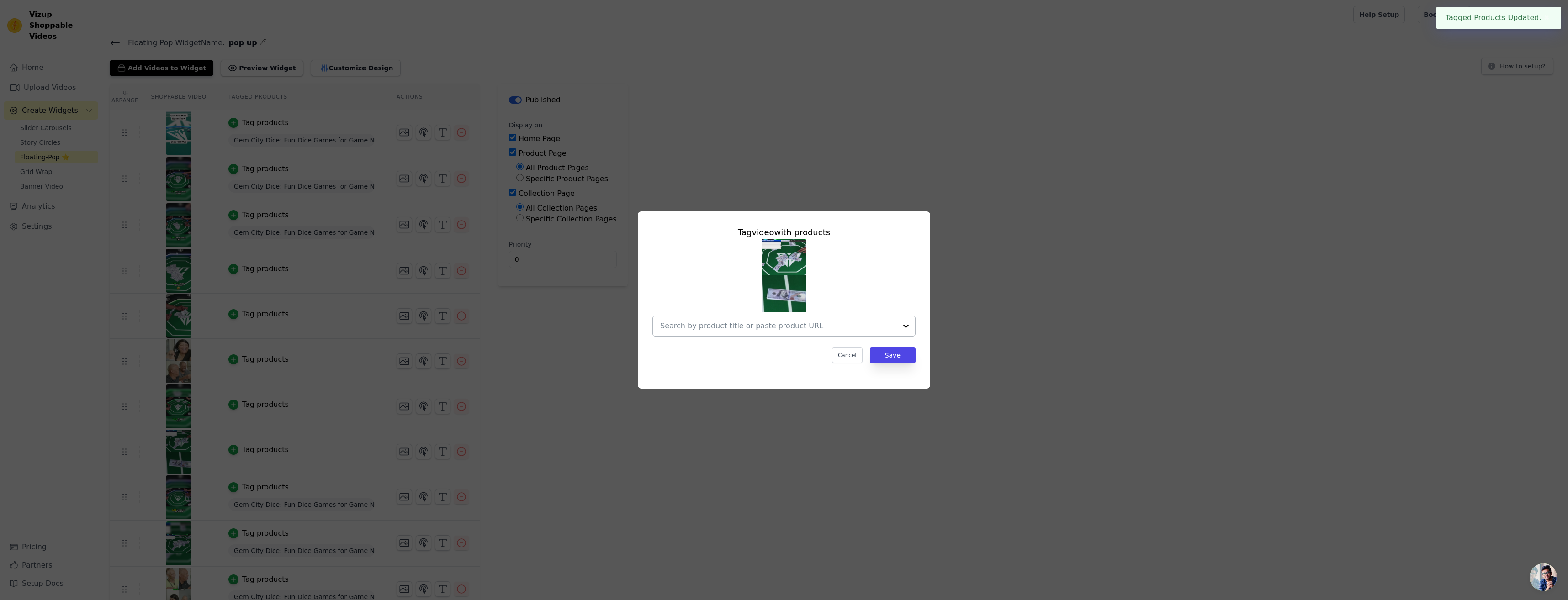
click at [911, 328] on div at bounding box center [906, 325] width 18 height 20
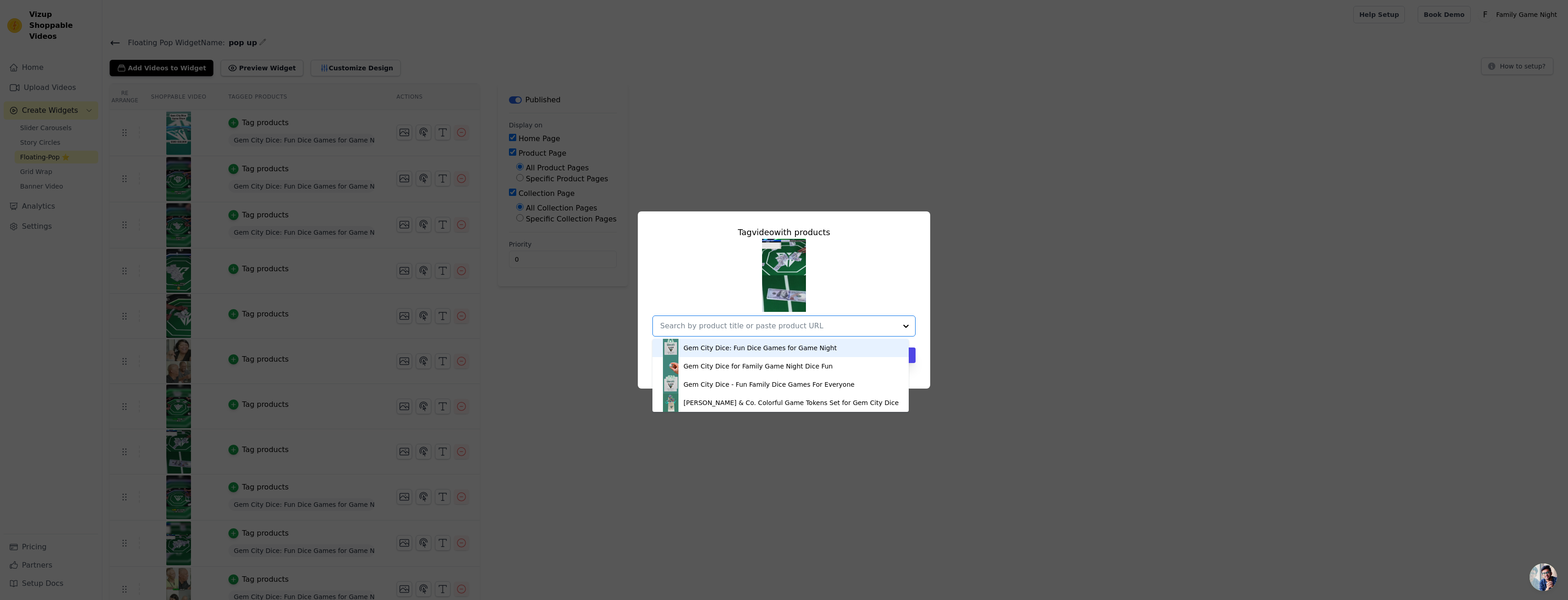
click at [859, 344] on div "Gem City Dice: Fun Dice Games for Game Night" at bounding box center [780, 348] width 238 height 18
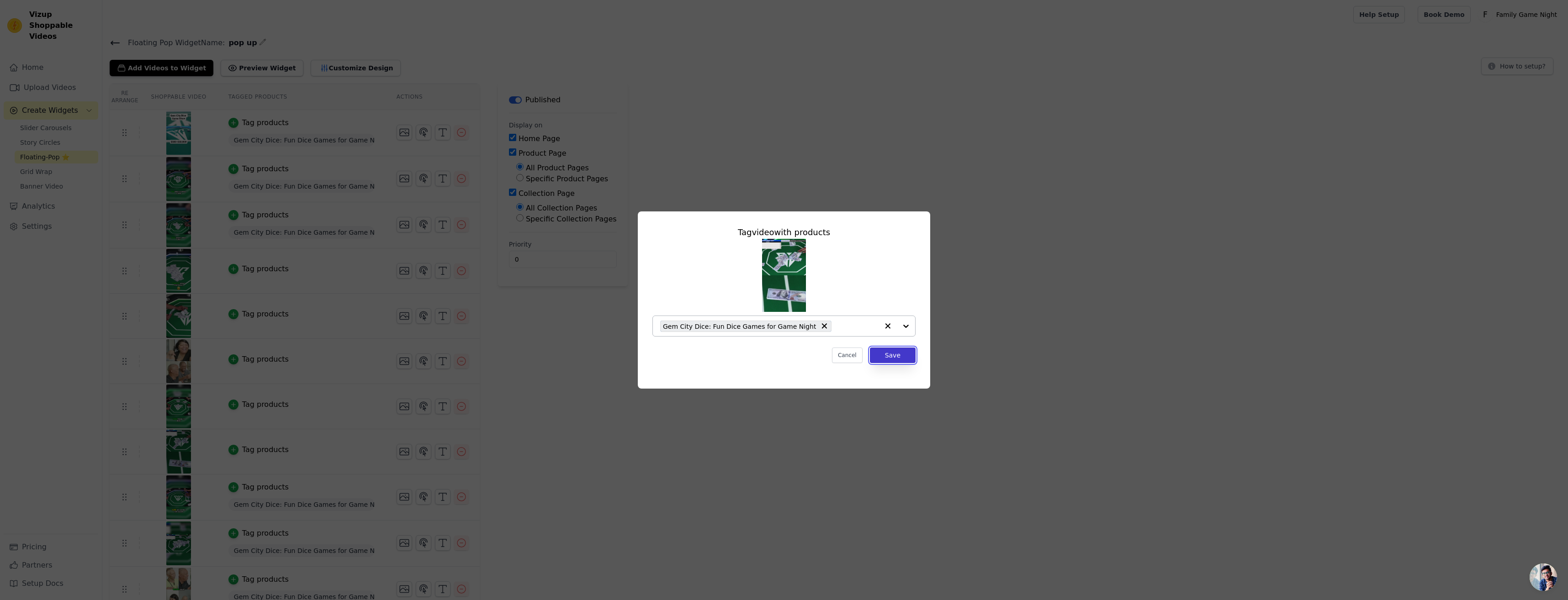
click at [915, 358] on button "Save" at bounding box center [893, 355] width 46 height 15
click at [899, 362] on div "Re Arrange Shoppable Video Tagged Products Actions Tag products Gem City Dice: …" at bounding box center [832, 394] width 1459 height 622
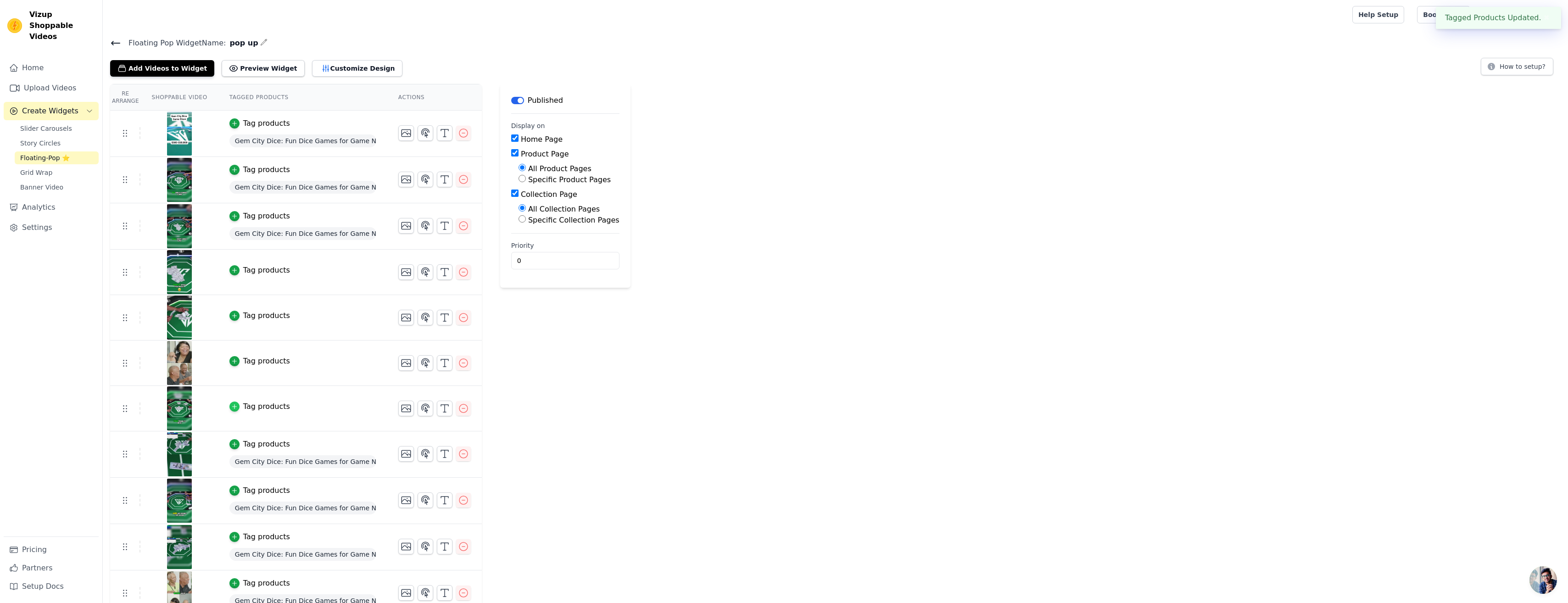
click at [231, 407] on icon "button" at bounding box center [234, 406] width 6 height 6
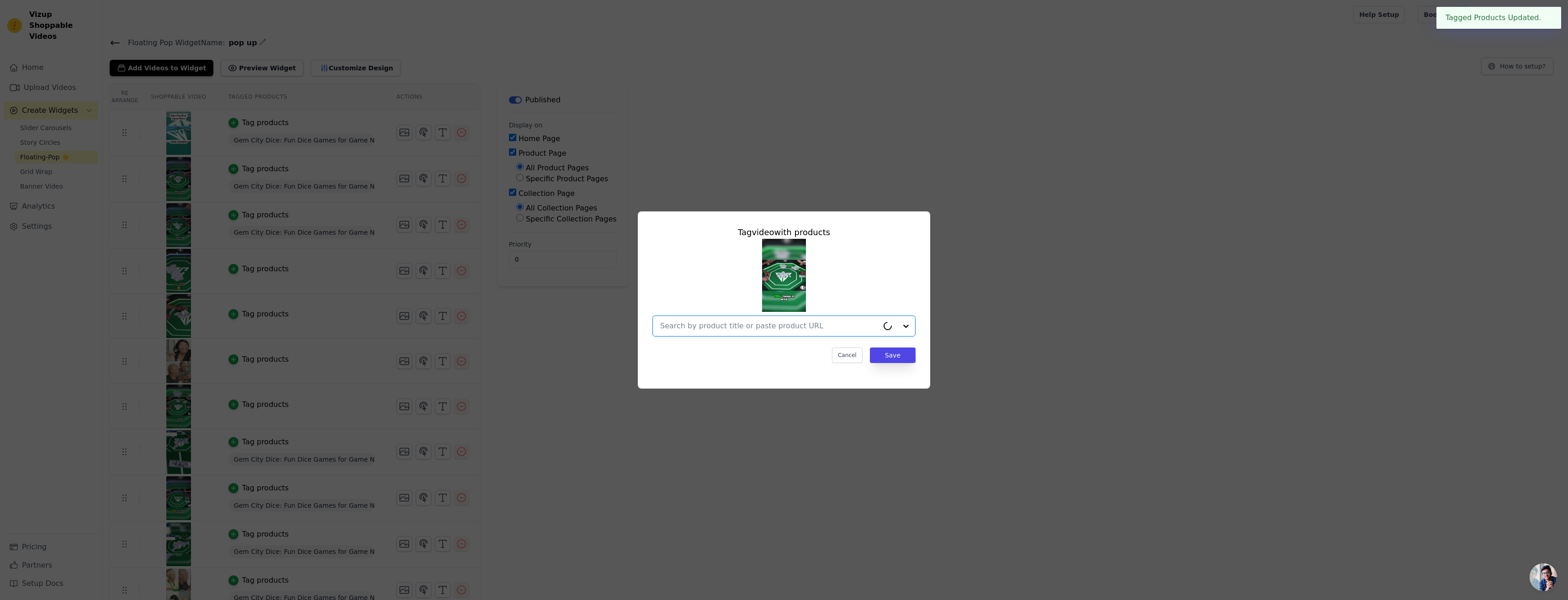
click at [848, 328] on input "text" at bounding box center [769, 326] width 218 height 11
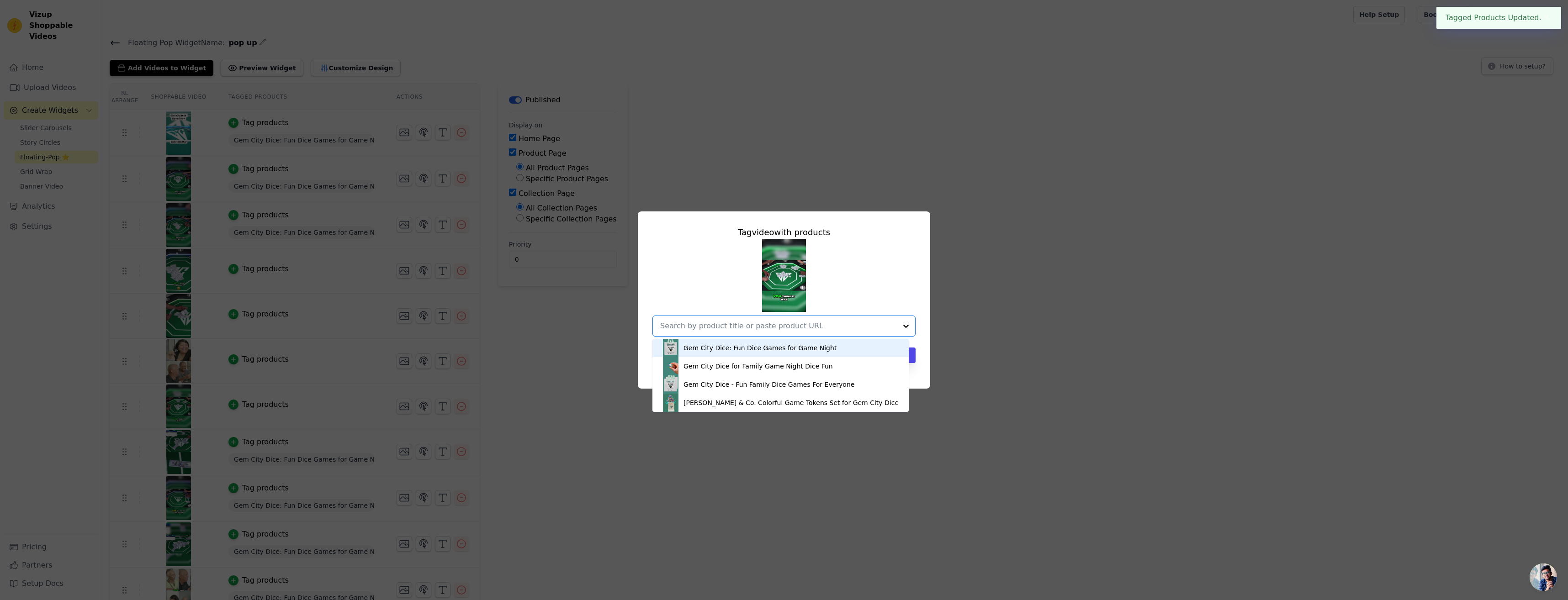
click at [826, 353] on div "Gem City Dice: Fun Dice Games for Game Night" at bounding box center [780, 348] width 238 height 18
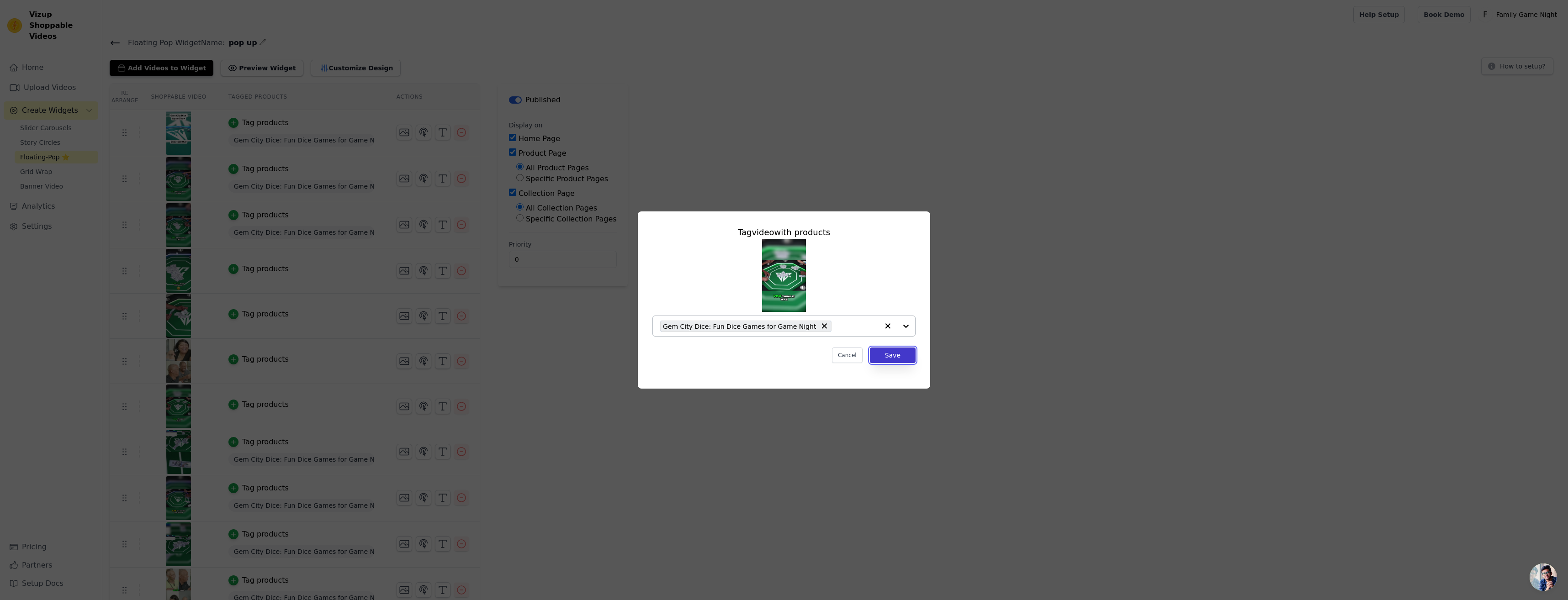
click at [895, 360] on button "Save" at bounding box center [893, 355] width 46 height 15
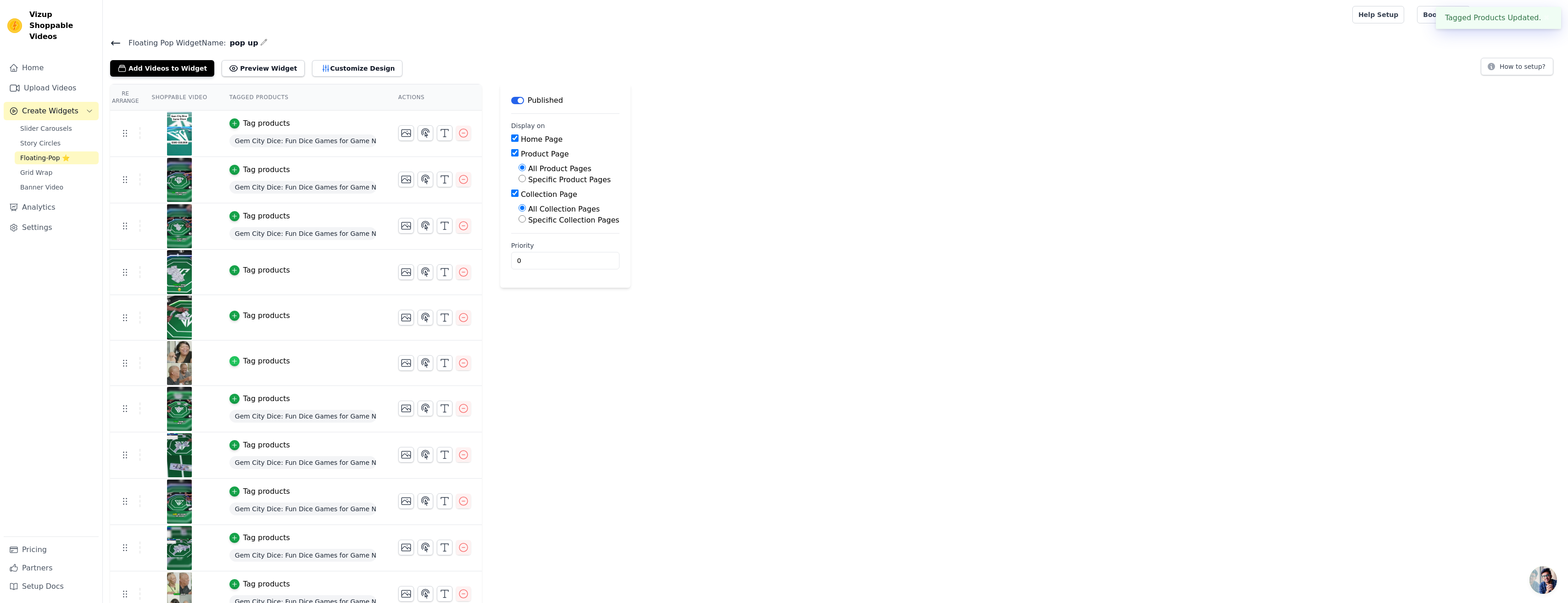
click at [231, 363] on icon "button" at bounding box center [234, 361] width 6 height 6
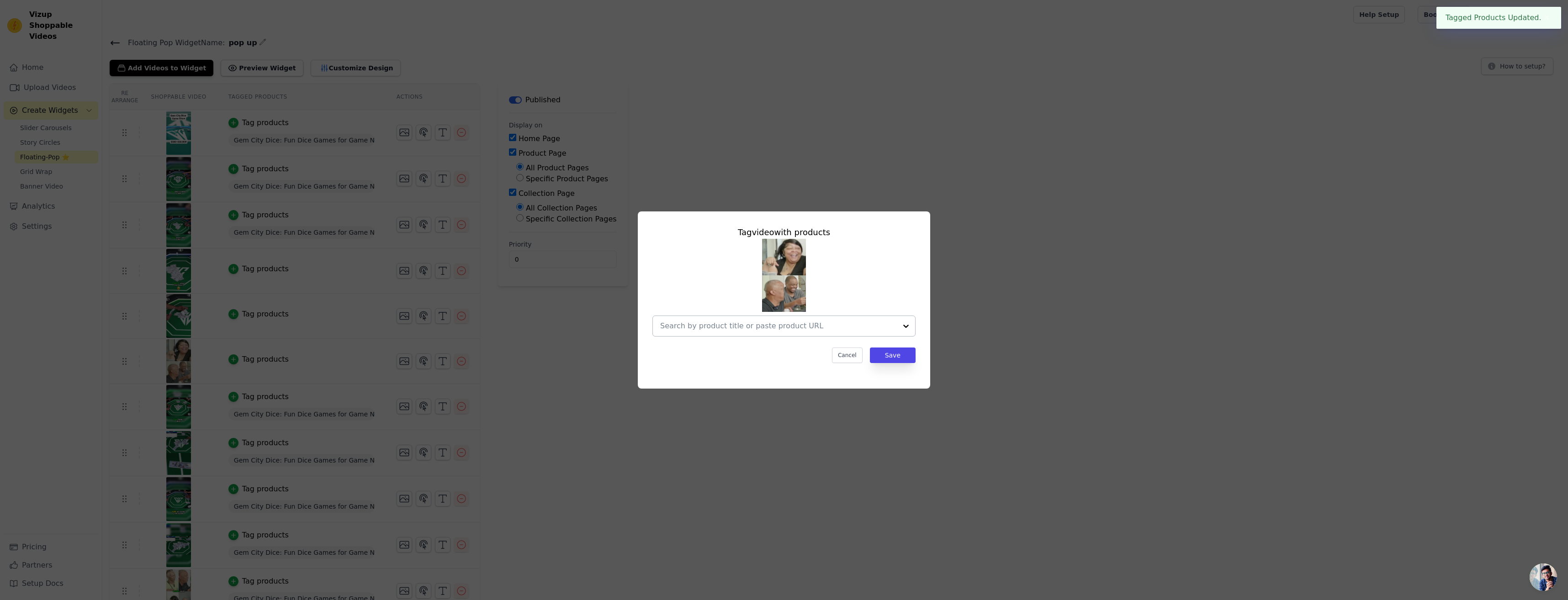
click at [899, 330] on div at bounding box center [906, 325] width 18 height 20
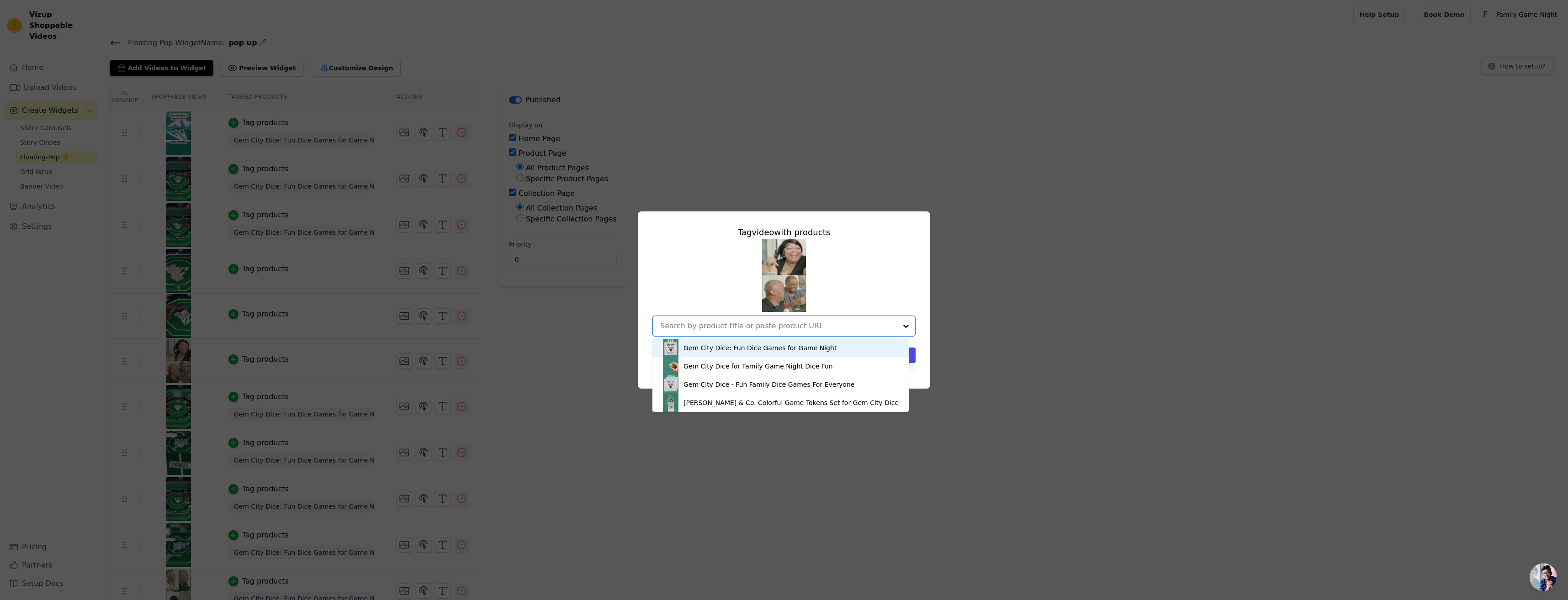
click at [849, 346] on div "Gem City Dice: Fun Dice Games for Game Night" at bounding box center [780, 348] width 238 height 18
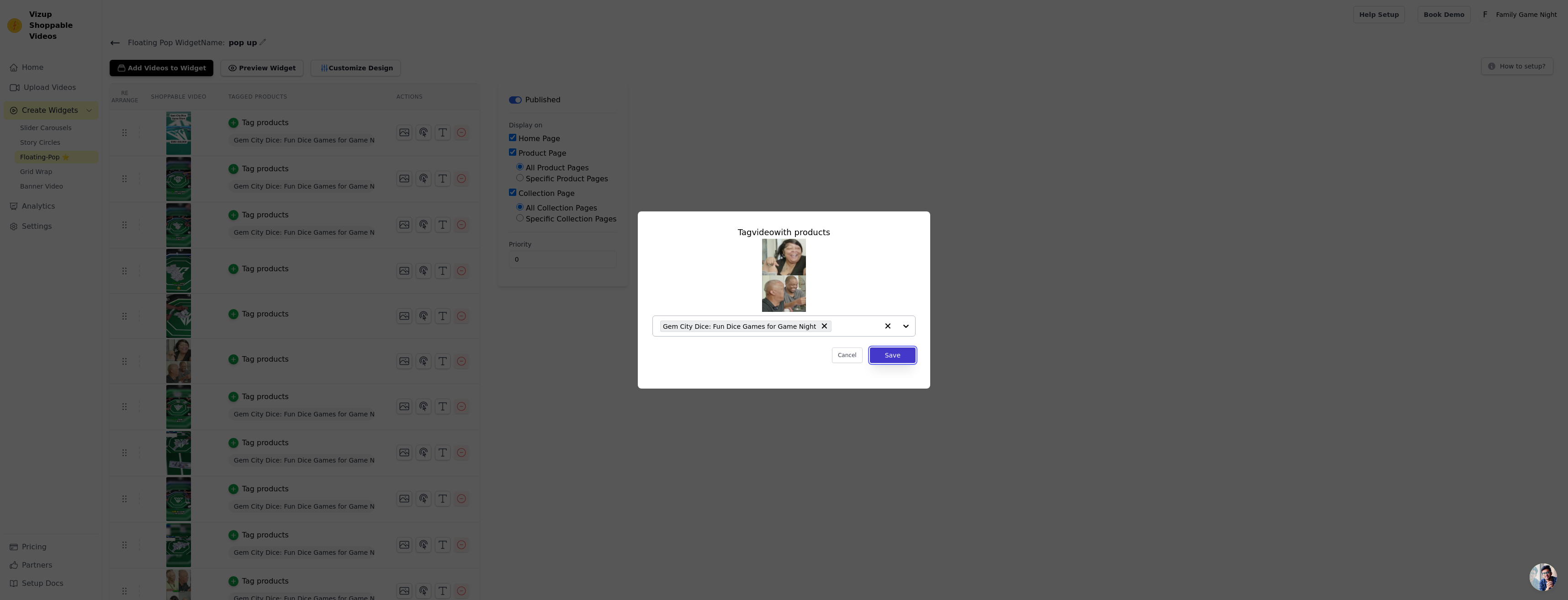
click at [904, 360] on button "Save" at bounding box center [893, 355] width 46 height 15
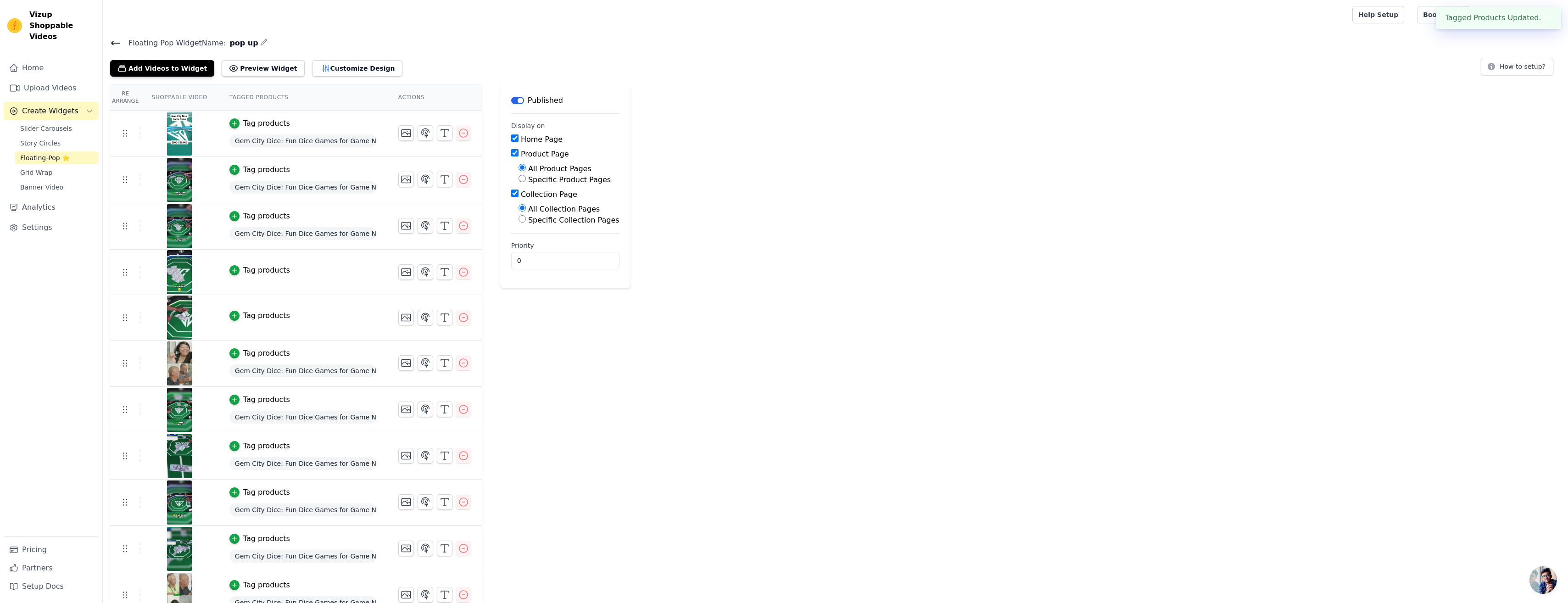
click at [235, 324] on td "Tag products" at bounding box center [303, 317] width 169 height 46
click at [233, 319] on button "Tag products" at bounding box center [260, 316] width 60 height 11
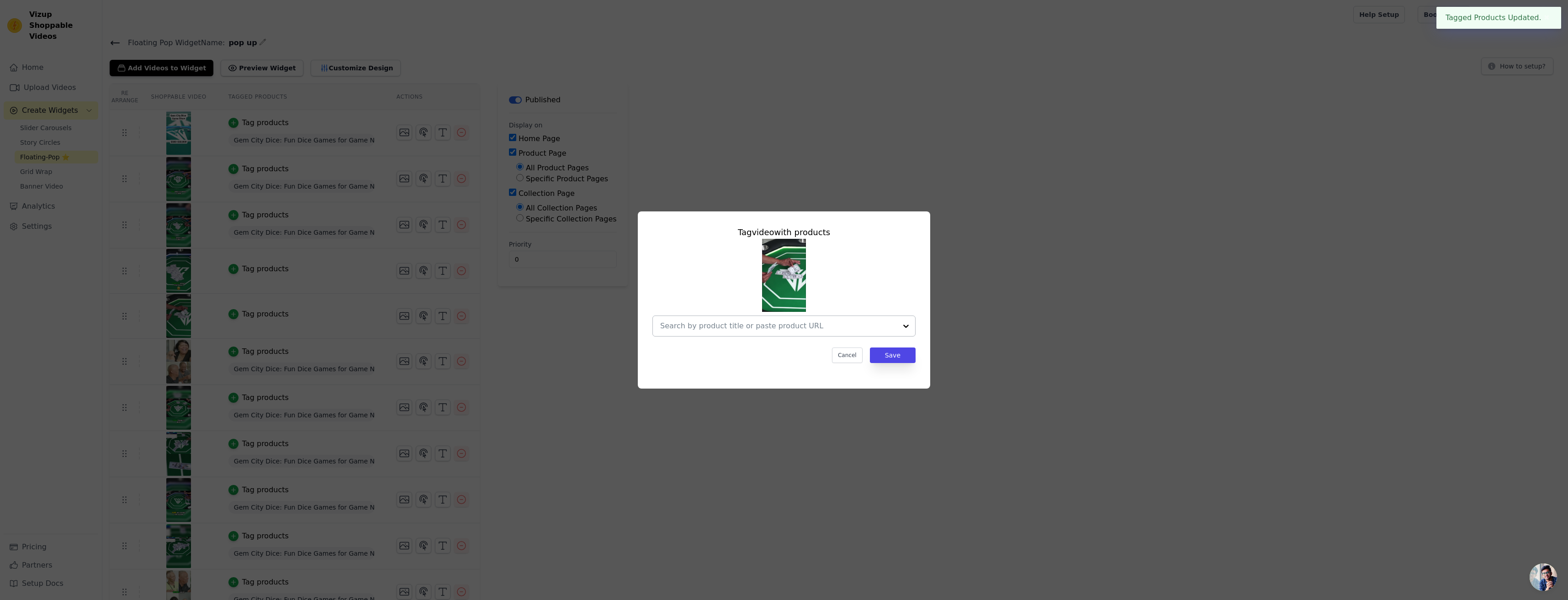
click at [899, 322] on div at bounding box center [906, 325] width 18 height 20
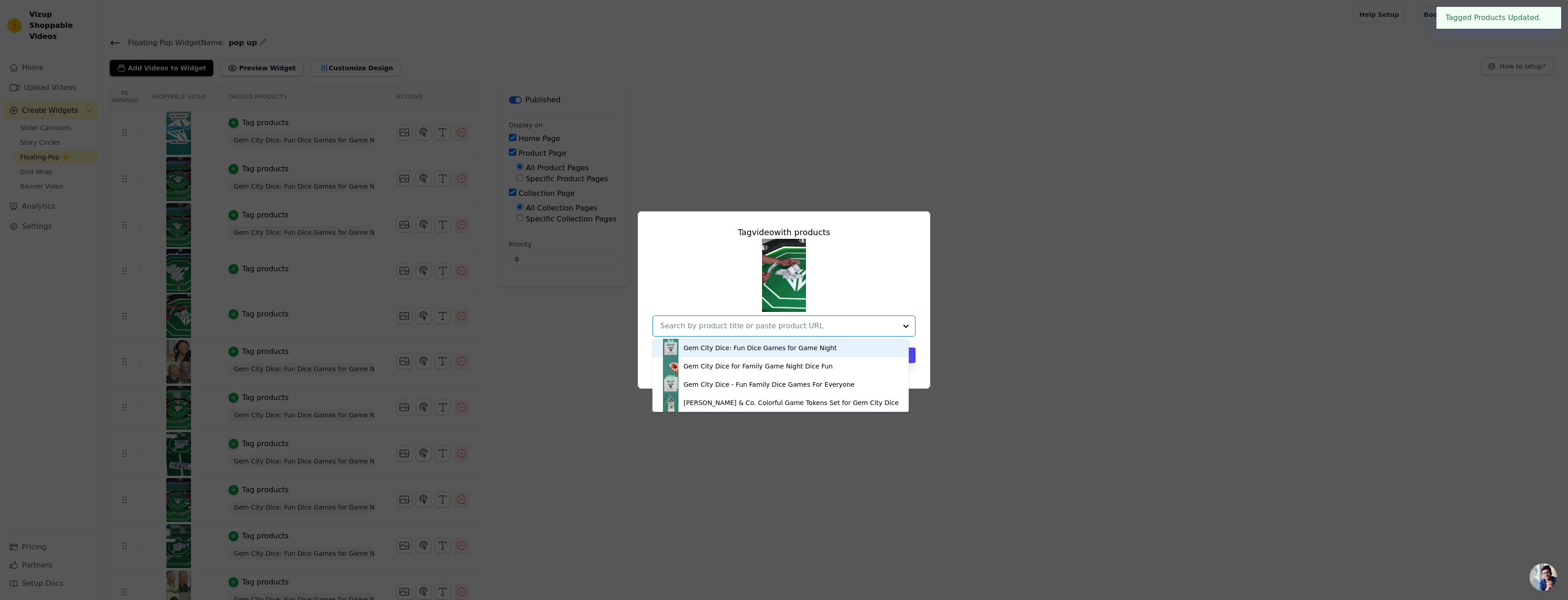
click at [863, 339] on div "Gem City Dice: Fun Dice Games for Game Night" at bounding box center [780, 348] width 238 height 18
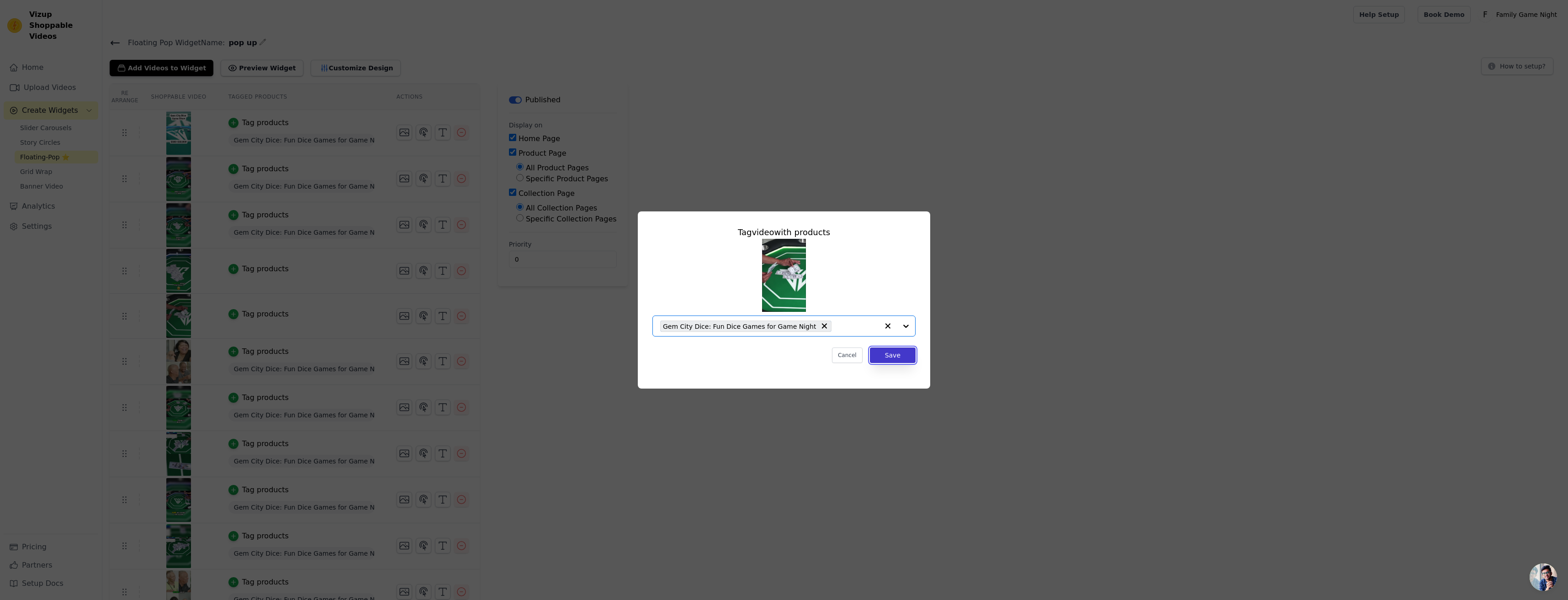
click at [903, 355] on button "Save" at bounding box center [893, 355] width 46 height 15
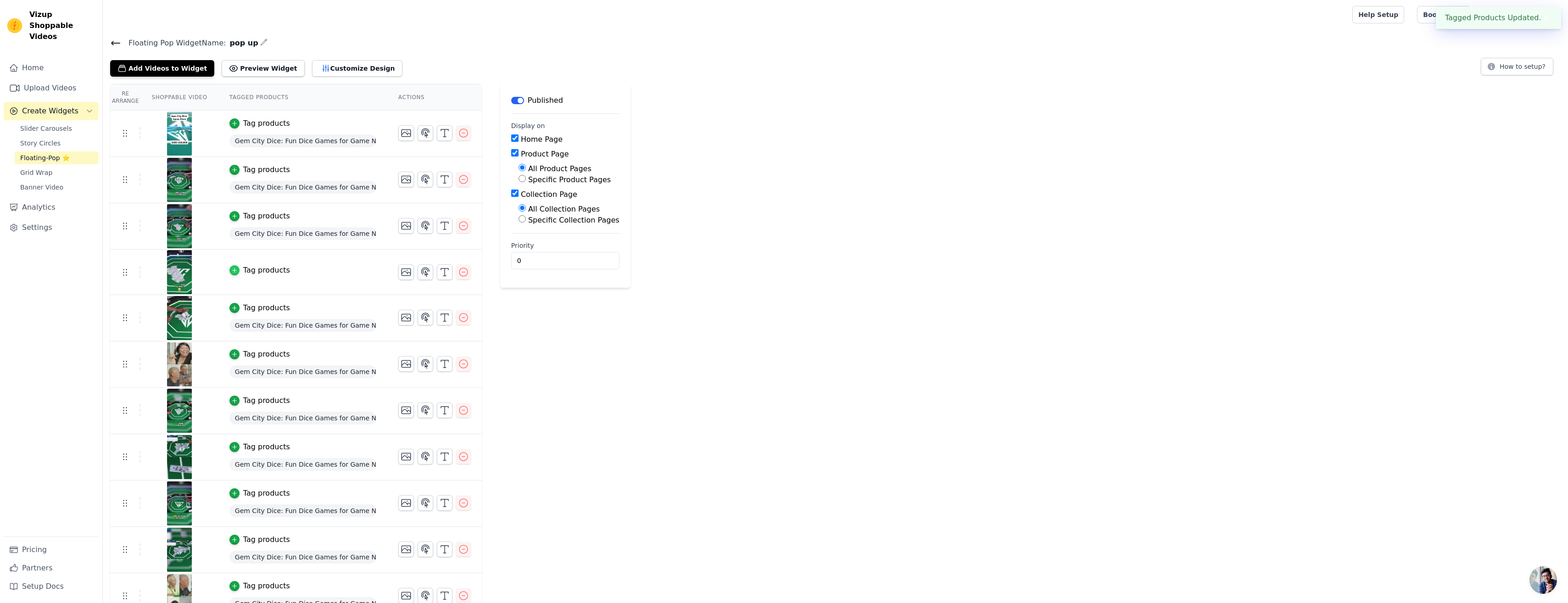
click at [231, 272] on icon "button" at bounding box center [234, 270] width 6 height 6
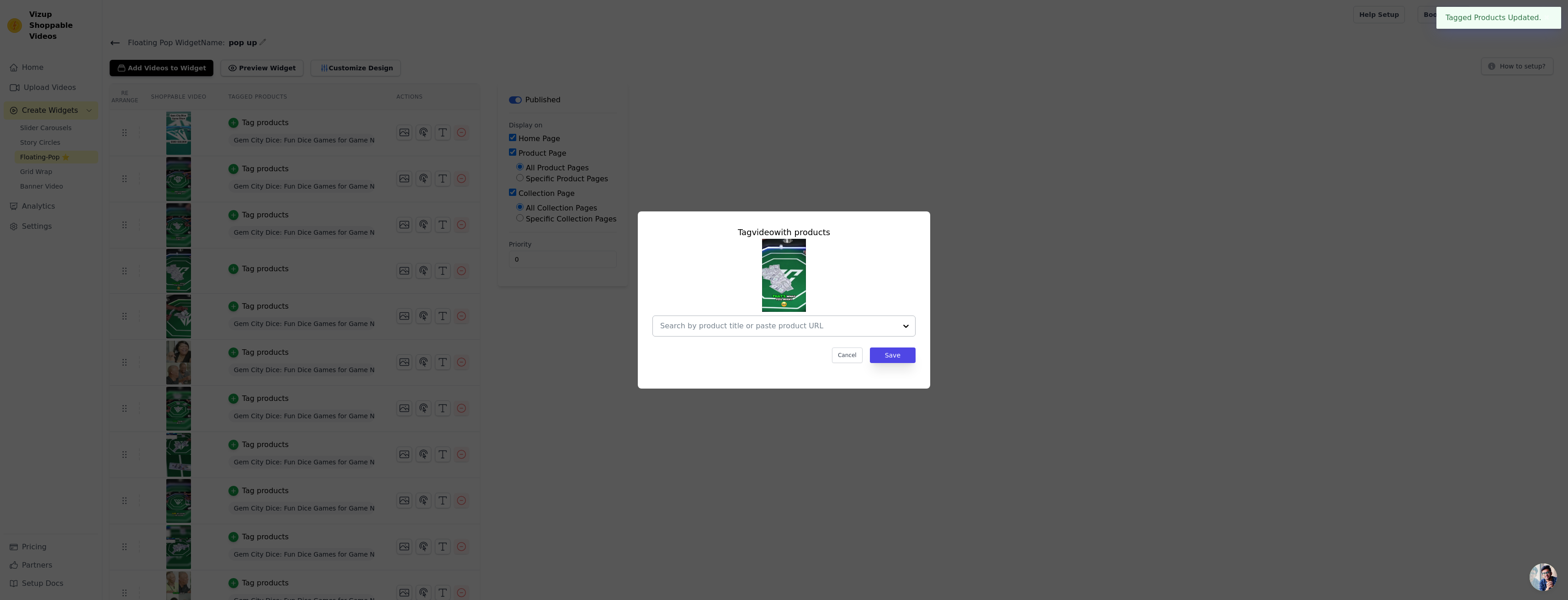
click at [900, 322] on div at bounding box center [906, 325] width 18 height 20
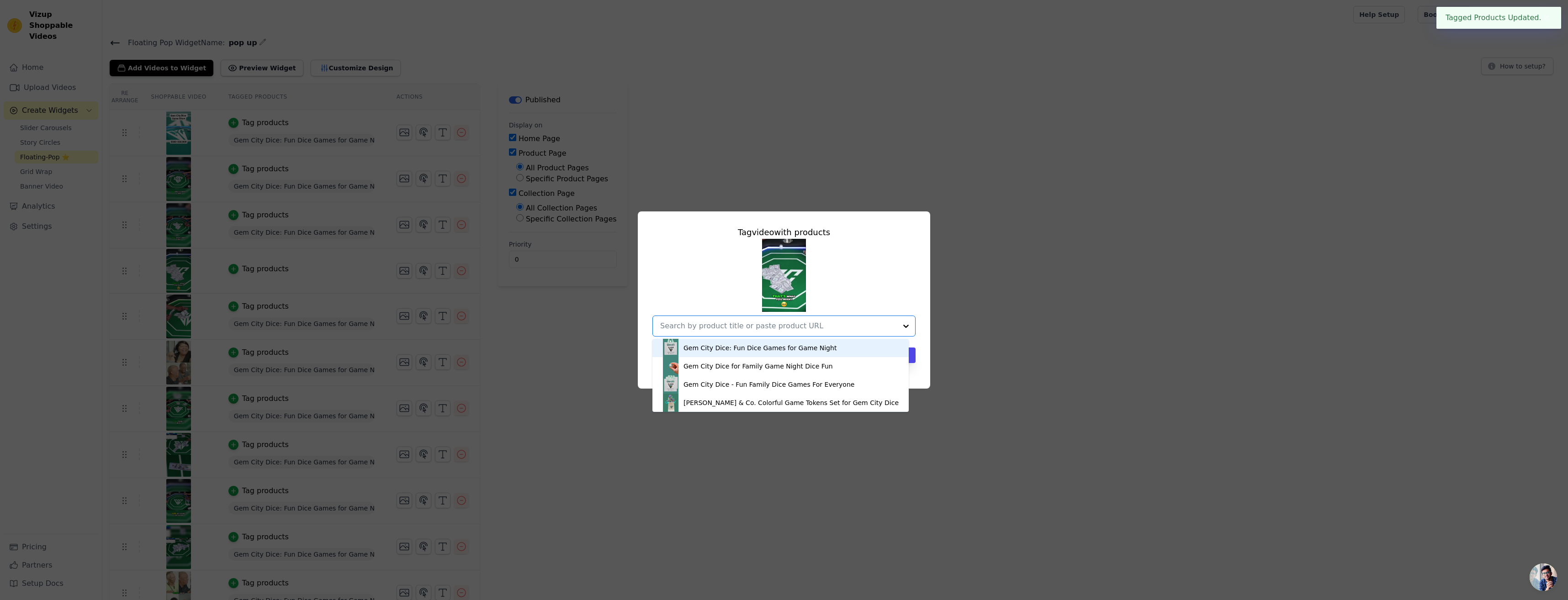
click at [858, 345] on div "Gem City Dice: Fun Dice Games for Game Night" at bounding box center [780, 348] width 238 height 18
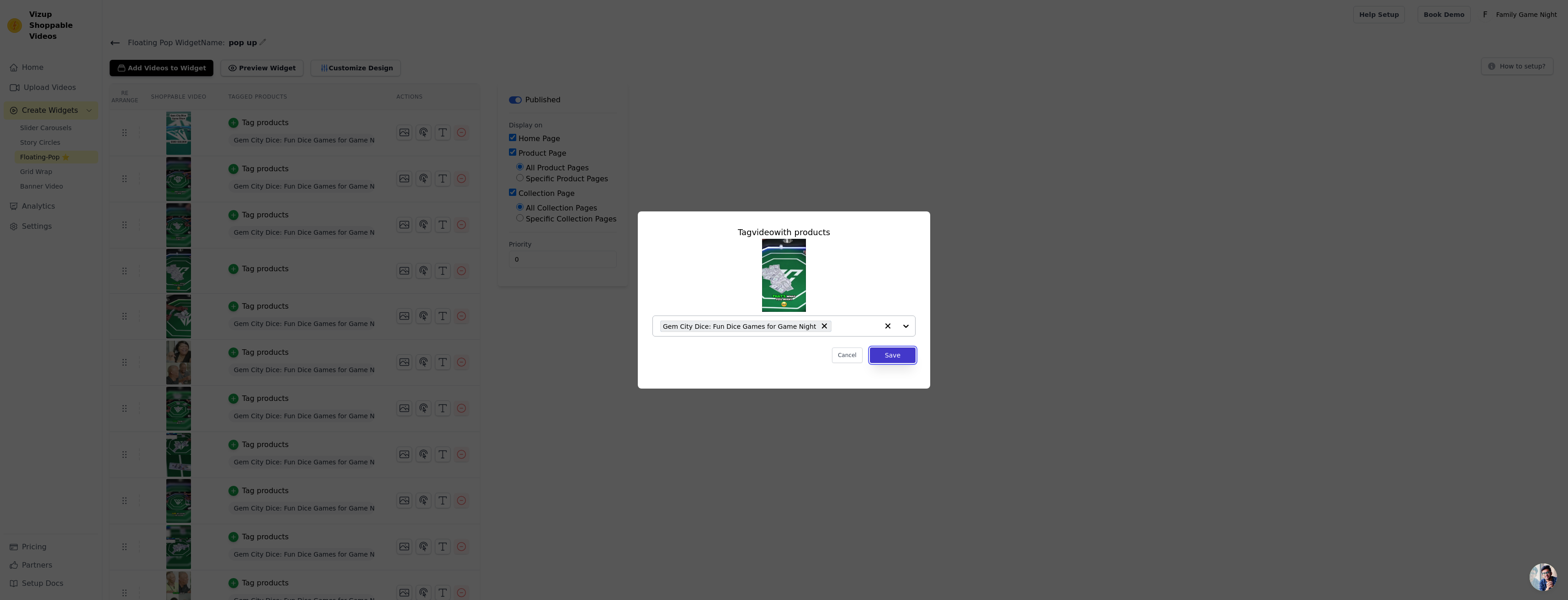
click at [904, 358] on button "Save" at bounding box center [893, 355] width 46 height 15
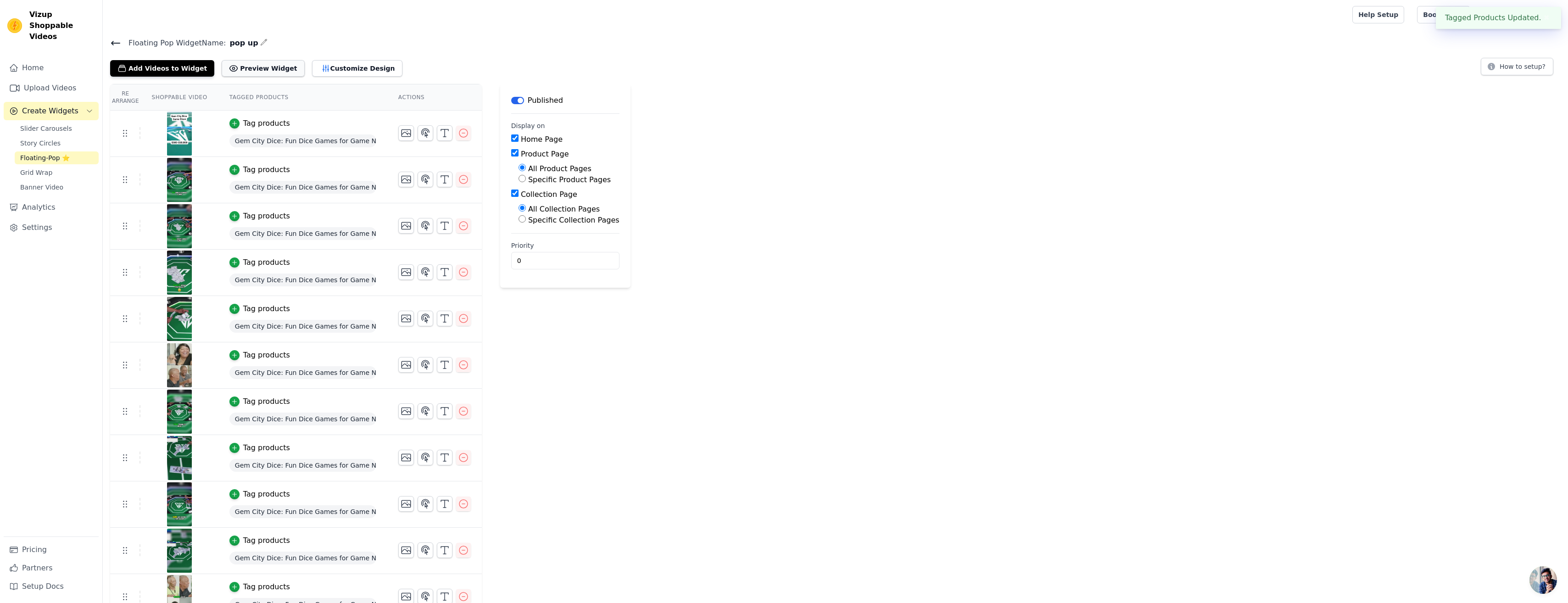
click at [242, 74] on button "Preview Widget" at bounding box center [263, 69] width 83 height 17
